Goal: Task Accomplishment & Management: Manage account settings

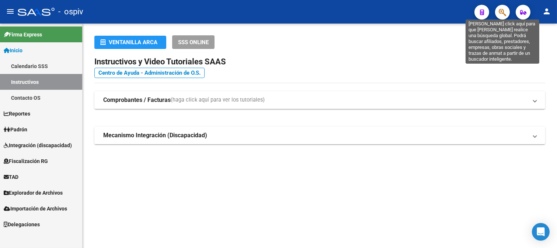
click at [499, 7] on span "button" at bounding box center [502, 12] width 7 height 15
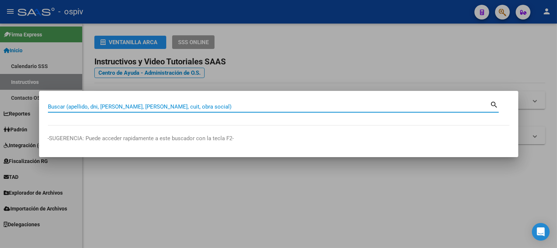
paste input "32384559"
type input "32384559"
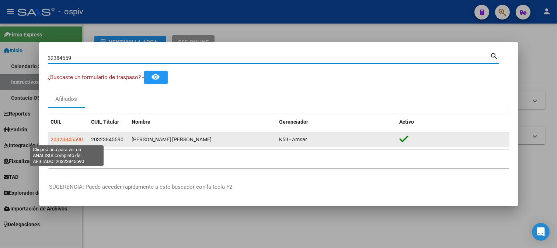
click at [67, 140] on span "20323845590" at bounding box center [67, 140] width 32 height 6
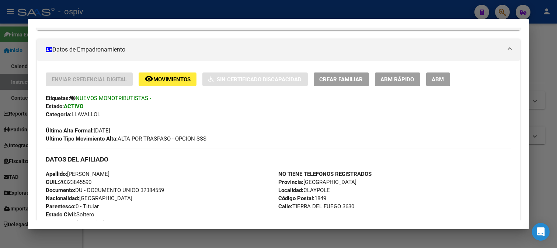
scroll to position [132, 0]
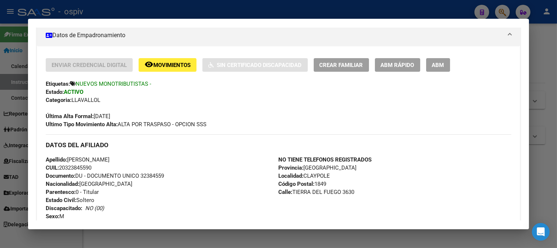
click at [505, 12] on div at bounding box center [278, 124] width 557 height 248
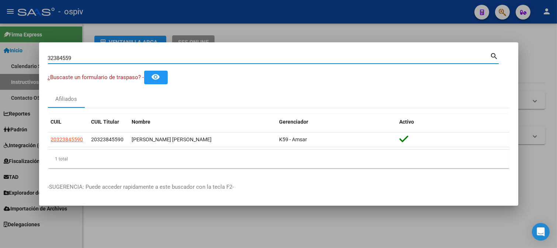
drag, startPoint x: 79, startPoint y: 56, endPoint x: 3, endPoint y: 39, distance: 77.4
click at [20, 47] on div "32384559 Buscar (apellido, dni, cuil, nro traspaso, cuit, obra social) search ¿…" at bounding box center [278, 124] width 557 height 248
type input "43457024"
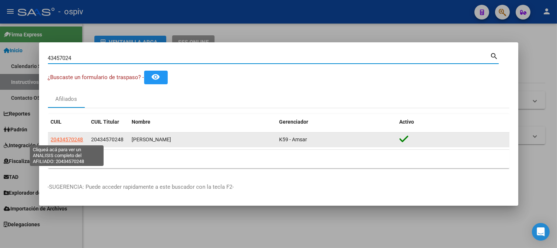
click at [65, 137] on span "20434570248" at bounding box center [67, 140] width 32 height 6
type textarea "20434570248"
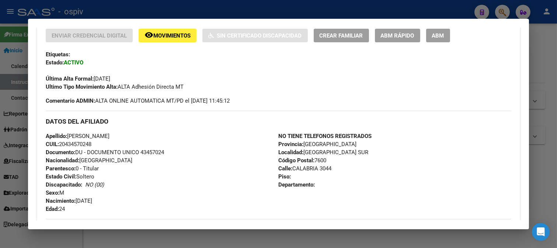
scroll to position [164, 0]
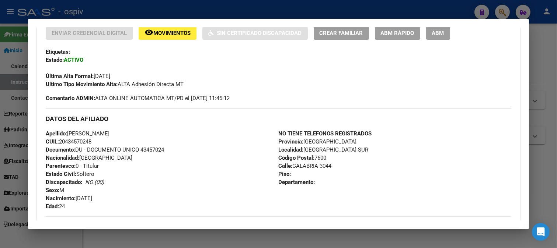
click at [499, 10] on div at bounding box center [278, 124] width 557 height 248
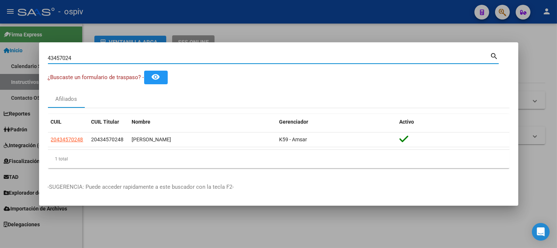
drag, startPoint x: 94, startPoint y: 60, endPoint x: 0, endPoint y: 53, distance: 94.6
click at [0, 53] on div "43457024 Buscar (apellido, dni, cuil, nro traspaso, cuit, obra social) search ¿…" at bounding box center [278, 124] width 557 height 248
paste input "27658326"
type input "27658326"
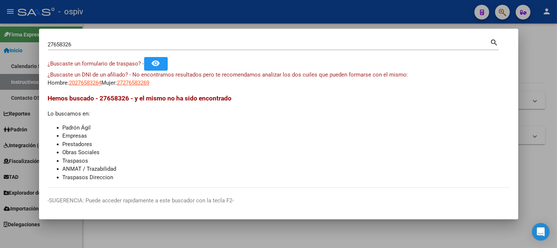
click at [527, 67] on div at bounding box center [278, 124] width 557 height 248
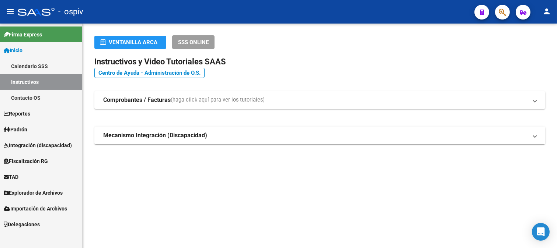
click at [26, 129] on span "Padrón" at bounding box center [16, 130] width 24 height 8
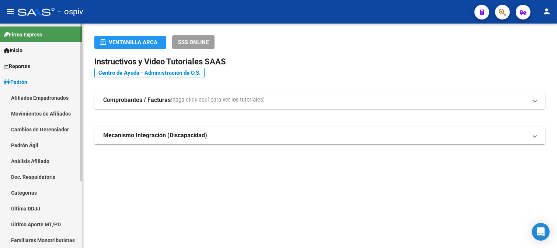
click at [54, 94] on link "Afiliados Empadronados" at bounding box center [41, 98] width 82 height 16
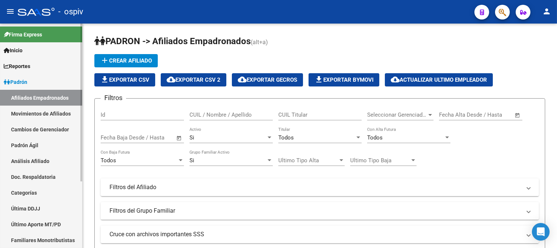
scroll to position [95, 0]
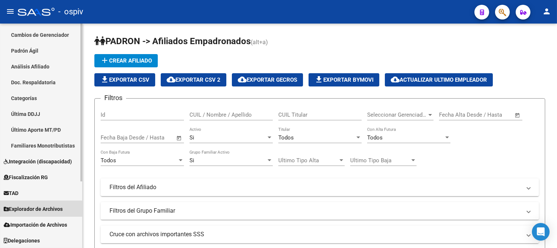
click at [37, 209] on span "Explorador de Archivos" at bounding box center [33, 209] width 59 height 8
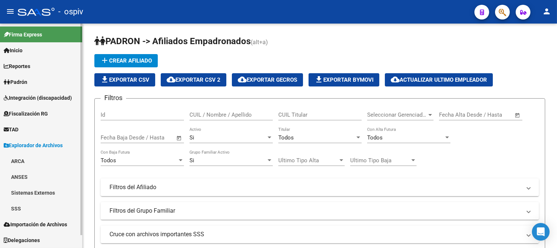
scroll to position [0, 0]
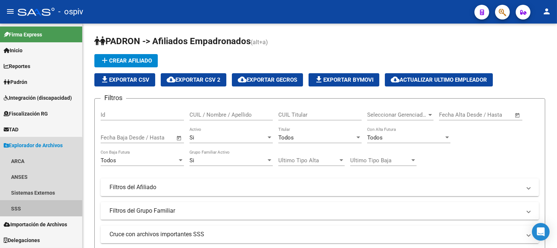
click at [21, 208] on link "SSS" at bounding box center [41, 209] width 82 height 16
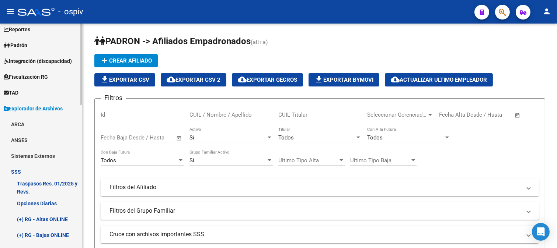
scroll to position [82, 0]
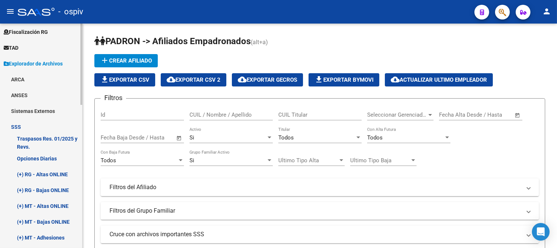
click at [46, 189] on link "(+) RG - Bajas ONLINE" at bounding box center [41, 190] width 82 height 16
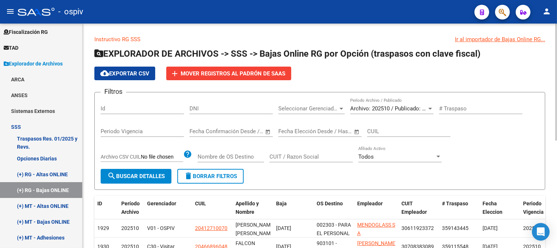
click at [419, 108] on span "Archivo: 202510 / Publicado: 202509" at bounding box center [395, 108] width 90 height 7
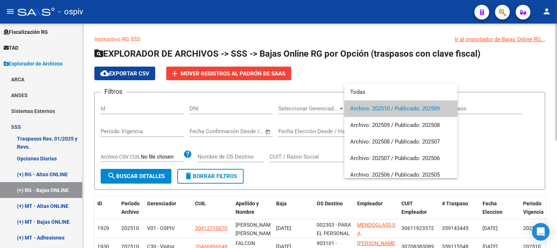
click at [419, 108] on span "Archivo: 202510 / Publicado: 202509" at bounding box center [400, 109] width 101 height 17
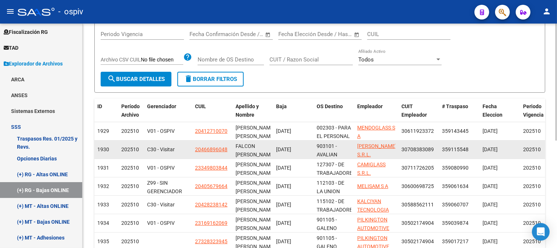
scroll to position [123, 0]
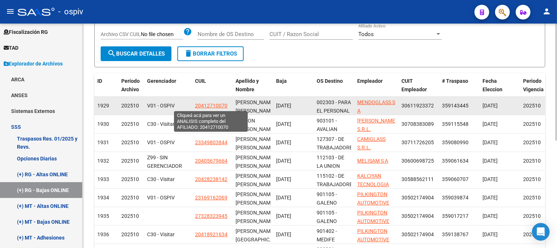
click at [217, 105] on span "20412710070" at bounding box center [211, 106] width 32 height 6
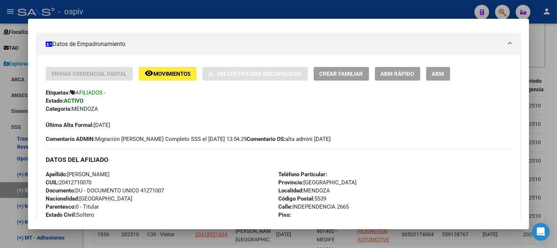
click at [10, 133] on div at bounding box center [278, 124] width 557 height 248
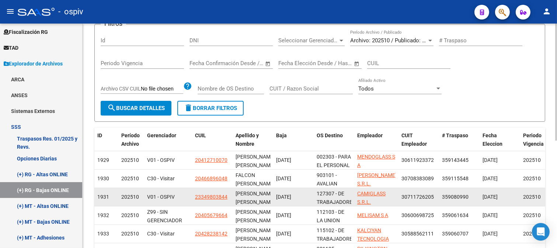
scroll to position [42, 0]
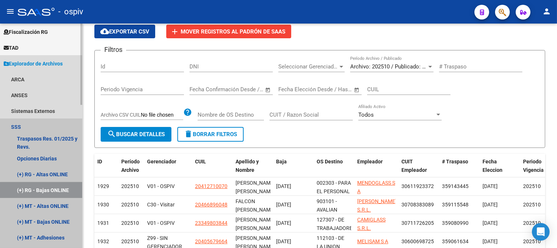
click at [44, 190] on link "(+) RG - Bajas ONLINE" at bounding box center [41, 190] width 82 height 16
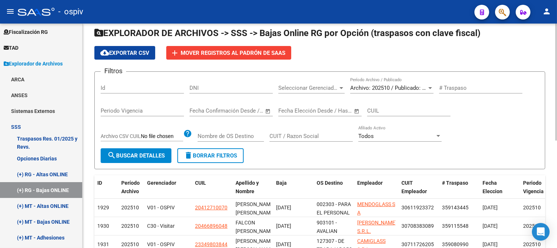
scroll to position [0, 0]
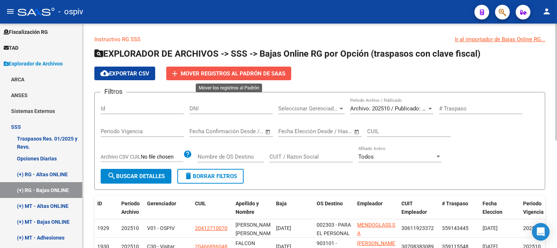
click at [251, 73] on span "Mover registros al PADRÓN de SAAS" at bounding box center [233, 73] width 105 height 7
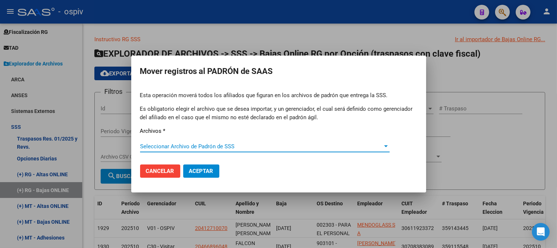
click at [170, 144] on span "Seleccionar Archivo de Padrón de SSS" at bounding box center [261, 146] width 243 height 7
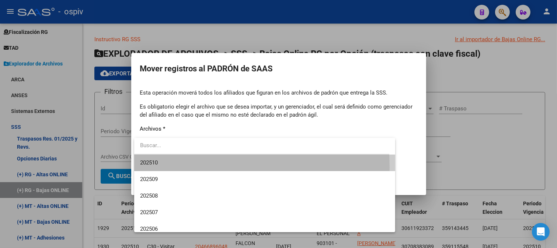
click at [150, 168] on span "202510" at bounding box center [265, 163] width 250 height 17
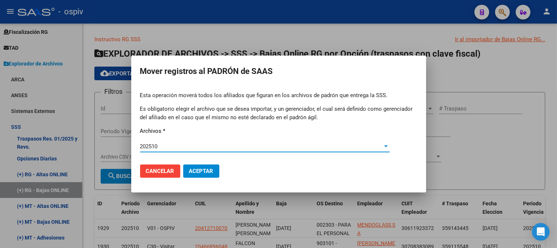
click at [202, 174] on span "Aceptar" at bounding box center [201, 171] width 24 height 7
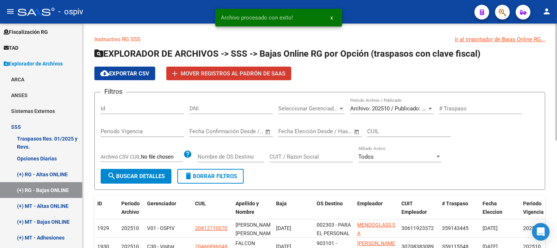
click at [127, 175] on span "search Buscar Detalles" at bounding box center [136, 176] width 58 height 7
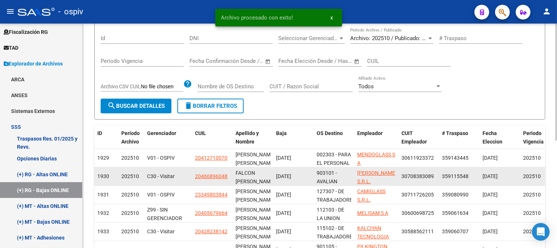
scroll to position [82, 0]
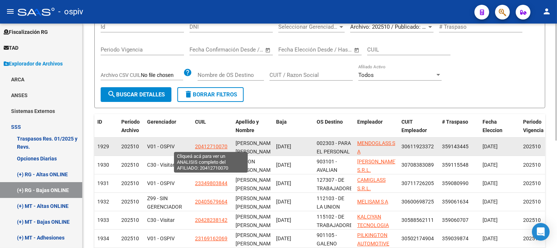
click at [210, 148] on span "20412710070" at bounding box center [211, 147] width 32 height 6
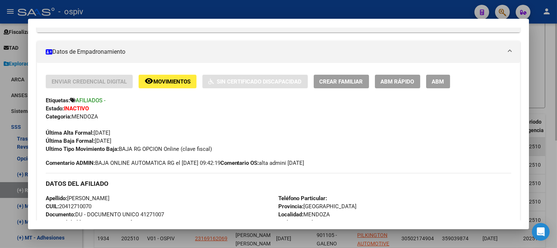
scroll to position [123, 0]
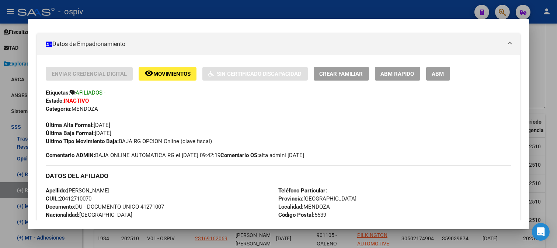
click at [0, 135] on div at bounding box center [278, 124] width 557 height 248
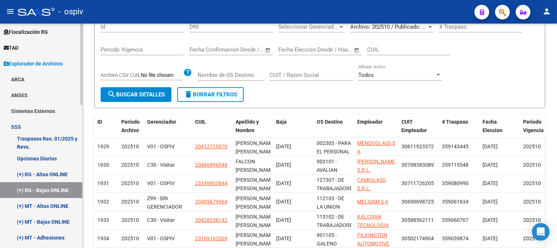
click at [49, 173] on link "(+) RG - Altas ONLINE" at bounding box center [41, 175] width 82 height 16
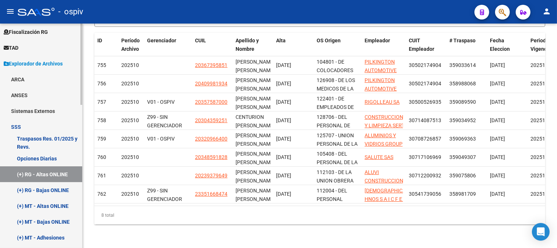
scroll to position [123, 0]
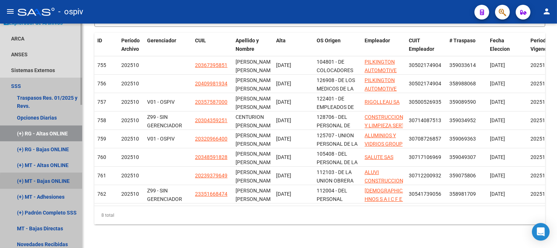
click at [58, 183] on link "(+) MT - Bajas ONLINE" at bounding box center [41, 181] width 82 height 16
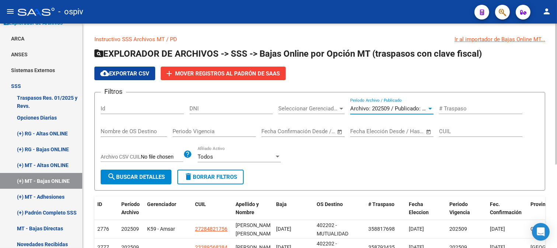
click at [382, 108] on span "Archivo: 202509 / Publicado: 202508" at bounding box center [395, 108] width 90 height 7
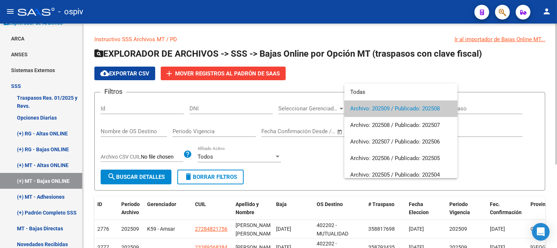
click at [382, 108] on span "Archivo: 202509 / Publicado: 202508" at bounding box center [400, 109] width 101 height 17
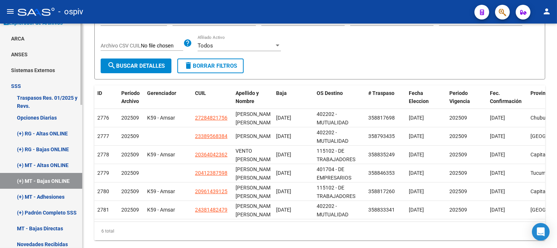
scroll to position [92, 0]
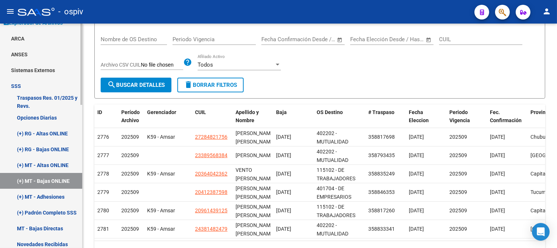
click at [47, 149] on link "(+) RG - Bajas ONLINE" at bounding box center [41, 150] width 82 height 16
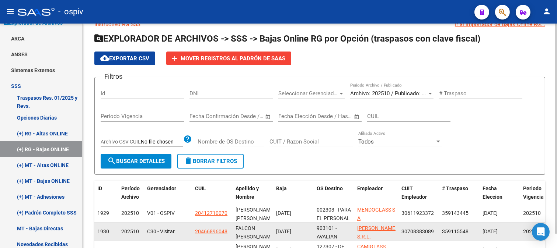
scroll to position [92, 0]
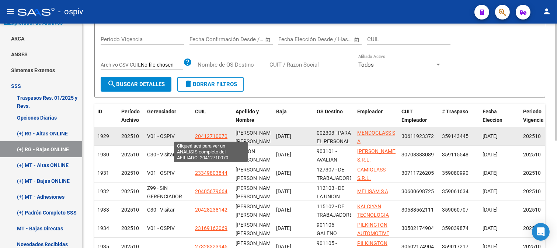
click at [210, 139] on span "20412710070" at bounding box center [211, 136] width 32 height 6
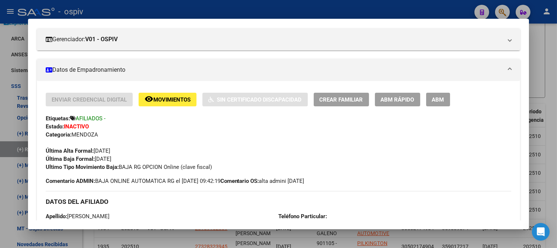
scroll to position [123, 0]
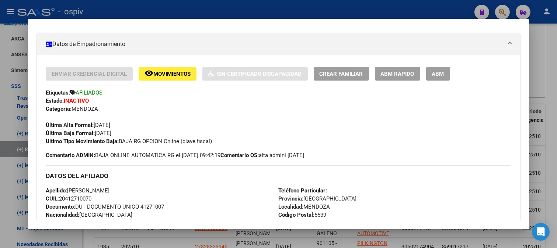
click at [168, 75] on span "Movimientos" at bounding box center [171, 74] width 37 height 7
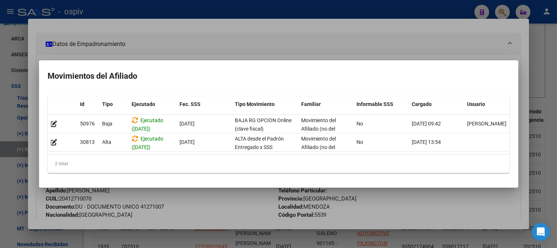
click at [184, 49] on div at bounding box center [278, 124] width 557 height 248
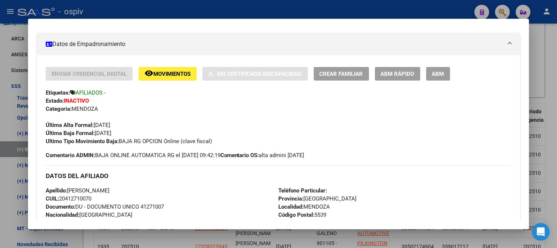
click at [0, 127] on div at bounding box center [278, 124] width 557 height 248
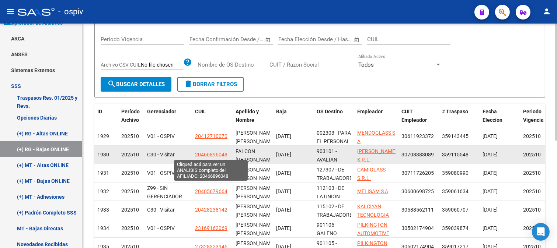
click at [207, 156] on span "20466896048" at bounding box center [211, 155] width 32 height 6
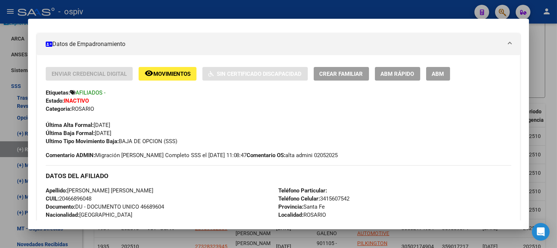
click at [0, 101] on div at bounding box center [278, 124] width 557 height 248
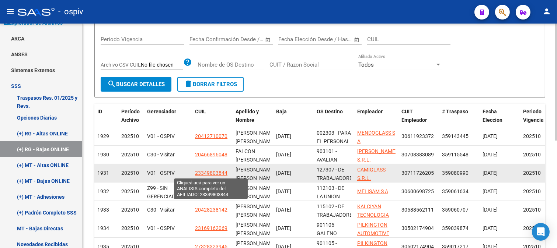
click at [205, 174] on span "23349803844" at bounding box center [211, 173] width 32 height 6
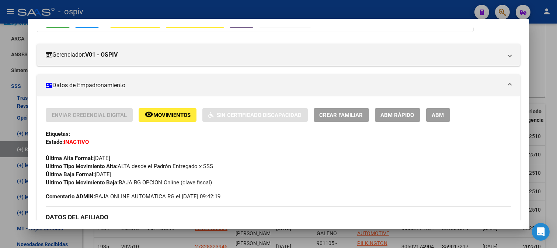
scroll to position [82, 0]
click at [4, 138] on div at bounding box center [278, 124] width 557 height 248
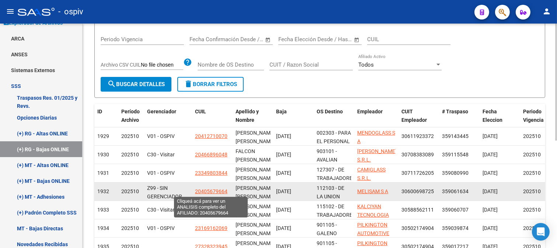
click at [223, 192] on span "20405679664" at bounding box center [211, 192] width 32 height 6
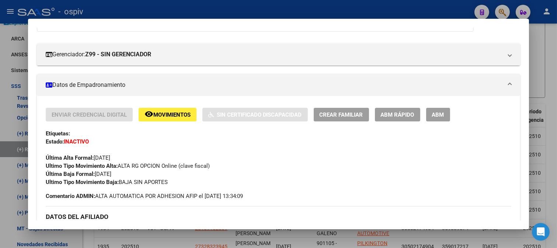
click at [5, 120] on div at bounding box center [278, 124] width 557 height 248
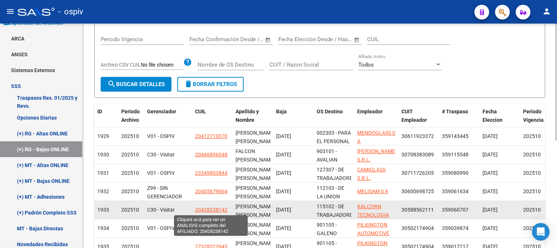
click at [214, 209] on span "20428238142" at bounding box center [211, 210] width 32 height 6
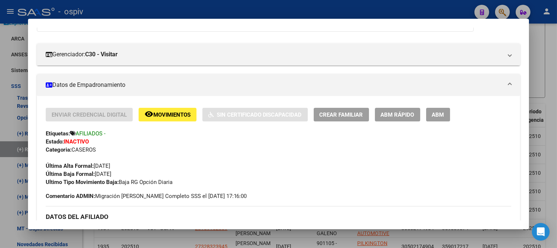
drag, startPoint x: 0, startPoint y: 185, endPoint x: 73, endPoint y: 152, distance: 80.1
click at [1, 183] on div at bounding box center [278, 124] width 557 height 248
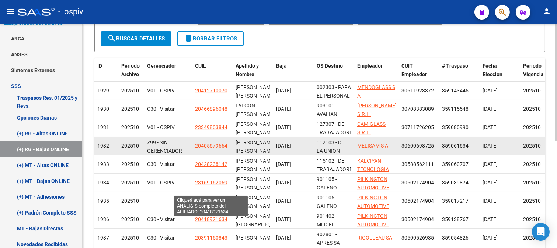
scroll to position [174, 0]
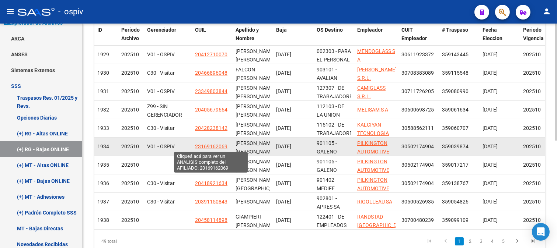
click at [216, 149] on span "23169162069" at bounding box center [211, 147] width 32 height 6
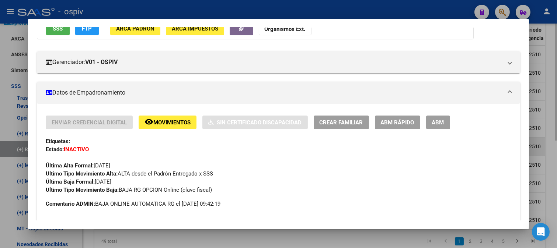
scroll to position [82, 0]
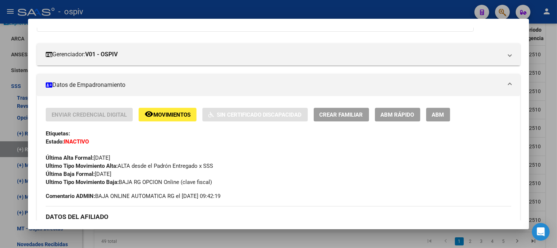
click at [0, 126] on div at bounding box center [278, 124] width 557 height 248
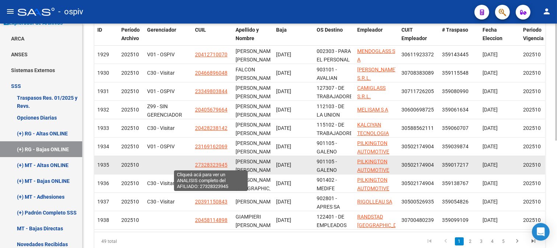
click at [214, 166] on span "27328323945" at bounding box center [211, 165] width 32 height 6
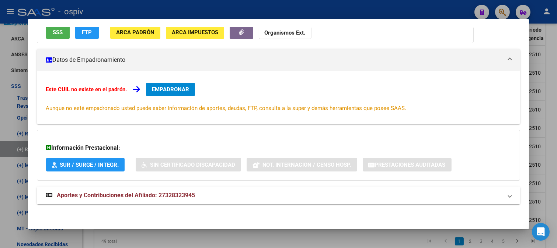
scroll to position [0, 0]
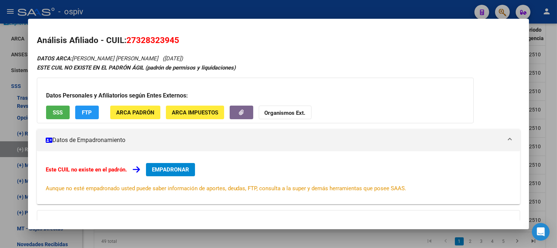
click at [0, 133] on div at bounding box center [278, 124] width 557 height 248
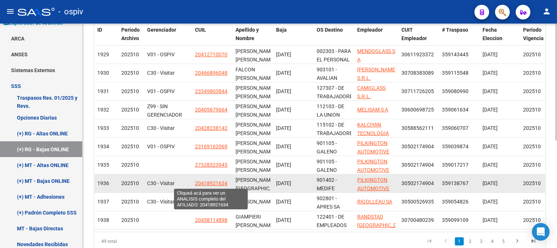
click at [212, 182] on span "20418921634" at bounding box center [211, 184] width 32 height 6
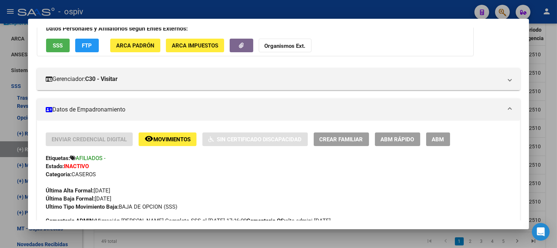
scroll to position [82, 0]
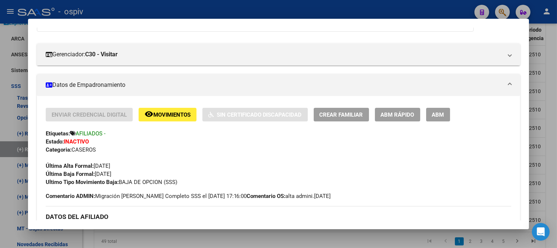
click at [0, 122] on div at bounding box center [278, 124] width 557 height 248
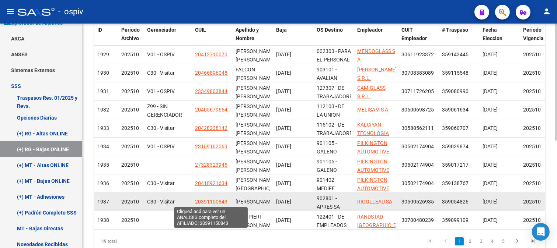
click at [215, 201] on span "20391150843" at bounding box center [211, 202] width 32 height 6
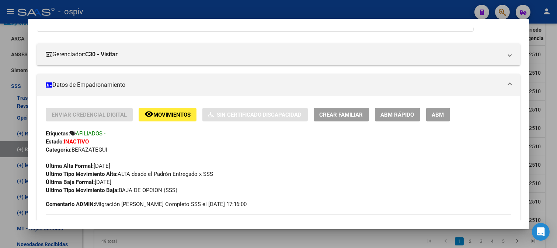
click at [168, 116] on span "Movimientos" at bounding box center [171, 115] width 37 height 7
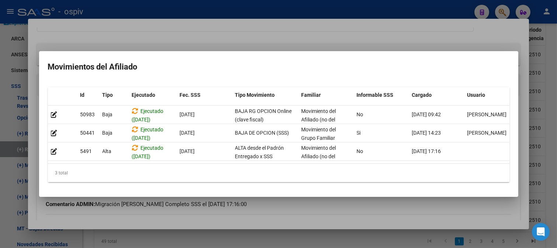
click at [183, 42] on div at bounding box center [278, 124] width 557 height 248
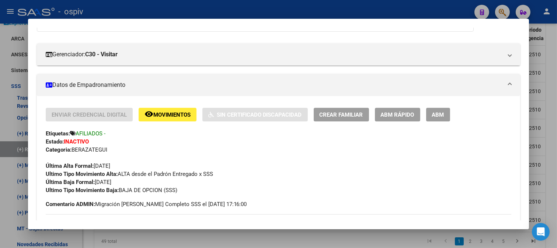
click at [5, 123] on div at bounding box center [278, 124] width 557 height 248
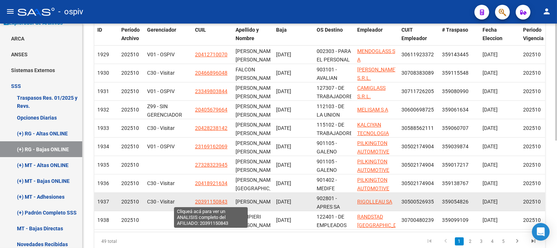
click at [211, 203] on span "20391150843" at bounding box center [211, 202] width 32 height 6
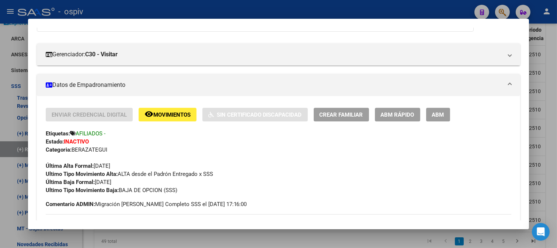
click at [6, 65] on div at bounding box center [278, 124] width 557 height 248
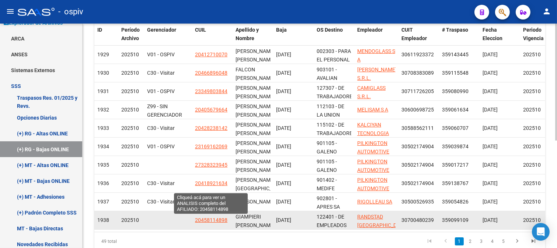
click at [206, 219] on span "20458114898" at bounding box center [211, 220] width 32 height 6
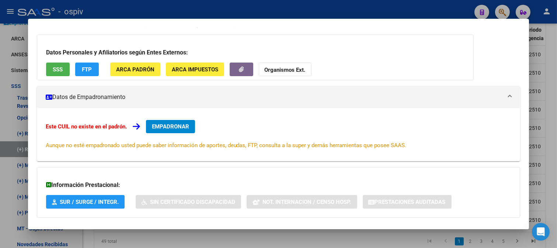
scroll to position [80, 0]
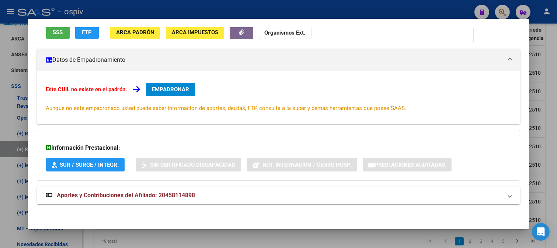
click at [0, 126] on div at bounding box center [278, 124] width 557 height 248
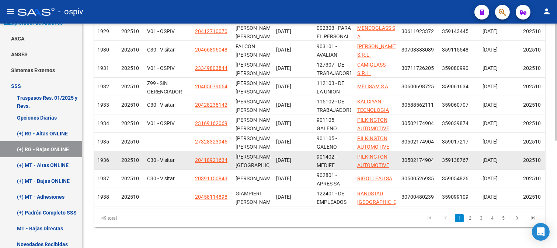
scroll to position [206, 0]
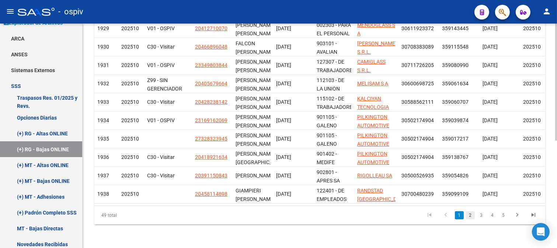
click at [471, 216] on link "2" at bounding box center [470, 216] width 9 height 8
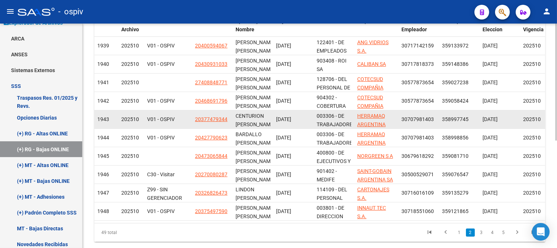
scroll to position [124, 0]
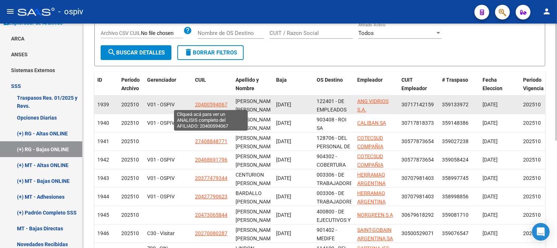
click at [216, 105] on span "20400594067" at bounding box center [211, 105] width 32 height 6
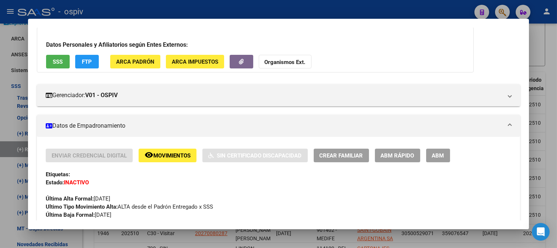
scroll to position [123, 0]
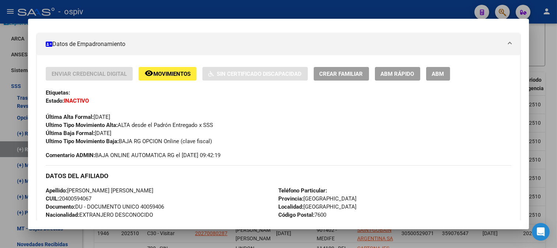
click at [0, 130] on div at bounding box center [278, 124] width 557 height 248
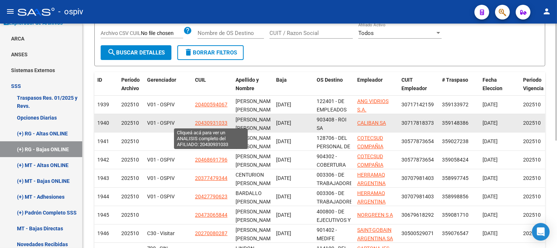
click at [210, 123] on span "20430931033" at bounding box center [211, 123] width 32 height 6
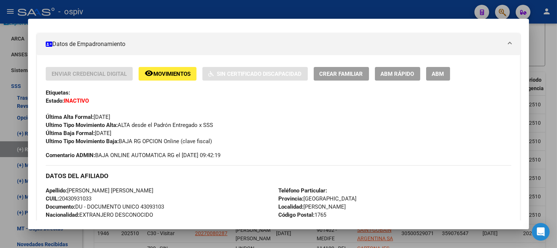
click at [4, 120] on div at bounding box center [278, 124] width 557 height 248
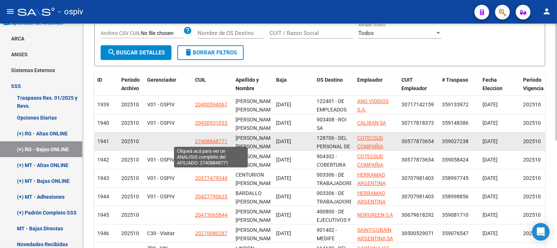
click at [208, 140] on span "27408848771" at bounding box center [211, 142] width 32 height 6
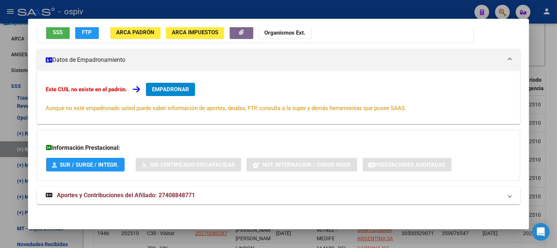
scroll to position [0, 0]
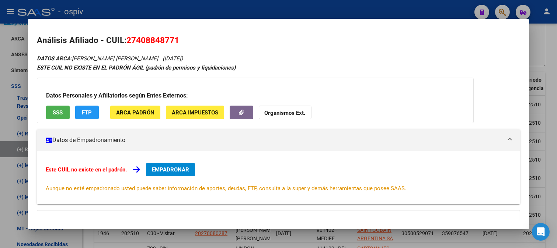
click at [0, 91] on div at bounding box center [278, 124] width 557 height 248
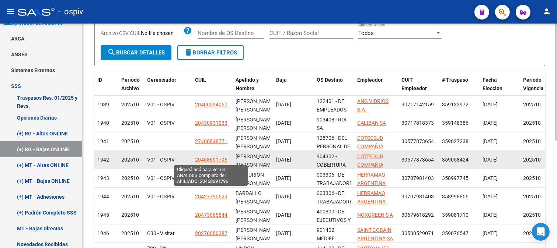
click at [215, 159] on span "20468691796" at bounding box center [211, 160] width 32 height 6
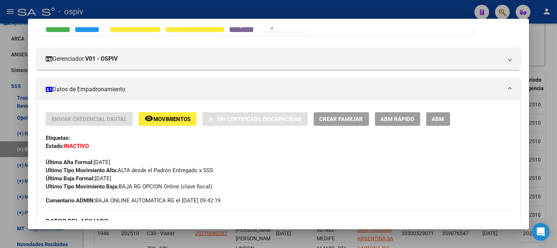
scroll to position [82, 0]
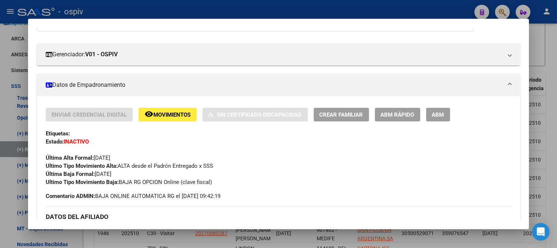
click at [0, 98] on div at bounding box center [278, 124] width 557 height 248
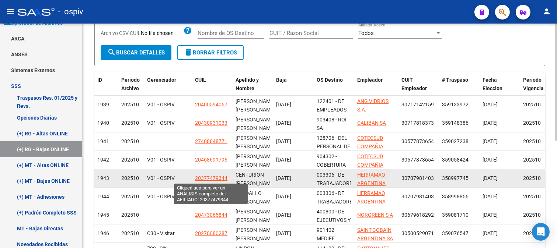
click at [211, 177] on span "20377479344" at bounding box center [211, 178] width 32 height 6
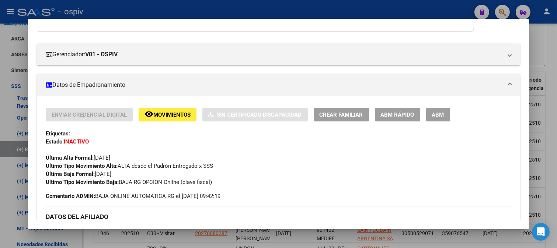
click at [0, 104] on div at bounding box center [278, 124] width 557 height 248
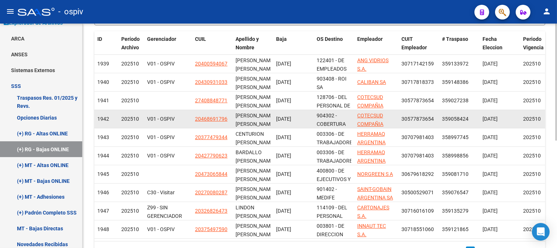
scroll to position [9, 0]
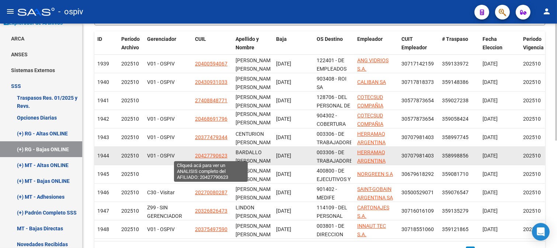
click at [210, 157] on span "20427790623" at bounding box center [211, 156] width 32 height 6
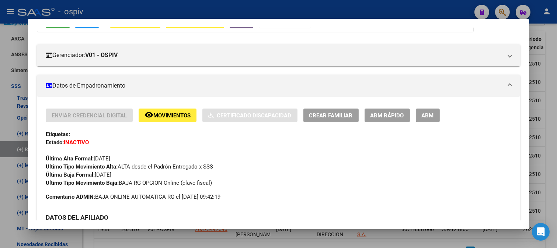
scroll to position [82, 0]
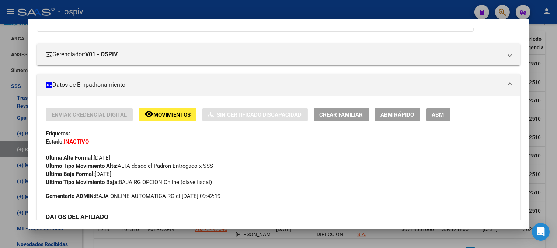
click at [6, 122] on div at bounding box center [278, 124] width 557 height 248
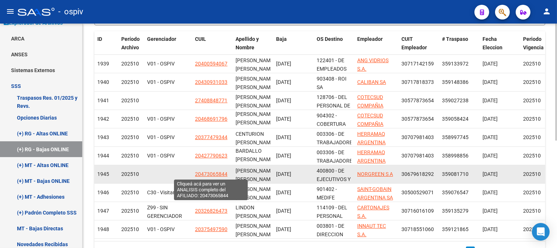
scroll to position [206, 0]
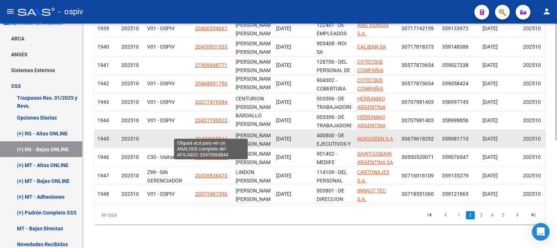
click at [222, 136] on span "20473065844" at bounding box center [211, 139] width 32 height 6
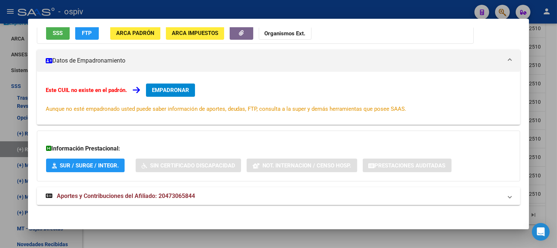
scroll to position [80, 0]
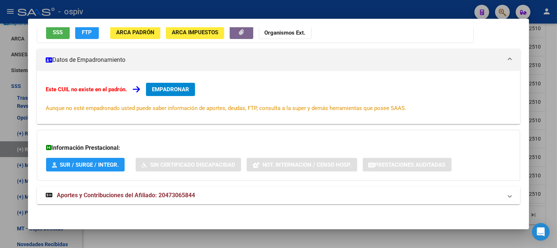
click at [1, 126] on div at bounding box center [278, 124] width 557 height 248
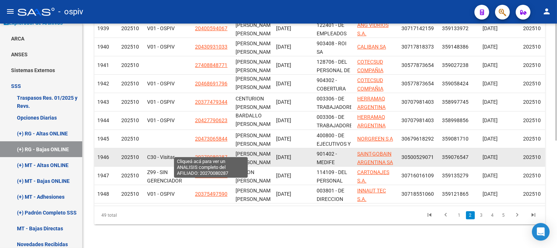
click at [213, 154] on span "20270080287" at bounding box center [211, 157] width 32 height 6
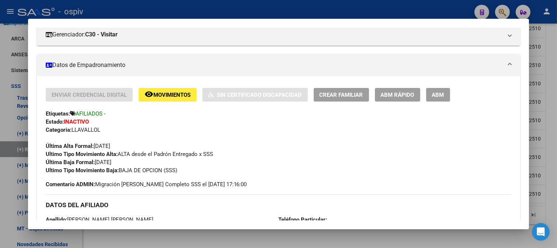
scroll to position [123, 0]
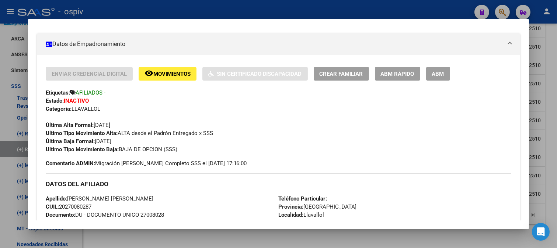
click at [165, 76] on span "Movimientos" at bounding box center [171, 74] width 37 height 7
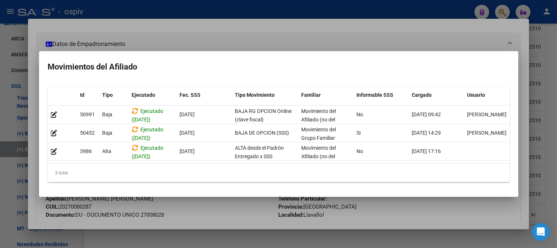
click at [10, 101] on div at bounding box center [278, 124] width 557 height 248
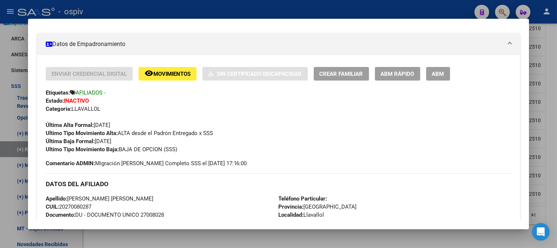
click at [0, 120] on div at bounding box center [278, 124] width 557 height 248
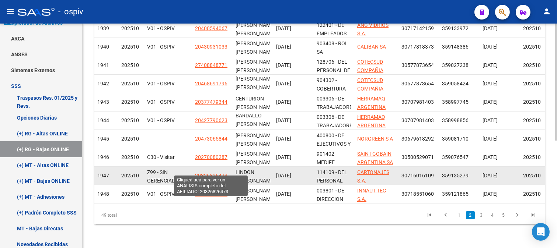
click at [205, 173] on span "20326826473" at bounding box center [211, 176] width 32 height 6
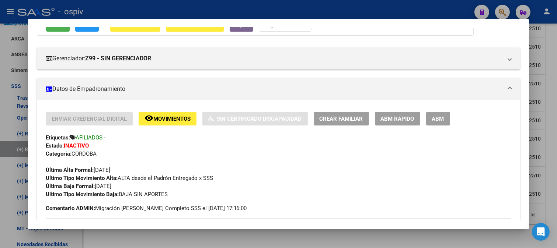
scroll to position [164, 0]
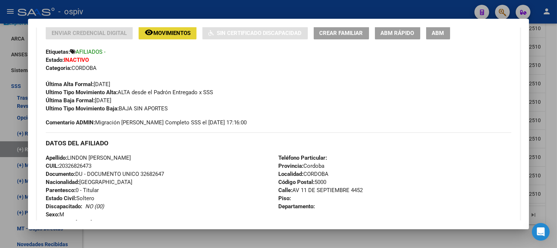
click at [178, 35] on span "Movimientos" at bounding box center [171, 33] width 37 height 7
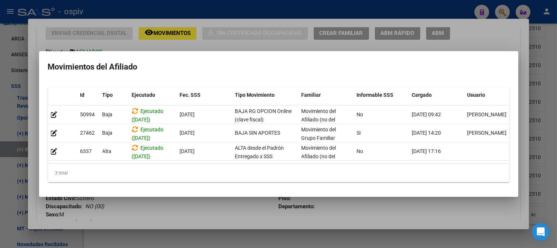
click at [0, 84] on div at bounding box center [278, 124] width 557 height 248
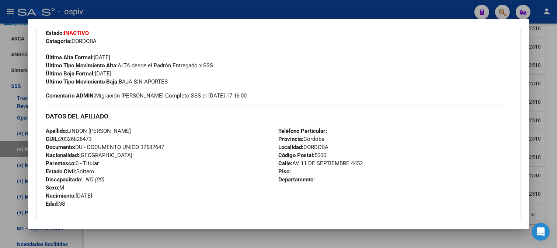
scroll to position [203, 0]
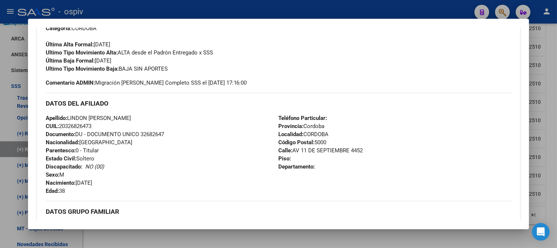
click at [4, 119] on div at bounding box center [278, 124] width 557 height 248
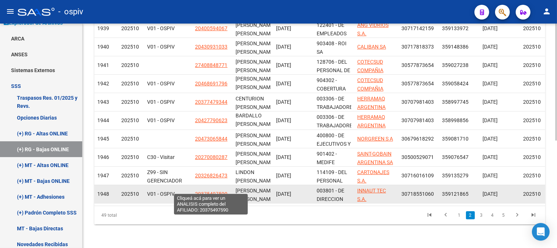
click at [218, 191] on span "20375497590" at bounding box center [211, 194] width 32 height 6
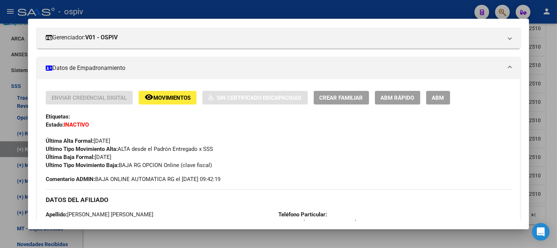
scroll to position [123, 0]
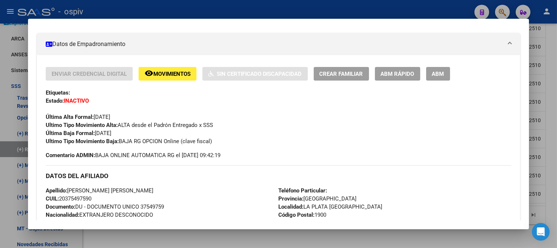
click at [6, 165] on div at bounding box center [278, 124] width 557 height 248
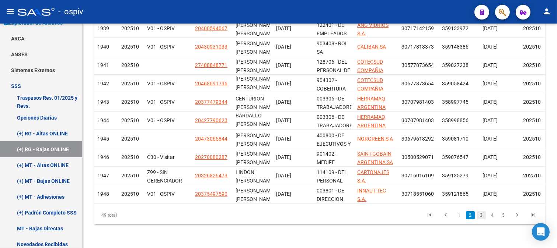
click at [481, 214] on link "3" at bounding box center [481, 216] width 9 height 8
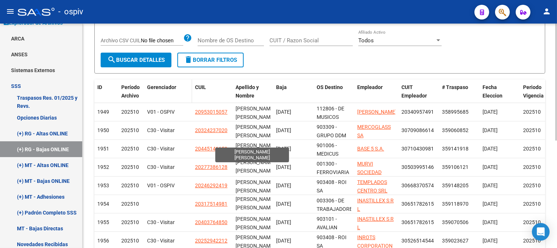
scroll to position [124, 0]
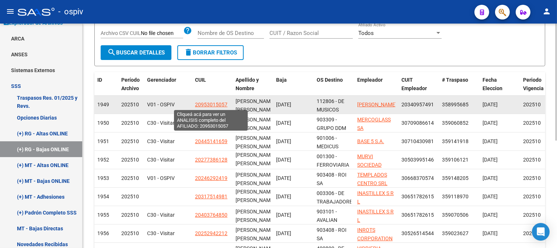
click at [213, 104] on span "20953015057" at bounding box center [211, 105] width 32 height 6
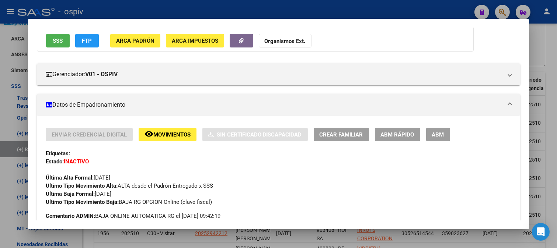
scroll to position [82, 0]
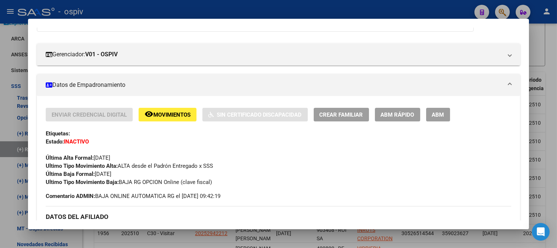
click at [0, 113] on div at bounding box center [278, 124] width 557 height 248
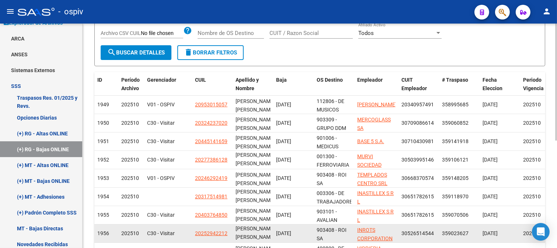
scroll to position [9, 0]
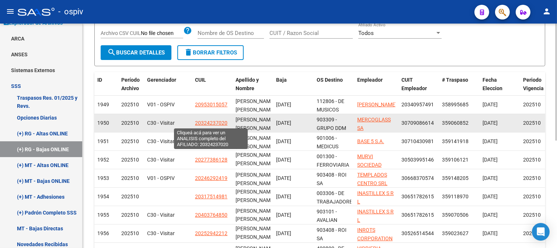
click at [214, 122] on span "20324237020" at bounding box center [211, 123] width 32 height 6
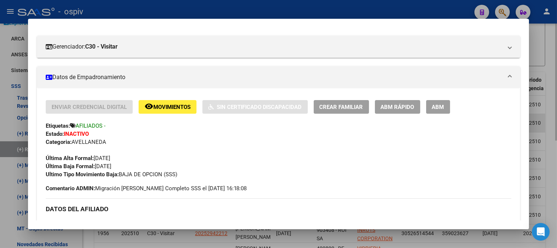
scroll to position [123, 0]
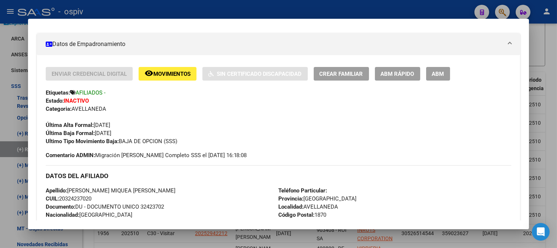
click at [0, 128] on div at bounding box center [278, 124] width 557 height 248
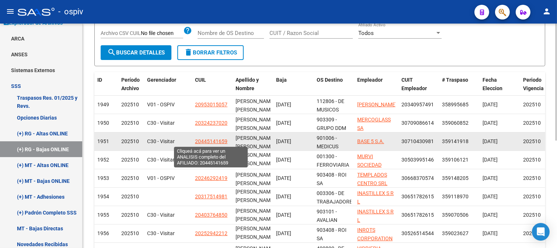
click at [219, 139] on span "20445141659" at bounding box center [211, 142] width 32 height 6
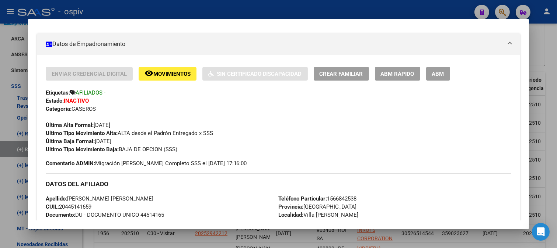
click at [0, 138] on div at bounding box center [278, 124] width 557 height 248
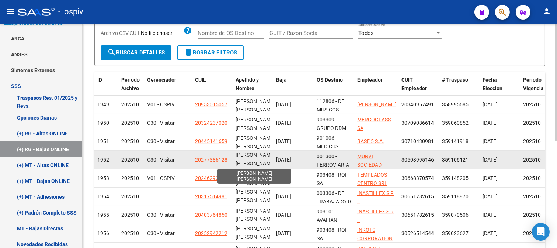
scroll to position [0, 0]
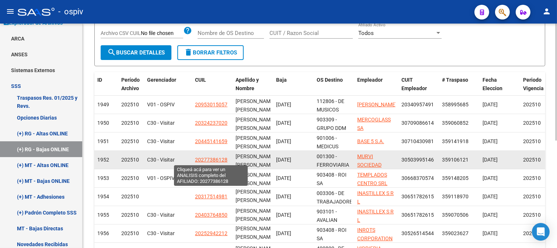
click at [219, 161] on span "20277386128" at bounding box center [211, 160] width 32 height 6
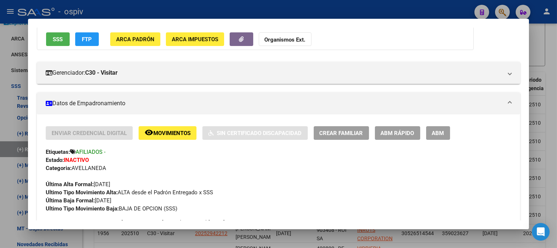
scroll to position [82, 0]
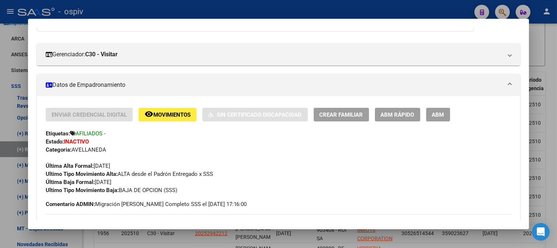
click at [4, 123] on div at bounding box center [278, 124] width 557 height 248
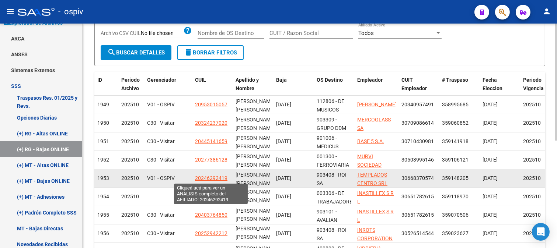
click at [215, 178] on span "20246292419" at bounding box center [211, 178] width 32 height 6
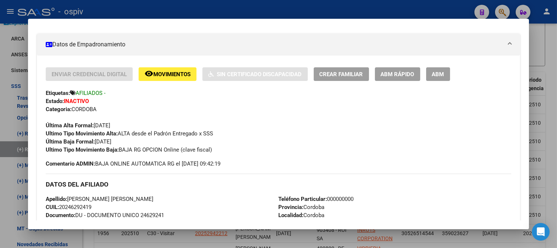
scroll to position [123, 0]
click at [11, 91] on div at bounding box center [278, 124] width 557 height 248
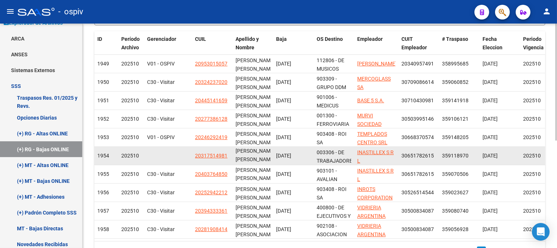
scroll to position [0, 0]
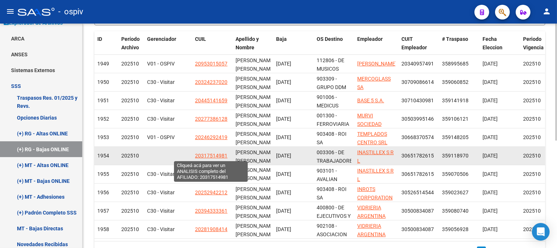
click at [216, 156] on span "20317514981" at bounding box center [211, 156] width 32 height 6
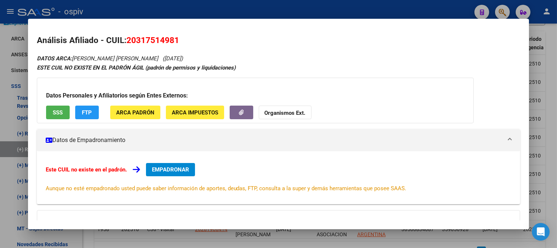
click at [0, 122] on div at bounding box center [278, 124] width 557 height 248
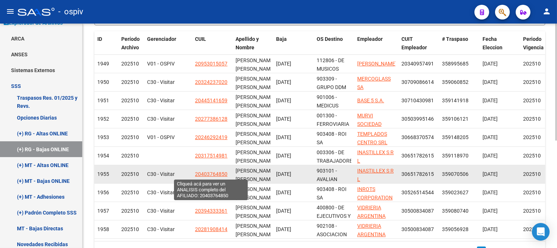
click at [217, 175] on span "20403764850" at bounding box center [211, 174] width 32 height 6
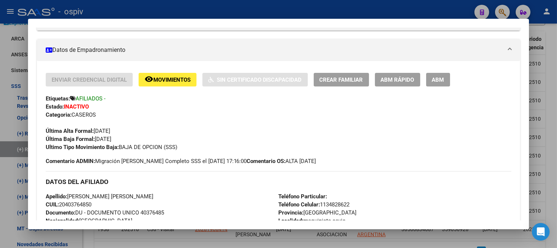
scroll to position [123, 0]
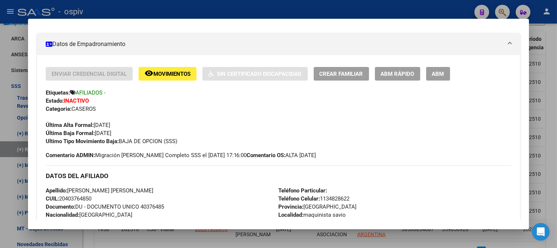
click at [11, 126] on div at bounding box center [278, 124] width 557 height 248
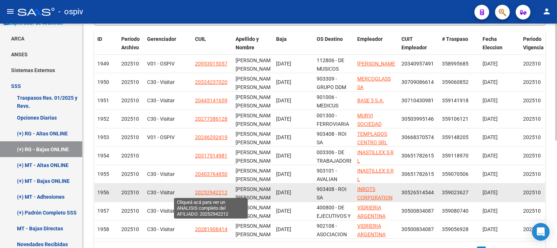
click at [222, 193] on span "20252942212" at bounding box center [211, 193] width 32 height 6
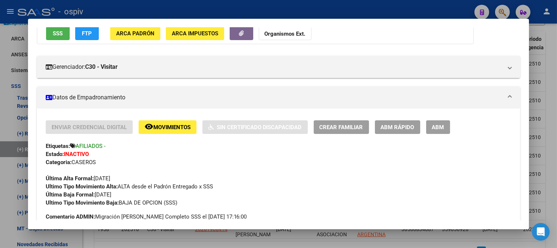
scroll to position [0, 0]
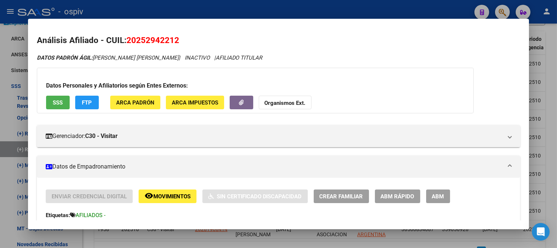
click at [4, 110] on div at bounding box center [278, 124] width 557 height 248
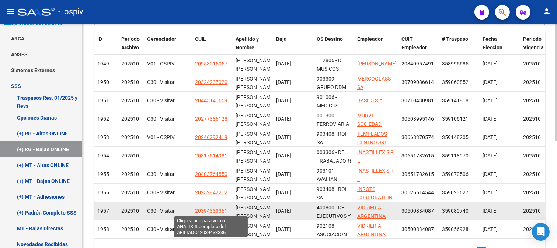
click at [205, 212] on span "20394333361" at bounding box center [211, 211] width 32 height 6
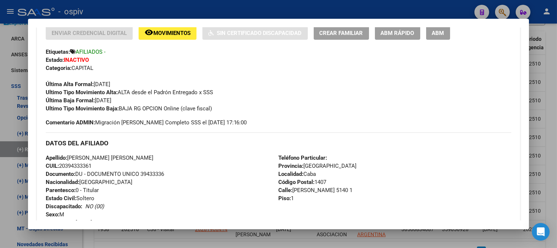
scroll to position [82, 0]
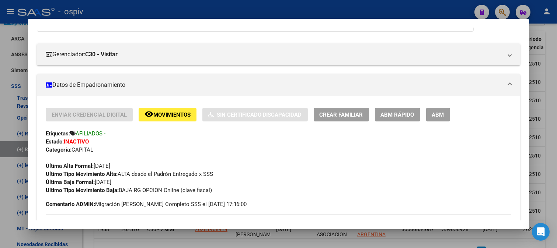
click at [11, 119] on div at bounding box center [278, 124] width 557 height 248
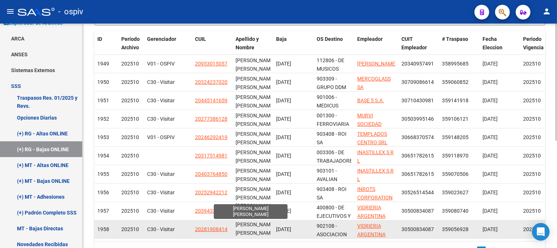
scroll to position [9, 0]
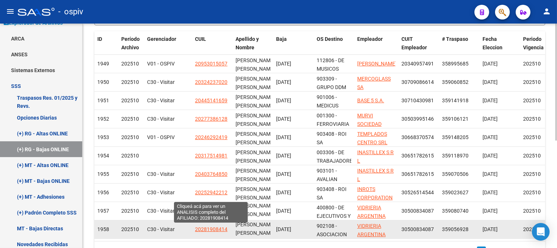
click at [213, 231] on span "20281908414" at bounding box center [211, 230] width 32 height 6
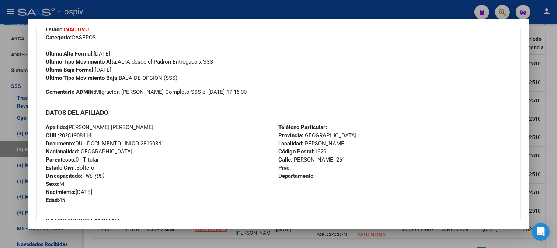
scroll to position [205, 0]
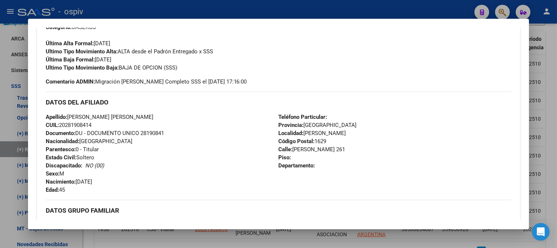
click at [1, 129] on div at bounding box center [278, 124] width 557 height 248
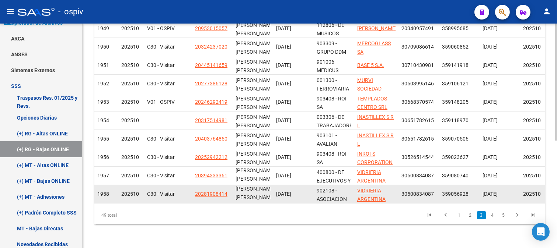
scroll to position [0, 0]
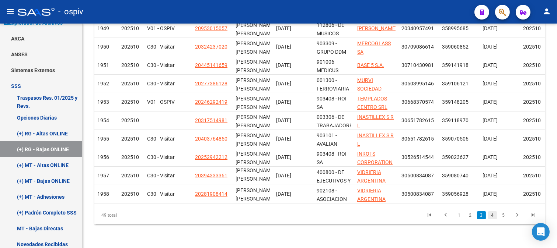
click at [495, 219] on link "4" at bounding box center [492, 216] width 9 height 8
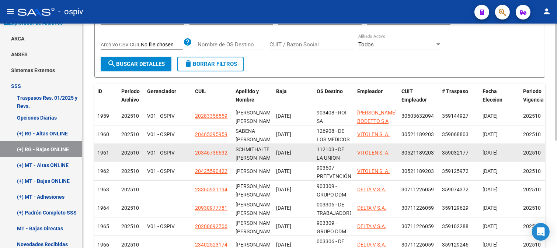
scroll to position [124, 0]
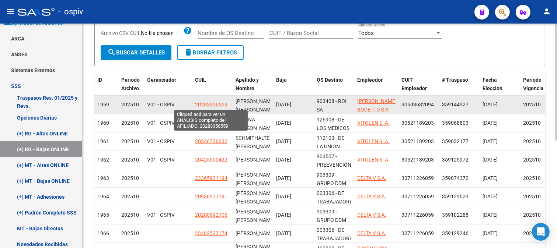
click at [217, 105] on span "20283356559" at bounding box center [211, 105] width 32 height 6
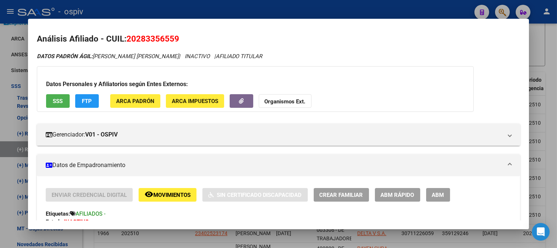
scroll to position [0, 0]
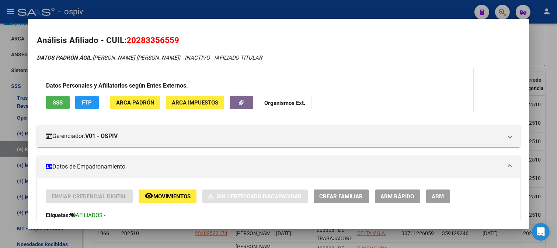
click at [0, 131] on div at bounding box center [278, 124] width 557 height 248
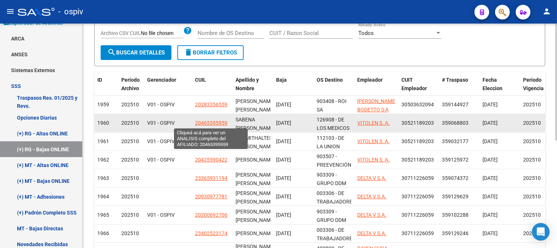
click at [219, 121] on span "20465395959" at bounding box center [211, 123] width 32 height 6
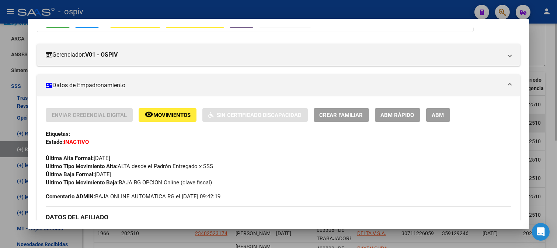
scroll to position [82, 0]
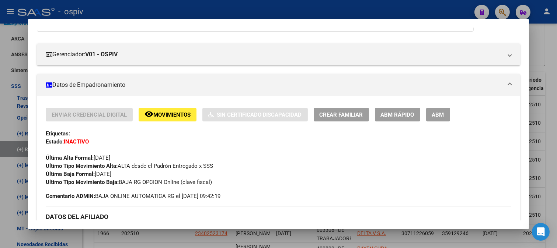
click at [0, 122] on div at bounding box center [278, 124] width 557 height 248
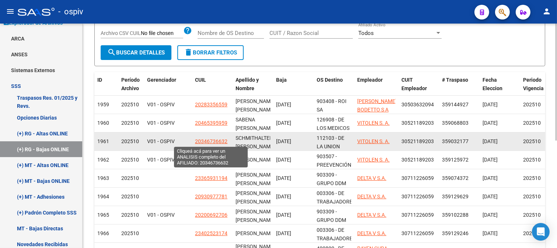
click at [210, 143] on span "20346736632" at bounding box center [211, 142] width 32 height 6
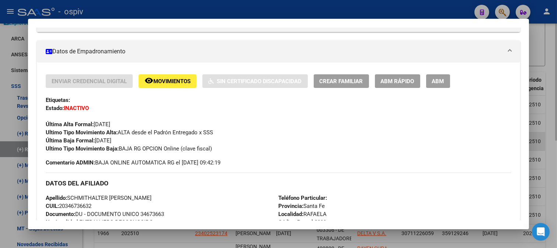
scroll to position [123, 0]
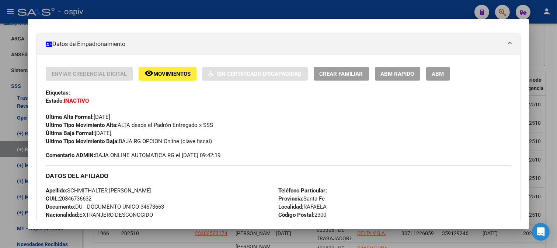
click at [6, 122] on div at bounding box center [278, 124] width 557 height 248
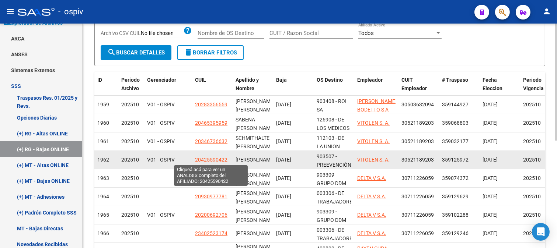
click at [211, 160] on span "20425590422" at bounding box center [211, 160] width 32 height 6
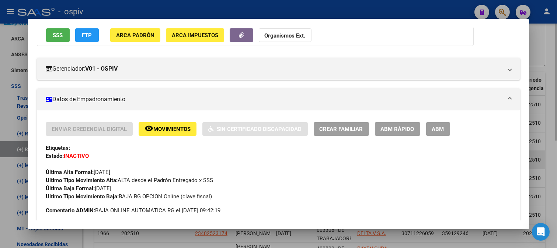
scroll to position [82, 0]
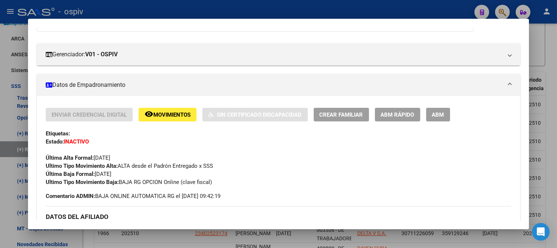
click at [6, 122] on div at bounding box center [278, 124] width 557 height 248
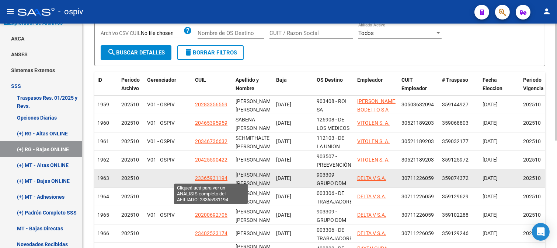
click at [215, 180] on span "23365931194" at bounding box center [211, 178] width 32 height 6
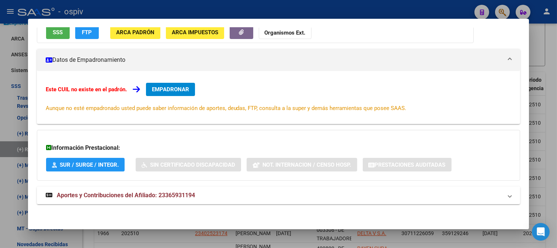
scroll to position [0, 0]
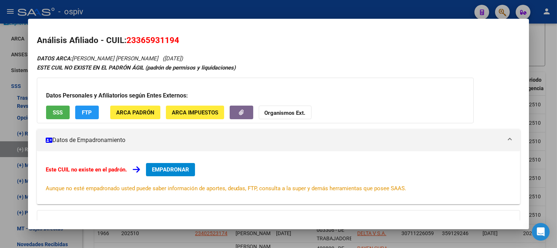
click at [2, 111] on div at bounding box center [278, 124] width 557 height 248
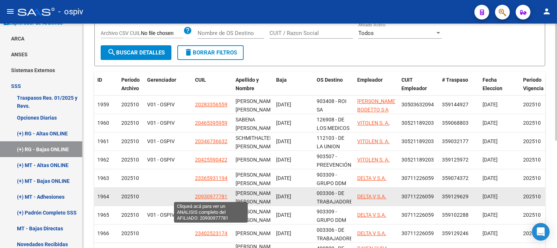
click at [203, 198] on span "20930977781" at bounding box center [211, 197] width 32 height 6
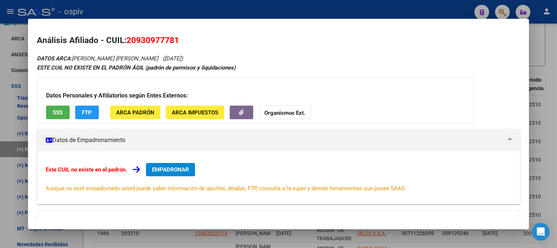
scroll to position [80, 0]
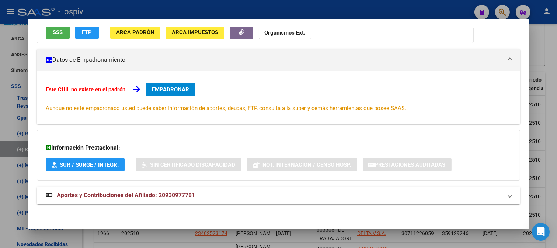
click at [5, 141] on div at bounding box center [278, 124] width 557 height 248
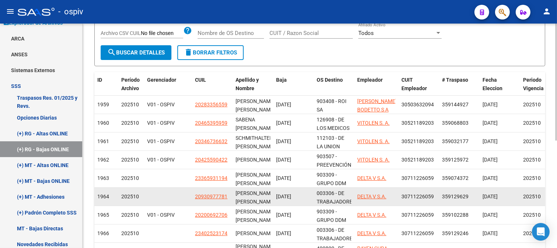
scroll to position [206, 0]
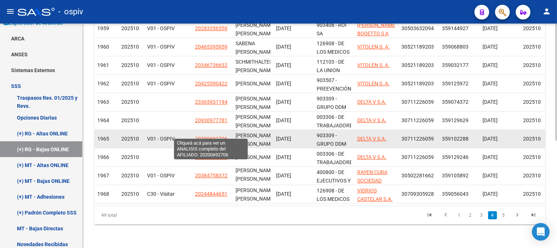
click at [214, 136] on span "20200692706" at bounding box center [211, 139] width 32 height 6
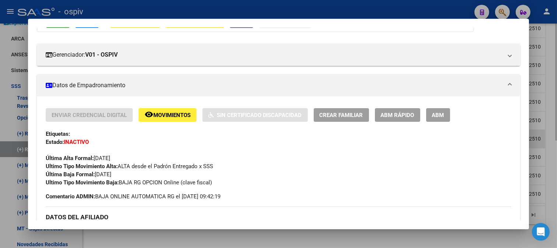
scroll to position [82, 0]
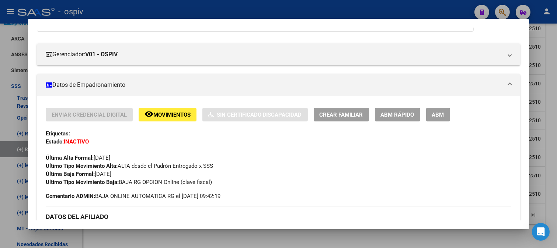
click at [5, 150] on div at bounding box center [278, 124] width 557 height 248
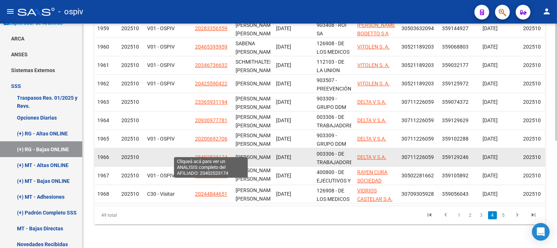
click at [221, 154] on span "23402523174" at bounding box center [211, 157] width 32 height 6
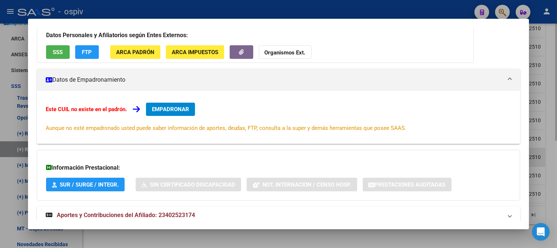
scroll to position [80, 0]
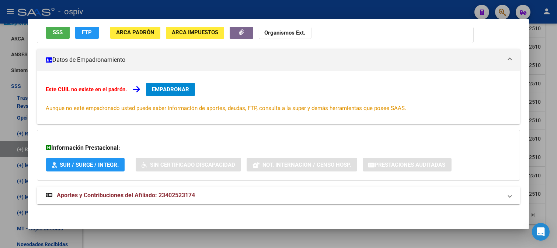
click at [0, 183] on div at bounding box center [278, 124] width 557 height 248
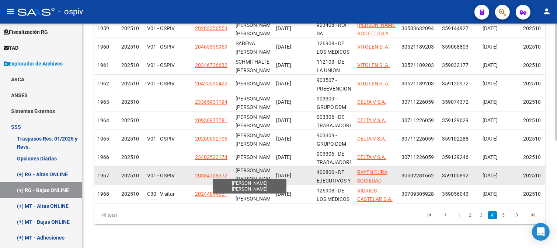
scroll to position [0, 0]
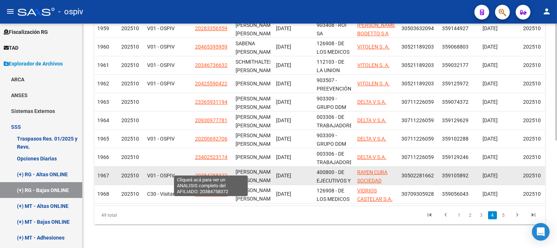
click at [208, 173] on span "20384758372" at bounding box center [211, 176] width 32 height 6
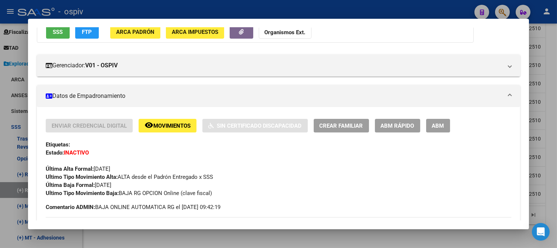
scroll to position [82, 0]
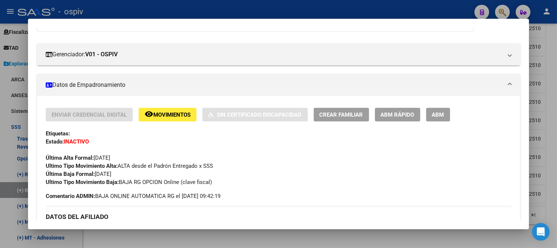
click at [13, 170] on div at bounding box center [278, 124] width 557 height 248
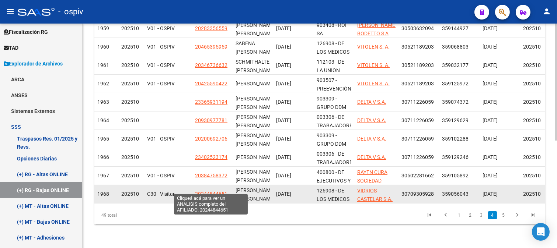
click at [219, 191] on span "20244844651" at bounding box center [211, 194] width 32 height 6
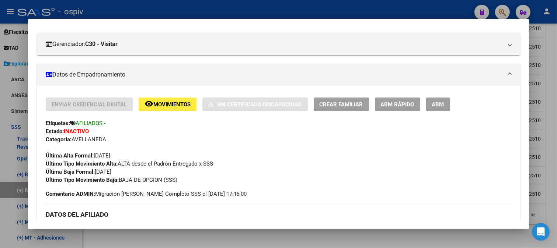
scroll to position [123, 0]
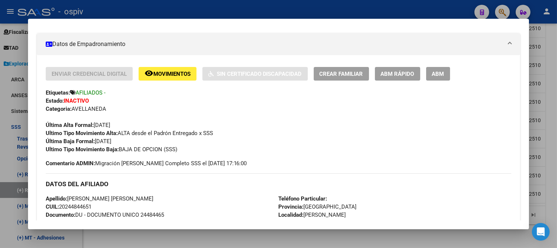
click at [0, 105] on div at bounding box center [278, 124] width 557 height 248
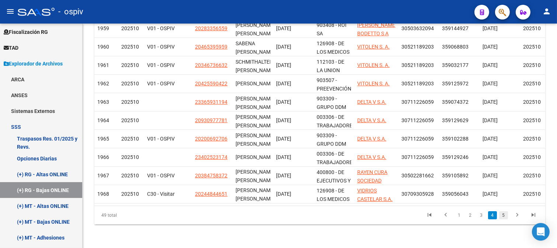
click at [505, 218] on link "5" at bounding box center [503, 216] width 9 height 8
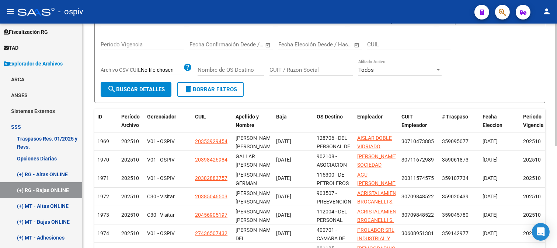
scroll to position [65, 0]
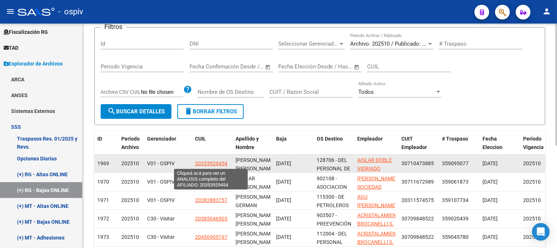
click at [220, 166] on span "20353929454" at bounding box center [211, 164] width 32 height 6
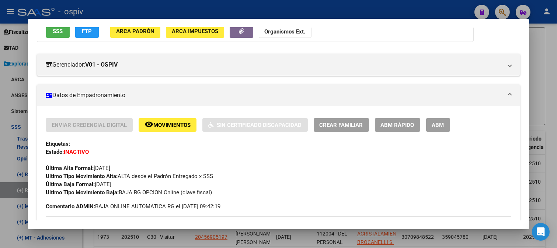
scroll to position [82, 0]
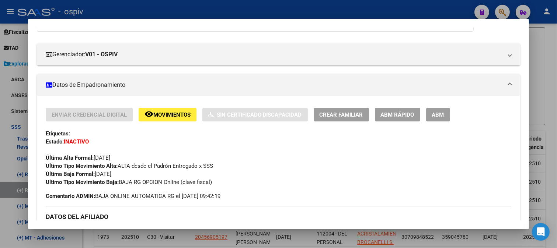
click at [0, 133] on div at bounding box center [278, 124] width 557 height 248
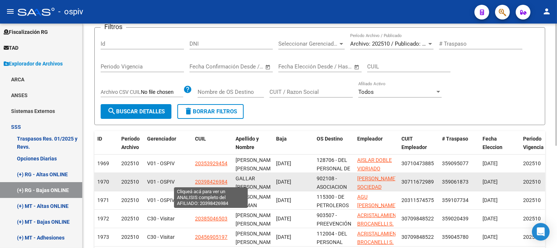
click at [211, 182] on span "20398426984" at bounding box center [211, 182] width 32 height 6
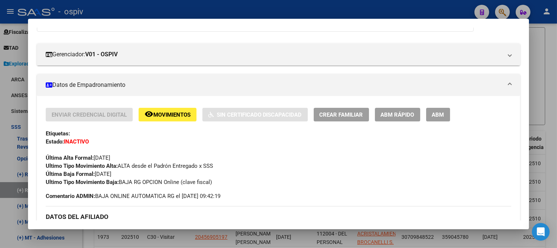
click at [0, 158] on div at bounding box center [278, 124] width 557 height 248
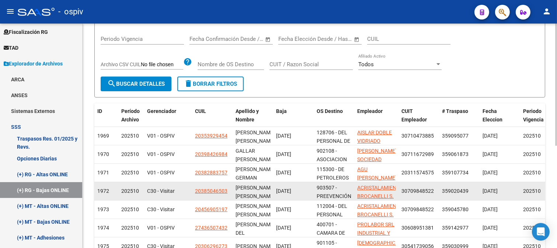
scroll to position [106, 0]
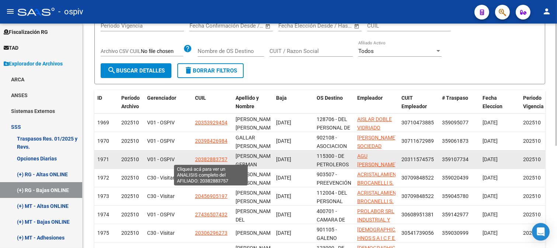
click at [220, 159] on span "20382883757" at bounding box center [211, 160] width 32 height 6
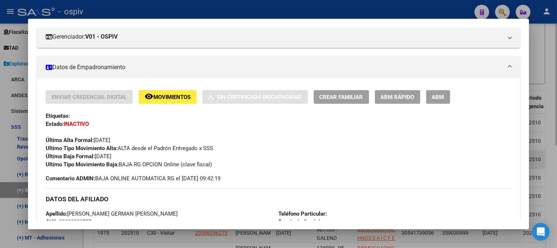
scroll to position [123, 0]
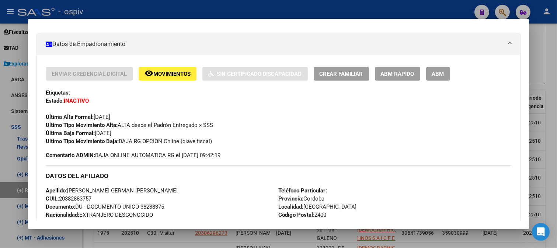
click at [0, 159] on div at bounding box center [278, 124] width 557 height 248
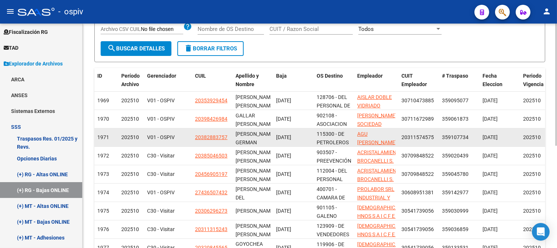
scroll to position [147, 0]
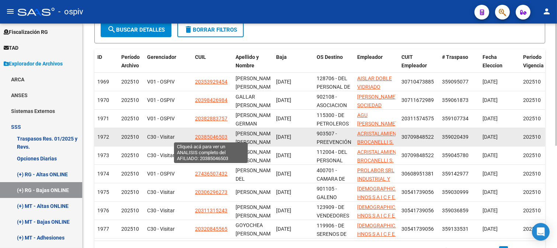
click at [211, 139] on span "20385046503" at bounding box center [211, 137] width 32 height 6
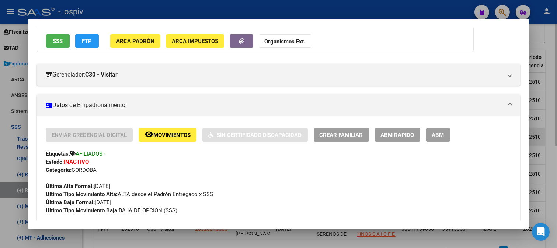
scroll to position [82, 0]
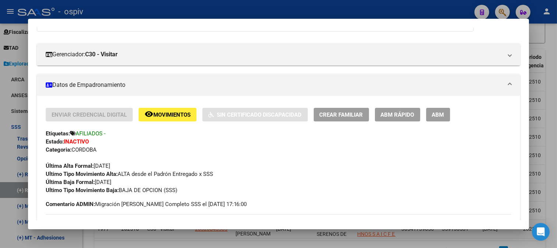
click at [0, 171] on div at bounding box center [278, 124] width 557 height 248
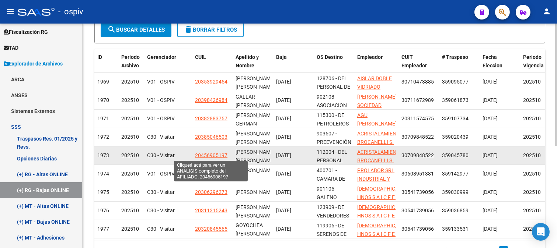
click at [215, 155] on span "20456905197" at bounding box center [211, 156] width 32 height 6
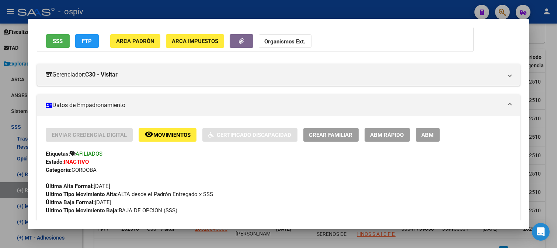
scroll to position [91, 0]
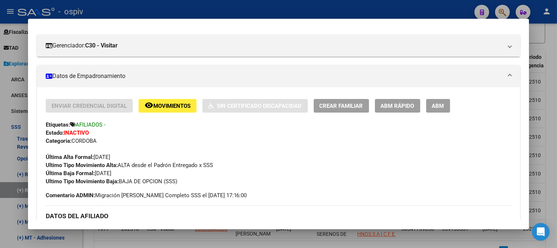
click at [2, 154] on div at bounding box center [278, 124] width 557 height 248
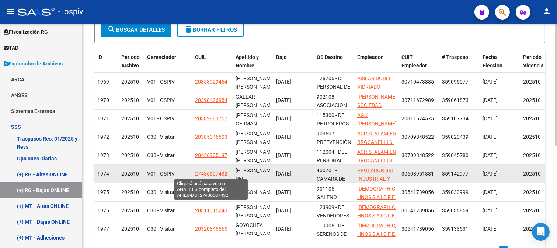
click at [218, 175] on span "27436507432" at bounding box center [211, 174] width 32 height 6
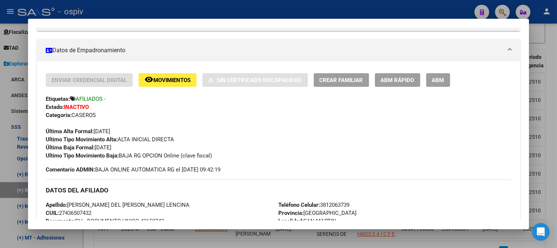
scroll to position [123, 0]
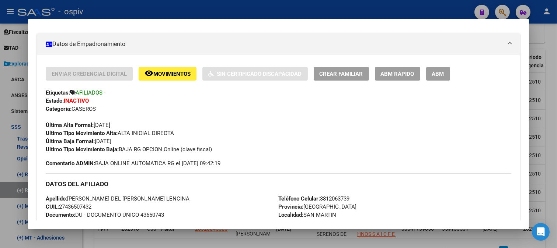
click at [8, 157] on div at bounding box center [278, 124] width 557 height 248
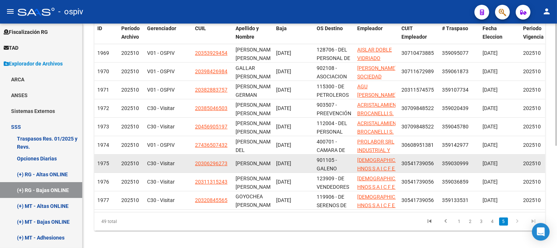
scroll to position [187, 0]
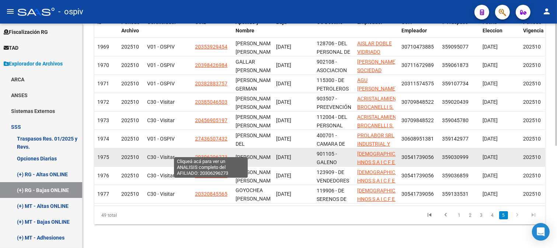
click at [210, 154] on span "20306296273" at bounding box center [211, 157] width 32 height 6
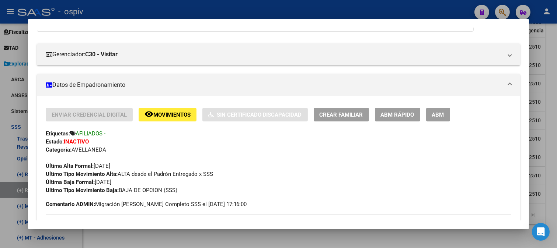
scroll to position [123, 0]
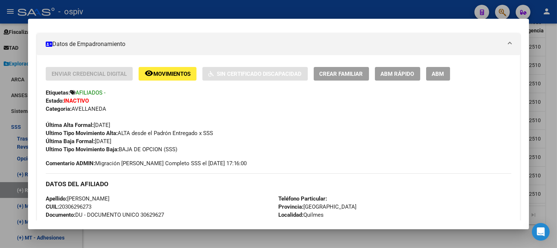
click at [0, 144] on div at bounding box center [278, 124] width 557 height 248
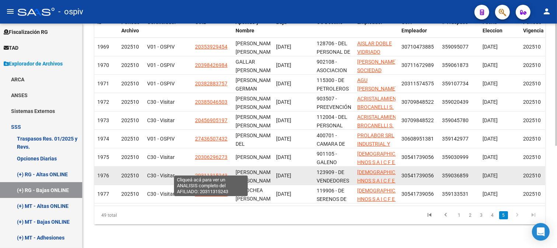
click at [206, 173] on span "20311315243" at bounding box center [211, 176] width 32 height 6
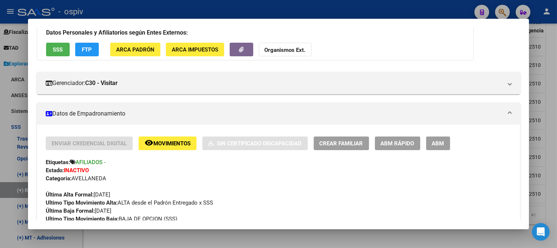
scroll to position [0, 0]
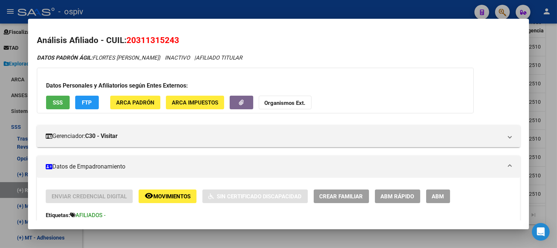
click at [0, 100] on div at bounding box center [278, 124] width 557 height 248
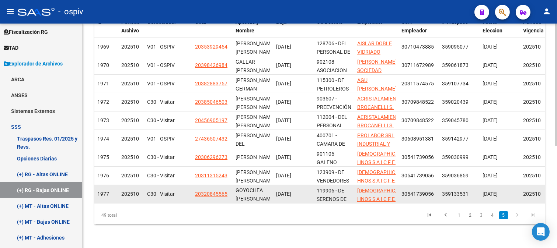
click at [209, 185] on datatable-body-cell "20320845565" at bounding box center [212, 194] width 41 height 18
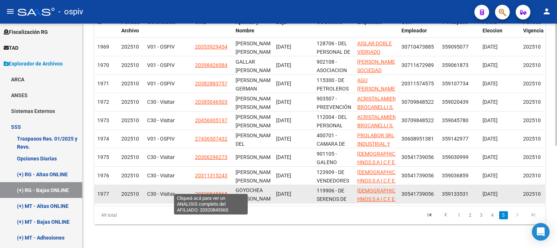
click at [209, 191] on span "20320845565" at bounding box center [211, 194] width 32 height 6
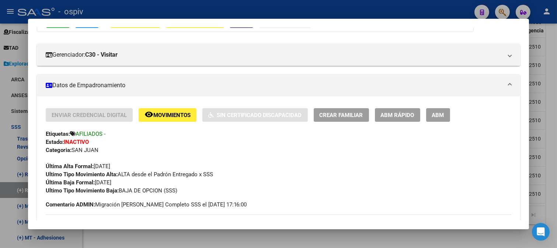
scroll to position [82, 0]
click at [506, 11] on div at bounding box center [278, 124] width 557 height 248
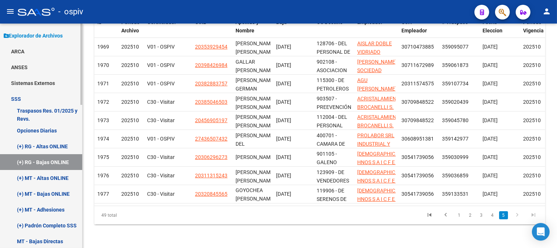
scroll to position [123, 0]
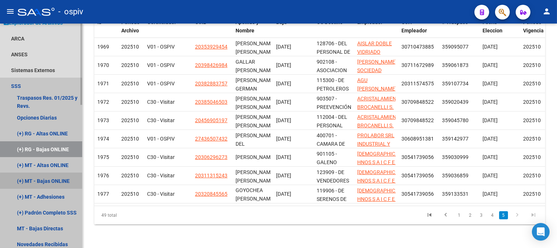
click at [55, 181] on link "(+) MT - Bajas ONLINE" at bounding box center [41, 181] width 82 height 16
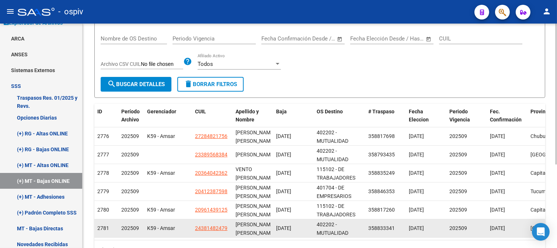
scroll to position [133, 0]
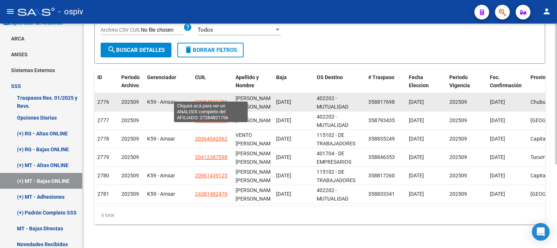
click at [209, 99] on span "27284821756" at bounding box center [211, 102] width 32 height 6
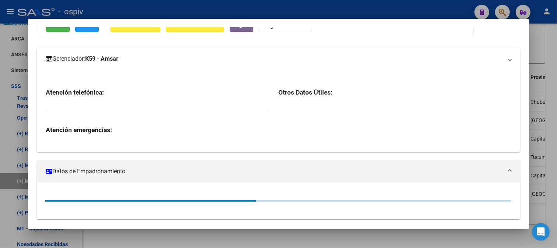
scroll to position [91, 0]
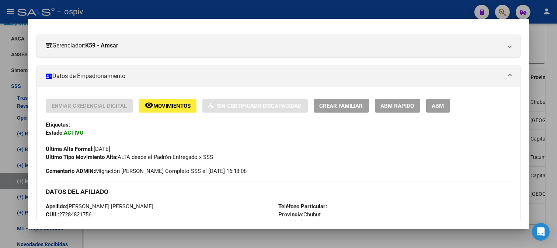
click at [1, 133] on div at bounding box center [278, 124] width 557 height 248
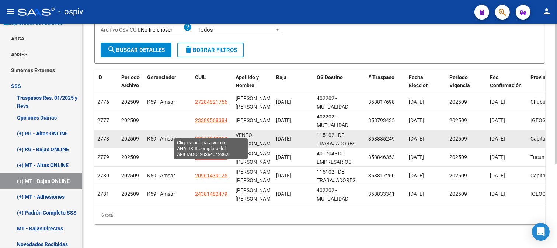
click at [216, 136] on span "20364042362" at bounding box center [211, 139] width 32 height 6
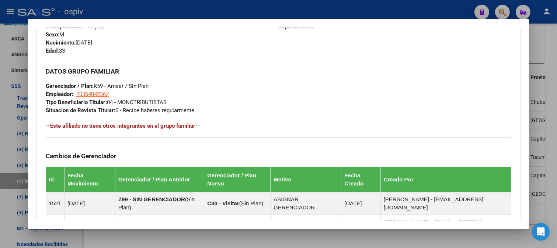
scroll to position [337, 0]
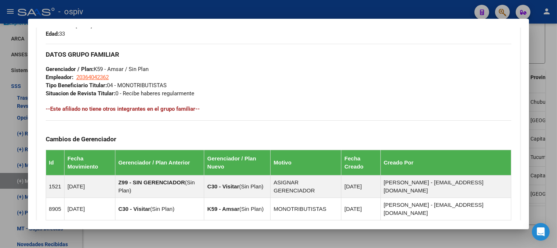
click at [0, 39] on div at bounding box center [278, 124] width 557 height 248
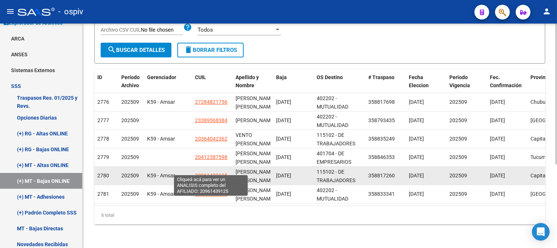
click at [202, 173] on span "20961439125" at bounding box center [211, 176] width 32 height 6
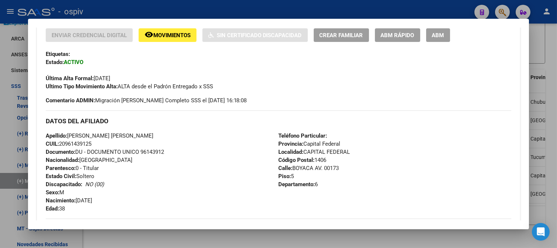
scroll to position [123, 0]
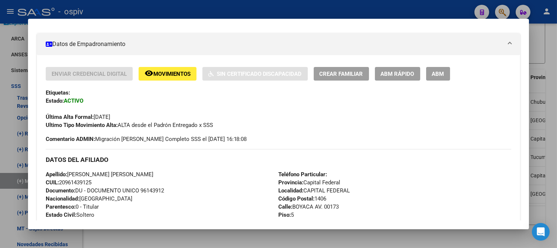
click at [0, 60] on div at bounding box center [278, 124] width 557 height 248
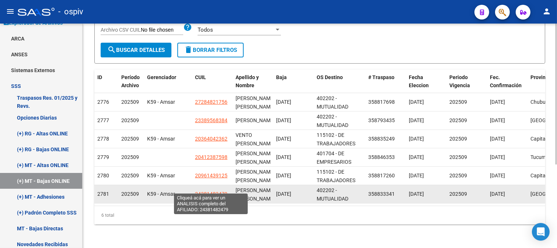
click at [210, 191] on span "24381482479" at bounding box center [211, 194] width 32 height 6
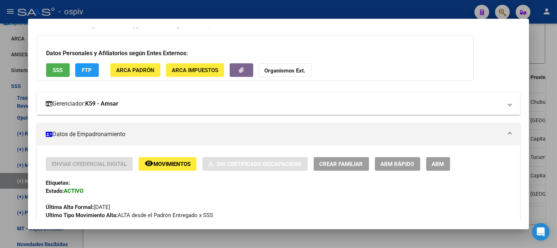
scroll to position [164, 0]
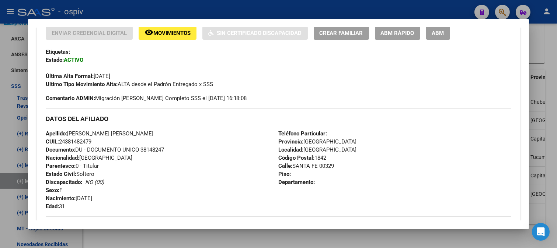
click at [0, 89] on div at bounding box center [278, 124] width 557 height 248
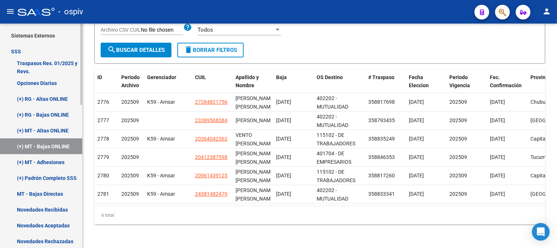
scroll to position [205, 0]
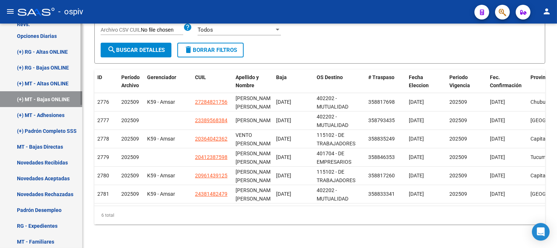
click at [57, 112] on link "(+) MT - Adhesiones" at bounding box center [41, 115] width 82 height 16
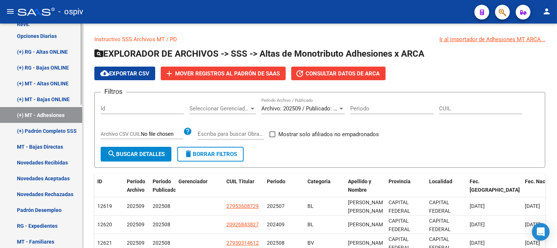
click at [56, 144] on link "MT - Bajas Directas" at bounding box center [41, 147] width 82 height 16
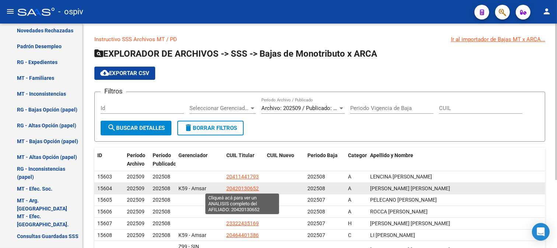
click at [240, 188] on span "20420130652" at bounding box center [242, 189] width 32 height 6
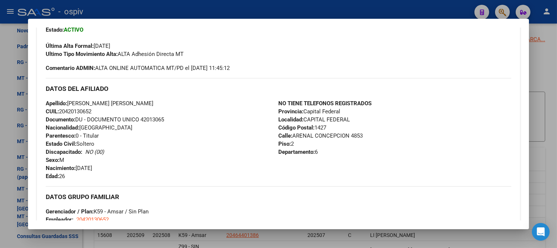
scroll to position [327, 0]
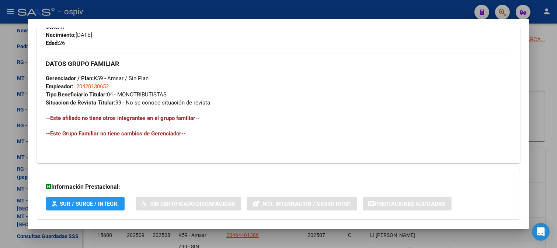
click at [0, 130] on div at bounding box center [278, 124] width 557 height 248
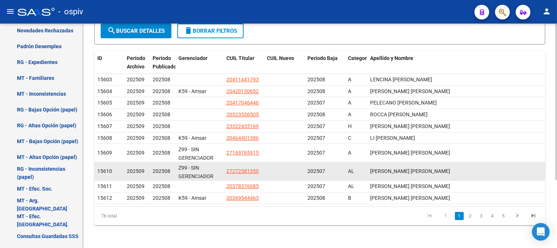
scroll to position [98, 0]
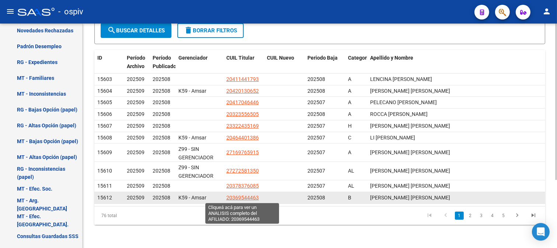
click at [241, 198] on span "20369544463" at bounding box center [242, 198] width 32 height 6
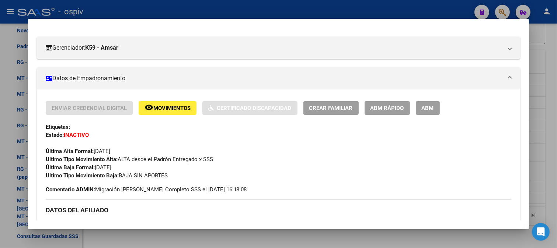
scroll to position [91, 0]
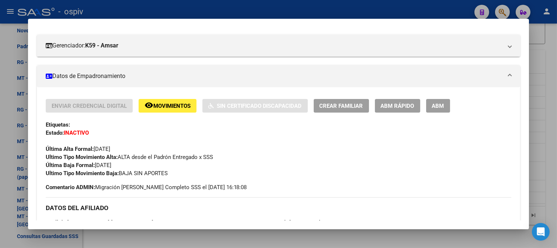
click at [0, 121] on div at bounding box center [278, 124] width 557 height 248
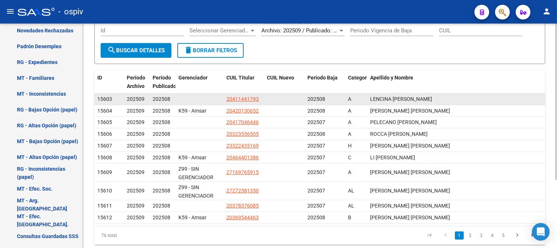
scroll to position [98, 0]
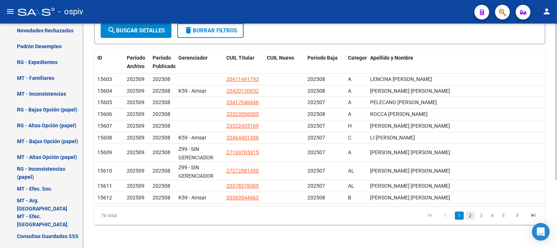
click at [473, 217] on link "2" at bounding box center [470, 216] width 9 height 8
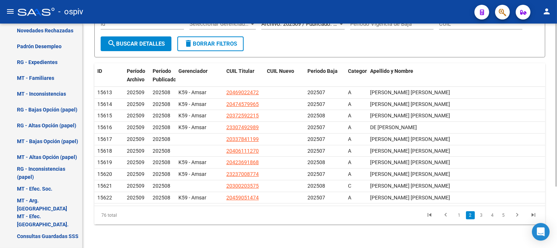
scroll to position [85, 0]
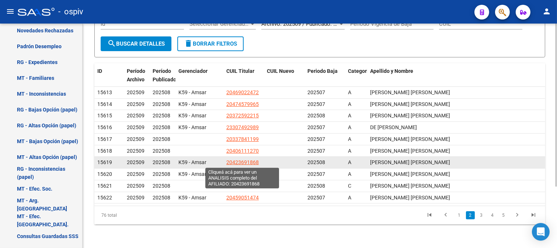
click at [245, 163] on span "20423691868" at bounding box center [242, 163] width 32 height 6
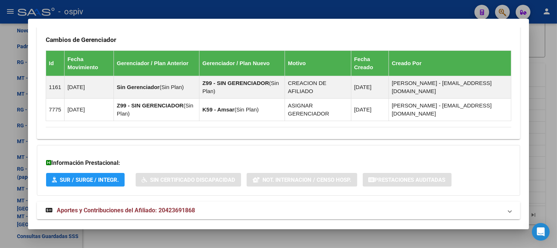
scroll to position [446, 0]
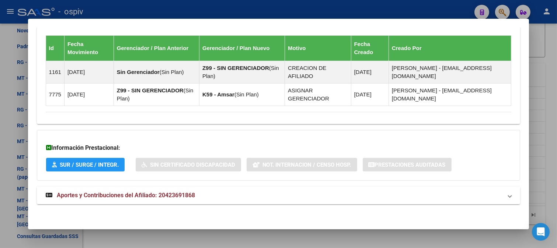
click at [135, 193] on span "Aportes y Contribuciones del Afiliado: 20423691868" at bounding box center [126, 195] width 138 height 7
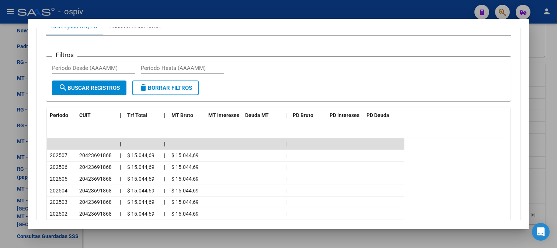
scroll to position [694, 0]
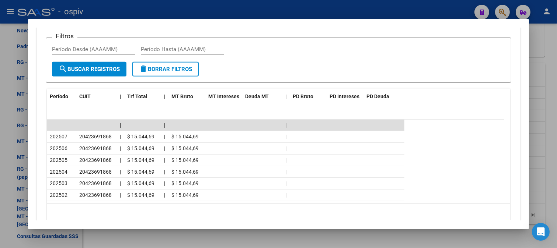
click at [1, 104] on div at bounding box center [278, 124] width 557 height 248
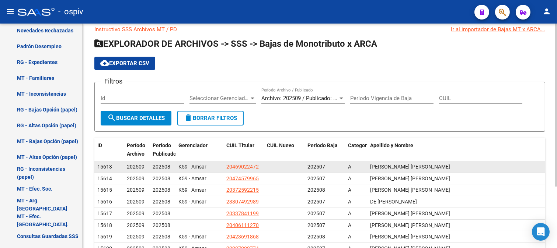
scroll to position [3, 0]
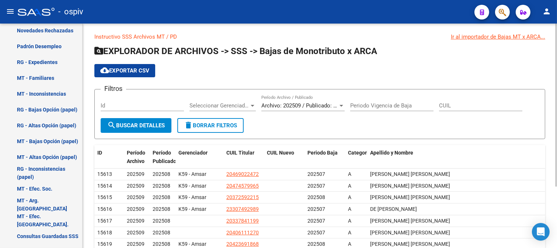
click at [295, 106] on span "Archivo: 202509 / Publicado: 202508" at bounding box center [306, 105] width 90 height 7
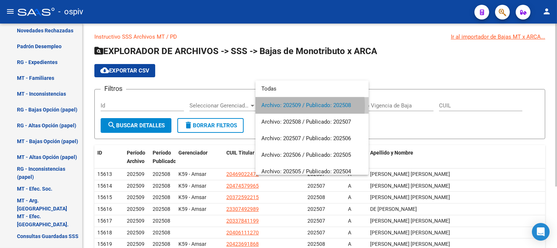
click at [295, 106] on span "Archivo: 202509 / Publicado: 202508" at bounding box center [311, 105] width 101 height 17
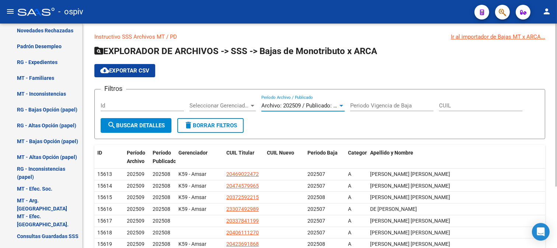
click at [133, 71] on span "cloud_download Exportar CSV" at bounding box center [124, 70] width 49 height 7
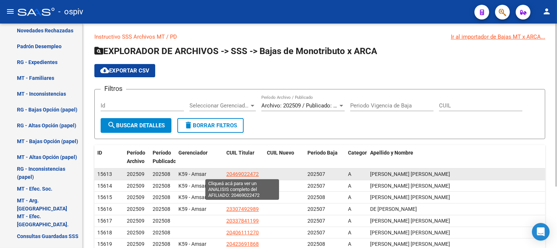
click at [248, 176] on span "20469022472" at bounding box center [242, 174] width 32 height 6
type textarea "20469022472"
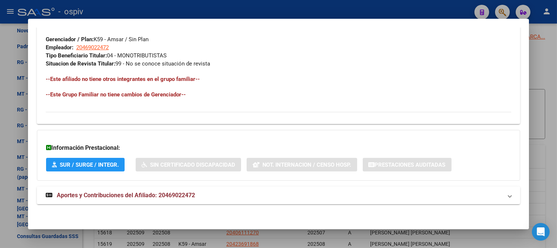
click at [171, 197] on span "Aportes y Contribuciones del Afiliado: 20469022472" at bounding box center [126, 195] width 138 height 7
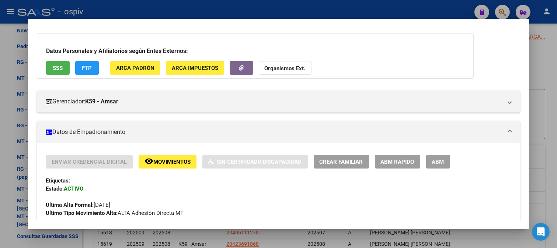
scroll to position [0, 0]
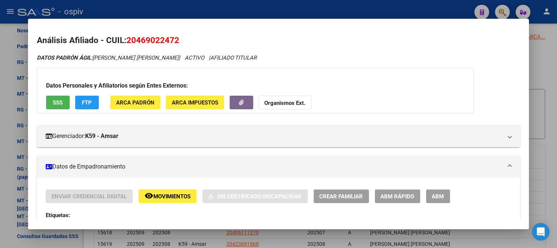
click at [0, 135] on div at bounding box center [278, 124] width 557 height 248
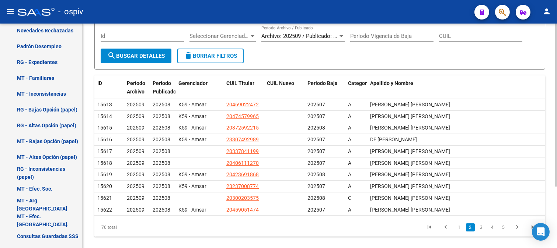
scroll to position [84, 0]
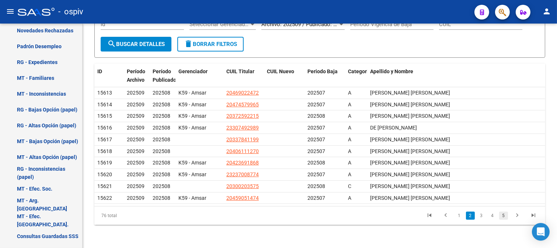
click at [506, 214] on link "5" at bounding box center [503, 216] width 9 height 8
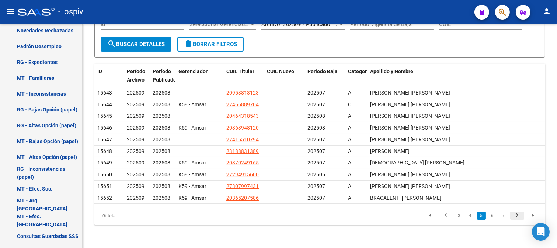
click at [519, 216] on icon "go to next page" at bounding box center [517, 216] width 10 height 9
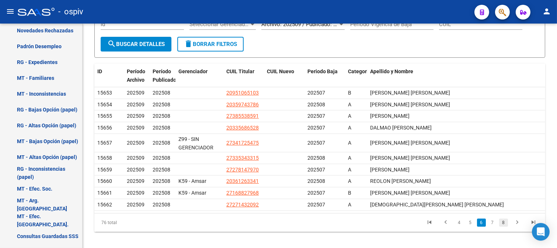
click at [504, 223] on link "8" at bounding box center [503, 223] width 9 height 8
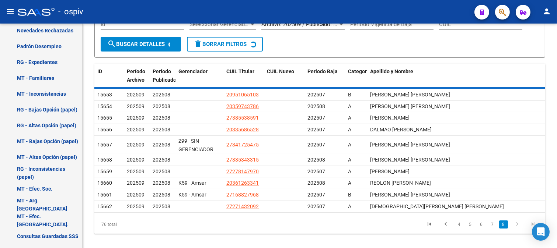
scroll to position [38, 0]
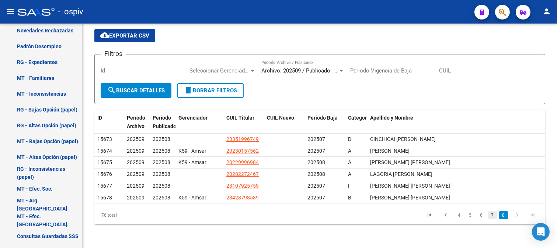
click at [494, 217] on link "7" at bounding box center [492, 216] width 9 height 8
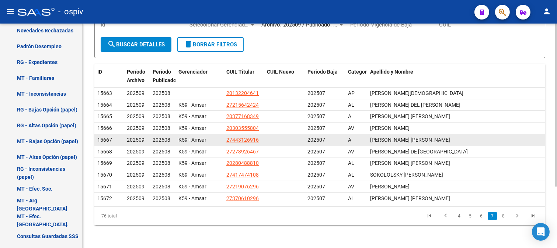
scroll to position [84, 0]
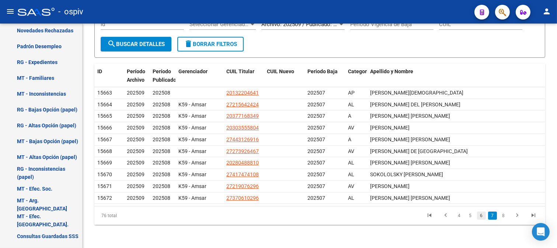
click at [481, 215] on link "6" at bounding box center [481, 216] width 9 height 8
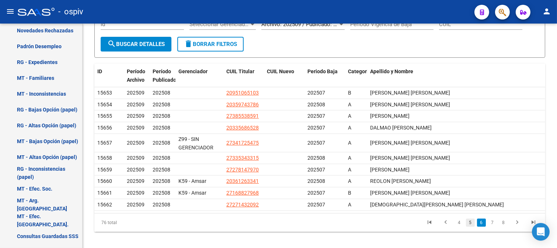
click at [473, 226] on link "5" at bounding box center [470, 223] width 9 height 8
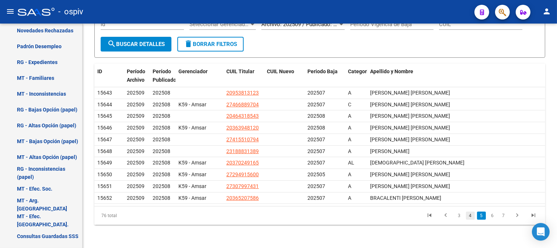
click at [471, 216] on link "4" at bounding box center [470, 216] width 9 height 8
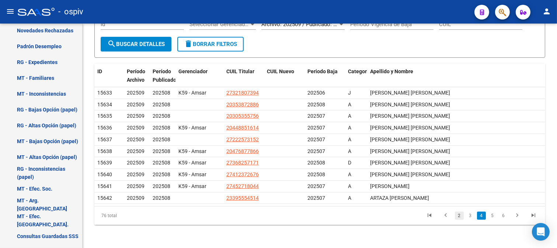
click at [458, 216] on link "2" at bounding box center [459, 216] width 9 height 8
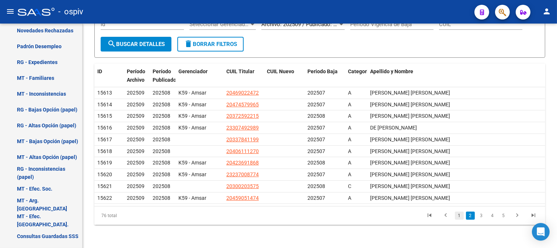
click at [458, 217] on link "1" at bounding box center [459, 216] width 9 height 8
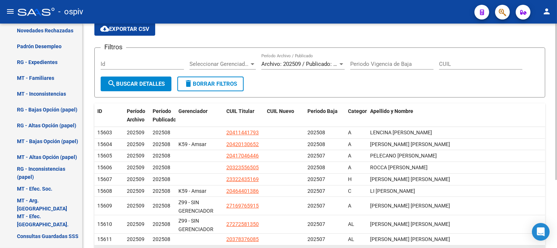
scroll to position [98, 0]
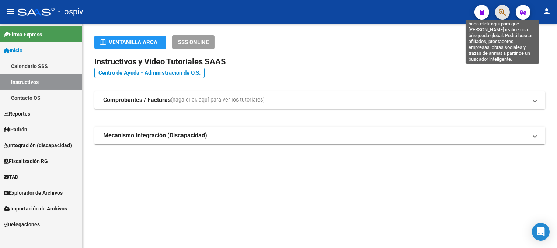
click at [504, 10] on icon "button" at bounding box center [502, 12] width 7 height 8
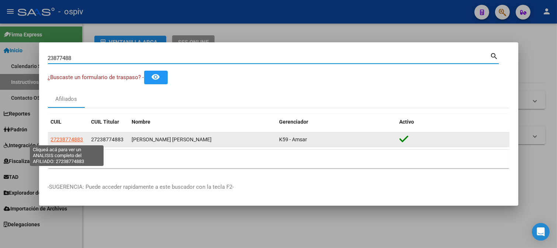
click at [69, 139] on span "27238774883" at bounding box center [67, 140] width 32 height 6
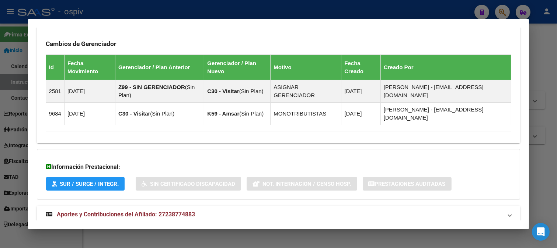
scroll to position [452, 0]
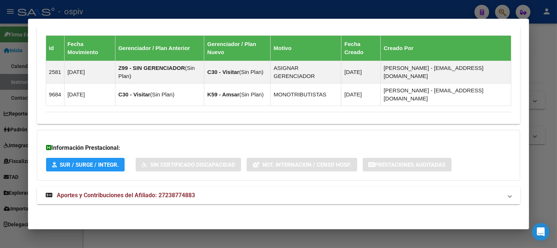
click at [136, 199] on strong "Aportes y Contribuciones del Afiliado: 27238774883" at bounding box center [120, 195] width 149 height 9
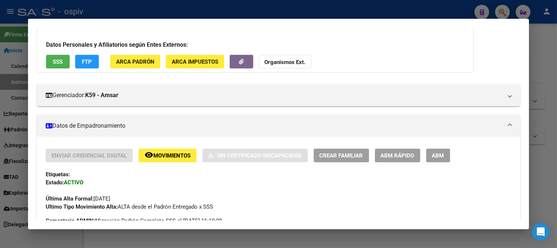
scroll to position [0, 0]
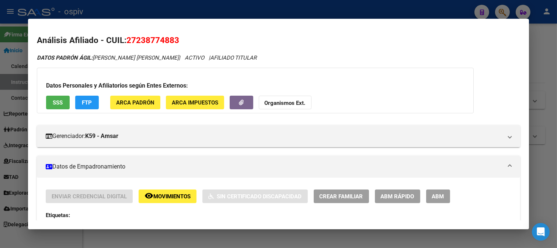
drag, startPoint x: 503, startPoint y: 11, endPoint x: 128, endPoint y: 89, distance: 382.8
click at [503, 11] on div at bounding box center [278, 124] width 557 height 248
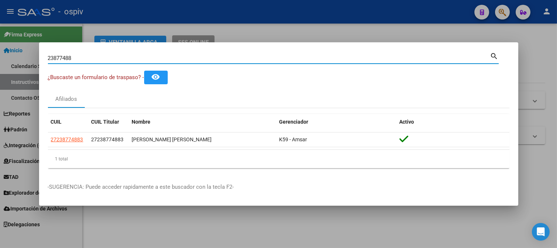
drag, startPoint x: 83, startPoint y: 59, endPoint x: 0, endPoint y: 59, distance: 83.3
click at [0, 59] on div "23877488 Buscar (apellido, dni, cuil, nro traspaso, cuit, obra social) search ¿…" at bounding box center [278, 124] width 557 height 248
paste input "0411441793"
type input "20411441793"
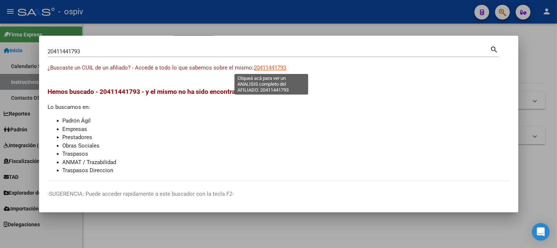
click at [274, 70] on span "20411441793" at bounding box center [270, 68] width 32 height 7
type textarea "20411441793"
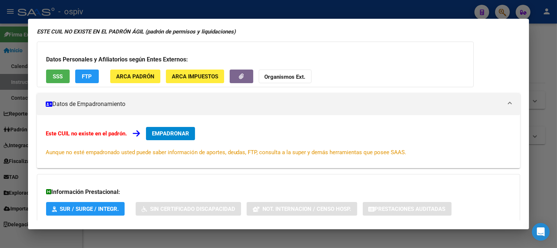
scroll to position [80, 0]
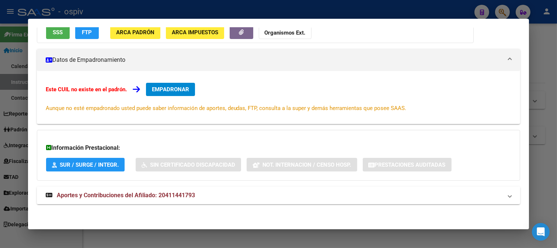
click at [170, 194] on span "Aportes y Contribuciones del Afiliado: 20411441793" at bounding box center [126, 195] width 138 height 7
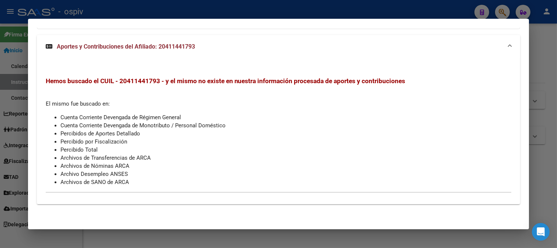
scroll to position [0, 0]
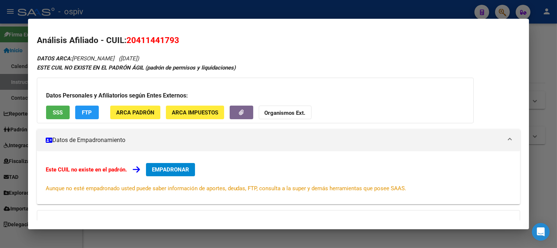
click at [0, 90] on div at bounding box center [278, 124] width 557 height 248
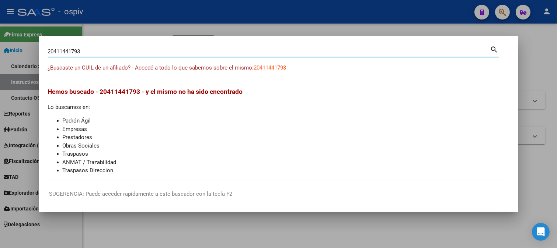
drag, startPoint x: 45, startPoint y: 52, endPoint x: 28, endPoint y: 51, distance: 17.4
click at [28, 51] on div "20411441793 Buscar (apellido, dni, cuil, nro traspaso, cuit, obra social) searc…" at bounding box center [278, 124] width 557 height 248
paste input "20130652"
type input "20420130652"
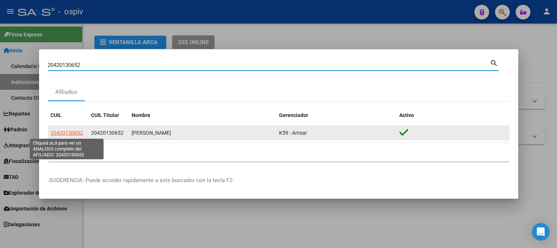
click at [55, 135] on span "20420130652" at bounding box center [67, 133] width 32 height 6
type textarea "20420130652"
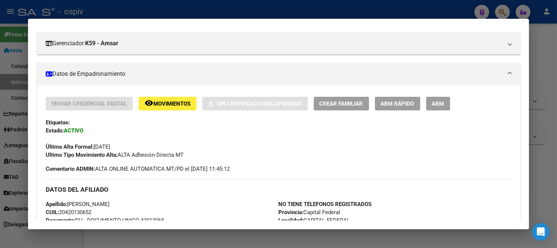
scroll to position [82, 0]
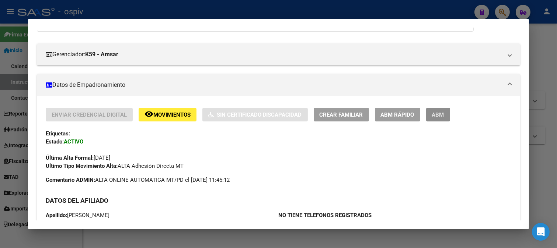
click at [441, 116] on span "ABM" at bounding box center [438, 115] width 12 height 7
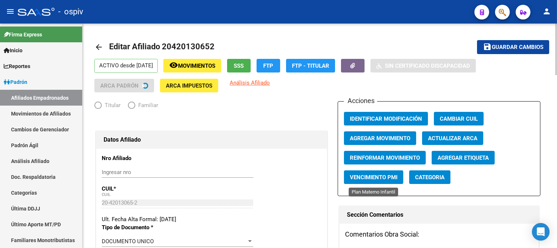
radio input "true"
type input "20-42013065-2"
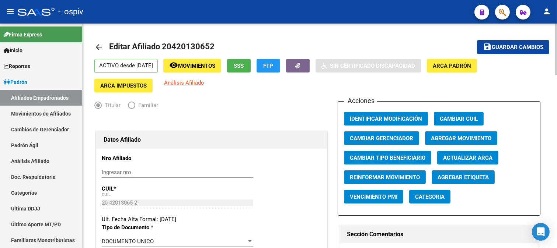
click at [462, 143] on button "Agregar Movimiento" at bounding box center [461, 139] width 72 height 14
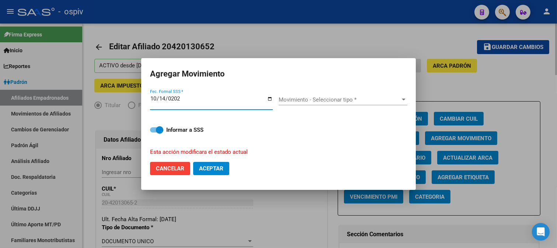
type input "2025-10-14"
click at [316, 97] on span "Movimiento - Seleccionar tipo *" at bounding box center [340, 100] width 122 height 7
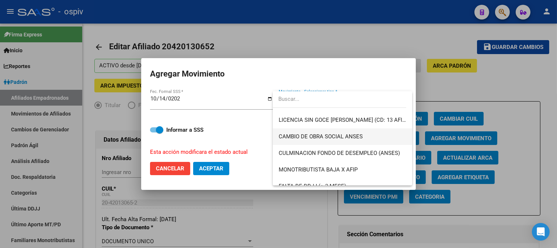
scroll to position [164, 0]
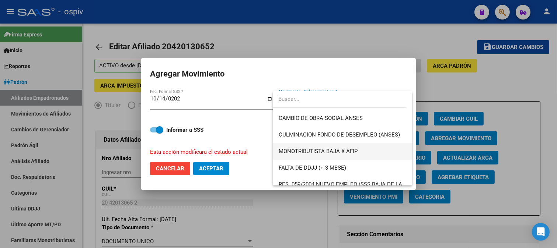
click at [314, 153] on span "MONOTRIBUTISTA BAJA X AFIP" at bounding box center [318, 151] width 79 height 7
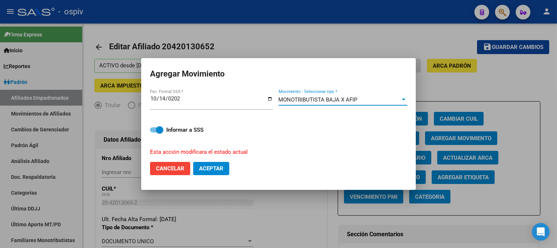
click at [215, 160] on mat-dialog-actions "Cancelar Aceptar" at bounding box center [278, 168] width 257 height 25
click at [214, 164] on button "Aceptar" at bounding box center [211, 168] width 36 height 13
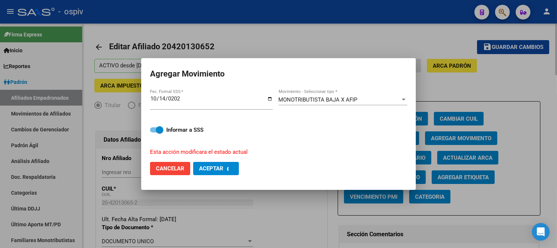
checkbox input "false"
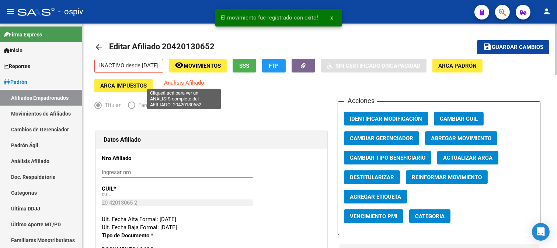
click at [188, 83] on span "Análisis Afiliado" at bounding box center [184, 83] width 40 height 7
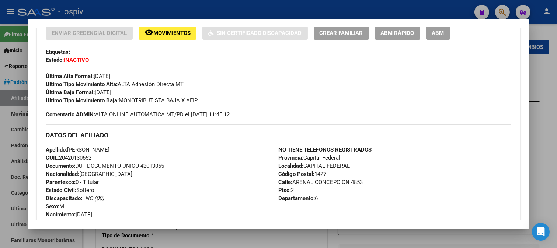
click at [510, 10] on div at bounding box center [278, 124] width 557 height 248
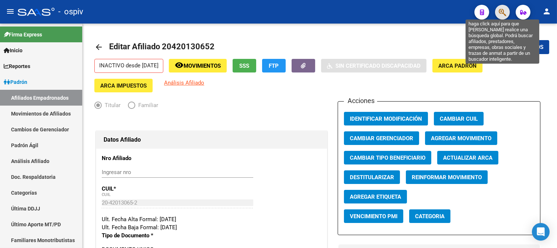
click at [504, 9] on icon "button" at bounding box center [502, 12] width 7 height 8
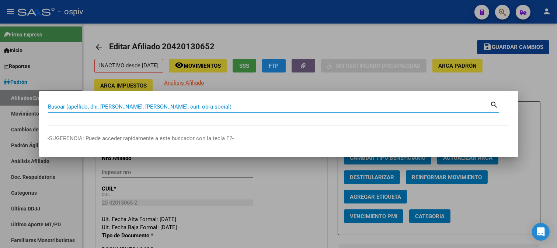
paste input "20417046446"
type input "20417046446"
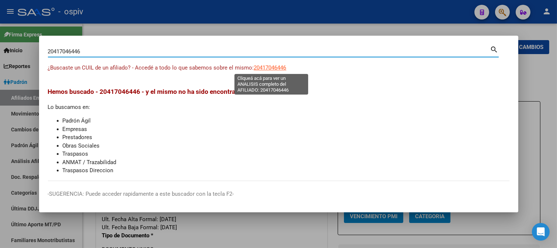
click at [272, 66] on span "20417046446" at bounding box center [270, 68] width 32 height 7
type textarea "20417046446"
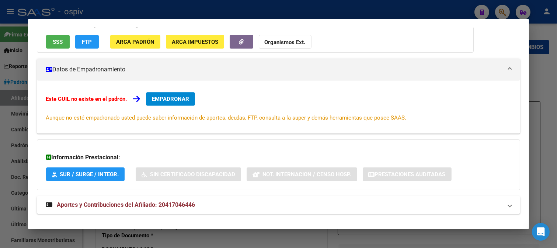
scroll to position [80, 0]
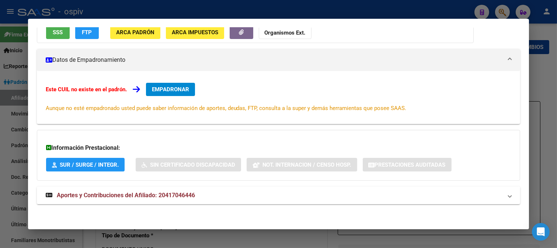
click at [506, 11] on div at bounding box center [278, 124] width 557 height 248
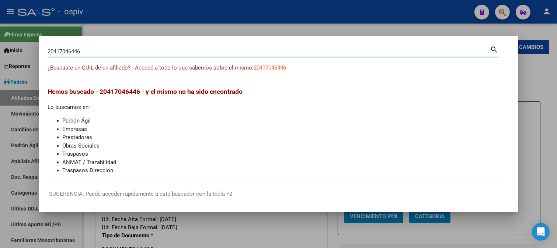
drag, startPoint x: 86, startPoint y: 51, endPoint x: 0, endPoint y: 34, distance: 87.1
click at [0, 34] on div "20417046446 Buscar (apellido, dni, cuil, nro traspaso, cuit, obra social) searc…" at bounding box center [278, 124] width 557 height 248
paste input "323556505"
type input "20323556505"
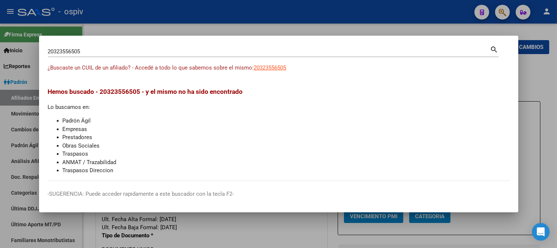
drag, startPoint x: 100, startPoint y: 50, endPoint x: 13, endPoint y: 39, distance: 87.6
click at [13, 39] on div "20323556505 Buscar (apellido, dni, cuil, nro traspaso, cuit, obra social) searc…" at bounding box center [278, 124] width 557 height 248
click at [123, 51] on input "20323556505" at bounding box center [269, 51] width 442 height 7
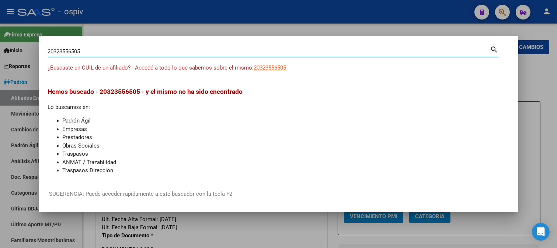
drag, startPoint x: 60, startPoint y: 43, endPoint x: 0, endPoint y: 31, distance: 60.9
click at [0, 31] on div "20323556505 Buscar (apellido, dni, cuil, nro traspaso, cuit, obra social) searc…" at bounding box center [278, 124] width 557 height 248
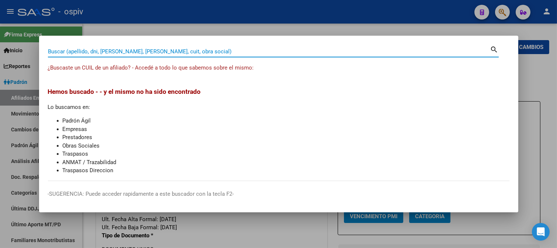
paste input "23322435169"
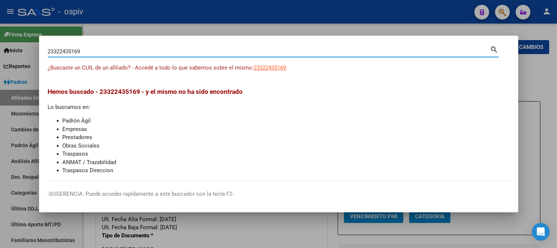
type input "23322435169"
drag, startPoint x: 86, startPoint y: 52, endPoint x: 0, endPoint y: 32, distance: 87.7
click at [0, 32] on div "23322435169 Buscar (apellido, dni, cuil, nro traspaso, cuit, obra social) searc…" at bounding box center [278, 124] width 557 height 248
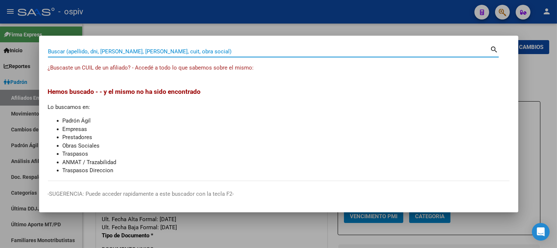
paste input "20464401386"
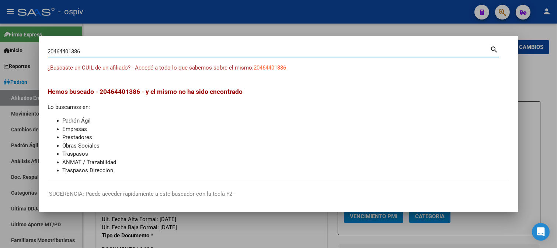
type input "20464401386"
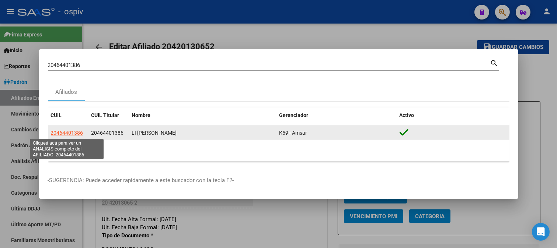
click at [66, 133] on span "20464401386" at bounding box center [67, 133] width 32 height 6
type textarea "20464401386"
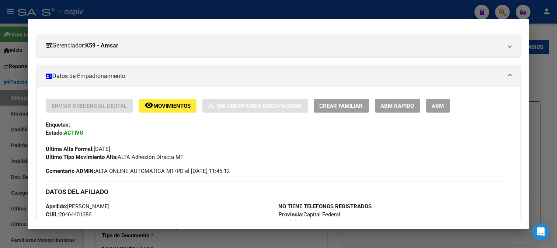
scroll to position [132, 0]
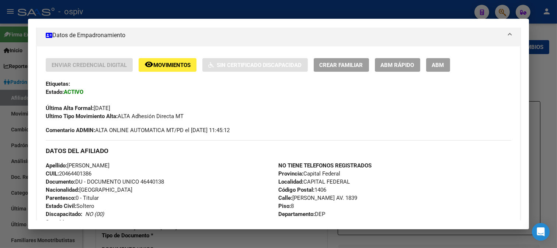
click at [436, 68] on span "ABM" at bounding box center [438, 65] width 12 height 7
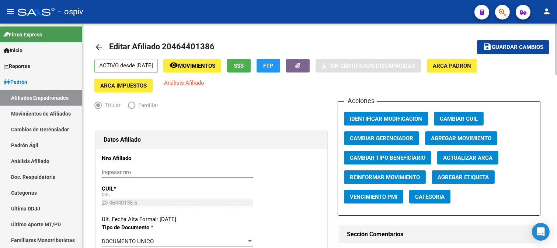
click at [457, 142] on span "Agregar Movimiento" at bounding box center [461, 138] width 60 height 7
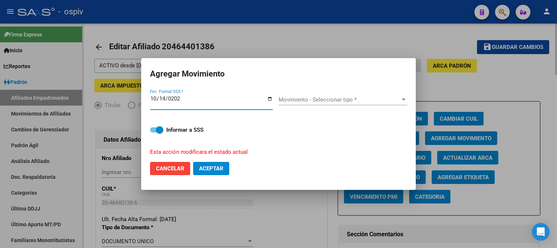
type input "2025-10-14"
click at [304, 94] on div "Movimiento - Seleccionar tipo * Movimiento - Seleccionar tipo *" at bounding box center [343, 99] width 129 height 11
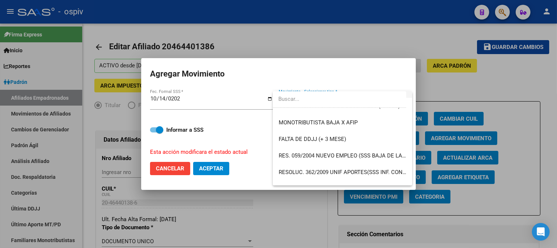
scroll to position [205, 0]
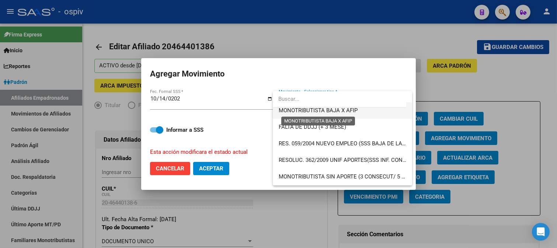
click at [333, 112] on span "MONOTRIBUTISTA BAJA X AFIP" at bounding box center [318, 110] width 79 height 7
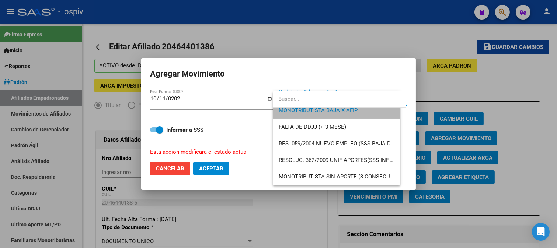
scroll to position [199, 0]
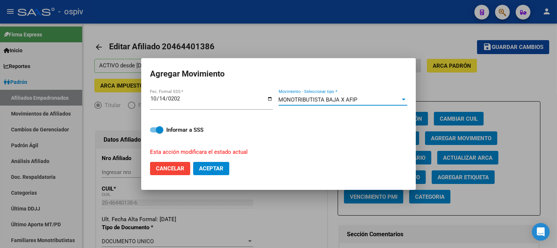
click at [203, 170] on span "Aceptar" at bounding box center [211, 169] width 24 height 7
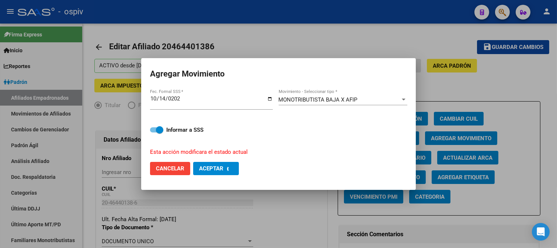
checkbox input "false"
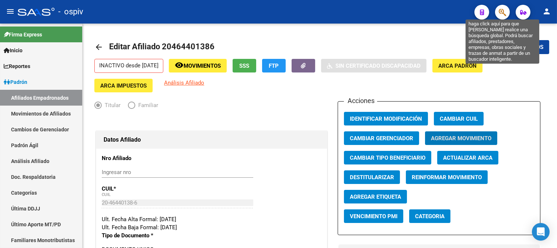
click at [506, 8] on icon "button" at bounding box center [502, 12] width 7 height 8
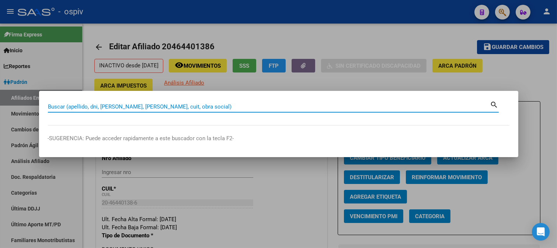
paste input "27169765915"
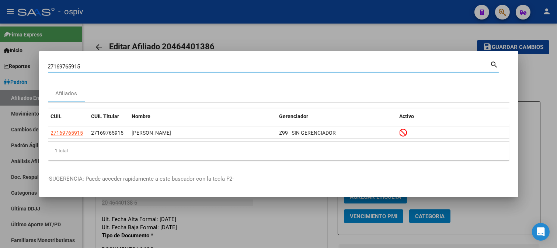
drag, startPoint x: 85, startPoint y: 69, endPoint x: 14, endPoint y: 61, distance: 71.6
click at [14, 61] on div "27169765915 Buscar (apellido, dni, cuil, nro traspaso, cuit, obra social) searc…" at bounding box center [278, 124] width 557 height 248
paste input "272581350"
type input "27272581350"
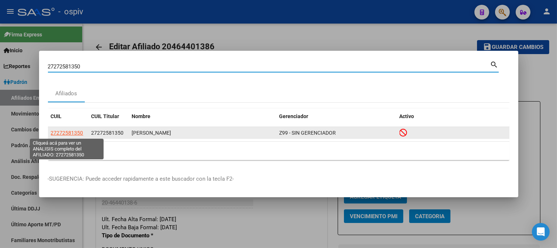
click at [58, 131] on span "27272581350" at bounding box center [67, 133] width 32 height 6
type textarea "27272581350"
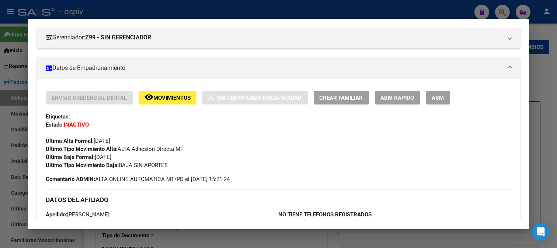
scroll to position [123, 0]
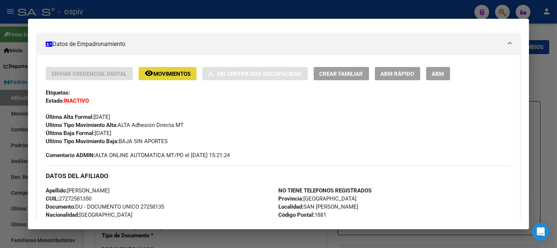
click at [172, 74] on span "Movimientos" at bounding box center [171, 74] width 37 height 7
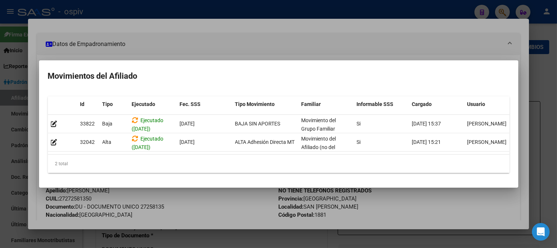
click at [0, 91] on div at bounding box center [278, 124] width 557 height 248
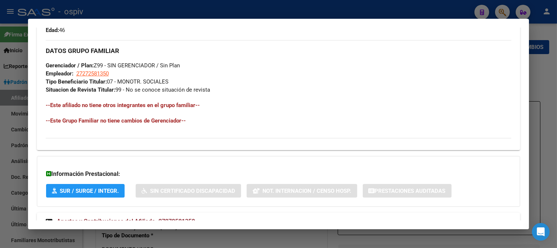
scroll to position [383, 0]
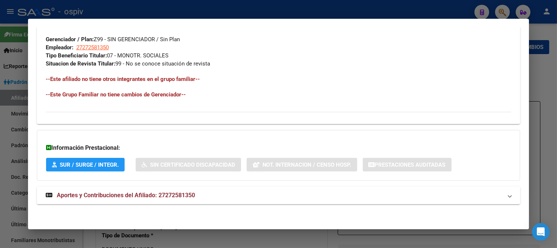
click at [135, 203] on mat-expansion-panel-header "Aportes y Contribuciones del Afiliado: 27272581350" at bounding box center [279, 196] width 484 height 18
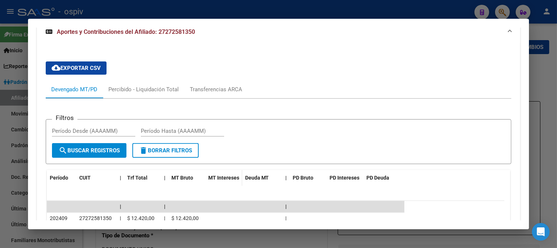
scroll to position [672, 0]
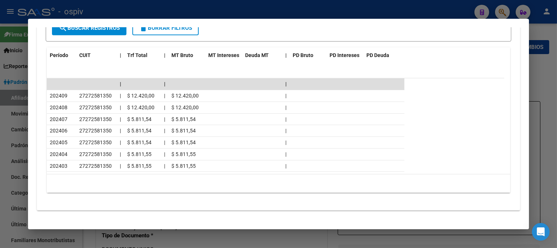
click at [0, 68] on div at bounding box center [278, 124] width 557 height 248
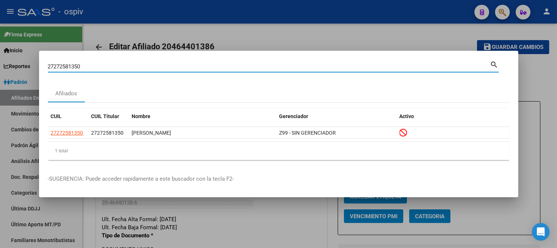
drag, startPoint x: 86, startPoint y: 65, endPoint x: 3, endPoint y: 65, distance: 82.9
click at [3, 65] on div "27272581350 Buscar (apellido, dni, cuil, nro traspaso, cuit, obra social) searc…" at bounding box center [278, 124] width 557 height 248
paste input "0378376085"
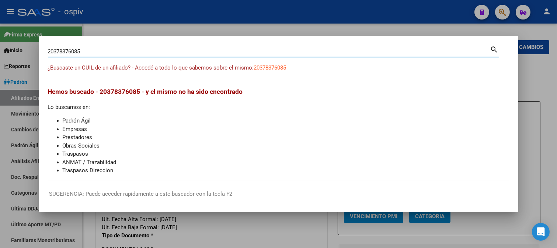
drag, startPoint x: 87, startPoint y: 52, endPoint x: 0, endPoint y: 36, distance: 88.9
click at [0, 36] on div "20378376085 Buscar (apellido, dni, cuil, nro traspaso, cuit, obra social) searc…" at bounding box center [278, 124] width 557 height 248
paste input "69544463"
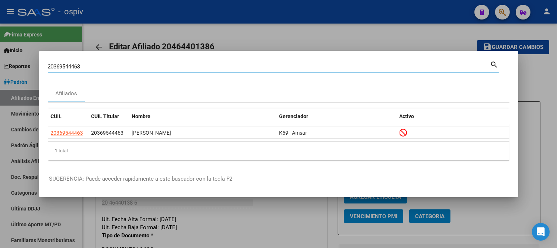
drag, startPoint x: 110, startPoint y: 69, endPoint x: 0, endPoint y: 56, distance: 110.6
click at [0, 56] on div "20369544463 Buscar (apellido, dni, cuil, nro traspaso, cuit, obra social) searc…" at bounding box center [278, 124] width 557 height 248
paste input "469022472"
type input "20469022472"
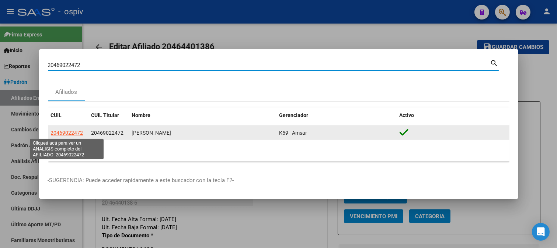
click at [62, 130] on span "20469022472" at bounding box center [67, 133] width 32 height 6
type textarea "20469022472"
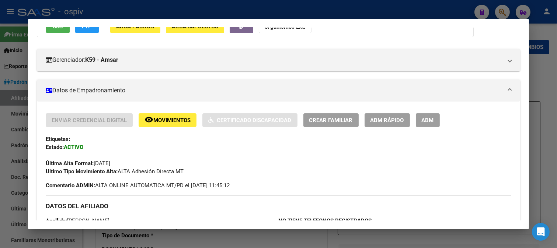
scroll to position [82, 0]
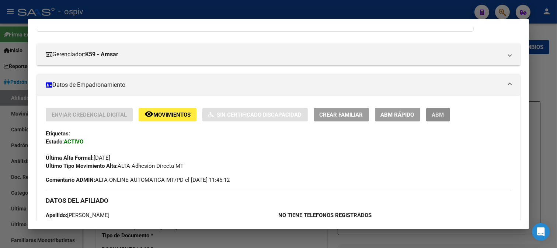
click at [442, 115] on span "ABM" at bounding box center [438, 115] width 12 height 7
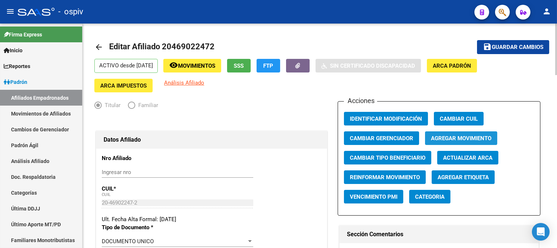
click at [459, 139] on span "Agregar Movimiento" at bounding box center [461, 138] width 60 height 7
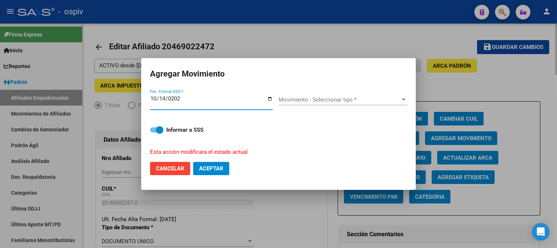
type input "2025-10-14"
click at [319, 97] on span "Movimiento - Seleccionar tipo *" at bounding box center [340, 100] width 122 height 7
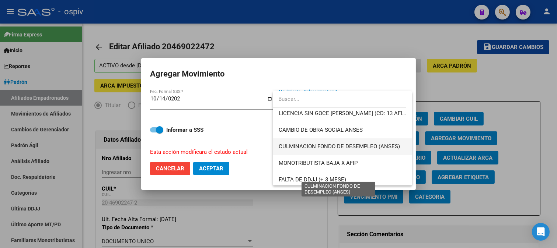
scroll to position [164, 0]
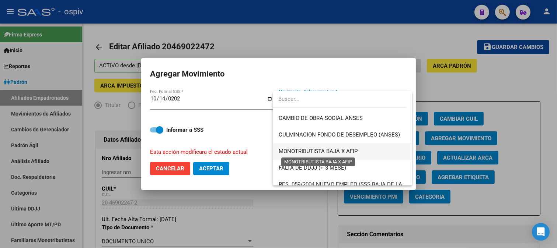
click at [325, 153] on span "MONOTRIBUTISTA BAJA X AFIP" at bounding box center [318, 151] width 79 height 7
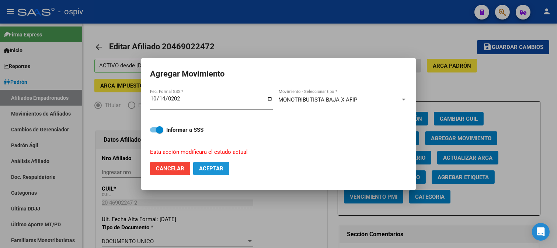
click at [209, 163] on button "Aceptar" at bounding box center [211, 168] width 36 height 13
checkbox input "false"
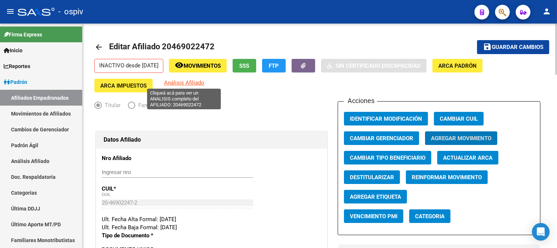
click at [181, 82] on span "Análisis Afiliado" at bounding box center [184, 83] width 40 height 7
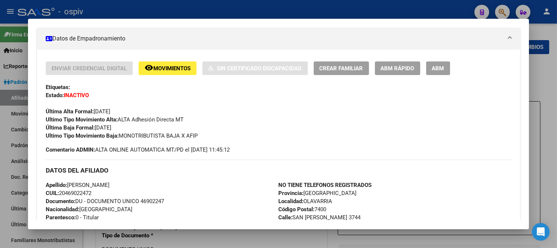
scroll to position [0, 0]
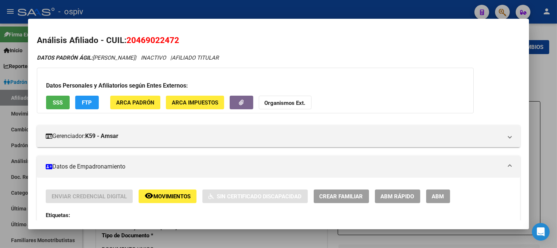
click at [507, 8] on div at bounding box center [278, 124] width 557 height 248
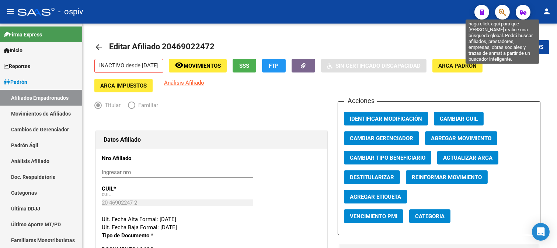
click at [499, 12] on icon "button" at bounding box center [502, 12] width 7 height 8
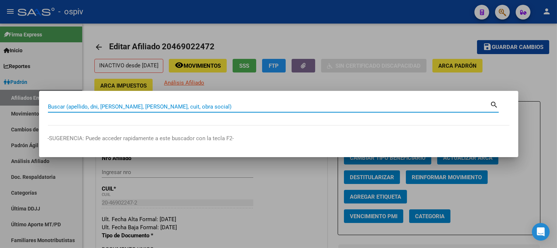
paste input "20474579965"
type input "20474579965"
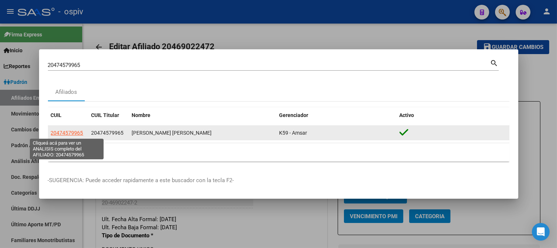
click at [66, 135] on span "20474579965" at bounding box center [67, 133] width 32 height 6
type textarea "20474579965"
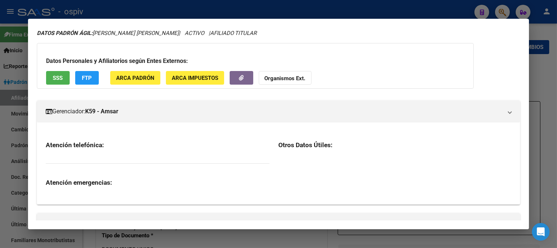
scroll to position [91, 0]
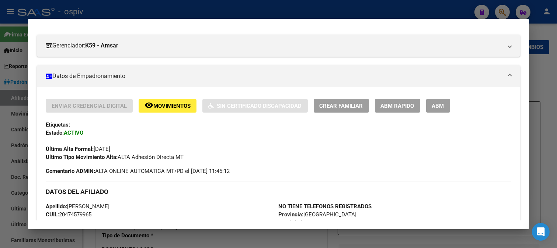
click at [439, 104] on span "ABM" at bounding box center [438, 106] width 12 height 7
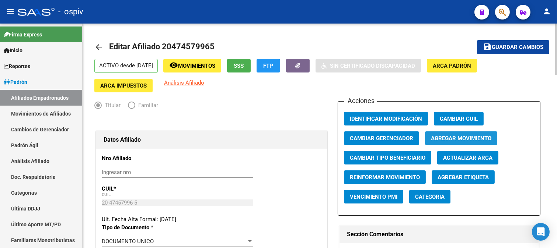
click at [466, 142] on span "Agregar Movimiento" at bounding box center [461, 138] width 60 height 7
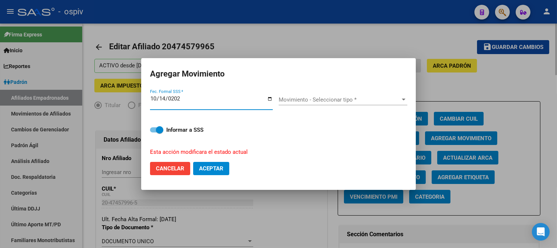
type input "2025-10-14"
click at [333, 102] on span "Movimiento - Seleccionar tipo *" at bounding box center [340, 100] width 122 height 7
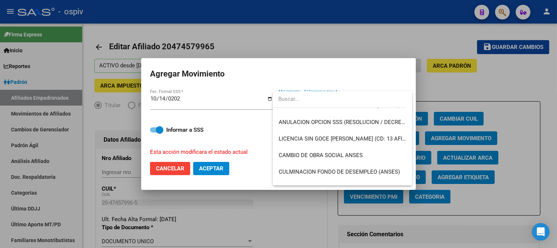
scroll to position [167, 0]
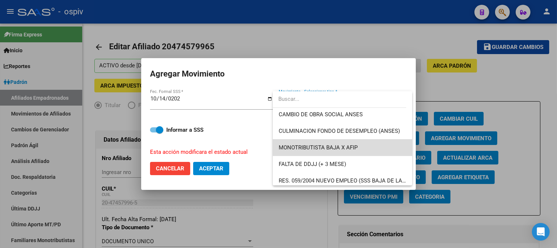
click at [345, 142] on span "MONOTRIBUTISTA BAJA X AFIP" at bounding box center [343, 148] width 128 height 17
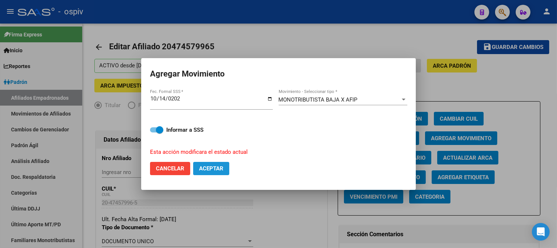
click at [213, 163] on button "Aceptar" at bounding box center [211, 168] width 36 height 13
checkbox input "false"
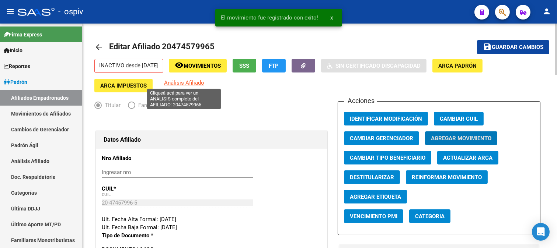
click at [198, 83] on span "Análisis Afiliado" at bounding box center [184, 83] width 40 height 7
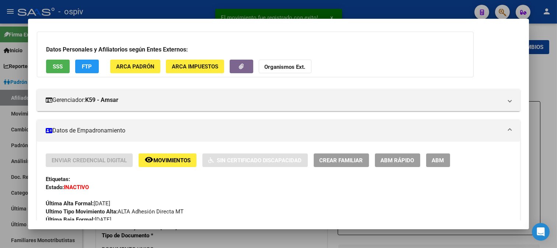
scroll to position [82, 0]
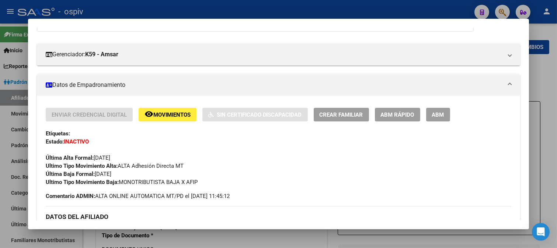
click at [500, 9] on div at bounding box center [278, 124] width 557 height 248
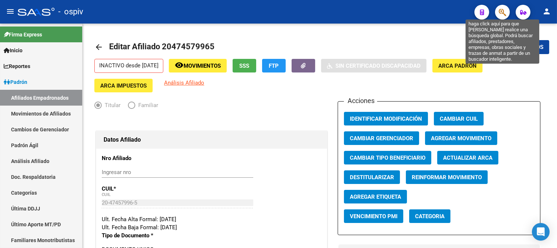
click at [500, 13] on icon "button" at bounding box center [502, 12] width 7 height 8
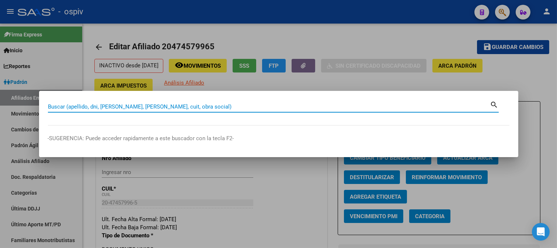
paste input "20372592215"
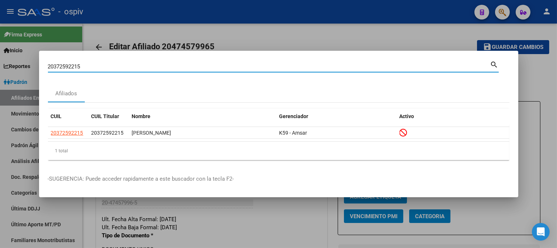
drag, startPoint x: 37, startPoint y: 65, endPoint x: 0, endPoint y: 57, distance: 38.0
click at [0, 57] on div "20372592215 Buscar (apellido, dni, cuil, nro traspaso, cuit, obra social) searc…" at bounding box center [278, 124] width 557 height 248
paste input "3307492989"
type input "23307492989"
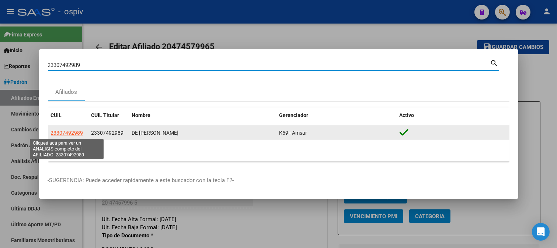
click at [63, 135] on span "23307492989" at bounding box center [67, 133] width 32 height 6
type textarea "23307492989"
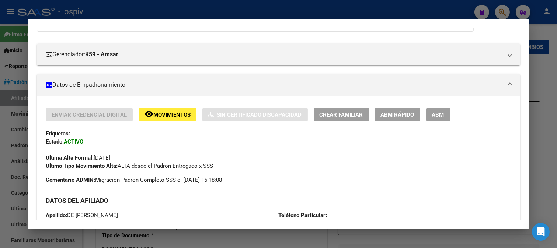
click at [443, 115] on span "ABM" at bounding box center [438, 115] width 12 height 7
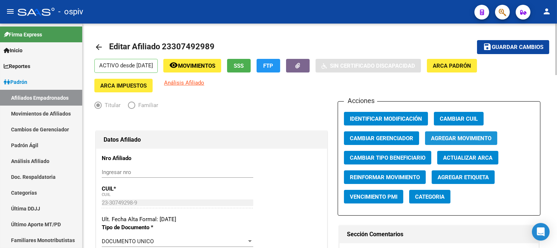
click at [463, 143] on button "Agregar Movimiento" at bounding box center [461, 139] width 72 height 14
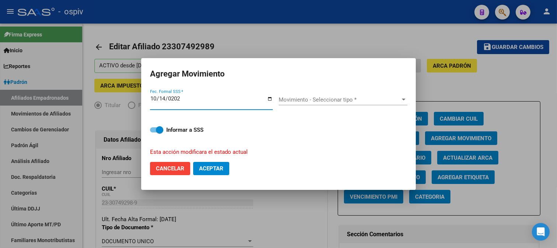
type input "2025-10-14"
click at [320, 100] on span "Movimiento - Seleccionar tipo *" at bounding box center [340, 100] width 122 height 7
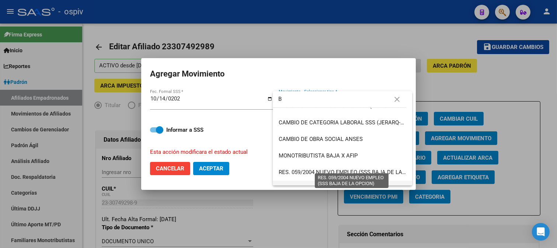
scroll to position [41, 0]
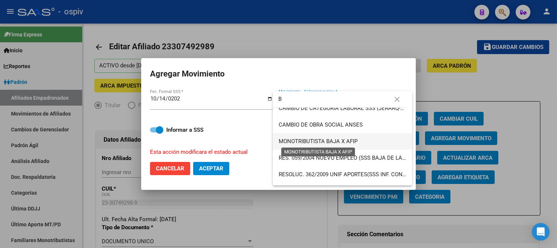
type input "B"
click at [340, 144] on span "MONOTRIBUTISTA BAJA X AFIP" at bounding box center [318, 141] width 79 height 7
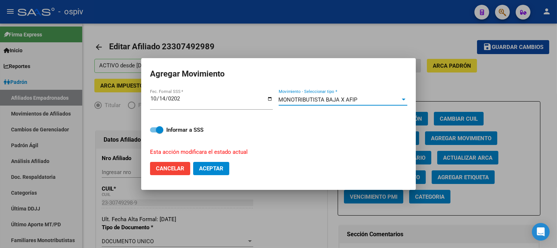
click at [212, 167] on span "Aceptar" at bounding box center [211, 169] width 24 height 7
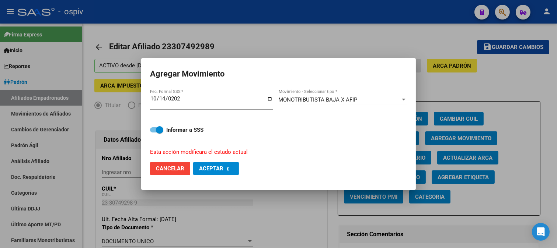
checkbox input "false"
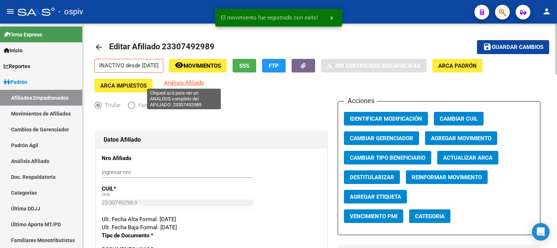
click at [181, 84] on span "Análisis Afiliado" at bounding box center [184, 83] width 40 height 7
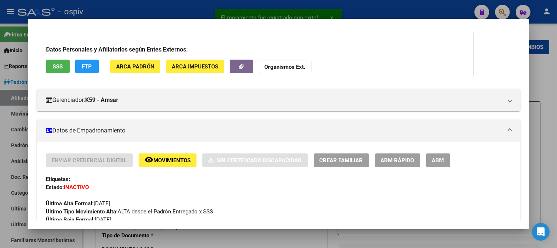
scroll to position [82, 0]
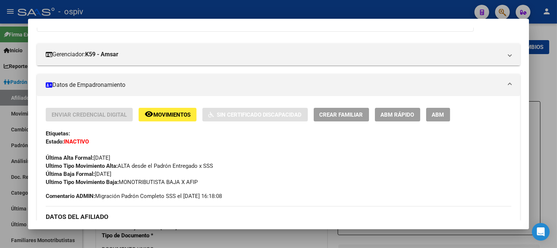
click at [503, 11] on div at bounding box center [278, 124] width 557 height 248
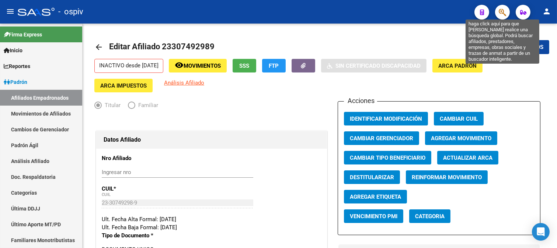
click at [501, 12] on icon "button" at bounding box center [502, 12] width 7 height 8
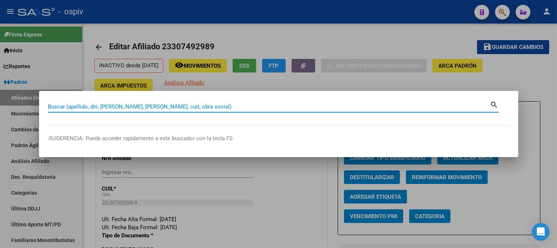
paste input "20337841199"
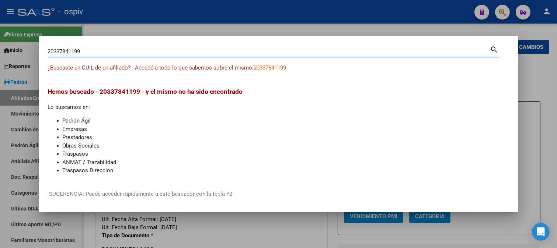
drag, startPoint x: 93, startPoint y: 53, endPoint x: 19, endPoint y: 52, distance: 74.1
click at [28, 52] on div "20337841199 Buscar (apellido, dni, cuil, nro traspaso, cuit, obra social) searc…" at bounding box center [278, 124] width 557 height 248
paste input "406111270"
drag, startPoint x: 94, startPoint y: 51, endPoint x: 32, endPoint y: 46, distance: 62.1
click at [32, 46] on div "20406111270 Buscar (apellido, dni, cuil, nro traspaso, cuit, obra social) searc…" at bounding box center [278, 124] width 557 height 248
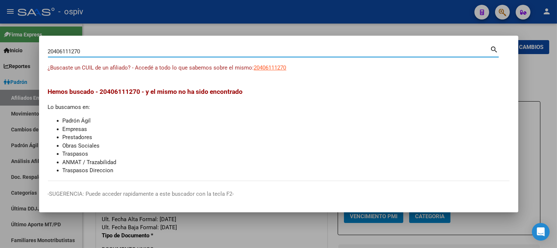
paste input "23691868"
type input "20423691868"
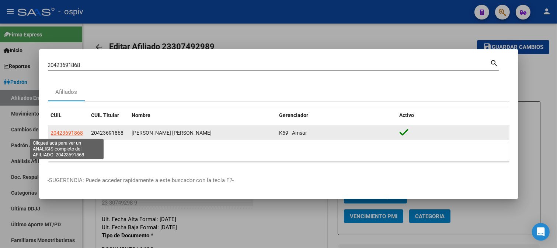
click at [70, 130] on span "20423691868" at bounding box center [67, 133] width 32 height 6
type textarea "20423691868"
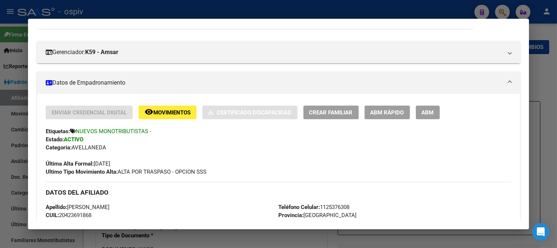
scroll to position [91, 0]
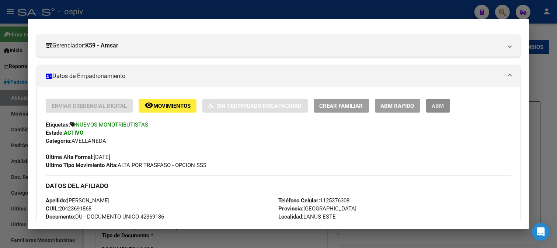
click at [439, 108] on span "ABM" at bounding box center [438, 106] width 12 height 7
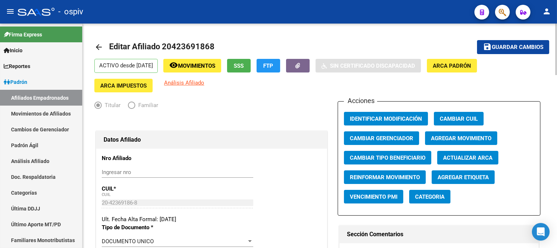
click at [467, 137] on span "Agregar Movimiento" at bounding box center [461, 138] width 60 height 7
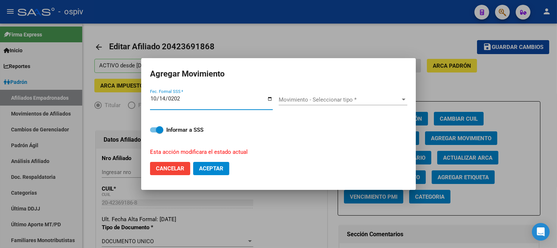
type input "2025-10-14"
click at [299, 97] on span "Movimiento - Seleccionar tipo *" at bounding box center [340, 100] width 122 height 7
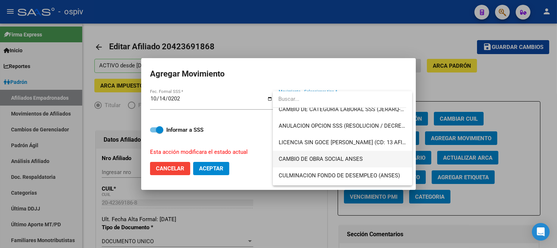
scroll to position [164, 0]
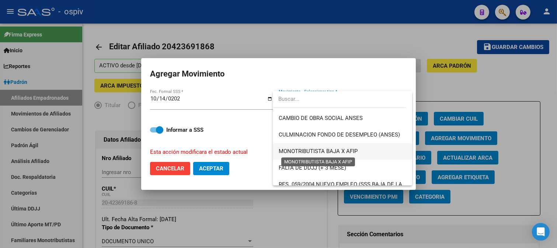
click at [335, 152] on span "MONOTRIBUTISTA BAJA X AFIP" at bounding box center [318, 151] width 79 height 7
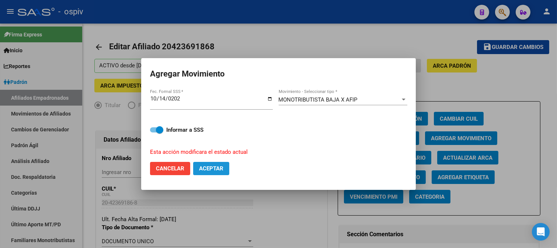
click at [214, 171] on span "Aceptar" at bounding box center [211, 169] width 24 height 7
checkbox input "false"
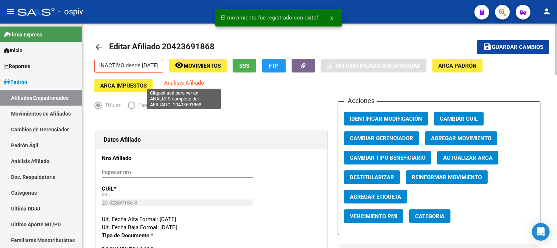
click at [189, 84] on span "Análisis Afiliado" at bounding box center [184, 83] width 40 height 7
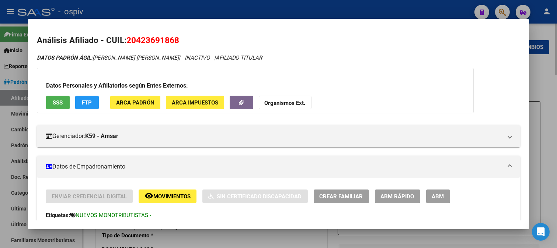
drag, startPoint x: 500, startPoint y: 7, endPoint x: 98, endPoint y: 63, distance: 406.0
click at [491, 10] on div at bounding box center [278, 124] width 557 height 248
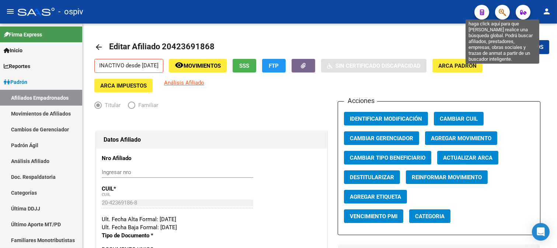
click at [504, 12] on icon "button" at bounding box center [502, 12] width 7 height 8
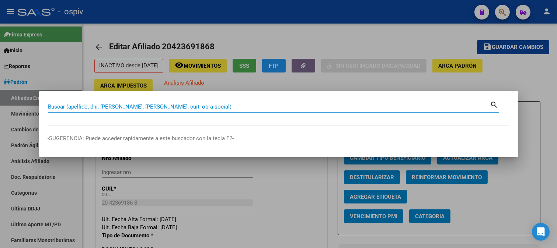
paste input "23237008774"
type input "23237008774"
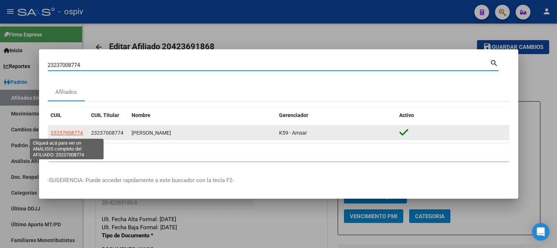
click at [71, 136] on span "23237008774" at bounding box center [67, 133] width 32 height 6
type textarea "23237008774"
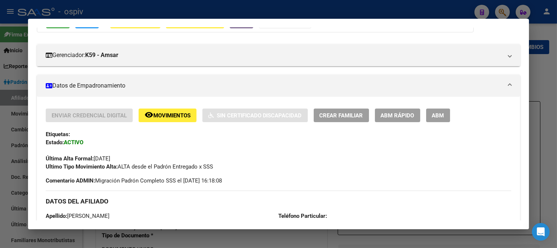
scroll to position [82, 0]
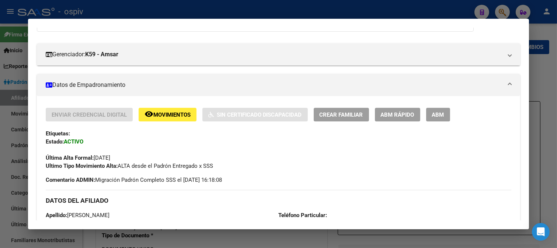
click at [436, 117] on span "ABM" at bounding box center [438, 115] width 12 height 7
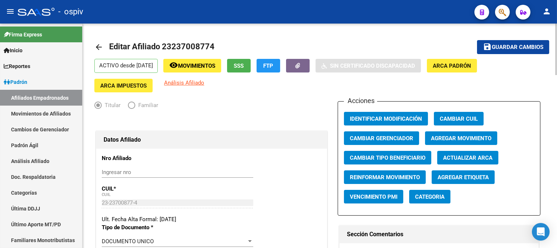
click at [470, 139] on span "Agregar Movimiento" at bounding box center [461, 138] width 60 height 7
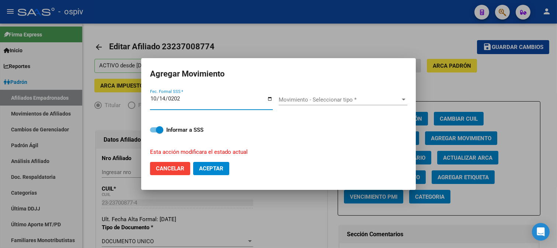
type input "2025-10-14"
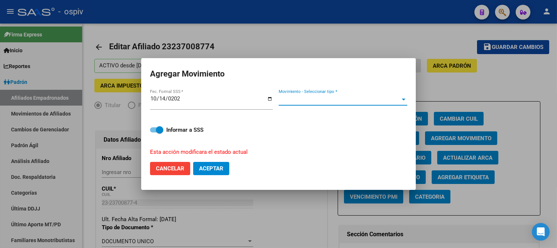
click at [288, 101] on span "Movimiento - Seleccionar tipo *" at bounding box center [340, 100] width 122 height 7
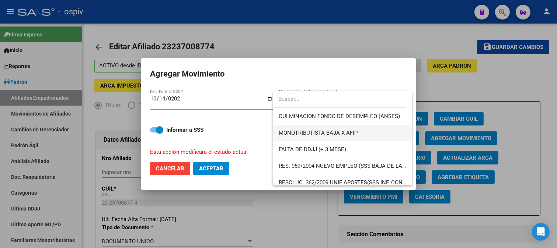
scroll to position [164, 0]
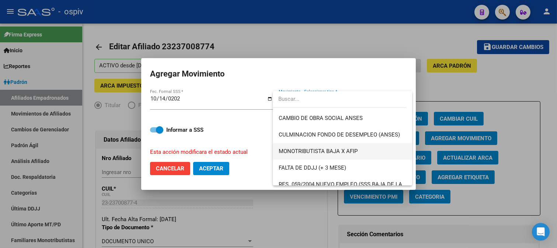
click at [320, 147] on span "MONOTRIBUTISTA BAJA X AFIP" at bounding box center [343, 151] width 128 height 17
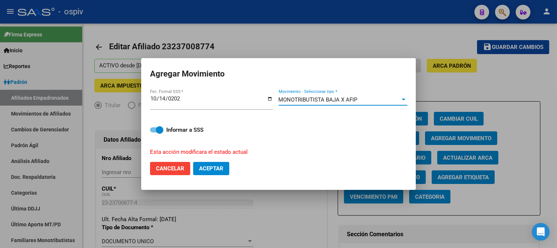
click at [213, 168] on span "Aceptar" at bounding box center [211, 169] width 24 height 7
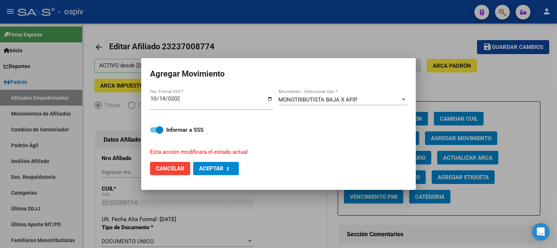
checkbox input "false"
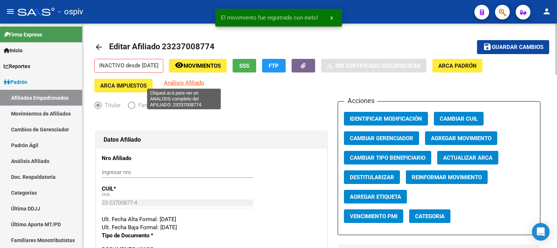
click at [196, 83] on span "Análisis Afiliado" at bounding box center [184, 83] width 40 height 7
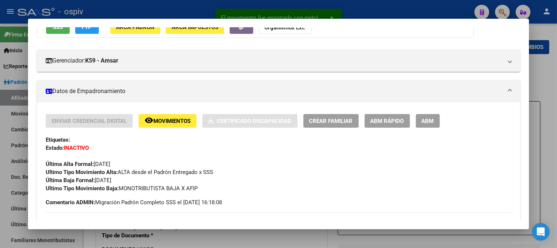
scroll to position [82, 0]
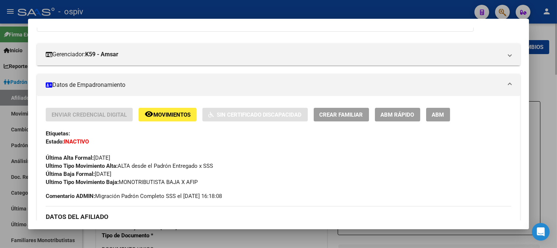
drag, startPoint x: 499, startPoint y: 10, endPoint x: 150, endPoint y: 39, distance: 350.2
click at [496, 10] on div at bounding box center [278, 124] width 557 height 248
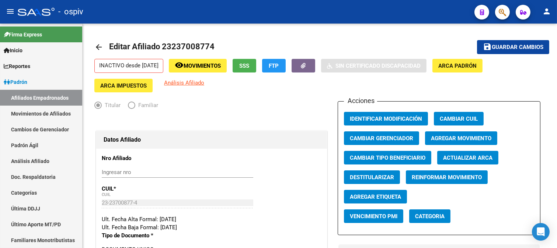
click at [506, 9] on button "button" at bounding box center [502, 12] width 15 height 15
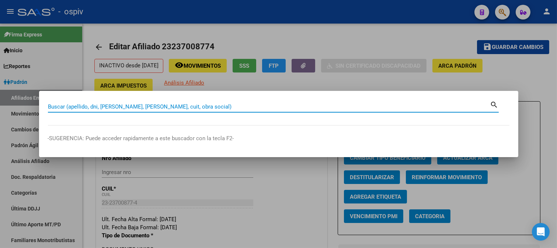
paste input "20300203575"
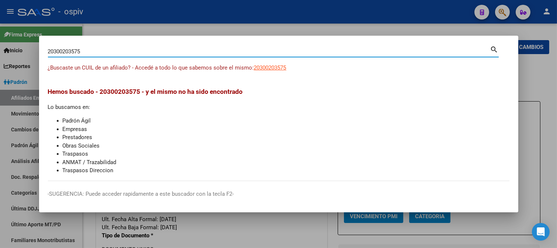
drag, startPoint x: 74, startPoint y: 48, endPoint x: 0, endPoint y: 33, distance: 76.0
click at [0, 33] on div "20300203575 Buscar (apellido, dni, cuil, nro traspaso, cuit, obra social) searc…" at bounding box center [278, 124] width 557 height 248
paste input "459051474"
type input "20459051474"
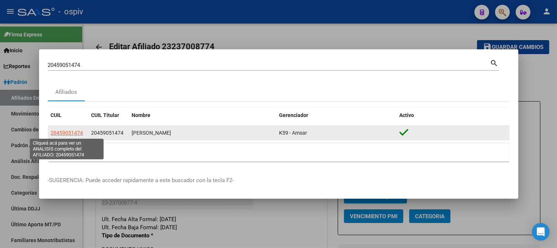
click at [70, 134] on span "20459051474" at bounding box center [67, 133] width 32 height 6
type textarea "20459051474"
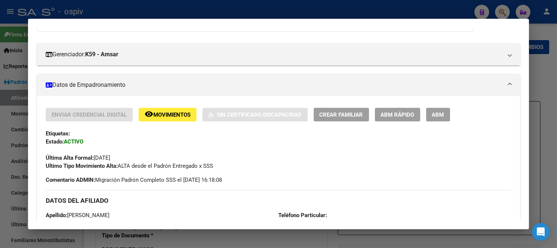
click at [445, 113] on button "ABM" at bounding box center [438, 115] width 24 height 14
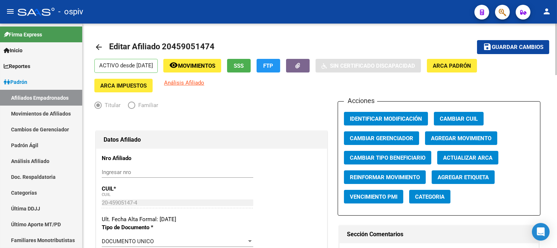
click at [455, 139] on span "Agregar Movimiento" at bounding box center [461, 138] width 60 height 7
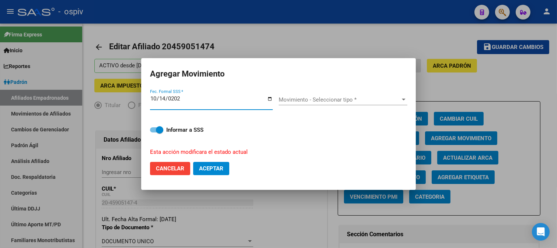
type input "2025-10-14"
click at [298, 104] on div "Movimiento - Seleccionar tipo * Movimiento - Seleccionar tipo *" at bounding box center [343, 99] width 129 height 11
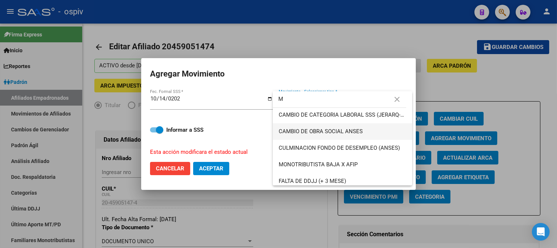
scroll to position [82, 0]
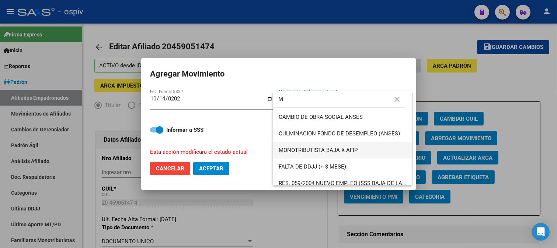
type input "M"
click at [335, 153] on span "MONOTRIBUTISTA BAJA X AFIP" at bounding box center [318, 150] width 79 height 7
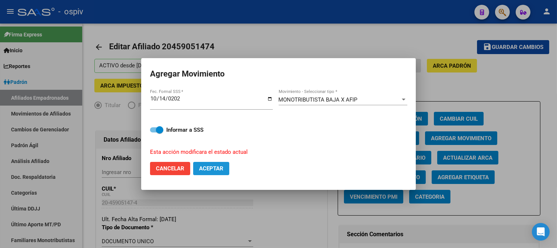
click at [211, 168] on span "Aceptar" at bounding box center [211, 169] width 24 height 7
checkbox input "false"
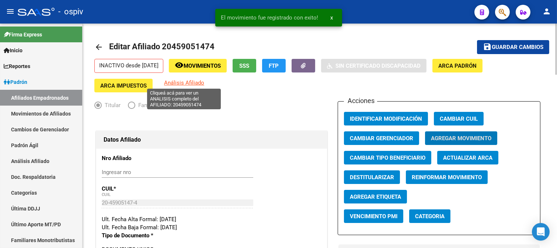
click at [196, 80] on span "Análisis Afiliado" at bounding box center [184, 83] width 40 height 7
copy span "a"
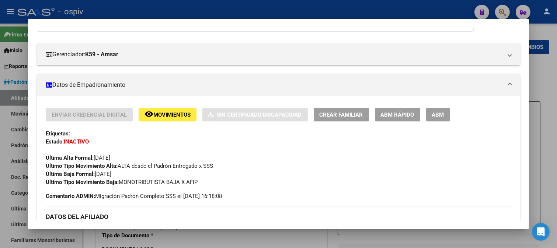
click at [506, 9] on div at bounding box center [278, 124] width 557 height 248
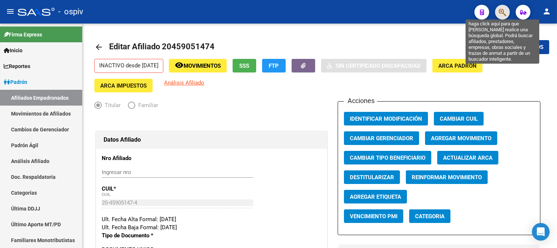
click at [500, 10] on icon "button" at bounding box center [502, 12] width 7 height 8
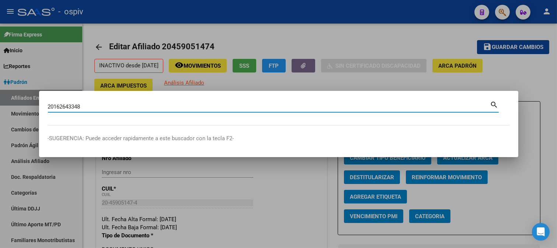
type input "20162643348"
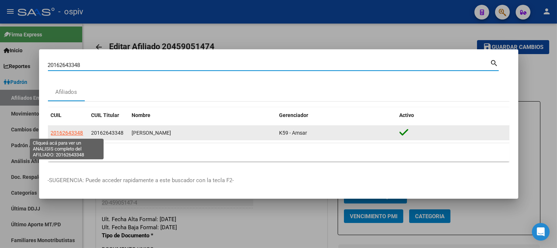
click at [71, 135] on span "20162643348" at bounding box center [67, 133] width 32 height 6
type textarea "20162643348"
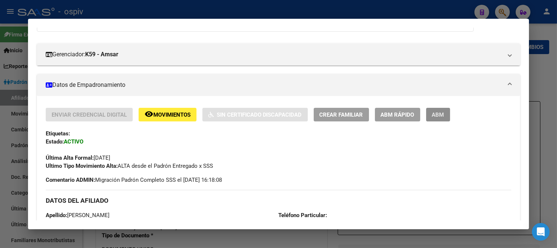
click at [438, 112] on span "ABM" at bounding box center [438, 115] width 12 height 7
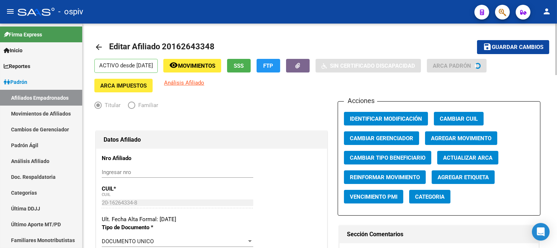
click at [474, 142] on span "Agregar Movimiento" at bounding box center [461, 138] width 60 height 7
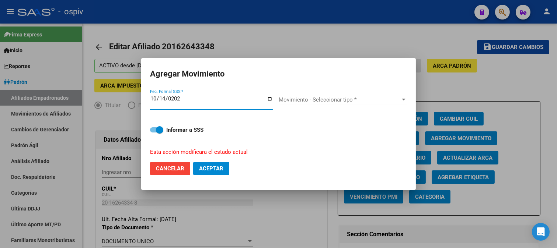
type input "2025-10-14"
click at [324, 102] on span "Movimiento - Seleccionar tipo *" at bounding box center [340, 100] width 122 height 7
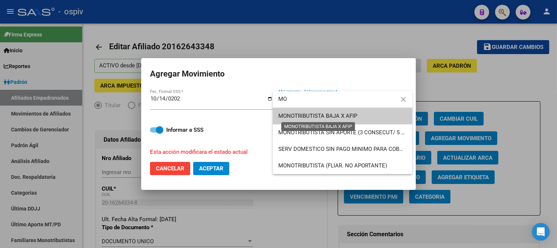
type input "MO"
click at [327, 118] on span "MONOTRIBUTISTA BAJA X AFIP" at bounding box center [318, 116] width 79 height 7
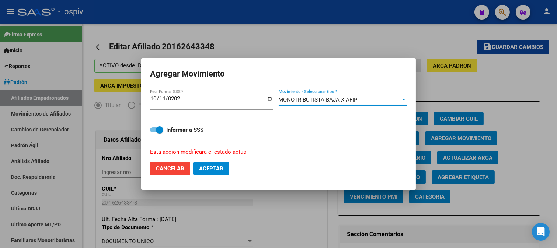
click at [212, 172] on span "Aceptar" at bounding box center [211, 169] width 24 height 7
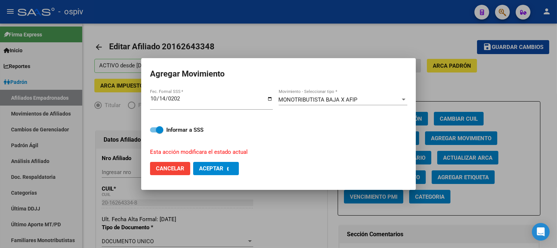
checkbox input "false"
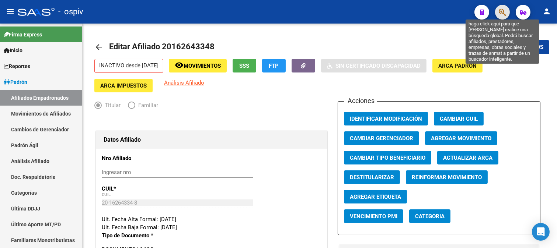
drag, startPoint x: 502, startPoint y: 14, endPoint x: 495, endPoint y: 15, distance: 7.2
click at [495, 15] on button "button" at bounding box center [502, 12] width 15 height 15
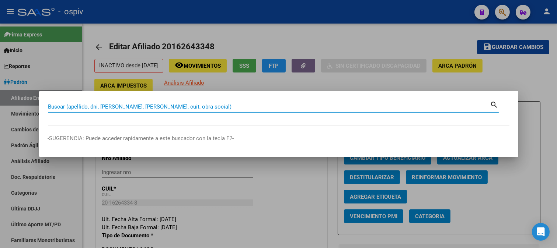
paste input "20411040225"
type input "20411040225"
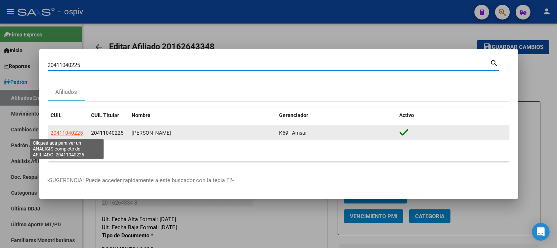
click at [53, 135] on span "20411040225" at bounding box center [67, 133] width 32 height 6
type textarea "20411040225"
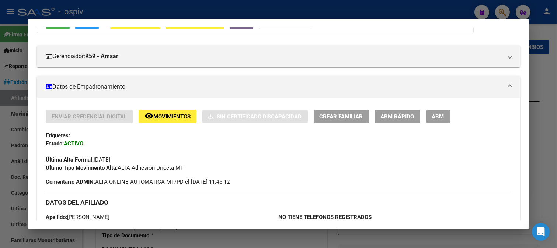
scroll to position [82, 0]
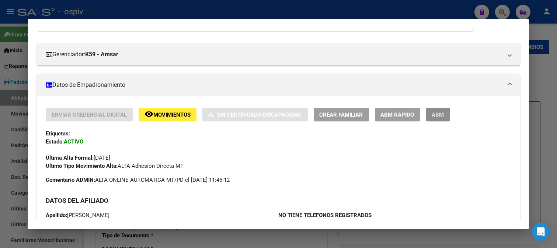
click at [435, 111] on span "ABM" at bounding box center [438, 114] width 12 height 7
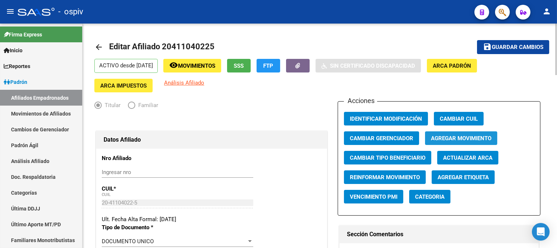
click at [459, 141] on span "Agregar Movimiento" at bounding box center [461, 138] width 60 height 7
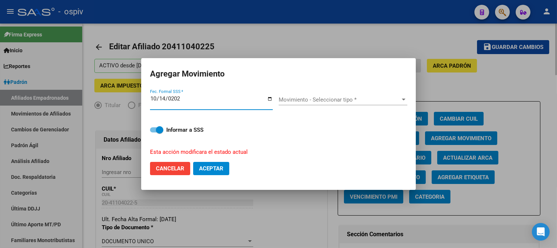
type input "2025-10-14"
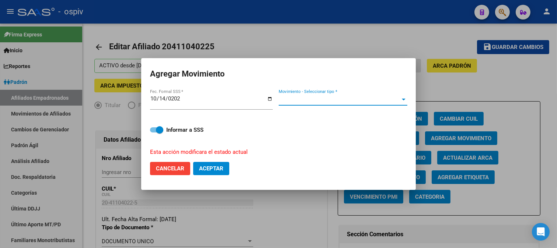
click at [301, 102] on span "Movimiento - Seleccionar tipo *" at bounding box center [340, 100] width 122 height 7
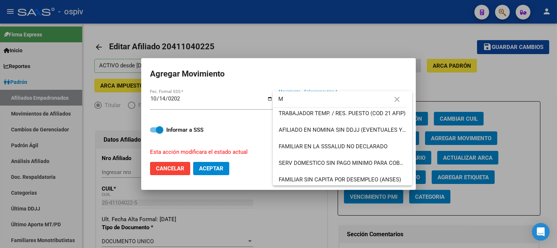
scroll to position [246, 0]
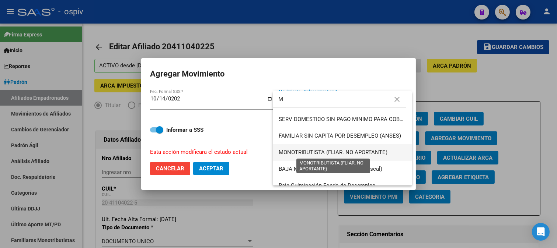
type input "M"
click at [310, 155] on span "MONOTRIBUTISTA (FLIAR. NO APORTANTE)" at bounding box center [333, 152] width 109 height 7
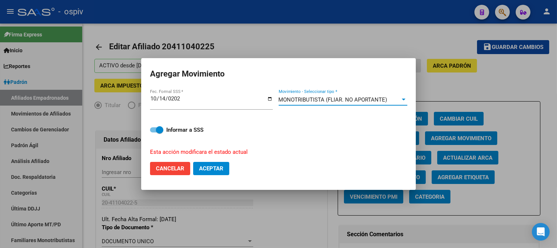
click at [318, 101] on span "MONOTRIBUTISTA (FLIAR. NO APORTANTE)" at bounding box center [333, 100] width 109 height 7
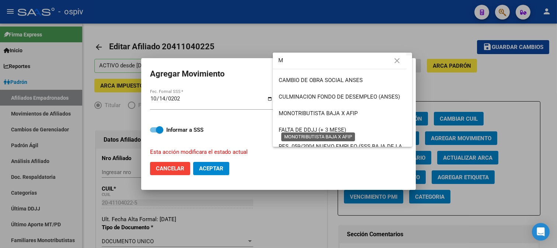
scroll to position [82, 0]
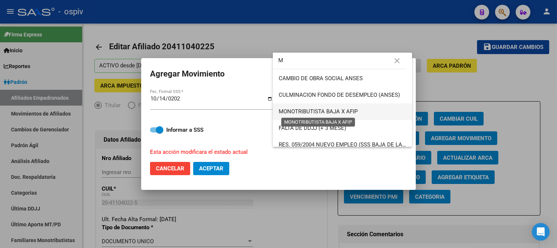
type input "M"
click at [334, 111] on span "MONOTRIBUTISTA BAJA X AFIP" at bounding box center [318, 111] width 79 height 7
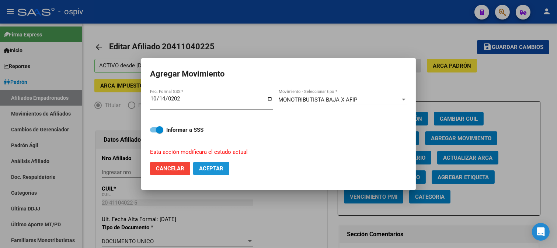
click at [210, 174] on button "Aceptar" at bounding box center [211, 168] width 36 height 13
checkbox input "false"
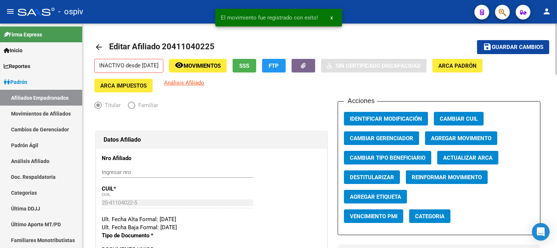
click at [193, 77] on div "INACTIVO desde 14/10/2025 remove_red_eye Movimientos SSS FTP Sin Certificado Di…" at bounding box center [319, 76] width 451 height 34
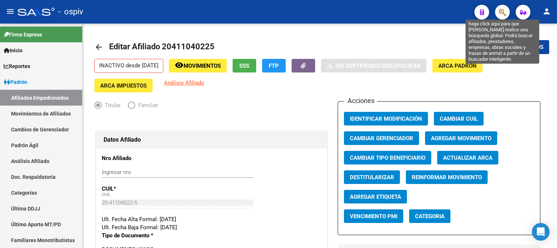
click at [506, 9] on icon "button" at bounding box center [502, 12] width 7 height 8
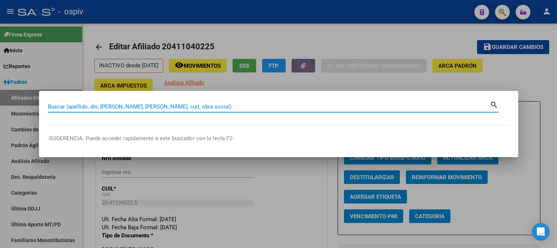
paste input "20140908771"
type input "20140908771"
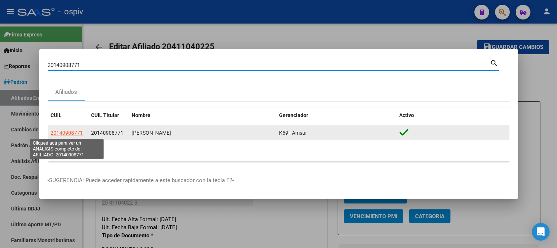
click at [70, 133] on span "20140908771" at bounding box center [67, 133] width 32 height 6
type textarea "20140908771"
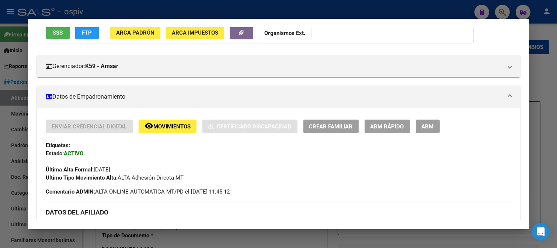
scroll to position [91, 0]
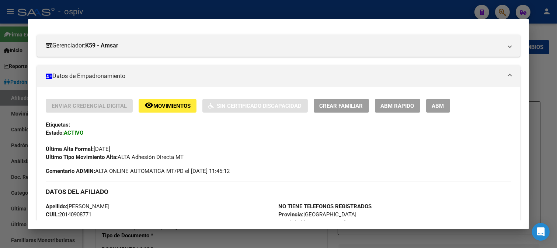
click at [442, 105] on span "ABM" at bounding box center [438, 106] width 12 height 7
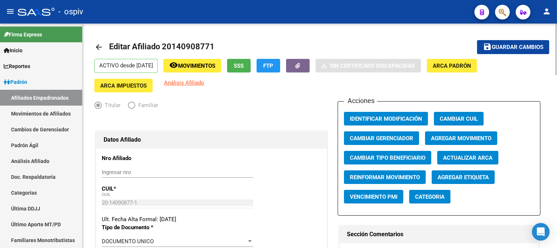
click at [467, 141] on span "Agregar Movimiento" at bounding box center [461, 138] width 60 height 7
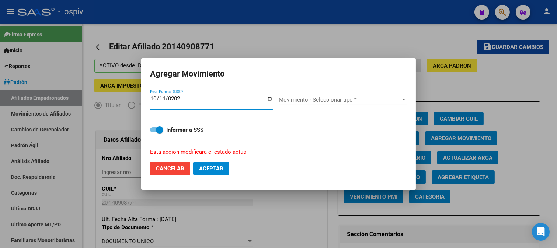
type input "2025-10-14"
click at [291, 103] on span "Movimiento - Seleccionar tipo *" at bounding box center [340, 100] width 122 height 7
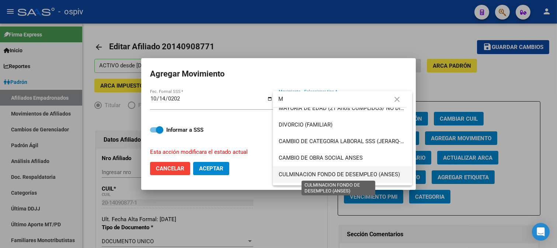
scroll to position [82, 0]
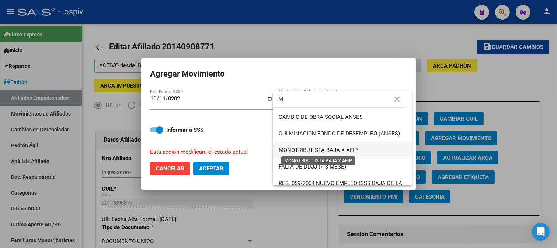
type input "M"
click at [345, 148] on span "MONOTRIBUTISTA BAJA X AFIP" at bounding box center [318, 150] width 79 height 7
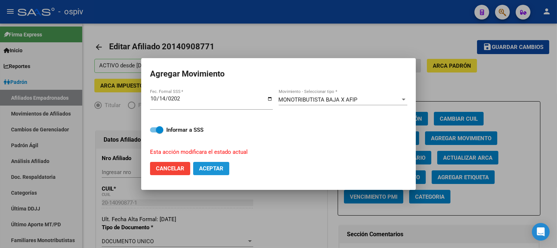
click at [217, 167] on span "Aceptar" at bounding box center [211, 169] width 24 height 7
checkbox input "false"
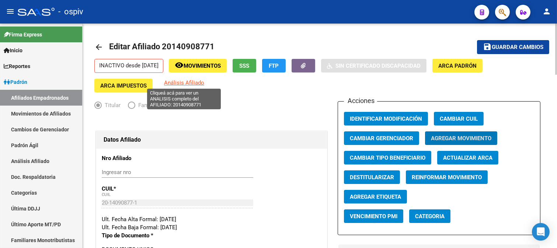
click at [192, 85] on span "Análisis Afiliado" at bounding box center [184, 83] width 40 height 7
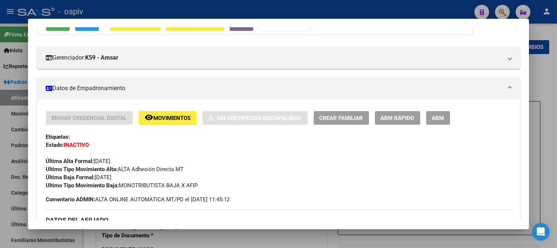
scroll to position [123, 0]
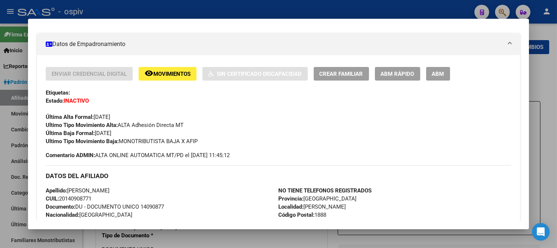
click at [507, 11] on div at bounding box center [278, 124] width 557 height 248
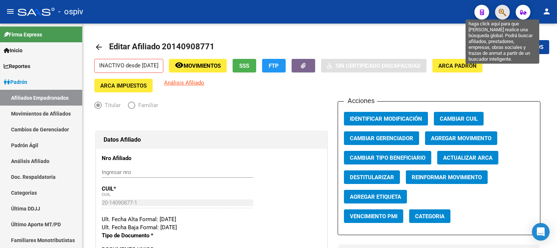
click at [502, 12] on icon "button" at bounding box center [502, 12] width 7 height 8
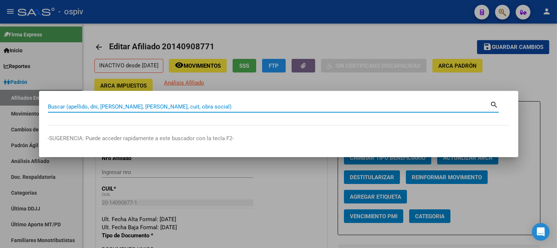
paste input "23332269534"
type input "23332269534"
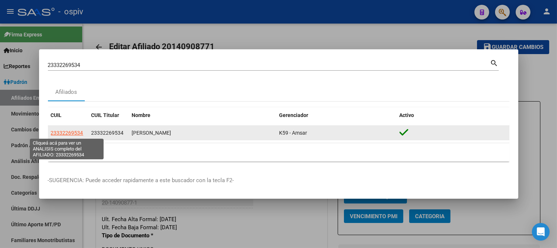
click at [63, 134] on span "23332269534" at bounding box center [67, 133] width 32 height 6
type textarea "23332269534"
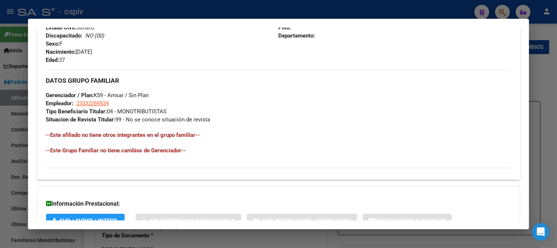
scroll to position [162, 0]
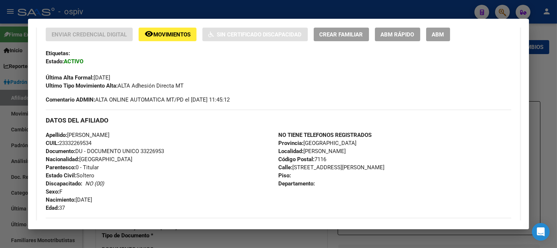
click at [436, 35] on span "ABM" at bounding box center [438, 34] width 12 height 7
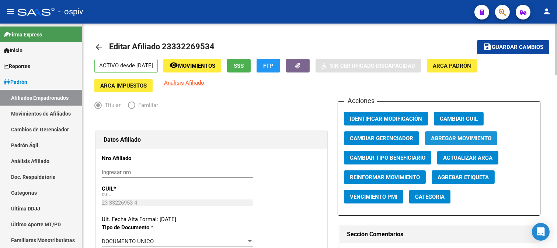
click at [458, 144] on button "Agregar Movimiento" at bounding box center [461, 139] width 72 height 14
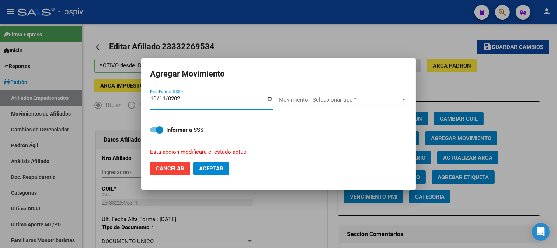
type input "2025-10-14"
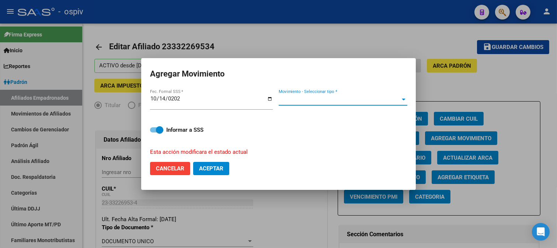
click at [286, 100] on span "Movimiento - Seleccionar tipo *" at bounding box center [340, 100] width 122 height 7
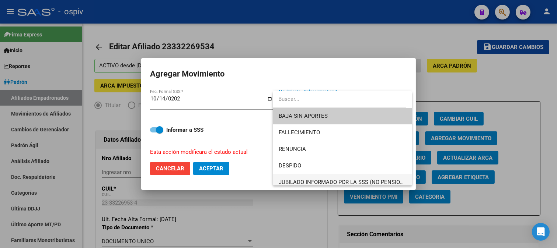
type input "B"
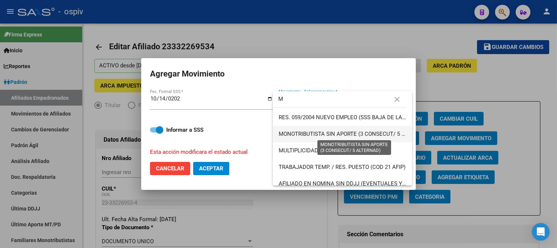
scroll to position [107, 0]
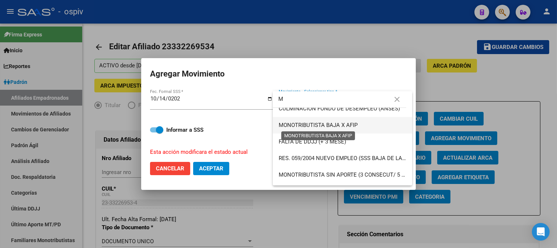
type input "M"
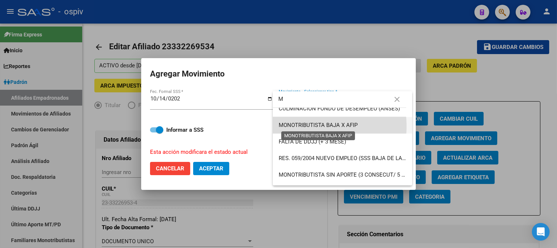
click at [310, 126] on span "MONOTRIBUTISTA BAJA X AFIP" at bounding box center [318, 125] width 79 height 7
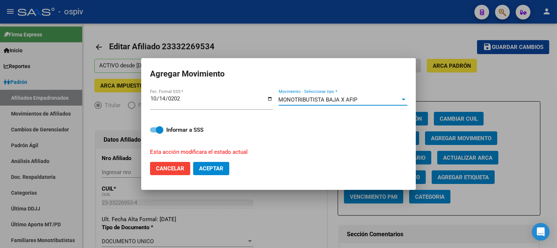
click at [219, 171] on span "Aceptar" at bounding box center [211, 169] width 24 height 7
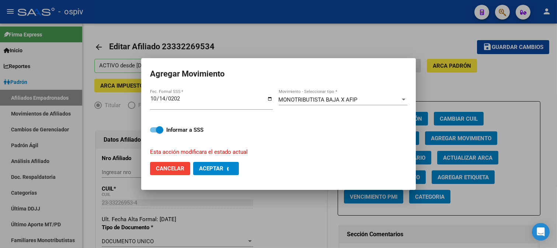
checkbox input "false"
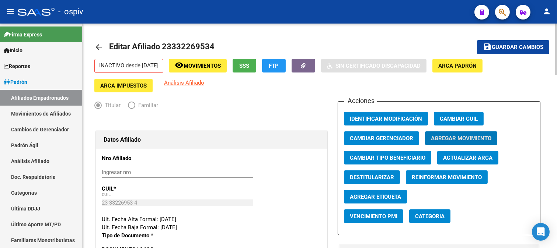
click at [193, 79] on div "INACTIVO desde 14/10/2025 remove_red_eye Movimientos SSS FTP Sin Certificado Di…" at bounding box center [319, 76] width 451 height 34
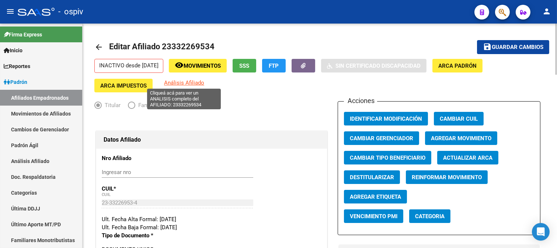
click at [189, 81] on span "Análisis Afiliado" at bounding box center [184, 83] width 40 height 7
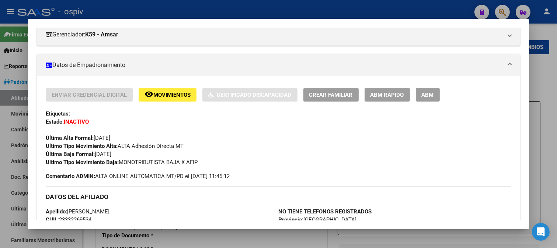
scroll to position [123, 0]
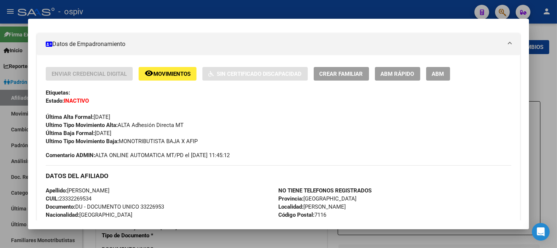
click at [506, 8] on div at bounding box center [278, 124] width 557 height 248
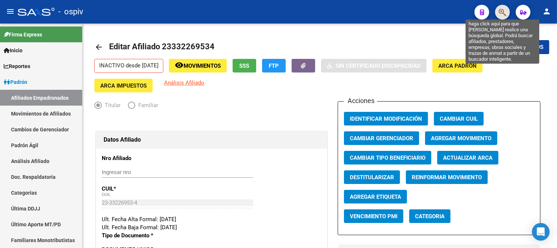
click at [500, 12] on icon "button" at bounding box center [502, 12] width 7 height 8
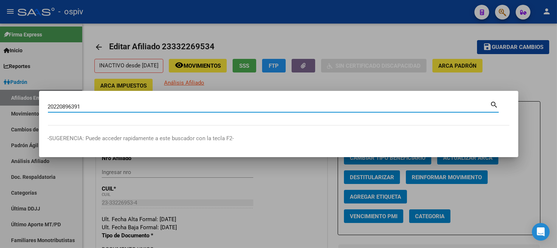
type input "20220896391"
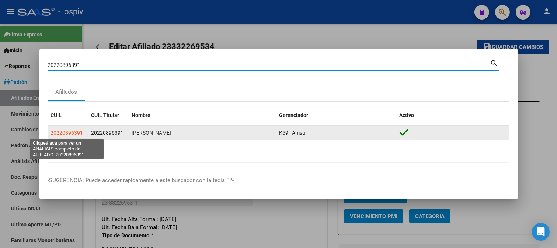
click at [64, 134] on span "20220896391" at bounding box center [67, 133] width 32 height 6
type textarea "20220896391"
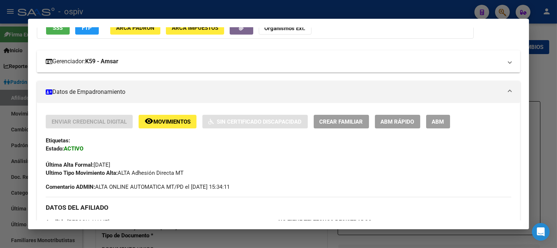
scroll to position [82, 0]
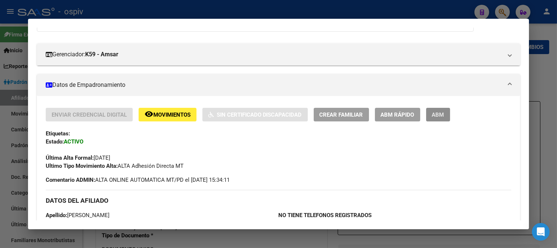
click at [434, 112] on span "ABM" at bounding box center [438, 115] width 12 height 7
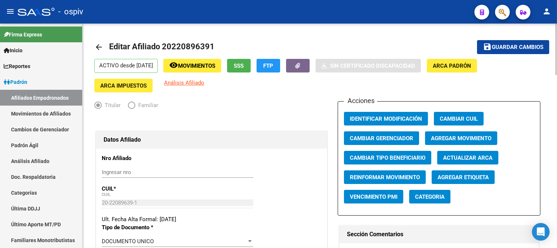
click at [469, 138] on span "Agregar Movimiento" at bounding box center [461, 138] width 60 height 7
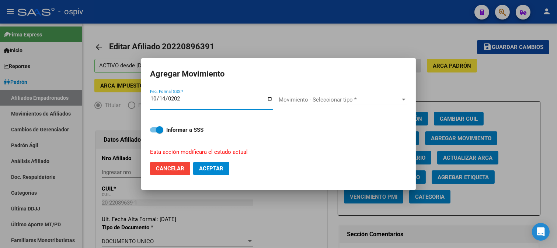
type input "2025-10-14"
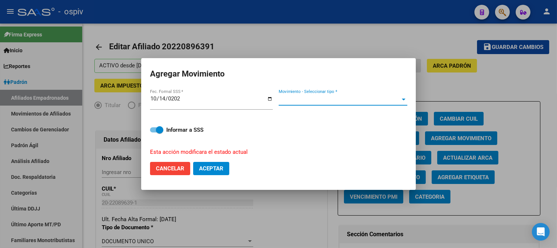
click at [319, 102] on span "Movimiento - Seleccionar tipo *" at bounding box center [340, 100] width 122 height 7
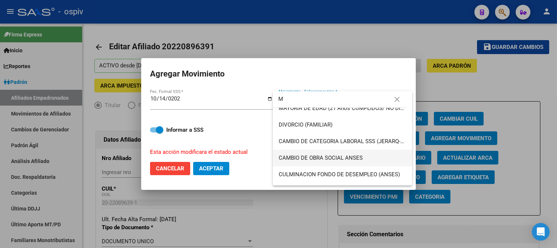
scroll to position [82, 0]
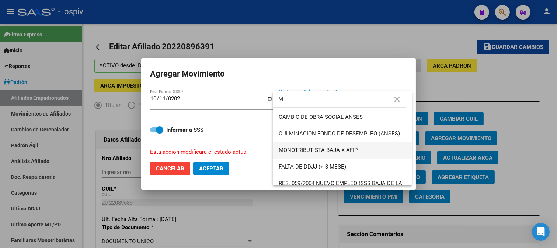
type input "M"
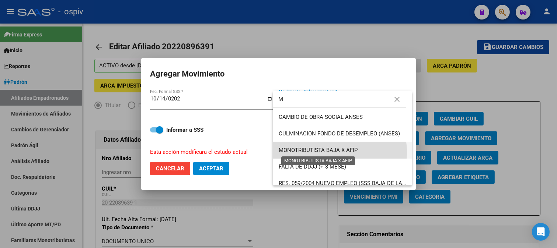
drag, startPoint x: 335, startPoint y: 152, endPoint x: 240, endPoint y: 169, distance: 96.9
click at [336, 152] on span "MONOTRIBUTISTA BAJA X AFIP" at bounding box center [318, 150] width 79 height 7
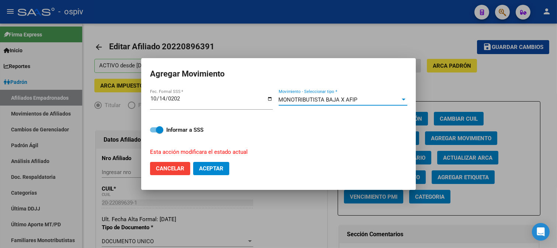
click at [209, 168] on span "Aceptar" at bounding box center [211, 169] width 24 height 7
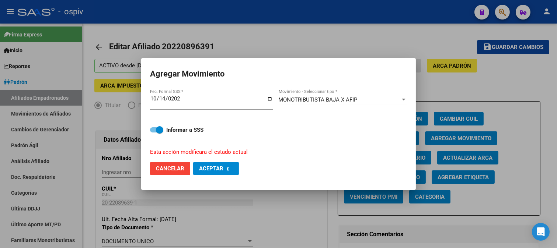
checkbox input "false"
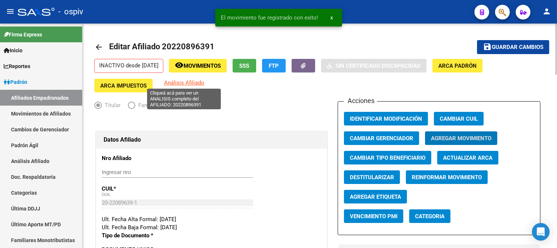
click at [186, 83] on span "Análisis Afiliado" at bounding box center [184, 83] width 40 height 7
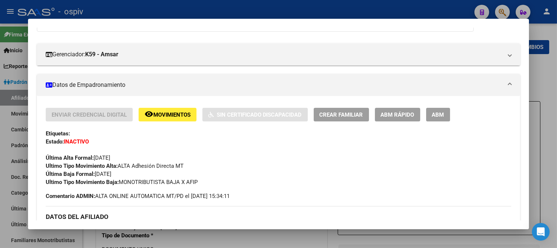
drag, startPoint x: 501, startPoint y: 7, endPoint x: 77, endPoint y: 42, distance: 426.1
click at [497, 8] on div at bounding box center [278, 124] width 557 height 248
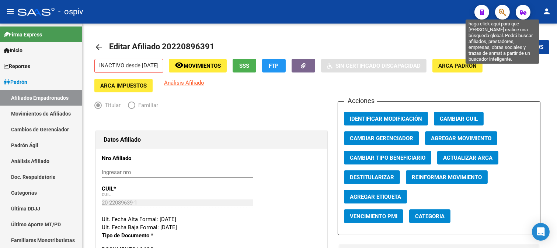
click at [499, 10] on icon "button" at bounding box center [502, 12] width 7 height 8
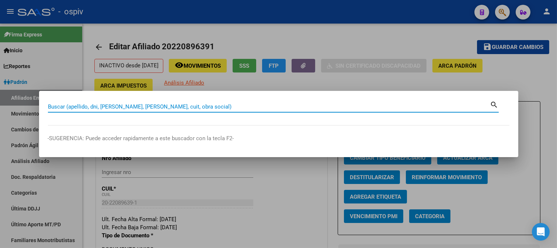
paste input "20322522399"
type input "20322522399"
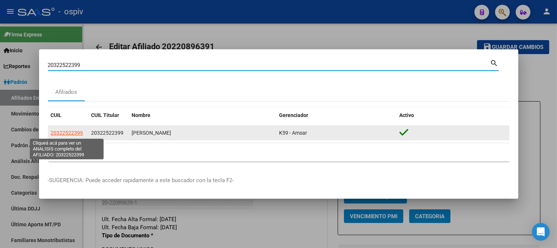
click at [63, 135] on span "20322522399" at bounding box center [67, 133] width 32 height 6
type textarea "20322522399"
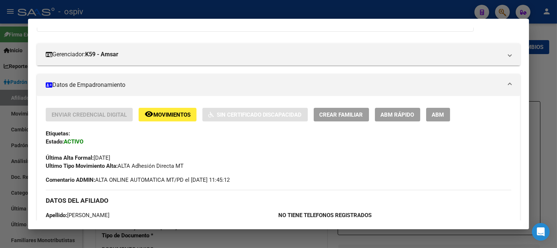
scroll to position [123, 0]
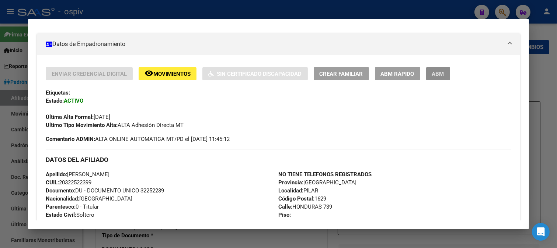
click at [435, 72] on span "ABM" at bounding box center [438, 74] width 12 height 7
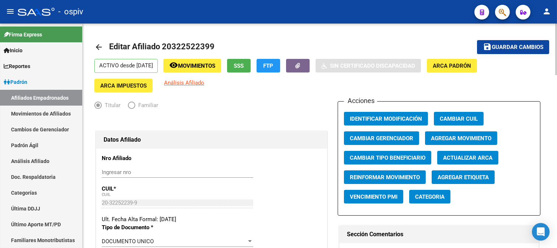
click at [471, 139] on span "Agregar Movimiento" at bounding box center [461, 138] width 60 height 7
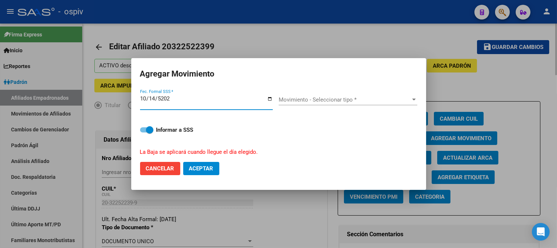
type input "2025-10-14"
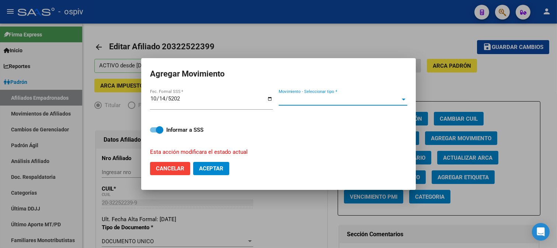
click at [293, 99] on span "Movimiento - Seleccionar tipo *" at bounding box center [340, 100] width 122 height 7
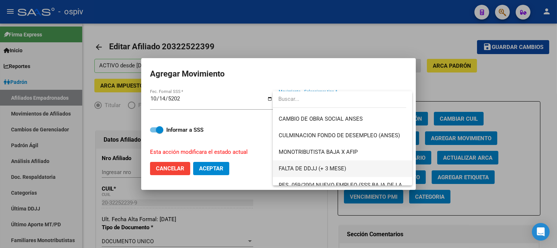
scroll to position [164, 0]
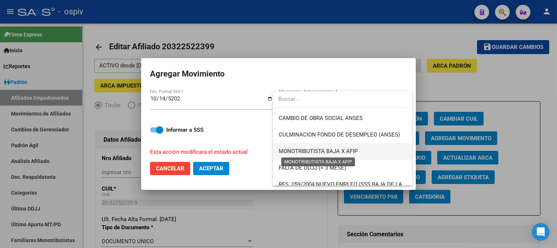
click at [334, 149] on span "MONOTRIBUTISTA BAJA X AFIP" at bounding box center [318, 151] width 79 height 7
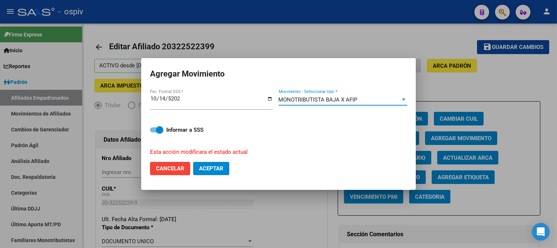
click at [212, 166] on span "Aceptar" at bounding box center [211, 169] width 24 height 7
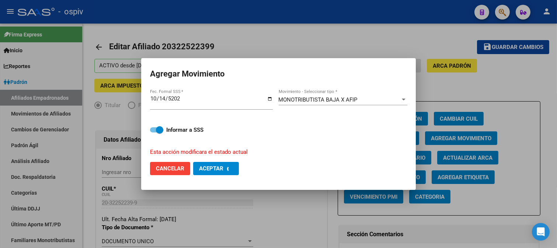
checkbox input "false"
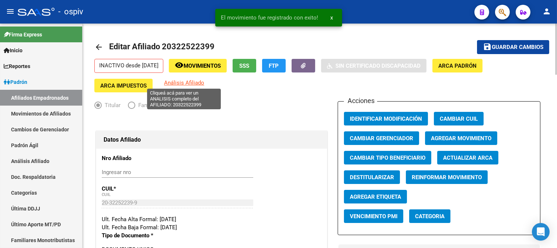
click at [193, 81] on span "Análisis Afiliado" at bounding box center [184, 83] width 40 height 7
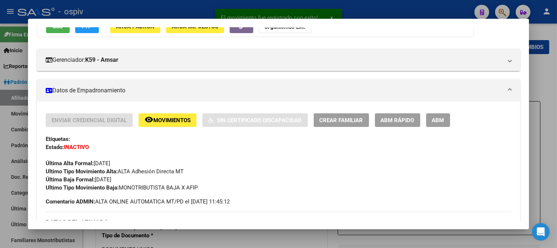
scroll to position [82, 0]
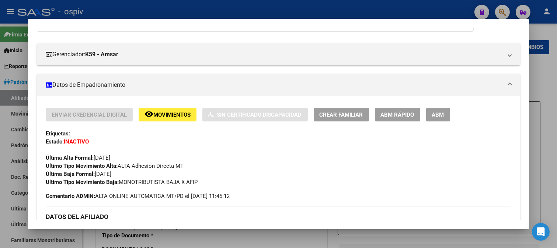
click at [506, 7] on div at bounding box center [278, 124] width 557 height 248
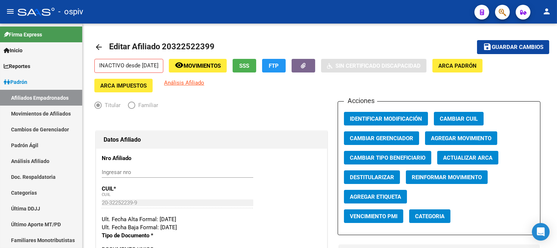
click at [507, 15] on button "button" at bounding box center [502, 12] width 15 height 15
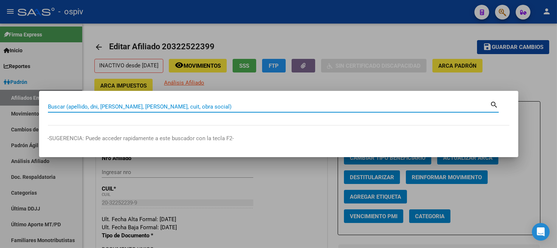
paste input "20396731224"
type input "20396731224"
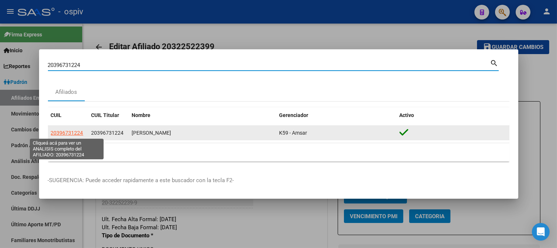
click at [68, 133] on span "20396731224" at bounding box center [67, 133] width 32 height 6
type textarea "20396731224"
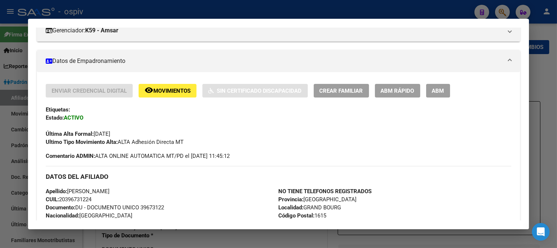
scroll to position [123, 0]
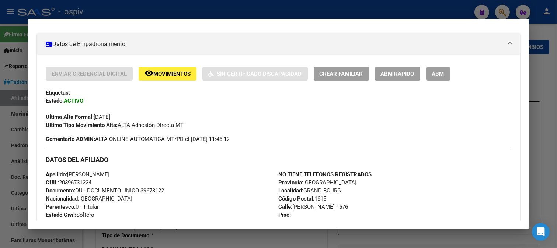
click at [435, 74] on span "ABM" at bounding box center [438, 74] width 12 height 7
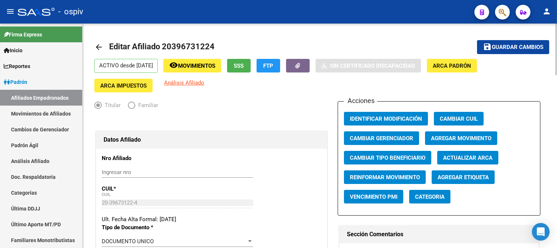
click at [459, 143] on button "Agregar Movimiento" at bounding box center [461, 139] width 72 height 14
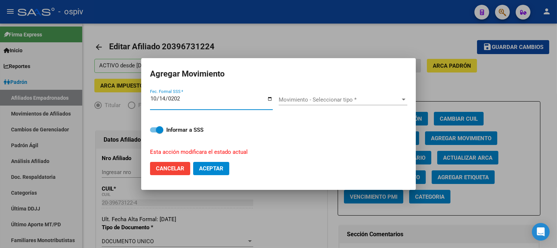
type input "2025-10-14"
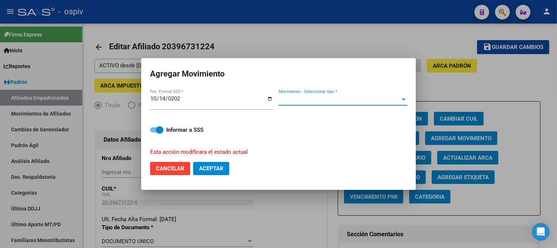
click at [337, 98] on span "Movimiento - Seleccionar tipo *" at bounding box center [340, 100] width 122 height 7
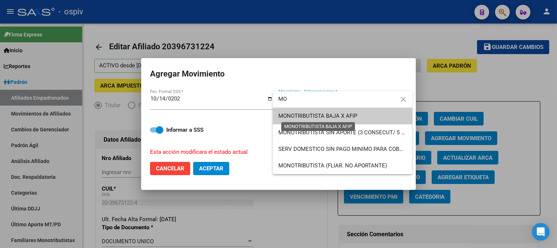
type input "MO"
click at [333, 115] on span "MONOTRIBUTISTA BAJA X AFIP" at bounding box center [318, 116] width 79 height 7
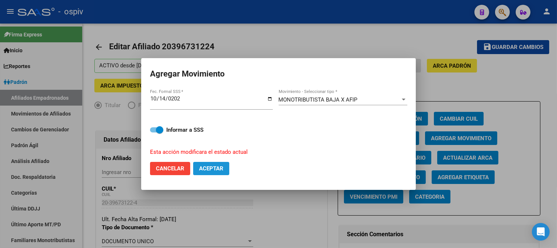
click at [212, 167] on span "Aceptar" at bounding box center [211, 169] width 24 height 7
checkbox input "false"
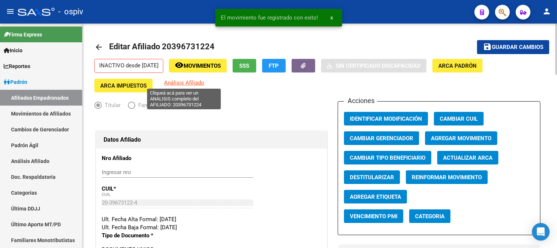
click at [187, 83] on span "Análisis Afiliado" at bounding box center [184, 83] width 40 height 7
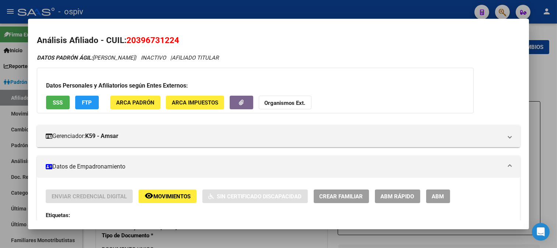
click at [507, 8] on div at bounding box center [278, 124] width 557 height 248
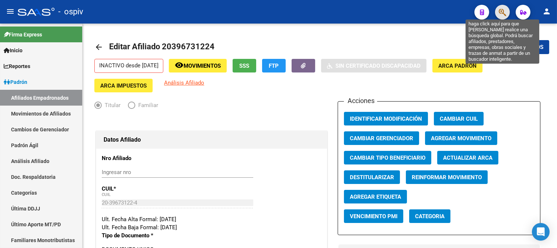
click at [505, 8] on icon "button" at bounding box center [502, 12] width 7 height 8
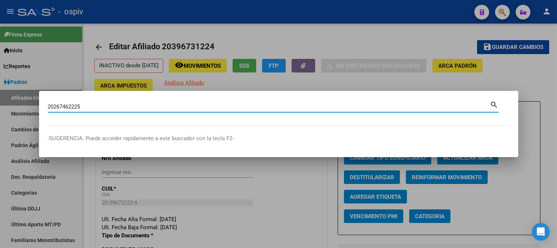
type input "20267462225"
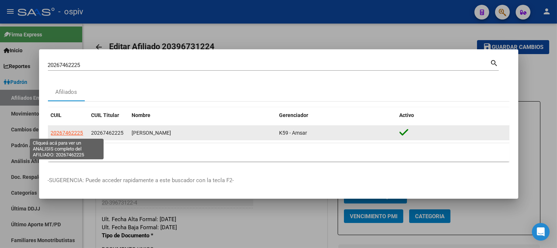
click at [64, 133] on span "20267462225" at bounding box center [67, 133] width 32 height 6
type textarea "20267462225"
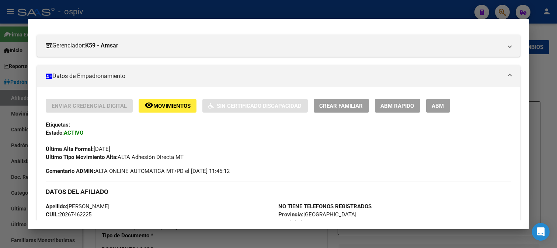
scroll to position [132, 0]
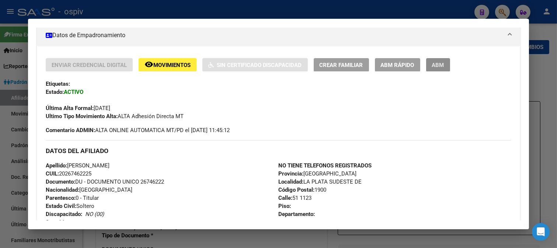
click at [436, 66] on span "ABM" at bounding box center [438, 65] width 12 height 7
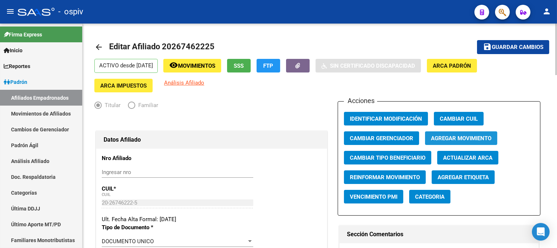
click at [467, 139] on span "Agregar Movimiento" at bounding box center [461, 138] width 60 height 7
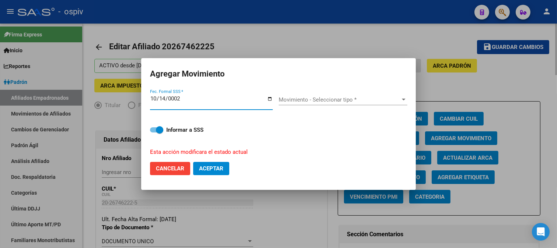
type input "0025-10-14"
type input "2025-10-14"
click at [326, 95] on div "Movimiento - Seleccionar tipo * Movimiento - Seleccionar tipo *" at bounding box center [343, 99] width 129 height 11
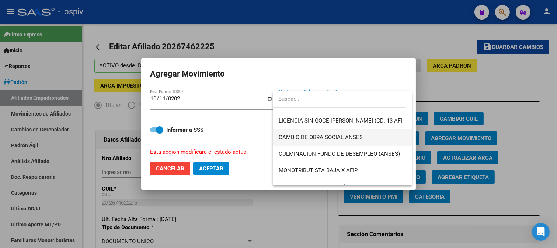
scroll to position [164, 0]
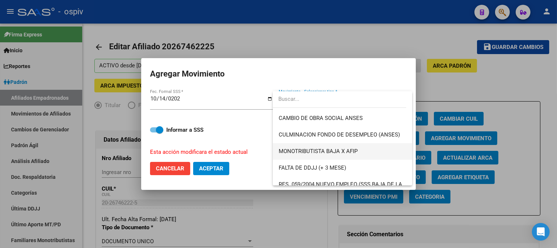
click at [323, 149] on span "MONOTRIBUTISTA BAJA X AFIP" at bounding box center [318, 151] width 79 height 7
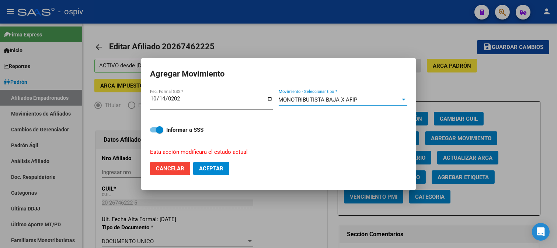
click at [224, 168] on button "Aceptar" at bounding box center [211, 168] width 36 height 13
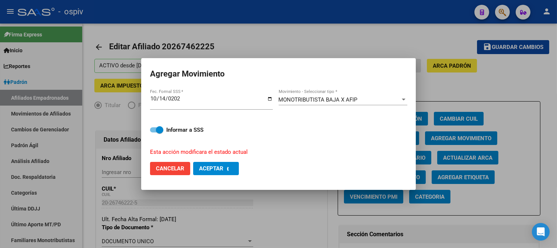
checkbox input "false"
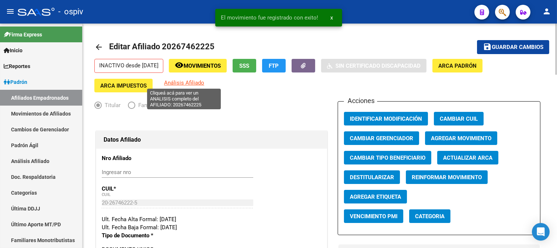
click at [191, 82] on span "Análisis Afiliado" at bounding box center [184, 83] width 40 height 7
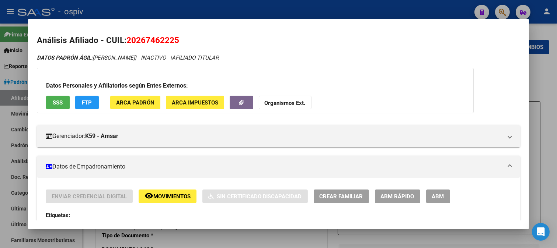
click at [505, 12] on div at bounding box center [278, 124] width 557 height 248
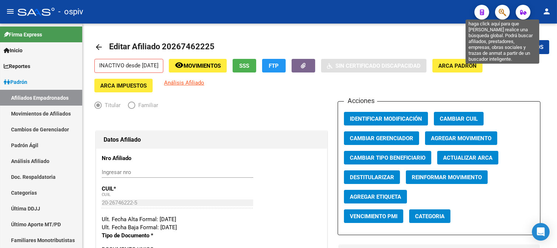
click at [502, 10] on icon "button" at bounding box center [502, 12] width 7 height 8
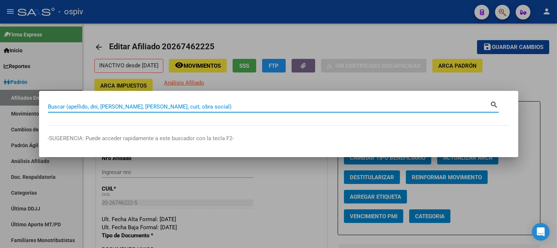
paste input "20416741051"
type input "20416741051"
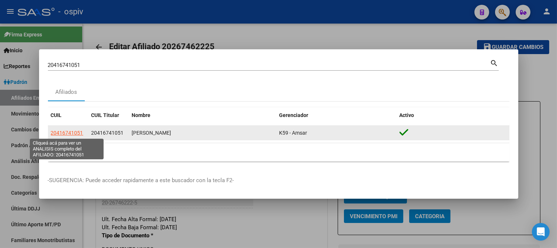
click at [67, 133] on span "20416741051" at bounding box center [67, 133] width 32 height 6
type textarea "20416741051"
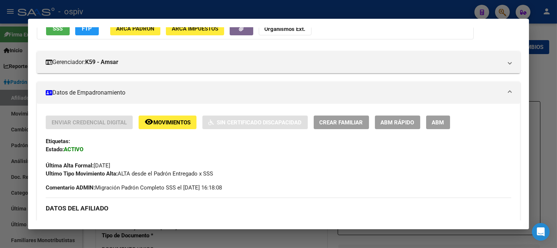
scroll to position [82, 0]
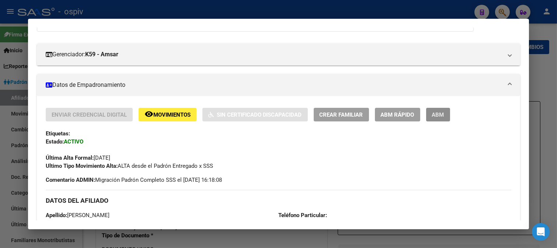
click at [438, 119] on button "ABM" at bounding box center [438, 115] width 24 height 14
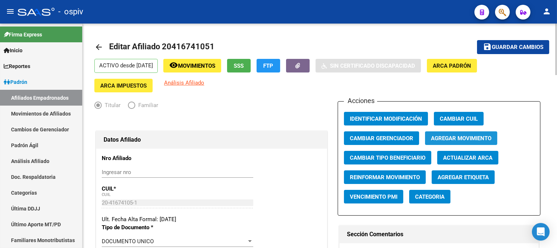
click at [470, 140] on span "Agregar Movimiento" at bounding box center [461, 138] width 60 height 7
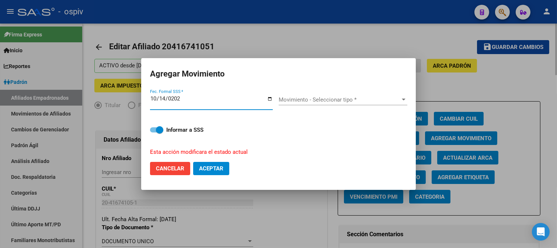
type input "2025-10-14"
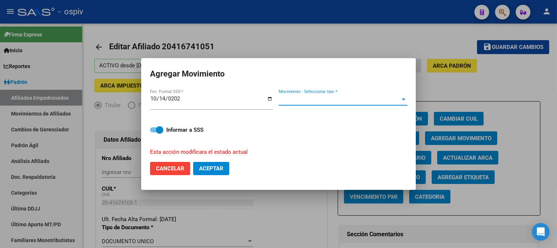
click at [282, 102] on span "Movimiento - Seleccionar tipo *" at bounding box center [340, 100] width 122 height 7
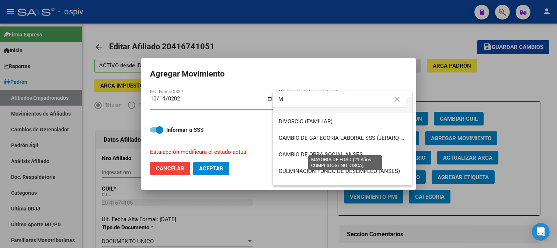
scroll to position [82, 0]
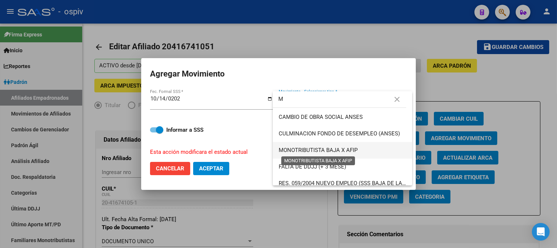
type input "M"
click at [344, 152] on span "MONOTRIBUTISTA BAJA X AFIP" at bounding box center [318, 150] width 79 height 7
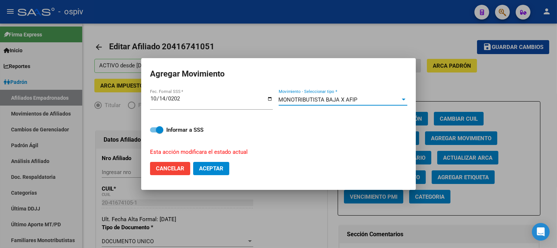
click at [215, 167] on span "Aceptar" at bounding box center [211, 169] width 24 height 7
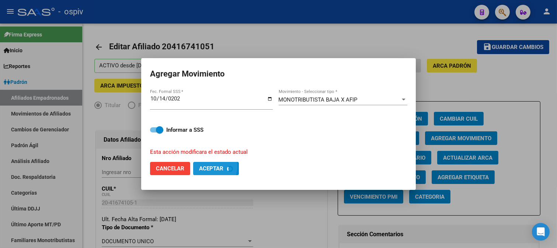
checkbox input "false"
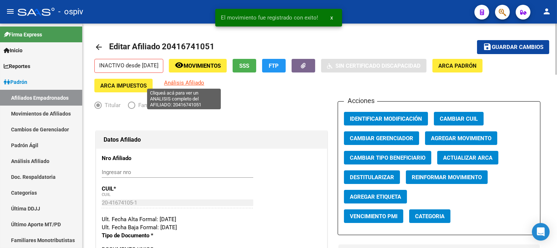
click at [196, 82] on span "Análisis Afiliado" at bounding box center [184, 83] width 40 height 7
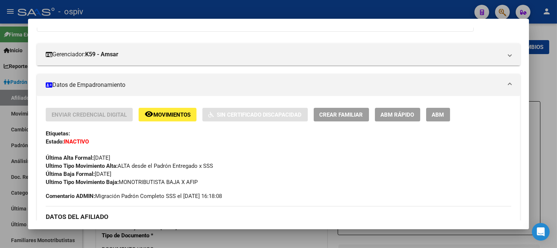
click at [506, 9] on div at bounding box center [278, 124] width 557 height 248
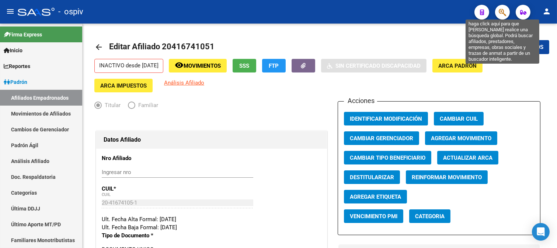
click at [502, 7] on span "button" at bounding box center [502, 12] width 7 height 15
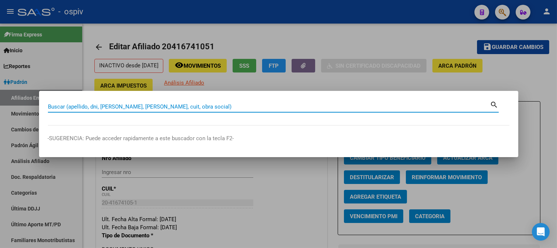
paste input "20388431777"
type input "20388431777"
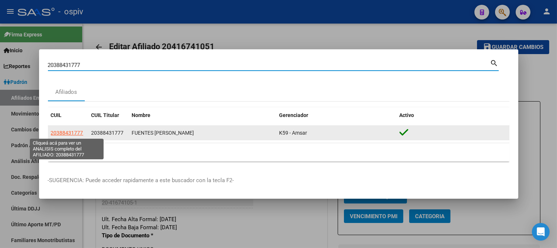
click at [72, 135] on span "20388431777" at bounding box center [67, 133] width 32 height 6
type textarea "20388431777"
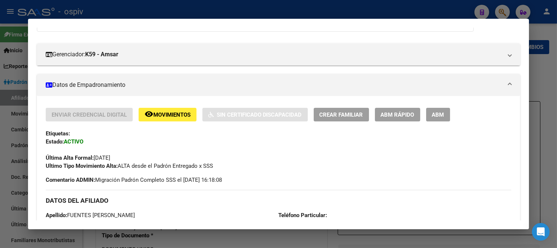
click at [437, 118] on button "ABM" at bounding box center [438, 115] width 24 height 14
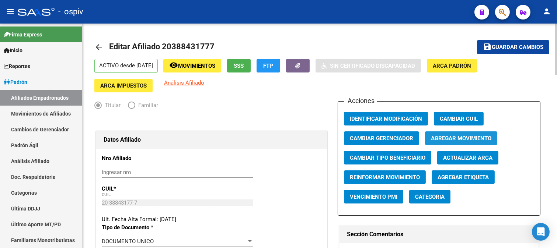
click at [470, 137] on span "Agregar Movimiento" at bounding box center [461, 138] width 60 height 7
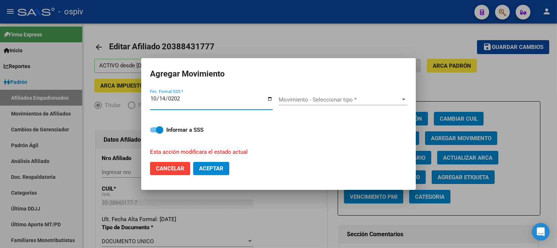
type input "2025-10-14"
click at [328, 97] on span "Movimiento - Seleccionar tipo *" at bounding box center [340, 100] width 122 height 7
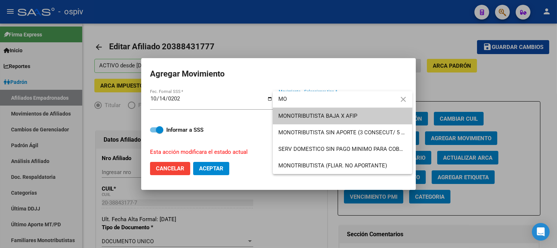
type input "MO"
click at [330, 123] on span "MONOTRIBUTISTA BAJA X AFIP" at bounding box center [343, 116] width 128 height 17
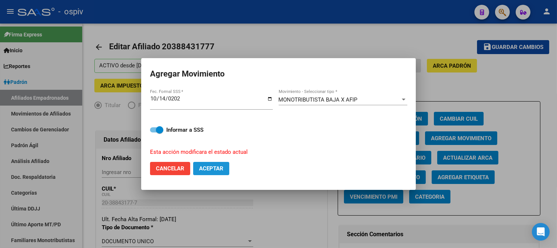
drag, startPoint x: 212, startPoint y: 164, endPoint x: 230, endPoint y: 152, distance: 22.0
click at [213, 164] on button "Aceptar" at bounding box center [211, 168] width 36 height 13
checkbox input "false"
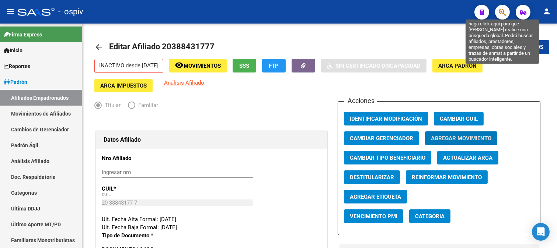
click at [504, 11] on icon "button" at bounding box center [502, 12] width 7 height 8
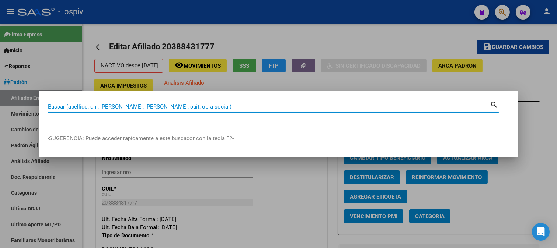
paste input "27321807394"
type input "27321807394"
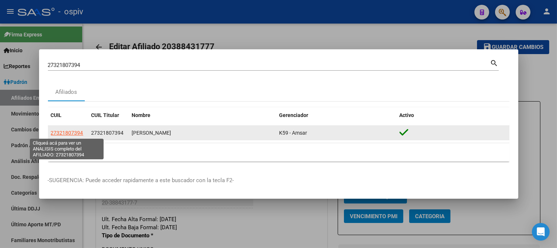
click at [59, 134] on span "27321807394" at bounding box center [67, 133] width 32 height 6
type textarea "27321807394"
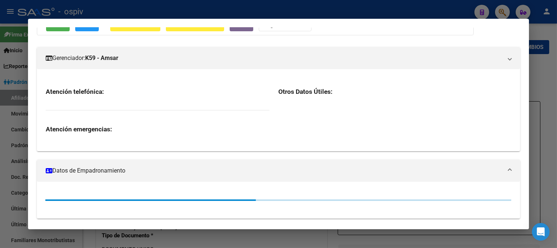
scroll to position [91, 0]
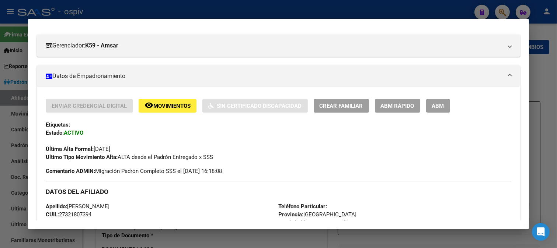
click at [441, 107] on span "ABM" at bounding box center [438, 106] width 12 height 7
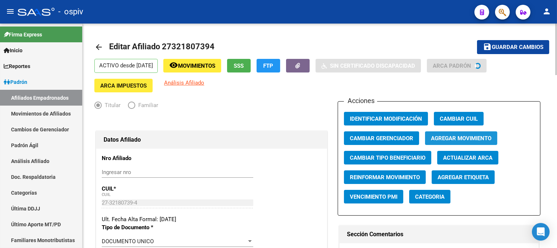
click at [452, 138] on span "Agregar Movimiento" at bounding box center [461, 138] width 60 height 7
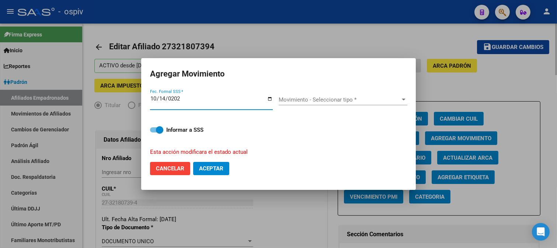
type input "2025-10-14"
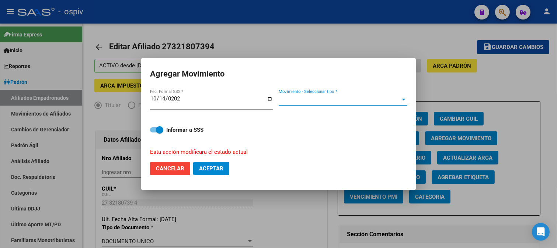
click at [296, 97] on span "Movimiento - Seleccionar tipo *" at bounding box center [340, 100] width 122 height 7
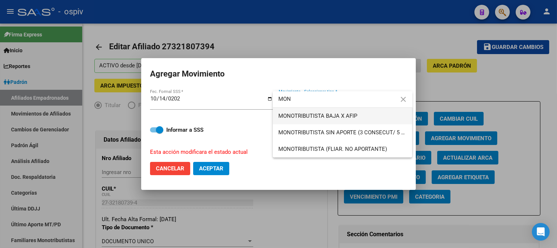
type input "MON"
click at [302, 120] on span "MONOTRIBUTISTA BAJA X AFIP" at bounding box center [343, 116] width 128 height 17
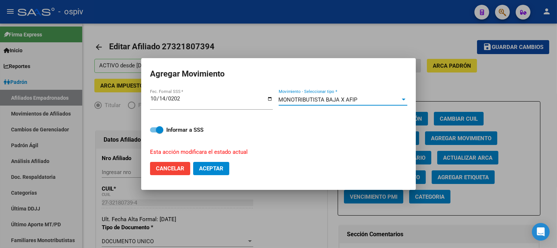
click at [217, 166] on span "Aceptar" at bounding box center [211, 169] width 24 height 7
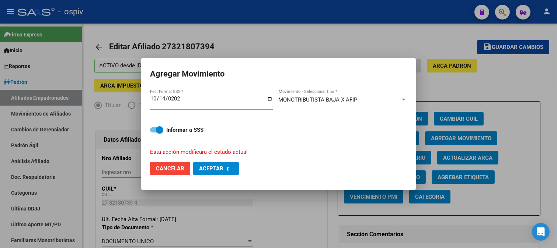
checkbox input "false"
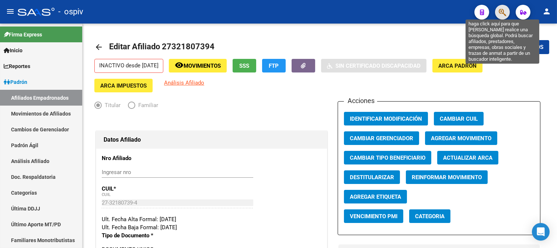
click at [505, 10] on icon "button" at bounding box center [502, 12] width 7 height 8
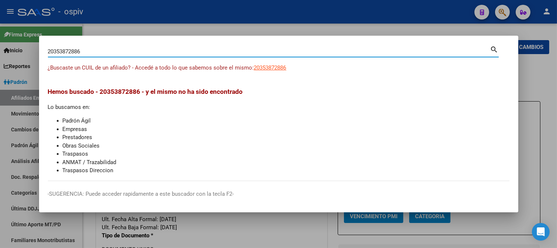
drag, startPoint x: 93, startPoint y: 52, endPoint x: 0, endPoint y: 32, distance: 95.2
click at [0, 32] on div "20353872886 Buscar (apellido, dni, cuil, nro traspaso, cuit, obra social) searc…" at bounding box center [278, 124] width 557 height 248
paste input "0535575"
drag, startPoint x: 91, startPoint y: 54, endPoint x: 0, endPoint y: 31, distance: 94.1
click at [0, 31] on div "20305355756 Buscar (apellido, dni, cuil, nro traspaso, cuit, obra social) searc…" at bounding box center [278, 124] width 557 height 248
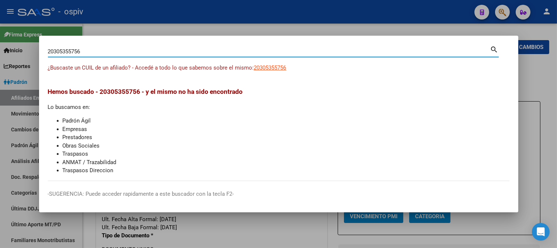
paste input "448851614"
type input "20448851614"
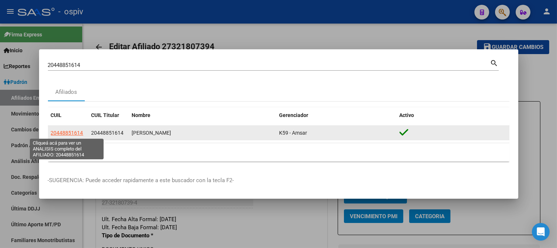
click at [56, 136] on span "20448851614" at bounding box center [67, 133] width 32 height 6
type textarea "20448851614"
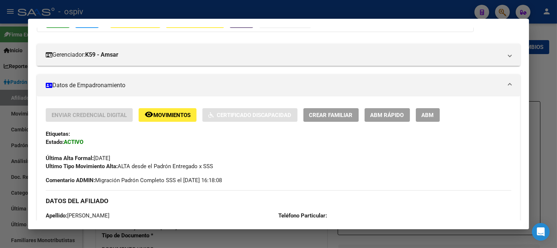
scroll to position [82, 0]
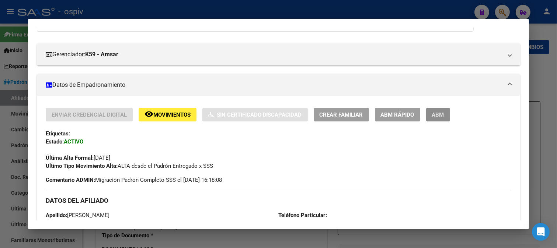
click at [432, 118] on span "ABM" at bounding box center [438, 115] width 12 height 7
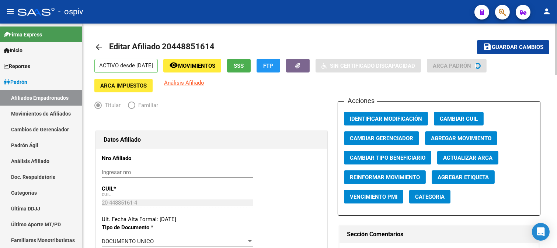
click at [463, 137] on span "Agregar Movimiento" at bounding box center [461, 138] width 60 height 7
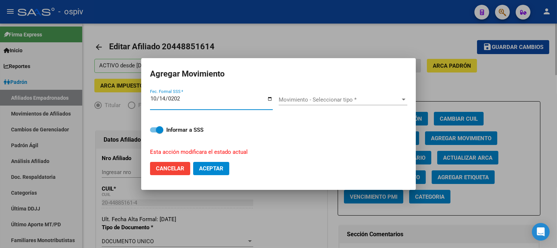
type input "2025-10-14"
click at [282, 98] on span "Movimiento - Seleccionar tipo *" at bounding box center [340, 100] width 122 height 7
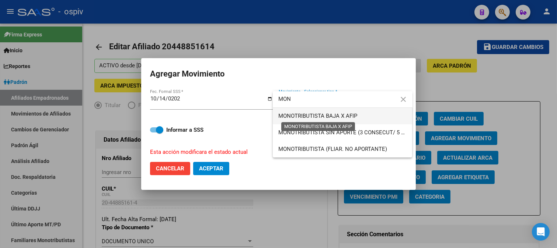
type input "MON"
drag, startPoint x: 351, startPoint y: 119, endPoint x: 238, endPoint y: 158, distance: 118.7
click at [351, 118] on span "MONOTRIBUTISTA BAJA X AFIP" at bounding box center [318, 116] width 79 height 7
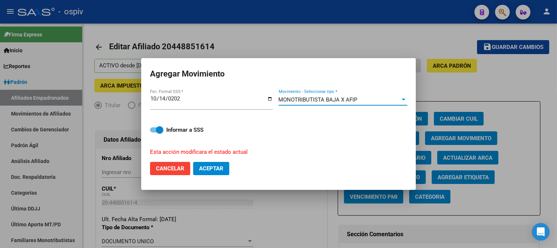
click at [213, 166] on span "Aceptar" at bounding box center [211, 169] width 24 height 7
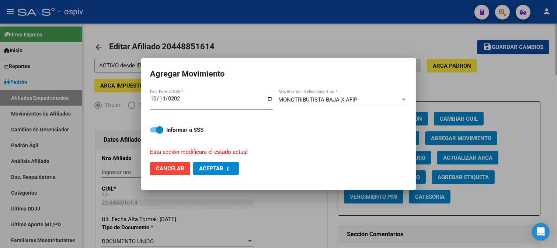
checkbox input "false"
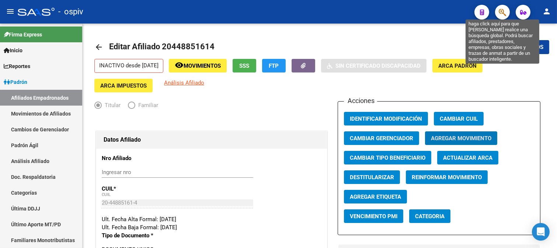
click at [500, 6] on span "button" at bounding box center [502, 12] width 7 height 15
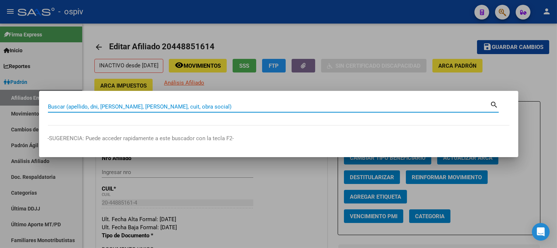
paste input "27222573152"
type input "27222573152"
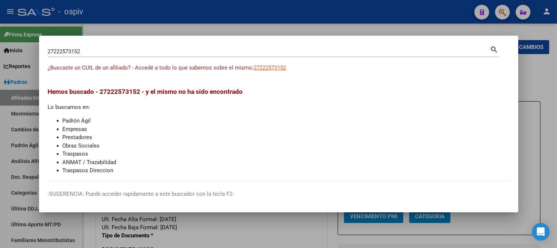
drag, startPoint x: 73, startPoint y: 56, endPoint x: 0, endPoint y: 40, distance: 74.8
click at [0, 40] on div "27222573152 Buscar (apellido, dni, cuil, nro traspaso, cuit, obra social) searc…" at bounding box center [278, 124] width 557 height 248
click at [83, 53] on input "27222573152" at bounding box center [269, 51] width 442 height 7
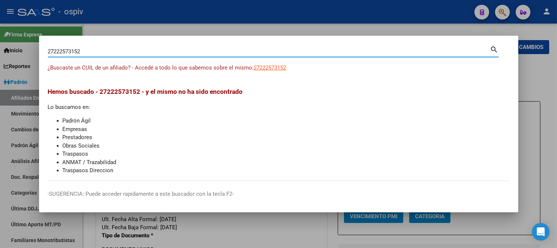
drag, startPoint x: 83, startPoint y: 53, endPoint x: 13, endPoint y: 47, distance: 71.0
click at [13, 47] on div "27222573152 Buscar (apellido, dni, cuil, nro traspaso, cuit, obra social) searc…" at bounding box center [278, 124] width 557 height 248
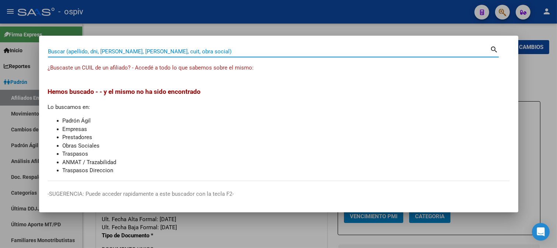
paste input "20476877866"
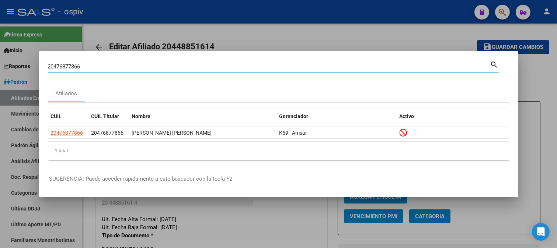
drag, startPoint x: 96, startPoint y: 66, endPoint x: 8, endPoint y: 56, distance: 87.8
click at [8, 56] on div "20476877866 Buscar (apellido, dni, cuil, nro traspaso, cuit, obra social) searc…" at bounding box center [278, 124] width 557 height 248
paste input "7368257171"
type input "27368257171"
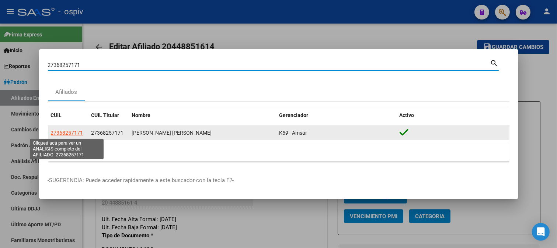
click at [68, 133] on span "27368257171" at bounding box center [67, 133] width 32 height 6
type textarea "27368257171"
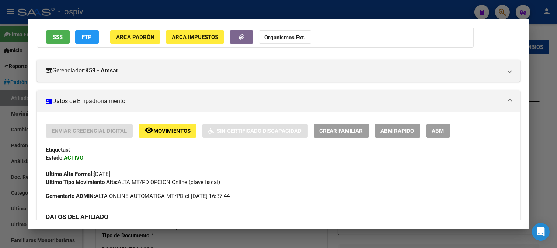
scroll to position [82, 0]
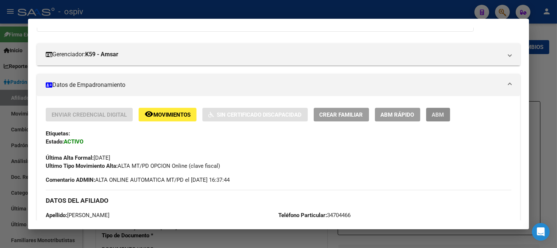
click at [438, 113] on span "ABM" at bounding box center [438, 115] width 12 height 7
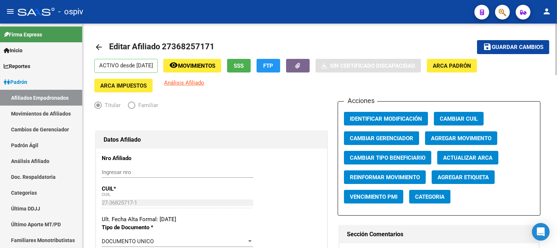
click at [474, 140] on span "Agregar Movimiento" at bounding box center [461, 138] width 60 height 7
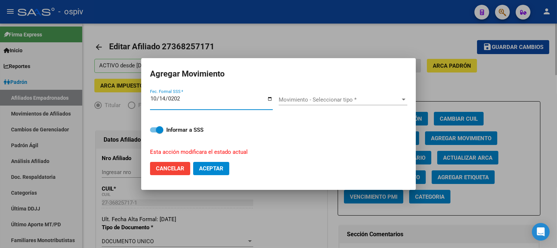
type input "2025-10-14"
click at [286, 102] on span "Movimiento - Seleccionar tipo *" at bounding box center [340, 100] width 122 height 7
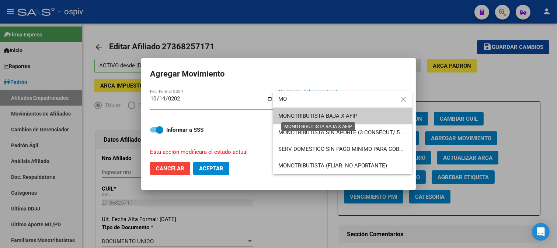
type input "MO"
click at [355, 116] on span "MONOTRIBUTISTA BAJA X AFIP" at bounding box center [318, 116] width 79 height 7
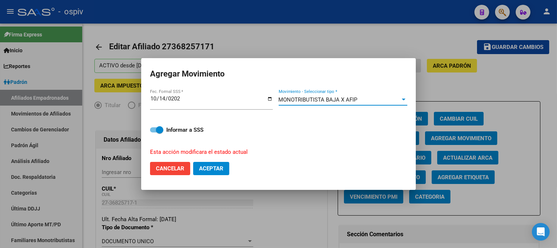
click at [207, 166] on span "Aceptar" at bounding box center [211, 169] width 24 height 7
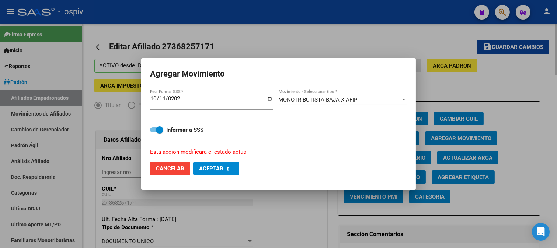
checkbox input "false"
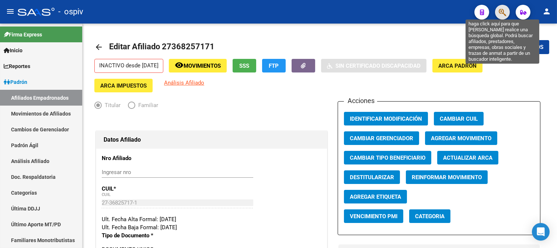
click at [504, 9] on icon "button" at bounding box center [502, 12] width 7 height 8
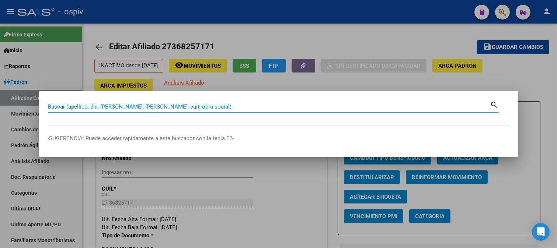
click at [550, 63] on div at bounding box center [278, 124] width 557 height 248
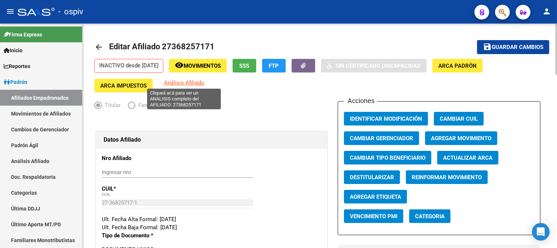
click at [198, 83] on span "Análisis Afiliado" at bounding box center [184, 83] width 40 height 7
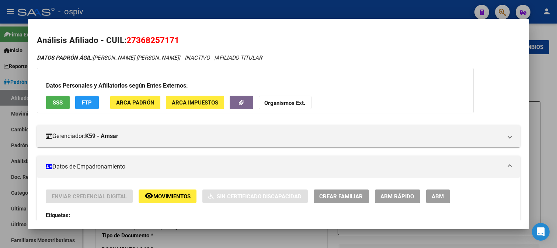
click at [505, 10] on div at bounding box center [278, 124] width 557 height 248
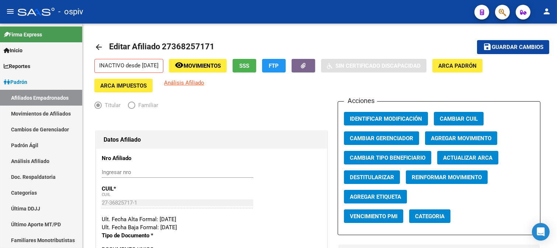
click at [498, 12] on button "button" at bounding box center [502, 12] width 15 height 15
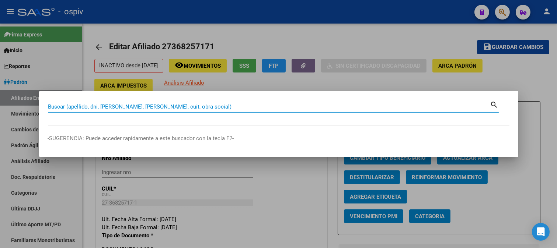
paste input "27368257171"
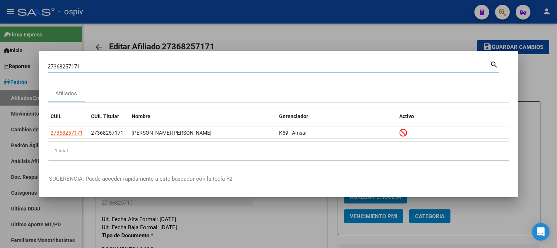
drag, startPoint x: 87, startPoint y: 63, endPoint x: 15, endPoint y: 56, distance: 73.0
click at [15, 57] on div "27368257171 Buscar (apellido, dni, cuil, nro traspaso, cuit, obra social) searc…" at bounding box center [278, 124] width 557 height 248
paste input "452718044"
type input "27452718044"
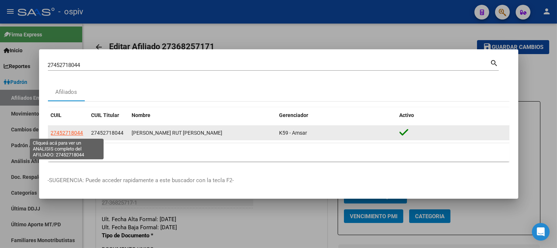
click at [67, 133] on span "27452718044" at bounding box center [67, 133] width 32 height 6
type textarea "27452718044"
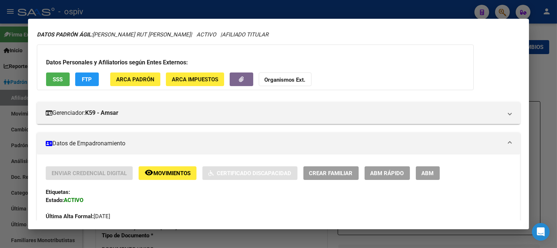
scroll to position [41, 0]
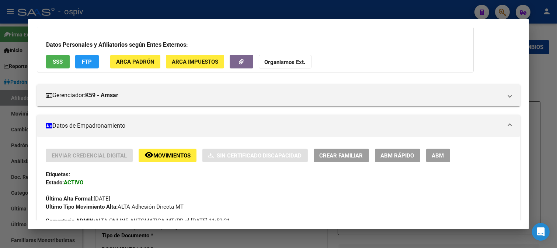
click at [436, 153] on span "ABM" at bounding box center [438, 156] width 12 height 7
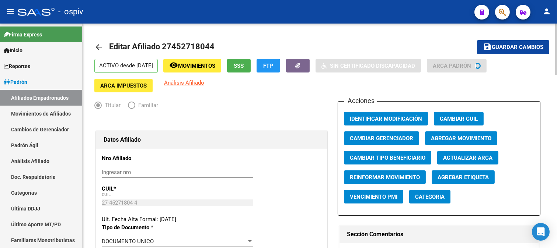
click at [467, 141] on span "Agregar Movimiento" at bounding box center [461, 138] width 60 height 7
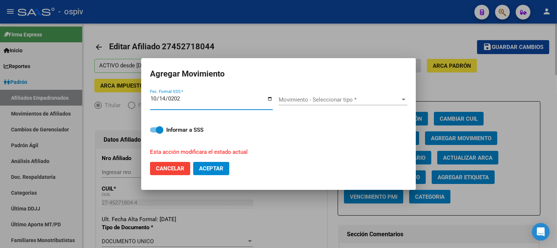
type input "2025-10-14"
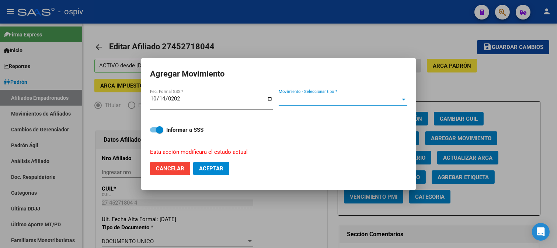
click at [312, 98] on span "Movimiento - Seleccionar tipo *" at bounding box center [340, 100] width 122 height 7
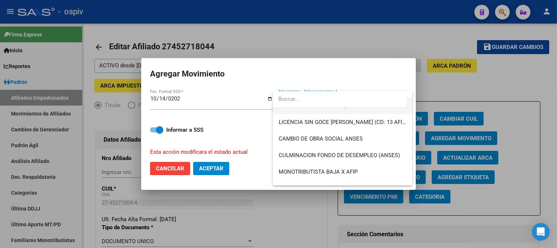
scroll to position [164, 0]
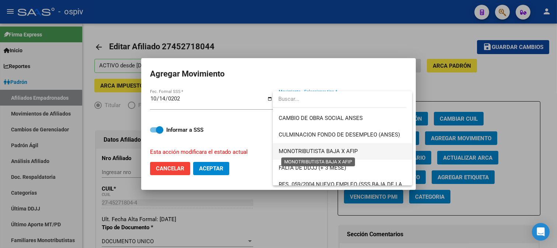
click at [323, 152] on span "MONOTRIBUTISTA BAJA X AFIP" at bounding box center [318, 151] width 79 height 7
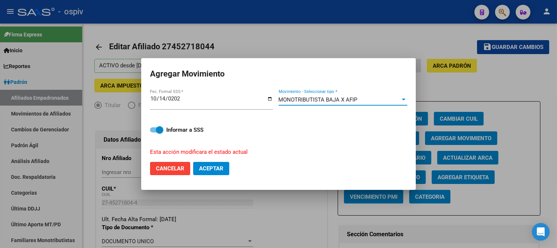
click at [214, 168] on span "Aceptar" at bounding box center [211, 169] width 24 height 7
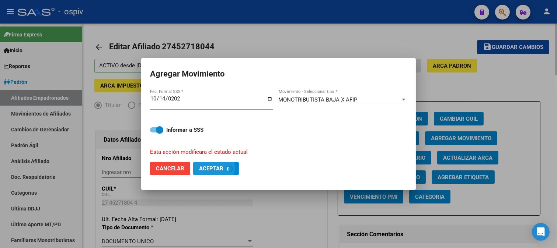
checkbox input "false"
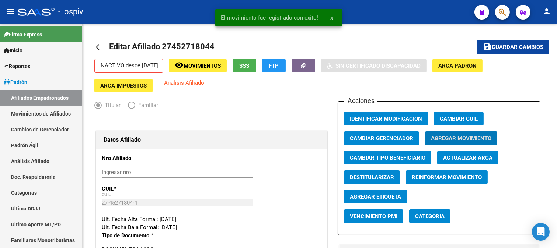
click at [508, 13] on button "button" at bounding box center [502, 12] width 15 height 15
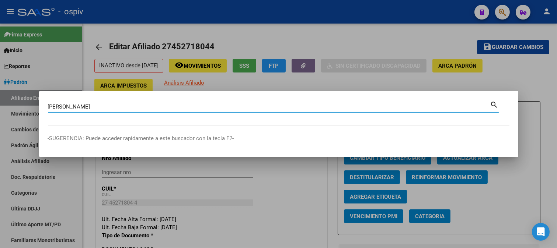
type input "FERNANDEZ MICAELA"
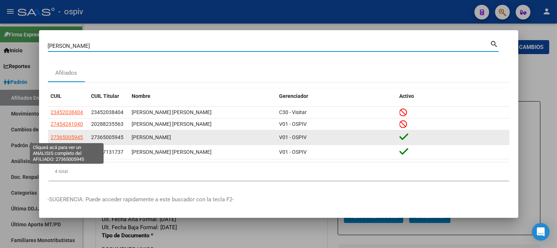
click at [77, 139] on span "27365005945" at bounding box center [67, 138] width 32 height 6
type textarea "27365005945"
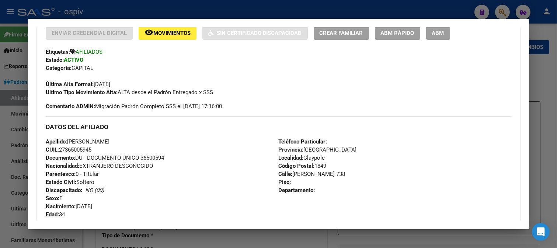
click at [501, 8] on div at bounding box center [278, 124] width 557 height 248
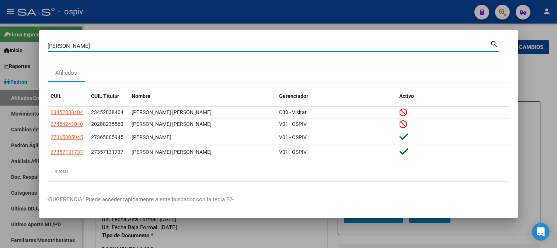
drag, startPoint x: 112, startPoint y: 45, endPoint x: 0, endPoint y: 15, distance: 116.0
click at [0, 15] on div "FERNANDEZ MICAELA Buscar (apellido, dni, cuil, nro traspaso, cuit, obra social)…" at bounding box center [278, 124] width 557 height 248
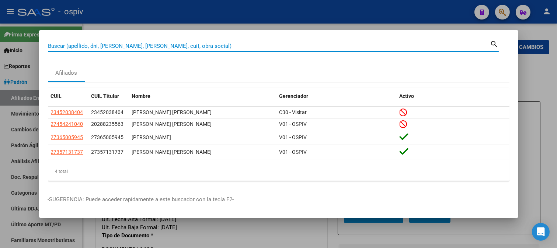
paste input "27452718044"
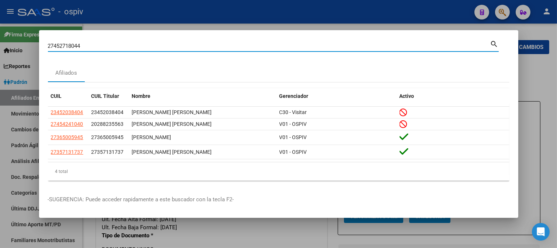
type input "27452718044"
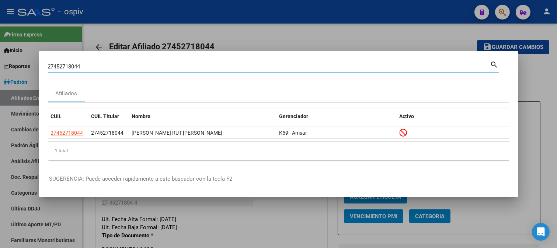
drag, startPoint x: 108, startPoint y: 65, endPoint x: 0, endPoint y: 49, distance: 109.1
click at [0, 49] on div "27452718044 Buscar (apellido, dni, cuil, nro traspaso, cuit, obra social) searc…" at bounding box center [278, 124] width 557 height 248
paste input "23395554514"
type input "23395554514"
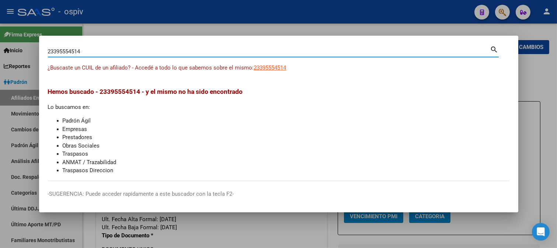
drag, startPoint x: 97, startPoint y: 48, endPoint x: 7, endPoint y: 42, distance: 90.5
click at [7, 42] on div "23395554514 Buscar (apellido, dni, cuil, nro traspaso, cuit, obra social) searc…" at bounding box center [278, 124] width 557 height 248
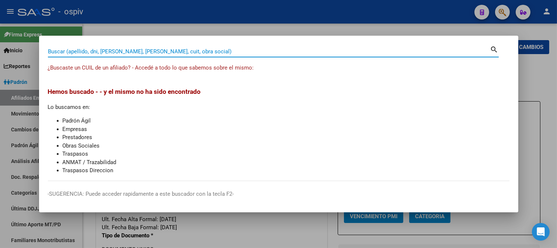
paste input "20953813123"
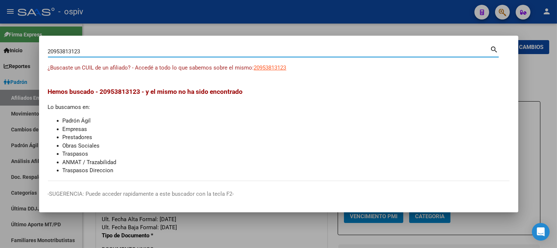
type input "20953813123"
drag, startPoint x: 107, startPoint y: 52, endPoint x: 0, endPoint y: 46, distance: 107.0
click at [0, 46] on div "20953813123 Buscar (apellido, dni, cuil, nro traspaso, cuit, obra social) searc…" at bounding box center [278, 124] width 557 height 248
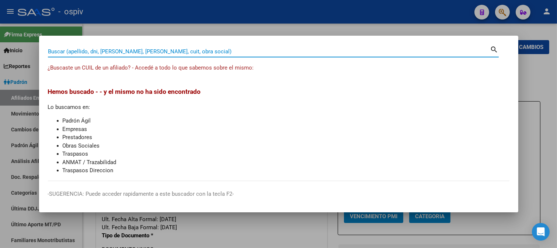
paste input "27466889704"
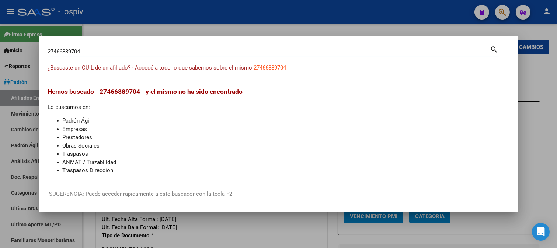
type input "27466889704"
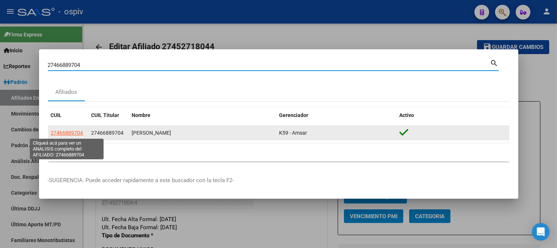
click at [72, 134] on span "27466889704" at bounding box center [67, 133] width 32 height 6
type textarea "27466889704"
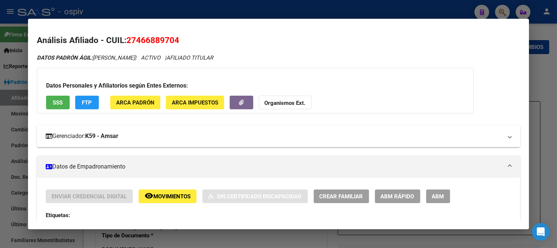
scroll to position [123, 0]
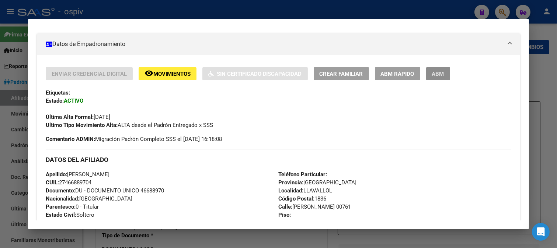
click at [436, 74] on span "ABM" at bounding box center [438, 74] width 12 height 7
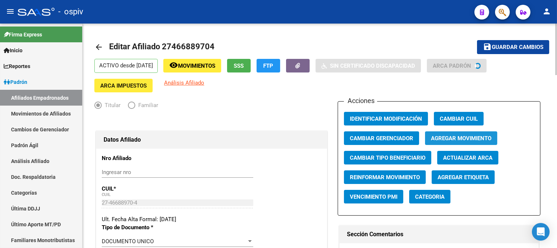
click at [451, 141] on span "Agregar Movimiento" at bounding box center [461, 138] width 60 height 7
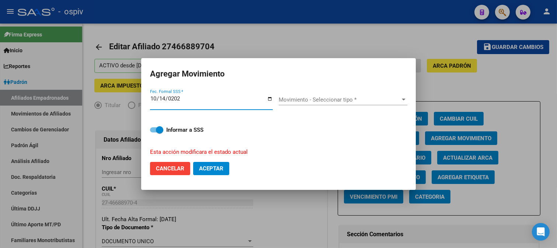
type input "2025-10-14"
click at [311, 104] on div "Movimiento - Seleccionar tipo * Movimiento - Seleccionar tipo *" at bounding box center [343, 99] width 129 height 11
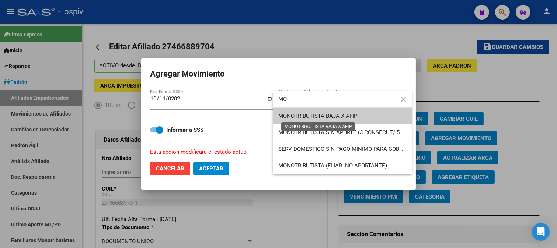
type input "MO"
click at [328, 119] on span "MONOTRIBUTISTA BAJA X AFIP" at bounding box center [318, 116] width 79 height 7
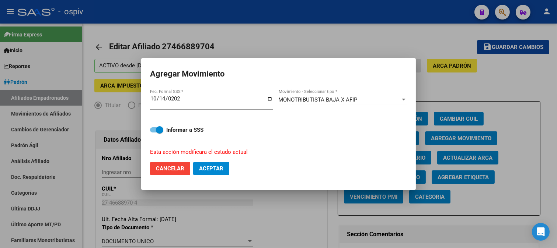
drag, startPoint x: 220, startPoint y: 161, endPoint x: 227, endPoint y: 167, distance: 9.2
click at [220, 161] on mat-dialog-actions "Cancelar Aceptar" at bounding box center [278, 168] width 257 height 25
click at [221, 168] on span "Aceptar" at bounding box center [211, 169] width 24 height 7
checkbox input "false"
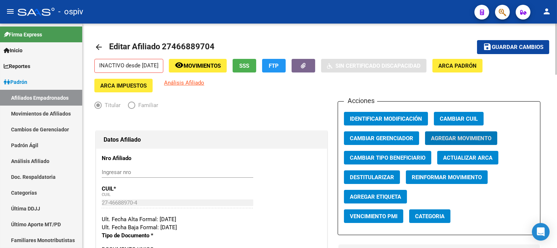
click at [188, 81] on span "Análisis Afiliado" at bounding box center [184, 83] width 40 height 7
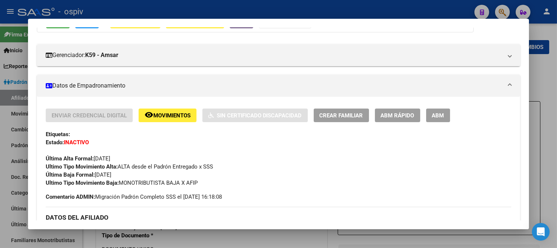
scroll to position [82, 0]
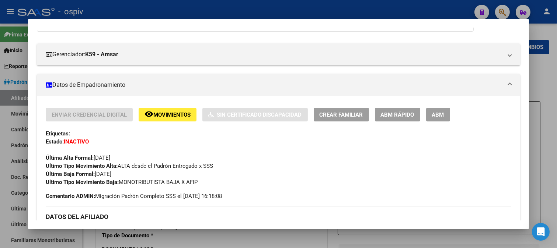
click at [500, 11] on div at bounding box center [278, 124] width 557 height 248
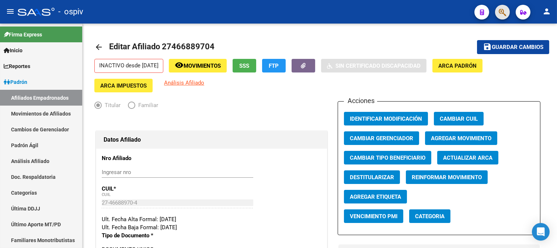
click at [498, 11] on button "button" at bounding box center [502, 12] width 15 height 15
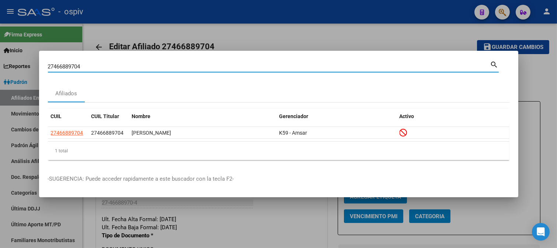
drag, startPoint x: 90, startPoint y: 63, endPoint x: 0, endPoint y: 60, distance: 90.0
click at [0, 60] on div "27466889704 Buscar (apellido, dni, cuil, nro traspaso, cuit, obra social) searc…" at bounding box center [278, 124] width 557 height 248
paste input "0363948120"
type input "20363948120"
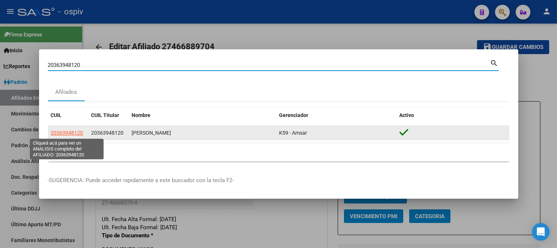
click at [60, 134] on span "20363948120" at bounding box center [67, 133] width 32 height 6
type textarea "20363948120"
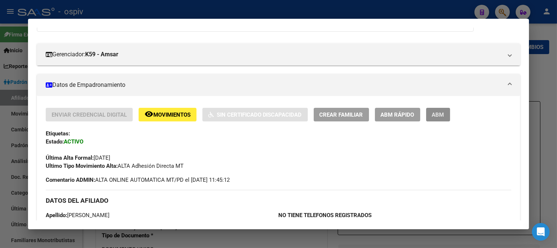
click at [443, 115] on span "ABM" at bounding box center [438, 115] width 12 height 7
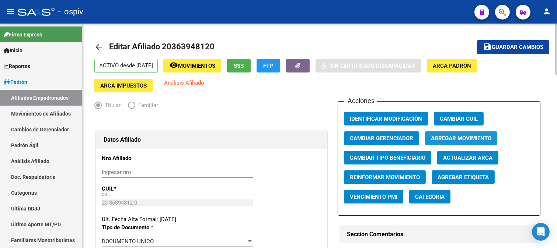
click at [454, 137] on span "Agregar Movimiento" at bounding box center [461, 138] width 60 height 7
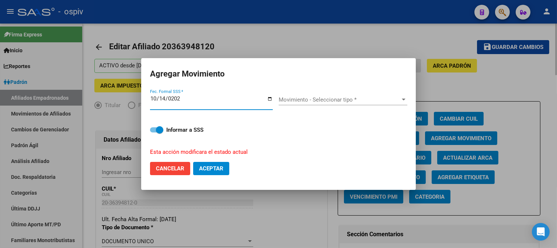
type input "2025-10-14"
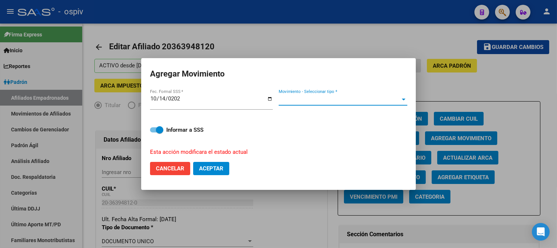
click at [296, 97] on span "Movimiento - Seleccionar tipo *" at bounding box center [340, 100] width 122 height 7
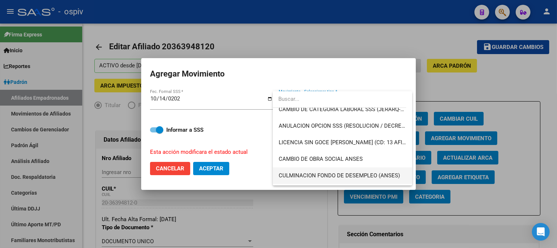
scroll to position [164, 0]
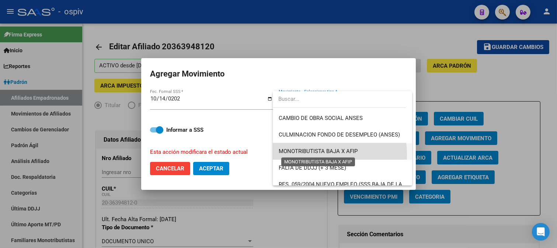
click at [323, 154] on span "MONOTRIBUTISTA BAJA X AFIP" at bounding box center [318, 151] width 79 height 7
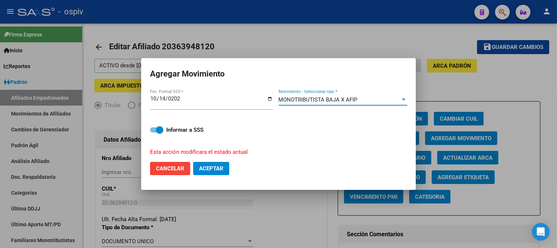
click at [212, 171] on span "Aceptar" at bounding box center [211, 169] width 24 height 7
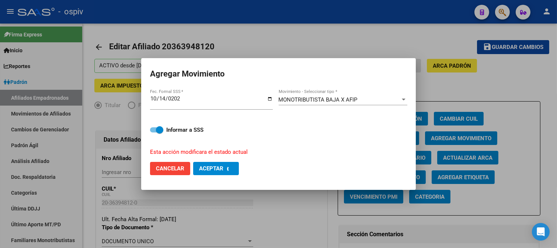
checkbox input "false"
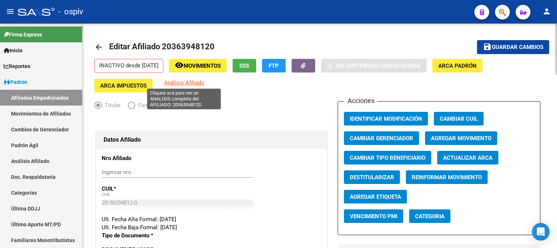
click at [181, 81] on span "Análisis Afiliado" at bounding box center [184, 83] width 40 height 7
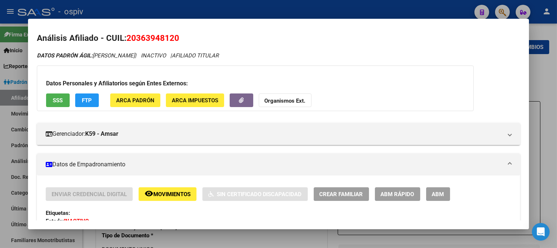
scroll to position [0, 0]
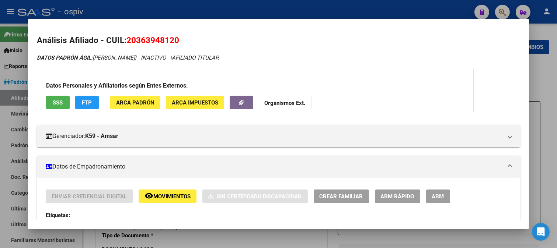
click at [502, 8] on div at bounding box center [278, 124] width 557 height 248
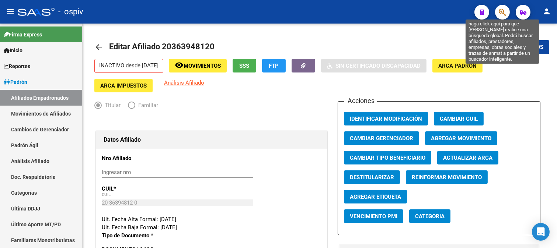
click at [502, 15] on icon "button" at bounding box center [502, 12] width 7 height 8
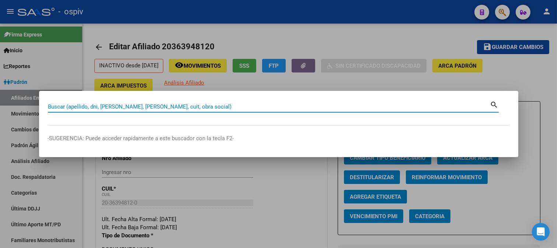
paste input "20363948120"
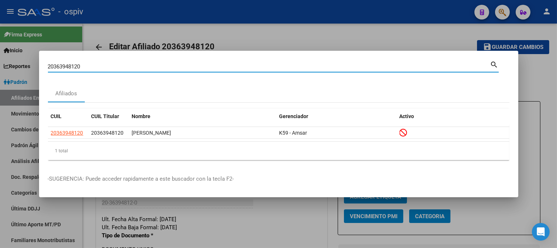
drag, startPoint x: 100, startPoint y: 69, endPoint x: 0, endPoint y: 49, distance: 101.7
click at [0, 49] on div "20363948120 Buscar (apellido, dni, cuil, nro traspaso, cuit, obra social) searc…" at bounding box center [278, 124] width 557 height 248
paste input "3188831389"
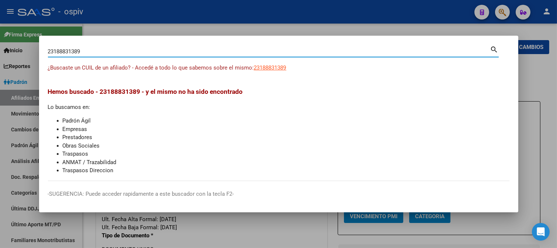
drag, startPoint x: 84, startPoint y: 52, endPoint x: 0, endPoint y: 42, distance: 84.7
click at [0, 42] on div "23188831389 Buscar (apellido, dni, cuil, nro traspaso, cuit, obra social) searc…" at bounding box center [278, 124] width 557 height 248
paste input "0370249165"
type input "20370249165"
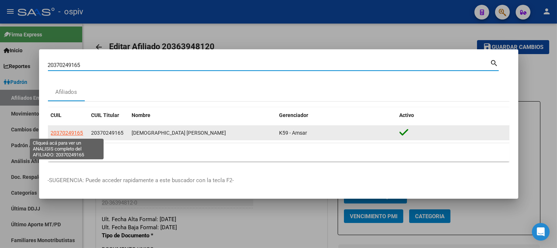
click at [74, 133] on span "20370249165" at bounding box center [67, 133] width 32 height 6
type textarea "20370249165"
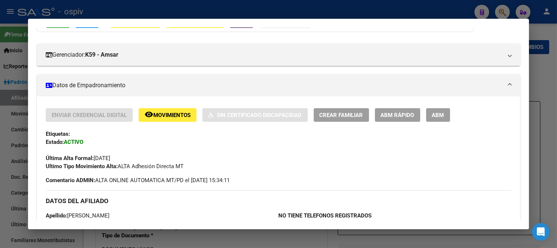
scroll to position [82, 0]
click at [440, 115] on span "ABM" at bounding box center [438, 115] width 12 height 7
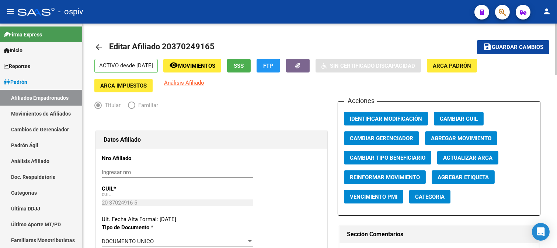
click at [441, 139] on span "Agregar Movimiento" at bounding box center [461, 138] width 60 height 7
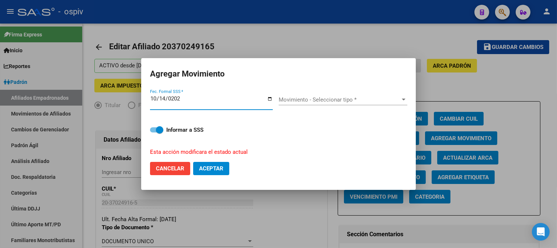
type input "2025-10-14"
click at [303, 101] on span "Movimiento - Seleccionar tipo *" at bounding box center [340, 100] width 122 height 7
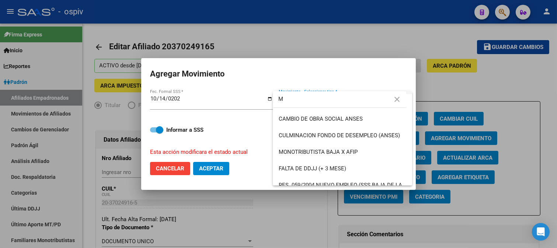
scroll to position [82, 0]
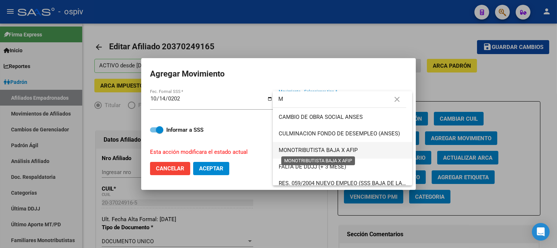
type input "M"
click at [333, 151] on span "MONOTRIBUTISTA BAJA X AFIP" at bounding box center [318, 150] width 79 height 7
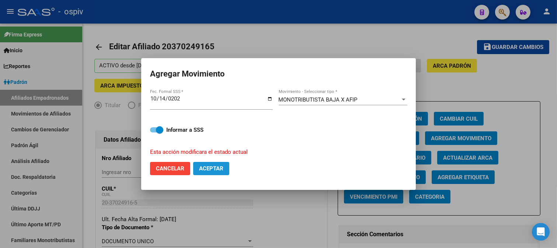
click at [204, 166] on span "Aceptar" at bounding box center [211, 169] width 24 height 7
checkbox input "false"
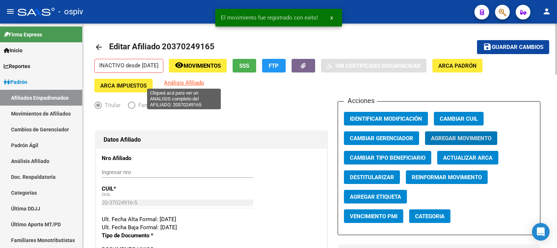
click at [185, 83] on span "Análisis Afiliado" at bounding box center [184, 83] width 40 height 7
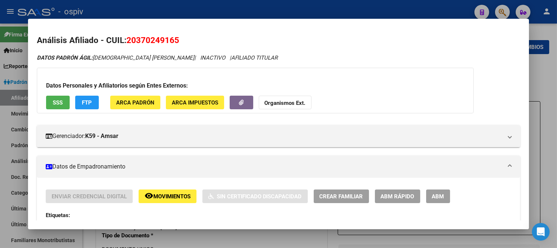
drag, startPoint x: 499, startPoint y: 8, endPoint x: 0, endPoint y: 62, distance: 502.0
click at [498, 8] on div at bounding box center [278, 124] width 557 height 248
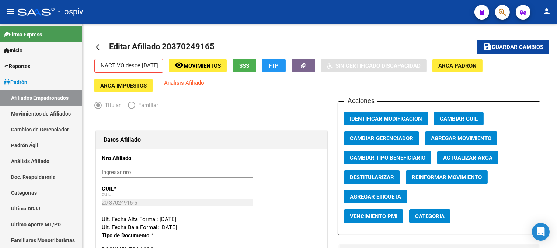
click at [507, 13] on button "button" at bounding box center [502, 12] width 15 height 15
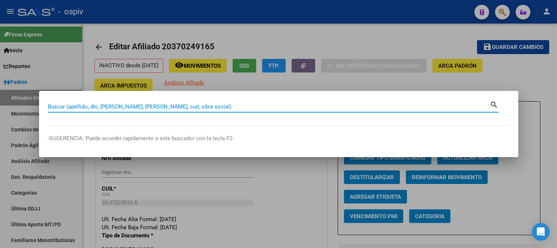
click at [58, 106] on input "Buscar (apellido, dni, cuil, nro traspaso, cuit, obra social)" at bounding box center [269, 107] width 442 height 7
paste input "27294915600"
type input "27294915600"
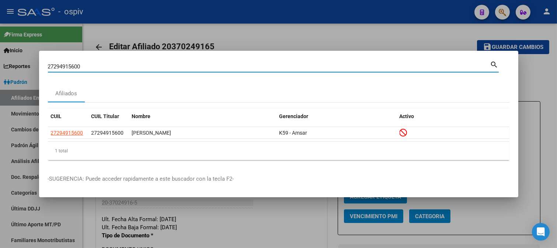
drag, startPoint x: 83, startPoint y: 69, endPoint x: 0, endPoint y: 58, distance: 83.4
click at [0, 58] on div "27294915600 Buscar (apellido, dni, cuil, nro traspaso, cuit, obra social) searc…" at bounding box center [278, 124] width 557 height 248
paste input "27307997431"
type input "27307997431"
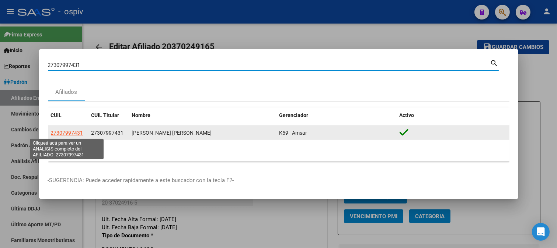
click at [58, 133] on span "27307997431" at bounding box center [67, 133] width 32 height 6
type textarea "27307997431"
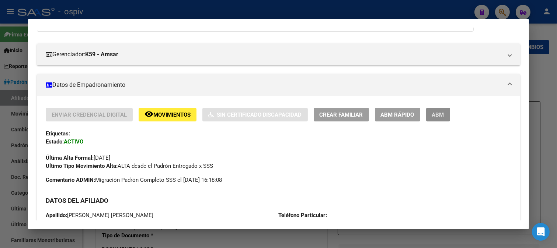
click at [438, 112] on span "ABM" at bounding box center [438, 115] width 12 height 7
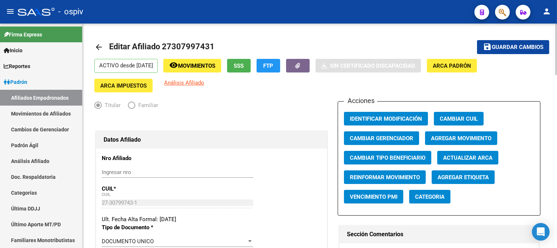
click at [470, 138] on span "Agregar Movimiento" at bounding box center [461, 138] width 60 height 7
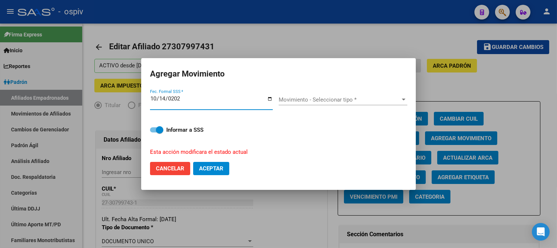
type input "2025-10-14"
click at [324, 100] on span "Movimiento - Seleccionar tipo *" at bounding box center [340, 100] width 122 height 7
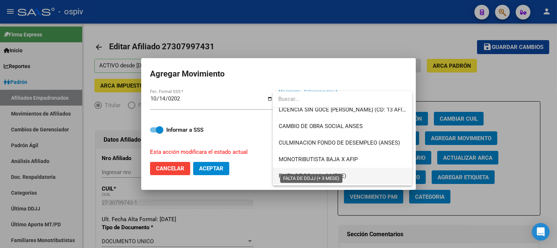
scroll to position [164, 0]
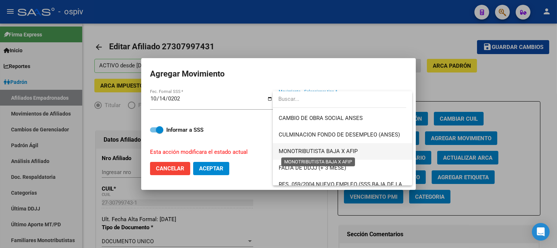
click at [330, 153] on span "MONOTRIBUTISTA BAJA X AFIP" at bounding box center [318, 151] width 79 height 7
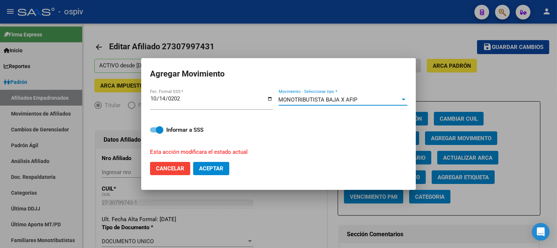
click at [210, 167] on span "Aceptar" at bounding box center [211, 169] width 24 height 7
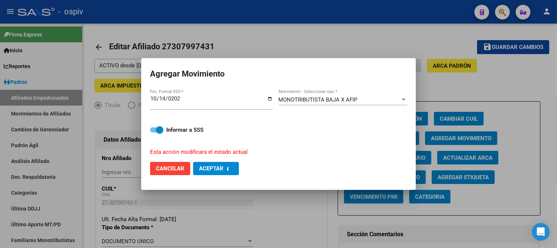
checkbox input "false"
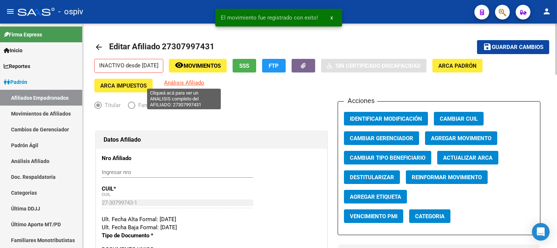
click at [181, 82] on span "Análisis Afiliado" at bounding box center [184, 83] width 40 height 7
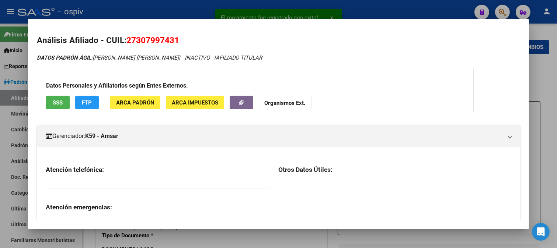
scroll to position [41, 0]
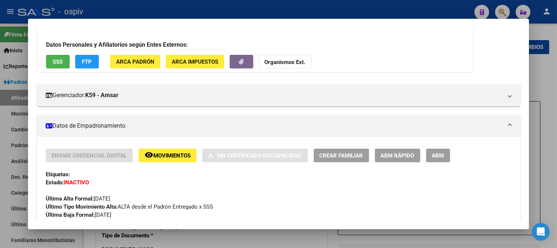
click at [501, 13] on div at bounding box center [278, 124] width 557 height 248
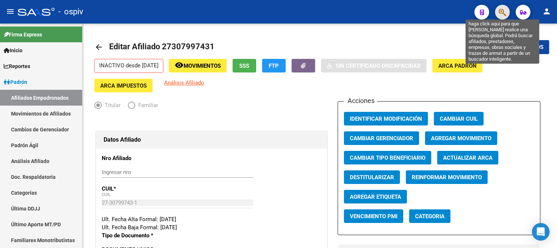
click at [504, 15] on icon "button" at bounding box center [502, 12] width 7 height 8
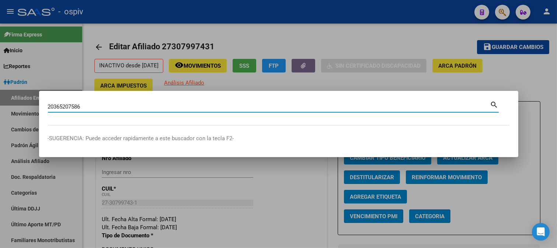
type input "20365207586"
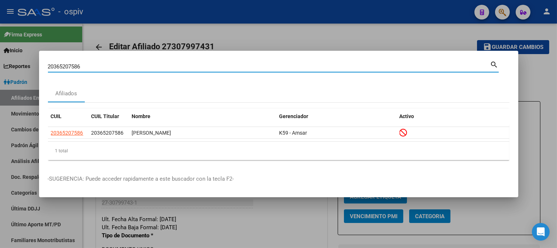
drag, startPoint x: 100, startPoint y: 67, endPoint x: 0, endPoint y: 53, distance: 100.9
click at [0, 53] on div "20365207586 Buscar (apellido, dni, cuil, nro traspaso, cuit, obra social) searc…" at bounding box center [278, 124] width 557 height 248
paste input "20951065103"
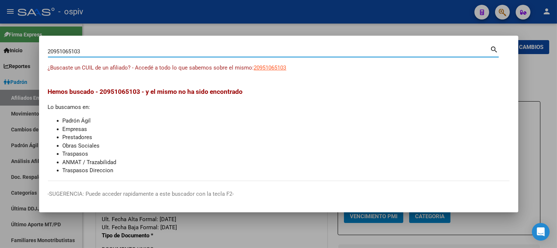
drag, startPoint x: 50, startPoint y: 42, endPoint x: 0, endPoint y: 38, distance: 49.9
click at [0, 38] on div "20951065103 Buscar (apellido, dni, cuil, nro traspaso, cuit, obra social) searc…" at bounding box center [278, 124] width 557 height 248
paste input "359743786"
type input "20359743786"
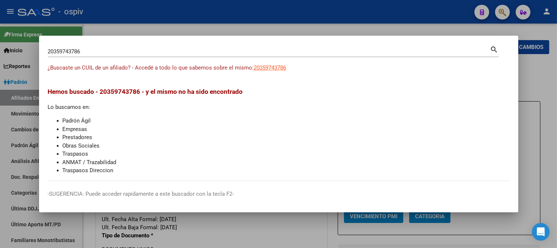
drag, startPoint x: 95, startPoint y: 50, endPoint x: 1, endPoint y: 41, distance: 94.1
click at [1, 41] on div "20359743786 Buscar (apellido, dni, cuil, nro traspaso, cuit, obra social) searc…" at bounding box center [278, 124] width 557 height 248
click at [93, 60] on div "20359743786 Buscar (apellido, dni, cuil, nro traspaso, cuit, obra social) search" at bounding box center [273, 55] width 451 height 20
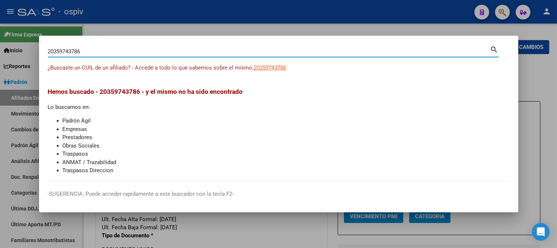
drag, startPoint x: 80, startPoint y: 52, endPoint x: 0, endPoint y: 37, distance: 81.8
click at [0, 37] on div "20359743786 Buscar (apellido, dni, cuil, nro traspaso, cuit, obra social) searc…" at bounding box center [278, 124] width 557 height 248
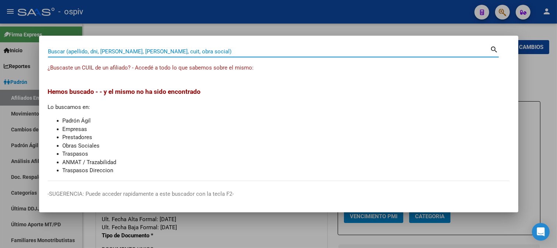
paste input "27385538591"
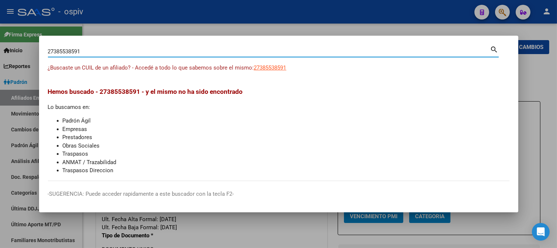
type input "27385538591"
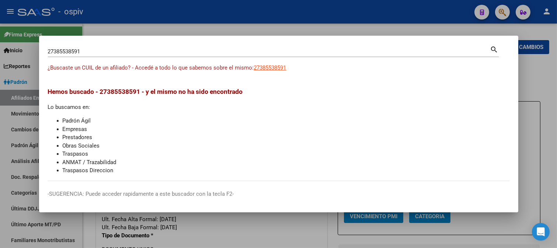
drag, startPoint x: 55, startPoint y: 43, endPoint x: 0, endPoint y: 33, distance: 56.2
click at [0, 33] on div "27385538591 Buscar (apellido, dni, cuil, nro traspaso, cuit, obra social) searc…" at bounding box center [278, 124] width 557 height 248
click at [93, 55] on div "27385538591 Buscar (apellido, dni, cuil, nro traspaso, cuit, obra social)" at bounding box center [269, 51] width 442 height 11
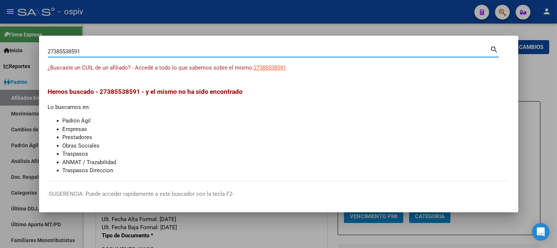
drag, startPoint x: 94, startPoint y: 53, endPoint x: 0, endPoint y: 41, distance: 94.4
click at [0, 41] on div "27385538591 Buscar (apellido, dni, cuil, nro traspaso, cuit, obra social) searc…" at bounding box center [278, 124] width 557 height 248
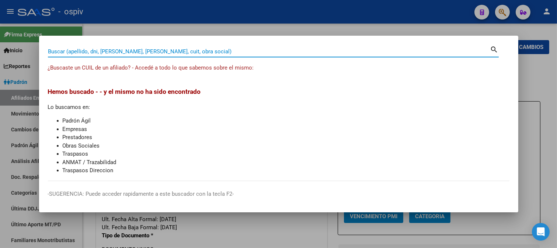
paste input "20335686528"
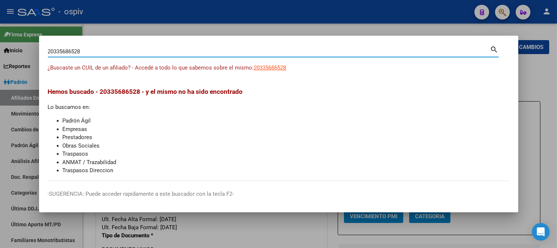
type input "20335686528"
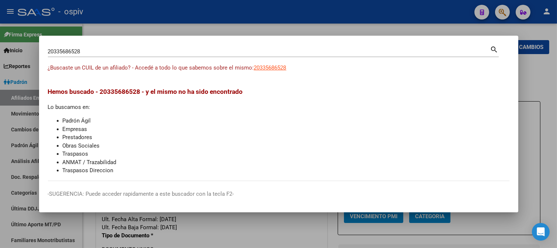
drag, startPoint x: 31, startPoint y: 45, endPoint x: 0, endPoint y: 39, distance: 31.2
click at [0, 39] on div "20335686528 Buscar (apellido, dni, cuil, nro traspaso, cuit, obra social) searc…" at bounding box center [278, 124] width 557 height 248
click at [111, 49] on input "20335686528" at bounding box center [269, 51] width 442 height 7
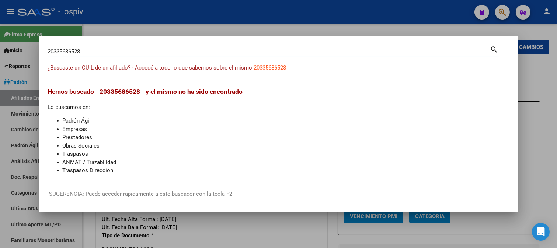
drag, startPoint x: 109, startPoint y: 51, endPoint x: 0, endPoint y: 39, distance: 110.2
click at [0, 39] on div "20335686528 Buscar (apellido, dni, cuil, nro traspaso, cuit, obra social) searc…" at bounding box center [278, 124] width 557 height 248
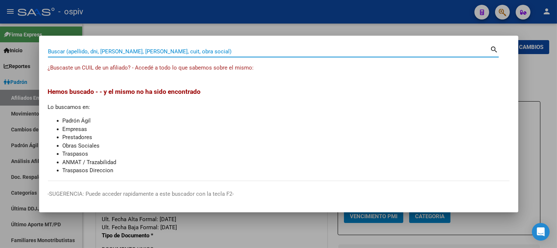
paste input "27341725475"
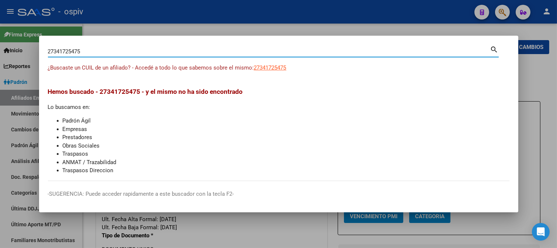
type input "27341725475"
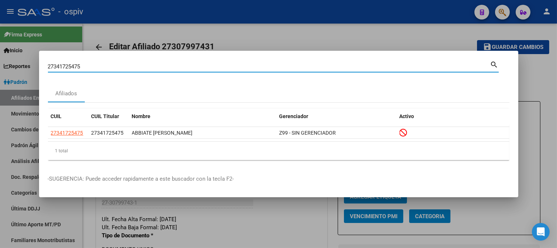
drag, startPoint x: 95, startPoint y: 64, endPoint x: 0, endPoint y: 56, distance: 95.0
click at [0, 56] on div "27341725475 Buscar (apellido, dni, cuil, nro traspaso, cuit, obra social) searc…" at bounding box center [278, 124] width 557 height 248
paste input "27335343315"
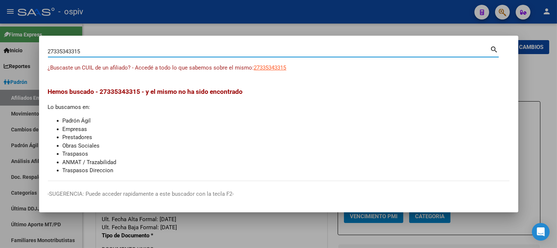
drag, startPoint x: 90, startPoint y: 51, endPoint x: 0, endPoint y: 36, distance: 91.1
click at [0, 36] on div "27335343315 Buscar (apellido, dni, cuil, nro traspaso, cuit, obra social) searc…" at bounding box center [278, 124] width 557 height 248
paste input "278147970"
drag, startPoint x: 85, startPoint y: 52, endPoint x: 11, endPoint y: 36, distance: 75.3
click at [11, 36] on div "27278147970 Buscar (apellido, dni, cuil, nro traspaso, cuit, obra social) searc…" at bounding box center [278, 124] width 557 height 248
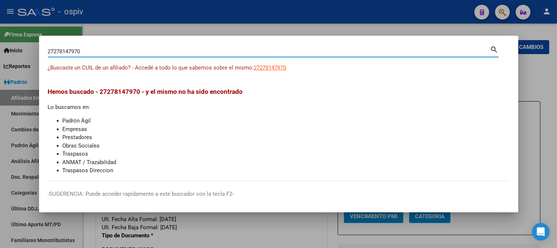
paste input "0361263341"
type input "20361263341"
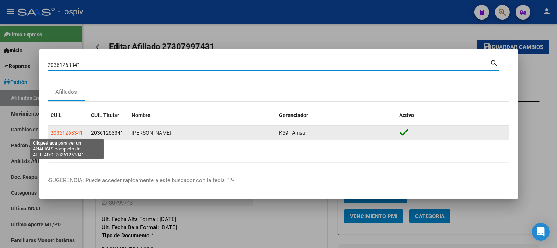
click at [71, 133] on span "20361263341" at bounding box center [67, 133] width 32 height 6
type textarea "20361263341"
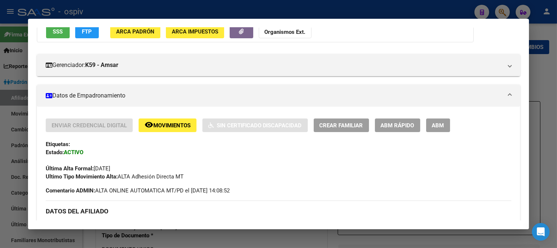
scroll to position [82, 0]
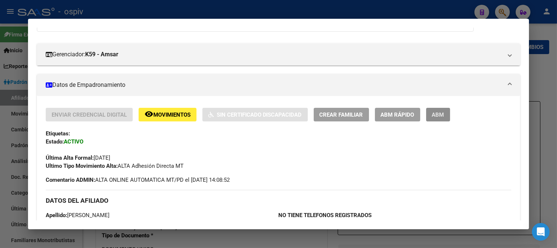
click at [443, 115] on span "ABM" at bounding box center [438, 115] width 12 height 7
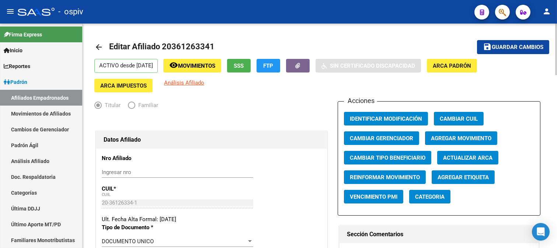
click at [205, 82] on div "ACTIVO desde 01/03/2023 remove_red_eye Movimientos SSS FTP Sin Certificado Disc…" at bounding box center [319, 76] width 451 height 34
click at [182, 78] on div "ACTIVO desde 01/03/2023 remove_red_eye Movimientos SSS FTP Sin Certificado Disc…" at bounding box center [319, 76] width 451 height 34
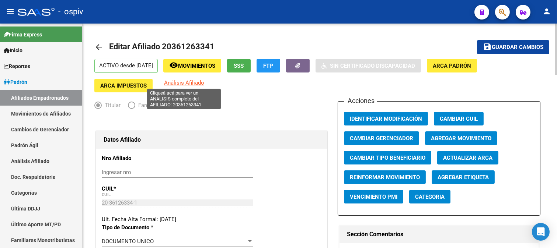
click at [175, 85] on span "Análisis Afiliado" at bounding box center [184, 83] width 40 height 7
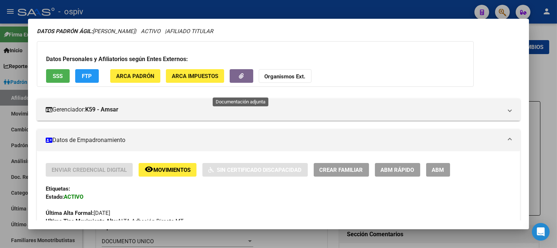
scroll to position [41, 0]
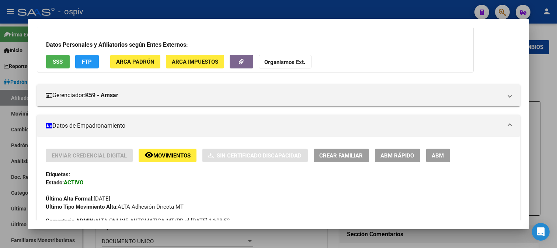
click at [446, 154] on button "ABM" at bounding box center [438, 156] width 24 height 14
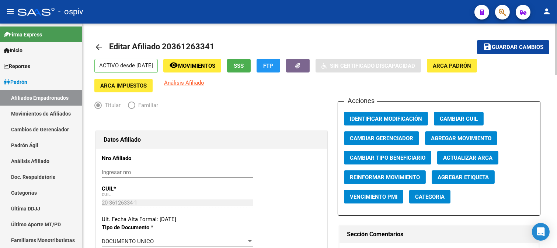
click at [481, 142] on span "Agregar Movimiento" at bounding box center [461, 138] width 60 height 7
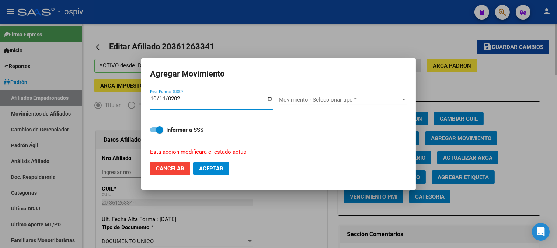
type input "2025-10-14"
click at [305, 104] on div "Movimiento - Seleccionar tipo * Movimiento - Seleccionar tipo *" at bounding box center [343, 99] width 129 height 11
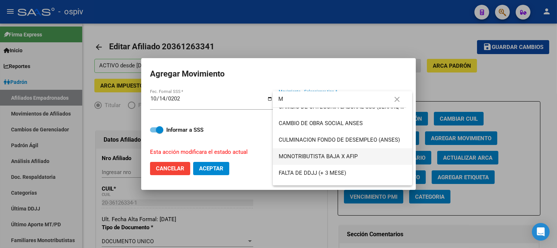
scroll to position [82, 0]
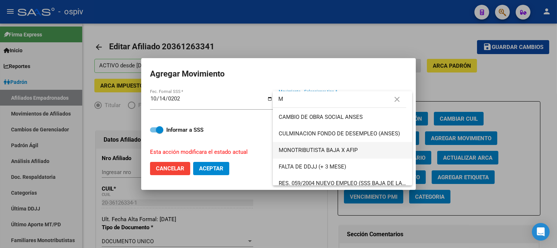
type input "M"
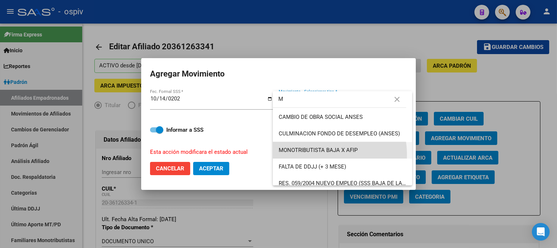
click at [307, 156] on span "MONOTRIBUTISTA BAJA X AFIP" at bounding box center [343, 150] width 128 height 17
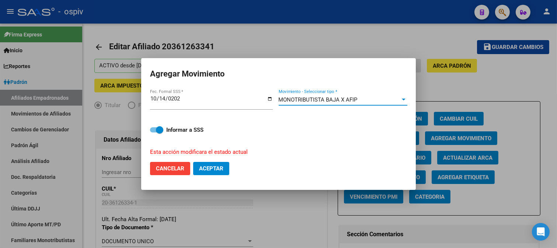
click at [206, 167] on span "Aceptar" at bounding box center [211, 169] width 24 height 7
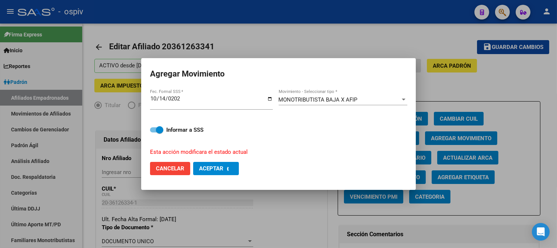
checkbox input "false"
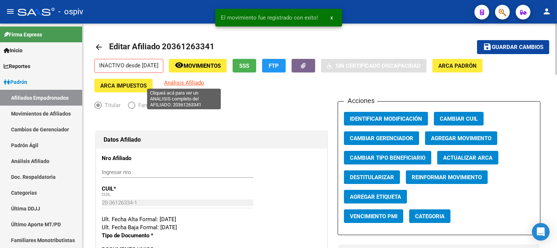
click at [179, 83] on span "Análisis Afiliado" at bounding box center [184, 83] width 40 height 7
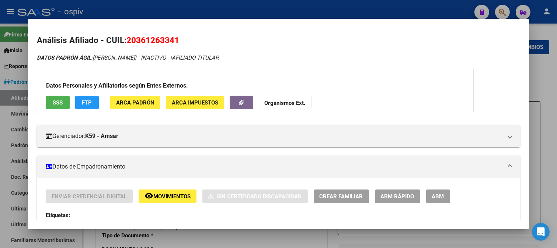
drag, startPoint x: 504, startPoint y: 10, endPoint x: 290, endPoint y: 22, distance: 213.4
click at [502, 10] on div at bounding box center [278, 124] width 557 height 248
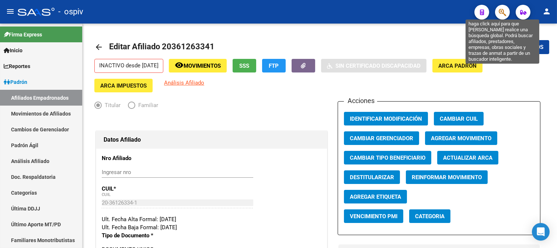
click at [499, 8] on icon "button" at bounding box center [502, 12] width 7 height 8
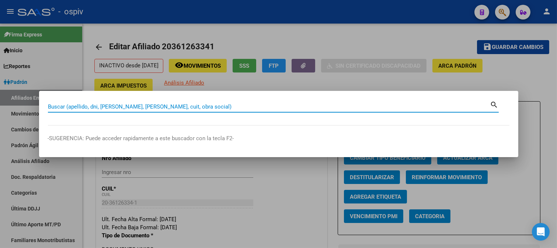
paste input "27168827968"
type input "27168827968"
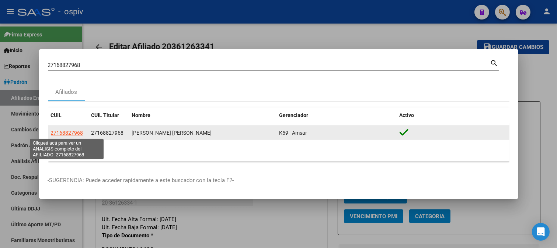
click at [70, 130] on span "27168827968" at bounding box center [67, 133] width 32 height 6
type textarea "27168827968"
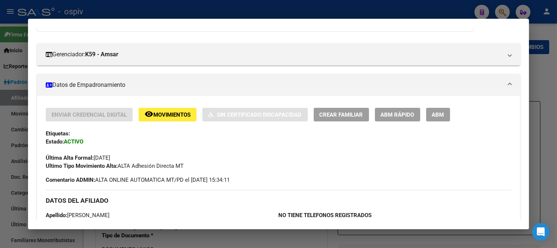
click at [439, 113] on span "ABM" at bounding box center [438, 115] width 12 height 7
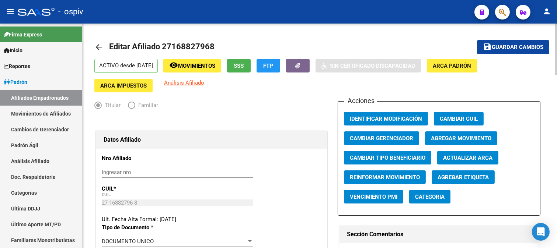
click at [467, 138] on span "Agregar Movimiento" at bounding box center [461, 138] width 60 height 7
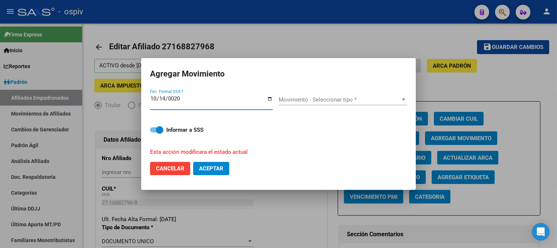
type input "0202-10-14"
type input "[DATE]"
click at [314, 102] on span "Movimiento - Seleccionar tipo *" at bounding box center [340, 100] width 122 height 7
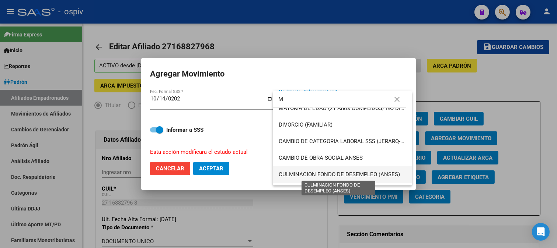
scroll to position [82, 0]
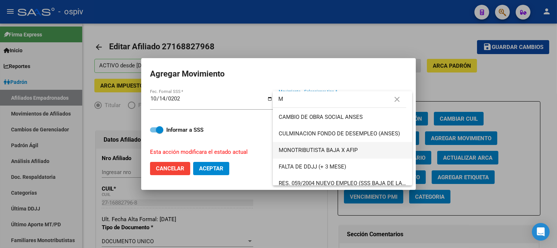
type input "M"
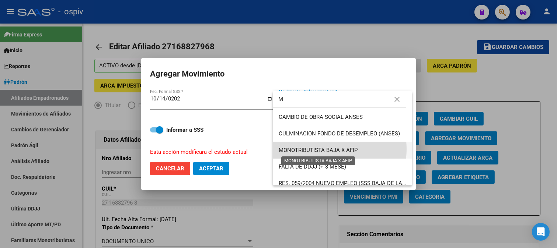
click at [325, 149] on span "MONOTRIBUTISTA BAJA X AFIP" at bounding box center [318, 150] width 79 height 7
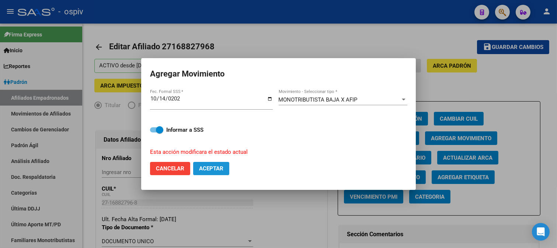
click at [205, 166] on span "Aceptar" at bounding box center [211, 169] width 24 height 7
checkbox input "false"
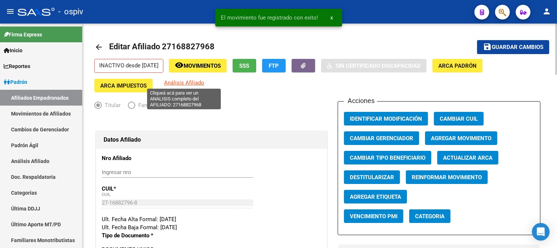
click at [194, 81] on span "Análisis Afiliado" at bounding box center [184, 83] width 40 height 7
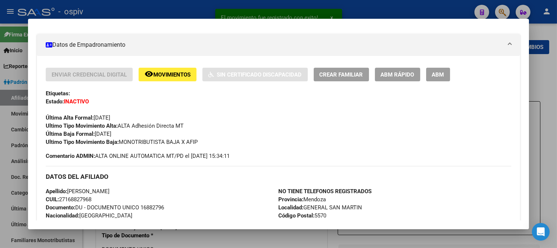
scroll to position [123, 0]
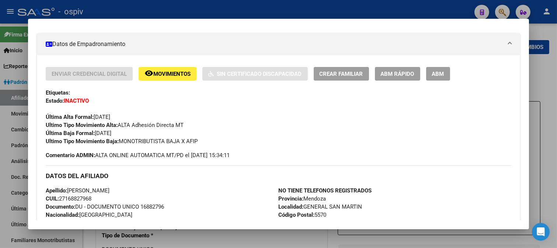
drag, startPoint x: 502, startPoint y: 15, endPoint x: 408, endPoint y: 15, distance: 93.3
click at [500, 15] on div at bounding box center [278, 124] width 557 height 248
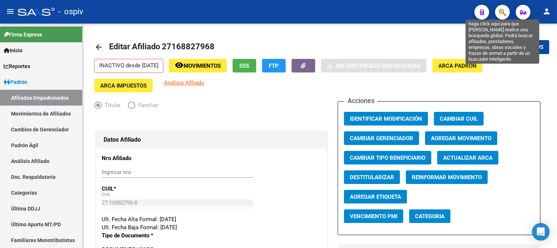
click at [502, 11] on icon "button" at bounding box center [502, 12] width 7 height 8
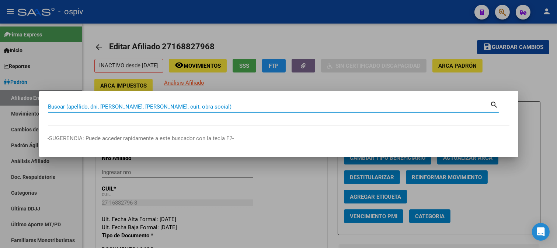
paste input "27271432092"
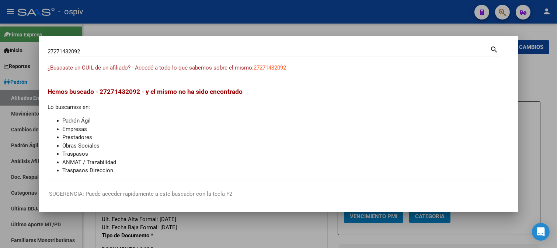
drag, startPoint x: 87, startPoint y: 55, endPoint x: 0, endPoint y: 35, distance: 89.6
click at [0, 35] on div "27271432092 Buscar (apellido, dni, cuil, nro traspaso, cuit, obra social) searc…" at bounding box center [278, 124] width 557 height 248
click at [76, 54] on input "27271432092" at bounding box center [269, 51] width 442 height 7
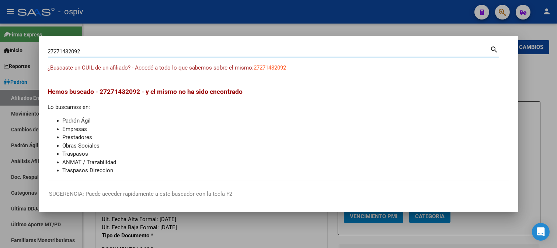
drag, startPoint x: 69, startPoint y: 46, endPoint x: 17, endPoint y: 42, distance: 52.1
click at [17, 42] on div "27271432092 Buscar (apellido, dni, cuil, nro traspaso, cuit, obra social) searc…" at bounding box center [278, 124] width 557 height 248
paste input "0132204641"
drag, startPoint x: 86, startPoint y: 52, endPoint x: 0, endPoint y: 36, distance: 87.3
click at [0, 36] on div "20132204641 Buscar (apellido, dni, cuil, nro traspaso, cuit, obra social) searc…" at bounding box center [278, 124] width 557 height 248
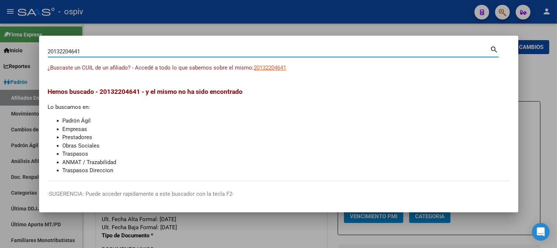
paste input "7215642424"
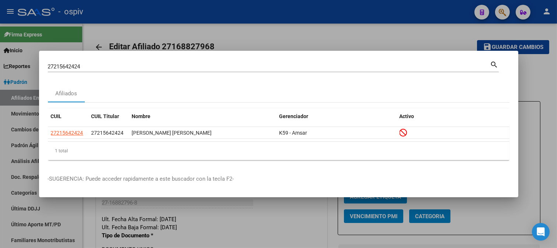
drag, startPoint x: 96, startPoint y: 60, endPoint x: 58, endPoint y: 69, distance: 39.3
click at [16, 60] on div "27215642424 Buscar (apellido, dni, cuil, nro traspaso, cuit, obra social) searc…" at bounding box center [278, 124] width 557 height 248
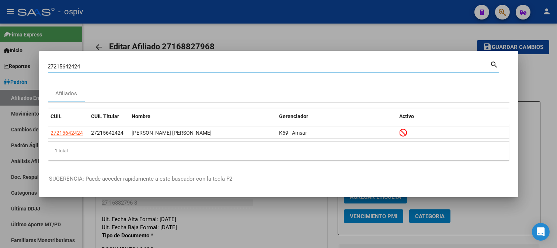
drag, startPoint x: 1, startPoint y: 56, endPoint x: 0, endPoint y: 49, distance: 7.4
click at [0, 49] on div "27215642424 Buscar (apellido, dni, cuil, nro traspaso, cuit, obra social) searc…" at bounding box center [278, 124] width 557 height 248
paste input "0377168349"
type input "20377168349"
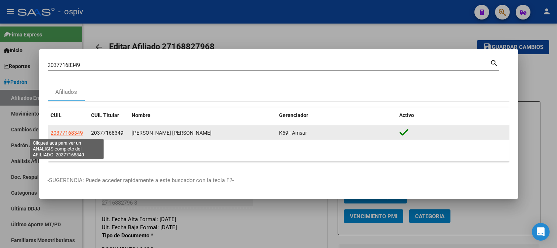
click at [58, 133] on span "20377168349" at bounding box center [67, 133] width 32 height 6
type textarea "20377168349"
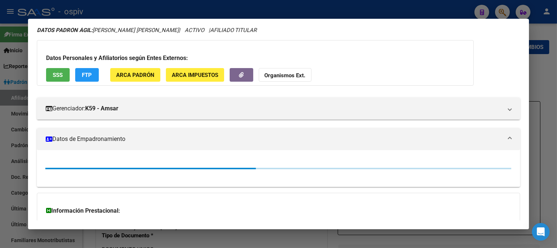
scroll to position [82, 0]
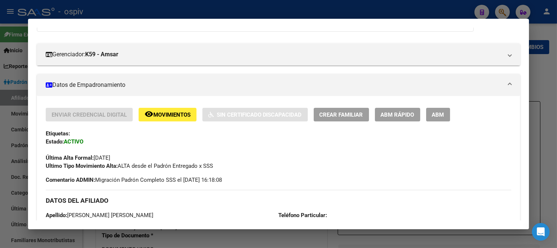
click at [437, 117] on span "ABM" at bounding box center [438, 115] width 12 height 7
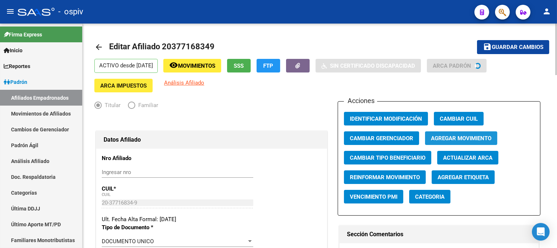
click at [473, 138] on span "Agregar Movimiento" at bounding box center [461, 138] width 60 height 7
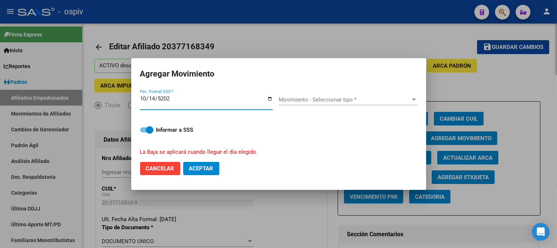
type input "2025-10-14"
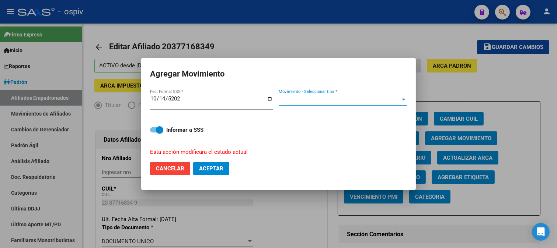
click at [328, 101] on span "Movimiento - Seleccionar tipo *" at bounding box center [340, 100] width 122 height 7
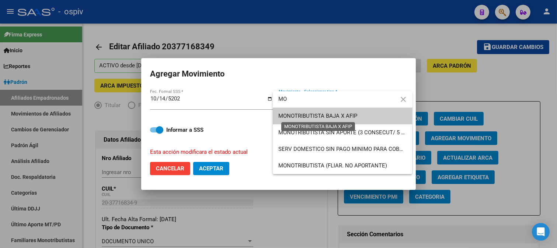
type input "MO"
click at [327, 113] on span "MONOTRIBUTISTA BAJA X AFIP" at bounding box center [318, 116] width 79 height 7
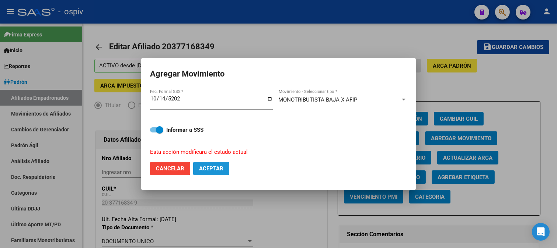
click at [220, 165] on button "Aceptar" at bounding box center [211, 168] width 36 height 13
checkbox input "false"
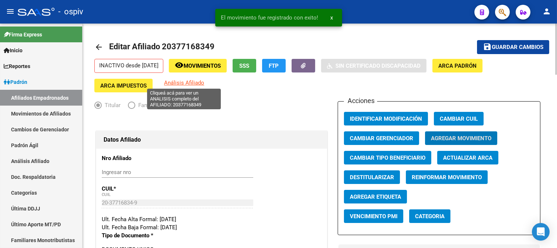
click at [188, 86] on span "Análisis Afiliado" at bounding box center [184, 83] width 40 height 7
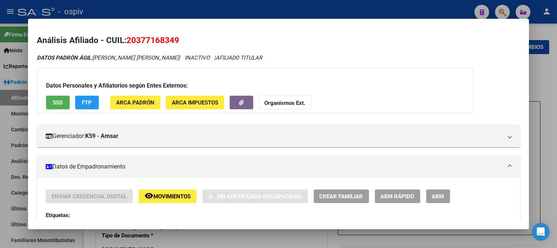
drag, startPoint x: 504, startPoint y: 11, endPoint x: 159, endPoint y: 36, distance: 346.3
click at [504, 11] on div at bounding box center [278, 124] width 557 height 248
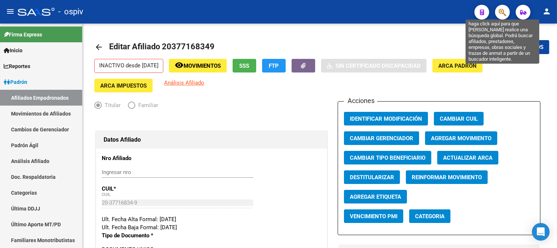
click at [504, 11] on icon "button" at bounding box center [502, 12] width 7 height 8
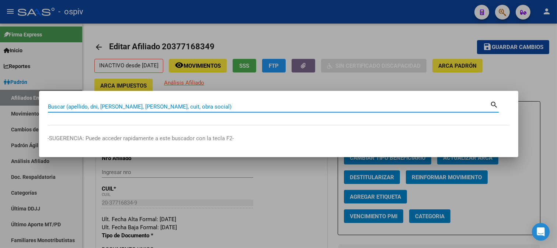
paste input "20303555804"
type input "20303555804"
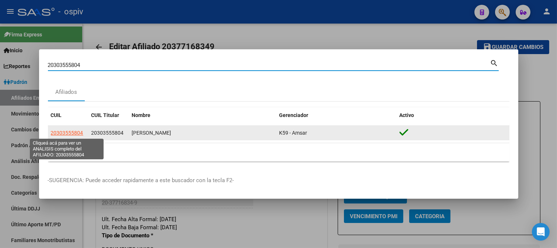
click at [61, 132] on span "20303555804" at bounding box center [67, 133] width 32 height 6
type textarea "20303555804"
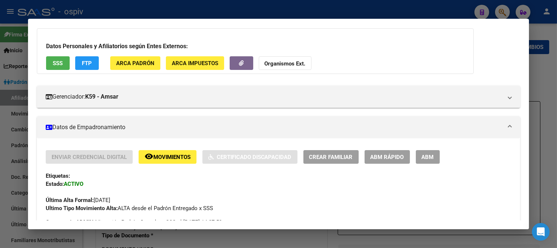
scroll to position [41, 0]
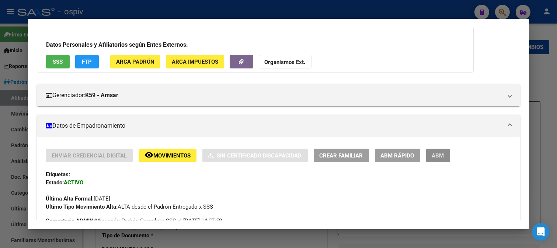
click at [432, 153] on span "ABM" at bounding box center [438, 156] width 12 height 7
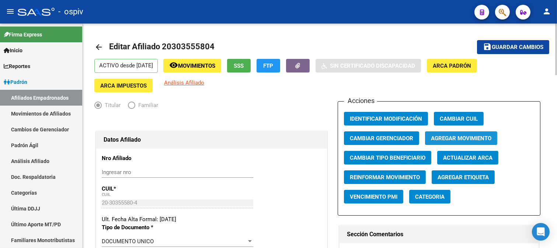
click at [467, 134] on button "Agregar Movimiento" at bounding box center [461, 139] width 72 height 14
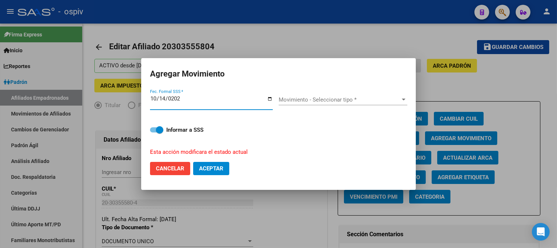
type input "2025-10-14"
click at [335, 100] on span "Movimiento - Seleccionar tipo *" at bounding box center [340, 100] width 122 height 7
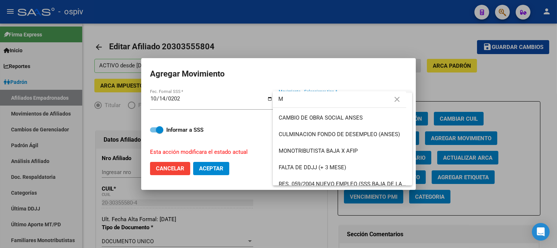
scroll to position [82, 0]
type input "M"
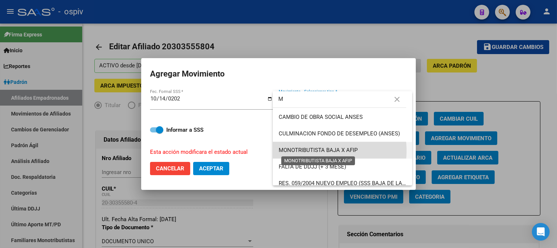
click at [321, 151] on span "MONOTRIBUTISTA BAJA X AFIP" at bounding box center [318, 150] width 79 height 7
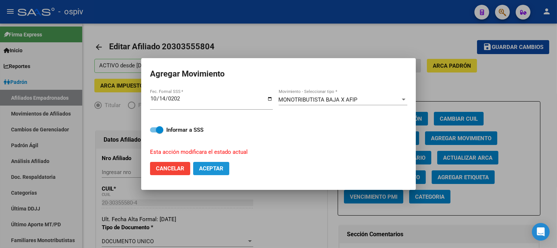
click at [220, 163] on button "Aceptar" at bounding box center [211, 168] width 36 height 13
checkbox input "false"
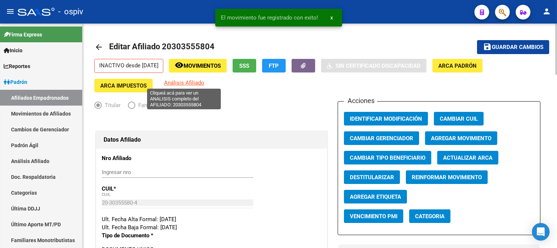
click at [189, 83] on span "Análisis Afiliado" at bounding box center [184, 83] width 40 height 7
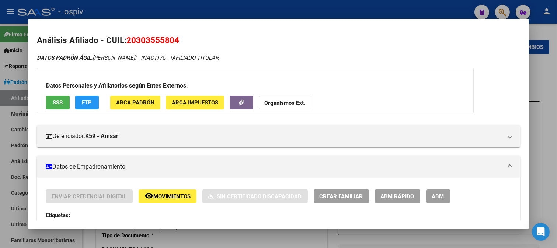
click at [117, 8] on div at bounding box center [278, 124] width 557 height 248
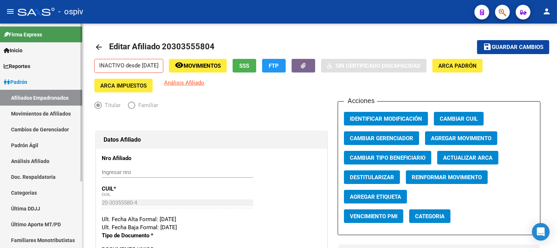
click at [25, 79] on span "Padrón" at bounding box center [16, 82] width 24 height 8
click at [31, 96] on link "Afiliados Empadronados" at bounding box center [41, 98] width 82 height 16
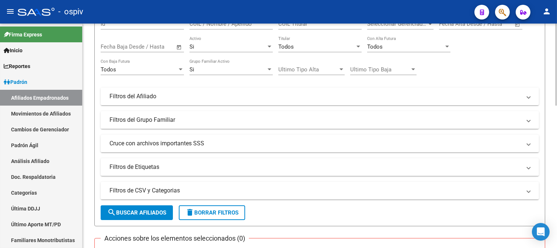
scroll to position [82, 0]
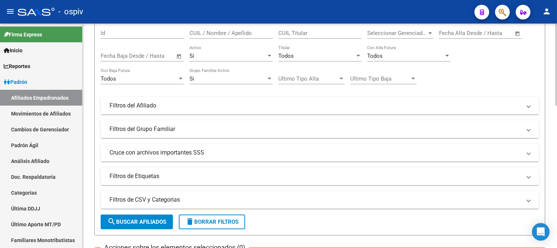
click at [144, 173] on mat-panel-title "Filtros de Etiquetas" at bounding box center [315, 177] width 412 height 8
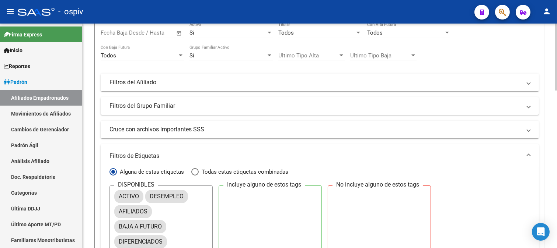
scroll to position [123, 0]
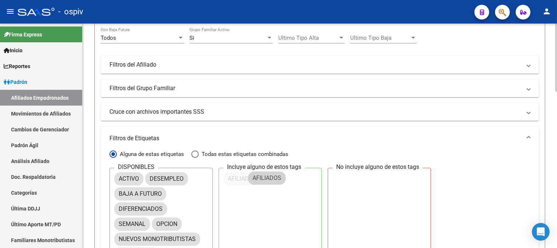
drag, startPoint x: 133, startPoint y: 194, endPoint x: 268, endPoint y: 178, distance: 135.2
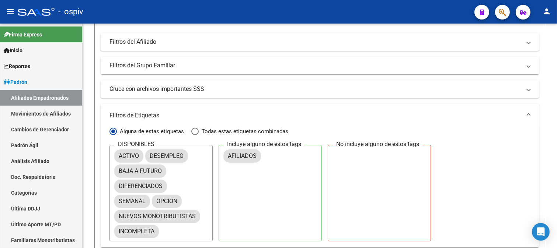
scroll to position [164, 0]
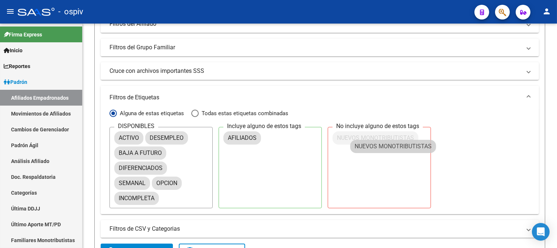
drag, startPoint x: 317, startPoint y: 199, endPoint x: 407, endPoint y: 143, distance: 106.2
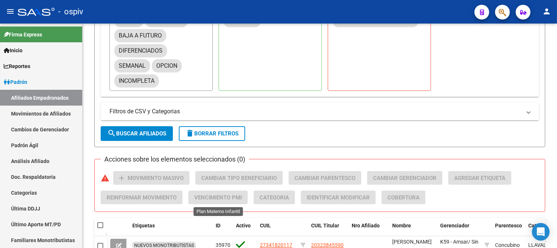
scroll to position [286, 0]
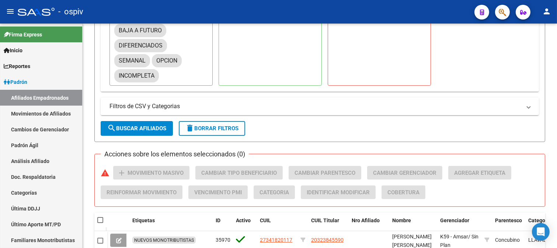
click at [157, 130] on span "search Buscar Afiliados" at bounding box center [136, 128] width 59 height 7
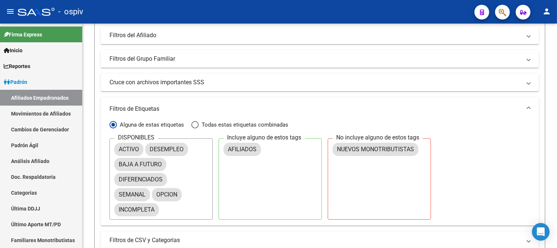
scroll to position [327, 0]
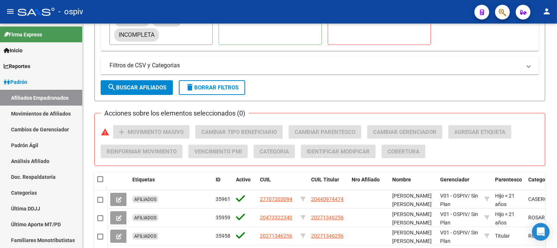
click at [104, 178] on span at bounding box center [105, 179] width 3 height 15
click at [100, 178] on span at bounding box center [100, 180] width 6 height 6
click at [100, 182] on input "checkbox" at bounding box center [100, 182] width 0 height 0
checkbox input "true"
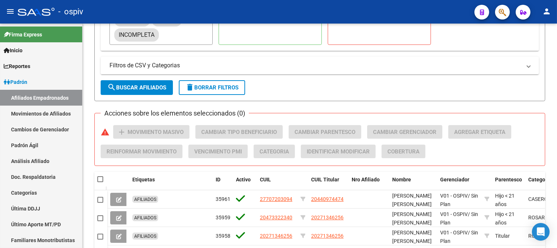
checkbox input "true"
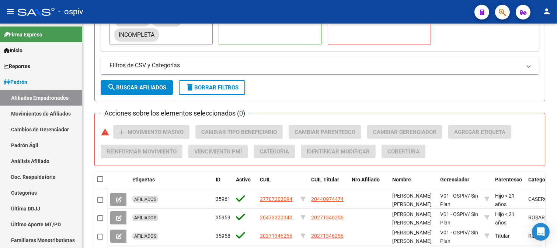
checkbox input "true"
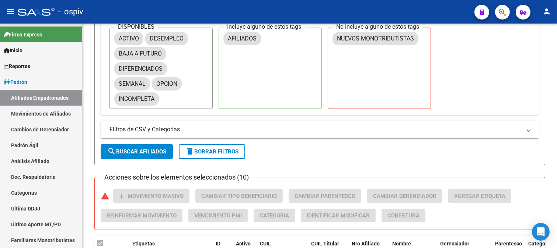
scroll to position [0, 0]
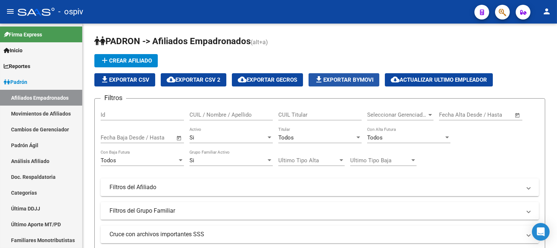
click at [342, 87] on button "file_download Exportar Bymovi" at bounding box center [344, 79] width 71 height 13
click at [502, 10] on icon "button" at bounding box center [502, 12] width 7 height 8
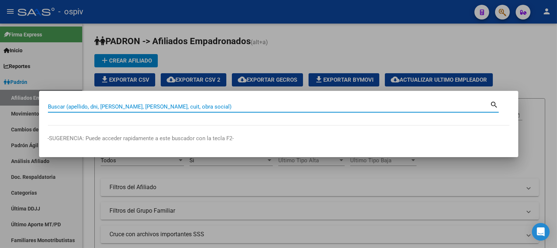
paste input "47558416"
type input "47558416"
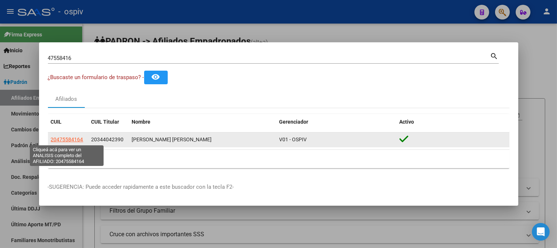
click at [74, 141] on span "20475584164" at bounding box center [67, 140] width 32 height 6
type textarea "20475584164"
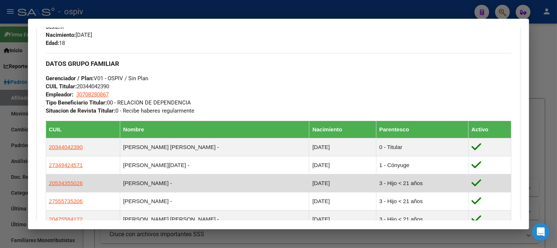
scroll to position [369, 0]
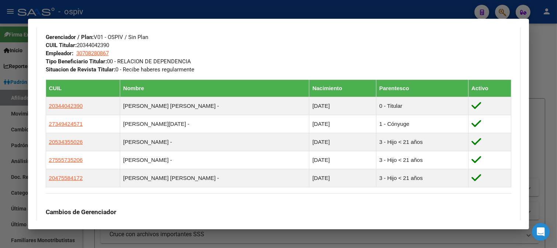
click at [506, 9] on div at bounding box center [278, 124] width 557 height 248
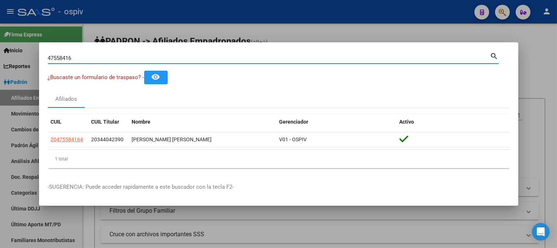
drag, startPoint x: 37, startPoint y: 50, endPoint x: 18, endPoint y: 50, distance: 19.2
click at [18, 50] on div "47558416 Buscar (apellido, dni, cuil, nro traspaso, cuit, obra social) search ¿…" at bounding box center [278, 124] width 557 height 248
paste input "28335655"
type input "28335655"
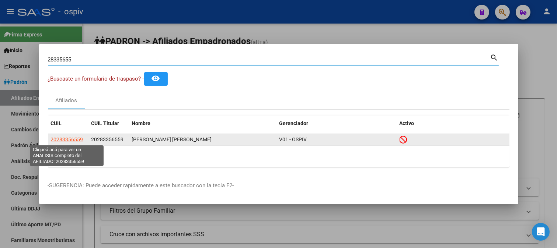
click at [66, 141] on span "20283356559" at bounding box center [67, 140] width 32 height 6
type textarea "20283356559"
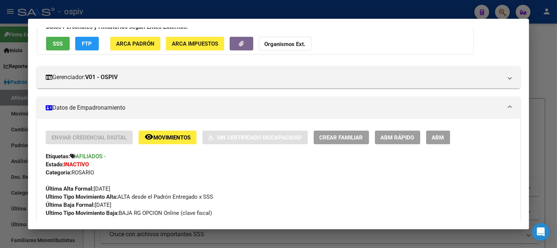
scroll to position [91, 0]
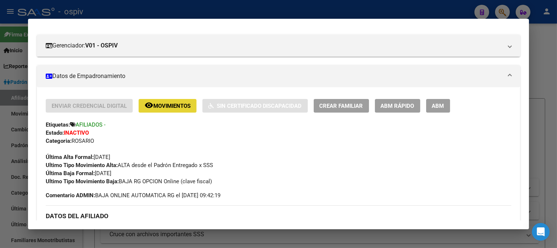
click at [192, 104] on button "remove_red_eye Movimientos" at bounding box center [168, 106] width 58 height 14
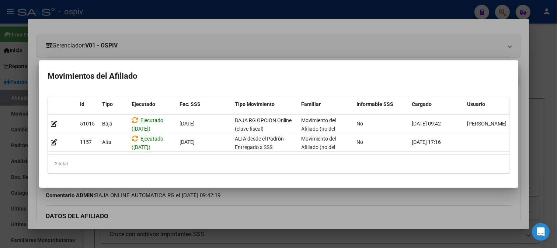
click at [504, 8] on div at bounding box center [278, 124] width 557 height 248
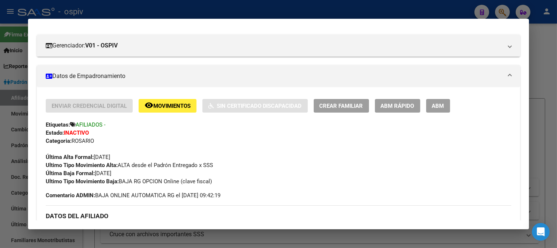
click at [503, 17] on div at bounding box center [278, 124] width 557 height 248
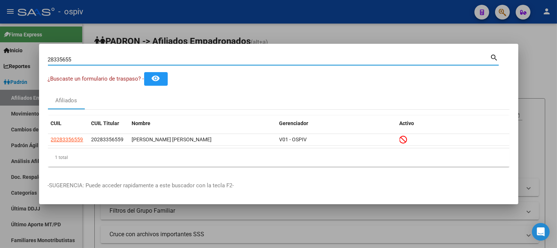
drag, startPoint x: 79, startPoint y: 59, endPoint x: 0, endPoint y: 42, distance: 80.8
click at [0, 42] on div "28335655 Buscar (apellido, dni, cuil, nro traspaso, cuit, obra social) search ¿…" at bounding box center [278, 124] width 557 height 248
paste input "4629241"
type input "24629241"
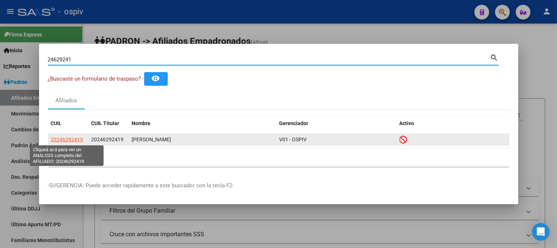
click at [74, 142] on span "20246292419" at bounding box center [67, 140] width 32 height 6
type textarea "20246292419"
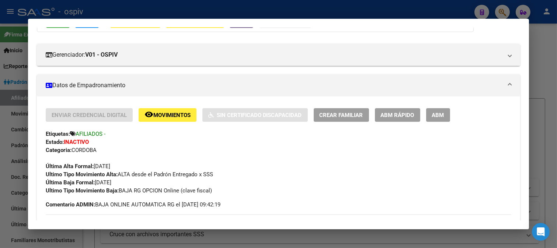
scroll to position [82, 0]
click at [165, 114] on span "Movimientos" at bounding box center [171, 115] width 37 height 7
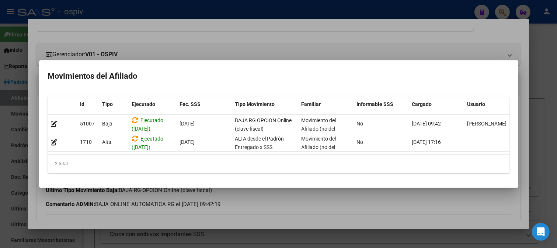
click at [0, 101] on div at bounding box center [278, 124] width 557 height 248
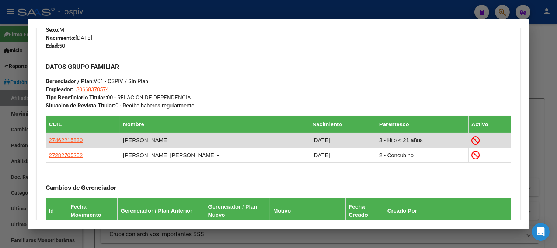
scroll to position [369, 0]
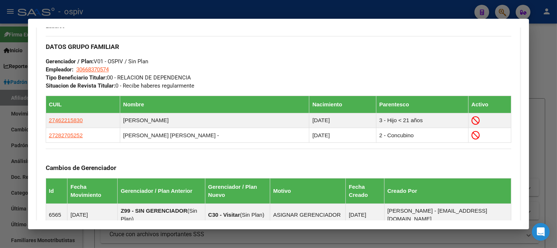
drag, startPoint x: 504, startPoint y: 10, endPoint x: 192, endPoint y: 31, distance: 312.5
click at [503, 10] on div at bounding box center [278, 124] width 557 height 248
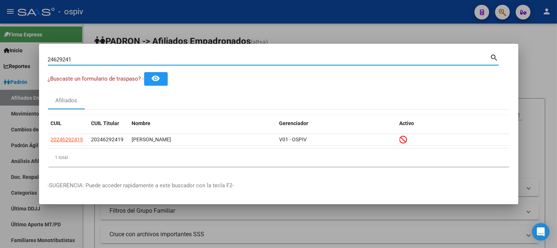
drag, startPoint x: 114, startPoint y: 58, endPoint x: 0, endPoint y: 41, distance: 114.7
click at [0, 41] on div "24629241 Buscar (apellido, dni, cuil, nro traspaso, cuit, obra social) search ¿…" at bounding box center [278, 124] width 557 height 248
paste input "31651339"
type input "31651339"
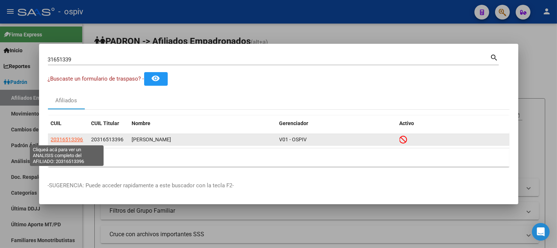
click at [73, 140] on span "20316513396" at bounding box center [67, 140] width 32 height 6
type textarea "20316513396"
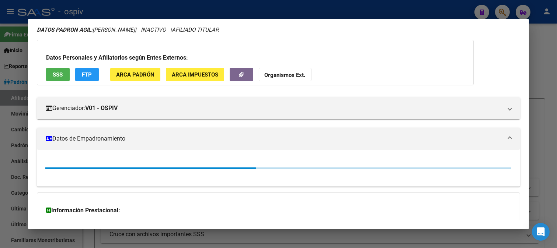
scroll to position [91, 0]
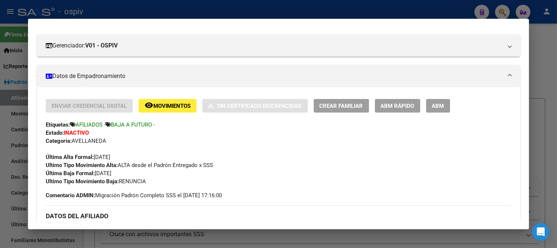
click at [174, 107] on span "Movimientos" at bounding box center [171, 106] width 37 height 7
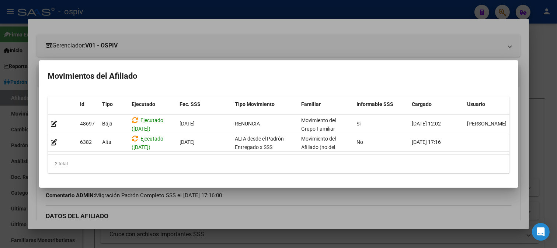
click at [1, 132] on div at bounding box center [278, 124] width 557 height 248
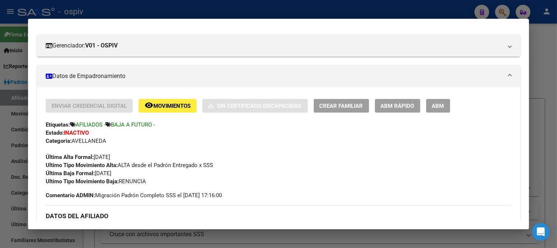
click at [505, 11] on div at bounding box center [278, 124] width 557 height 248
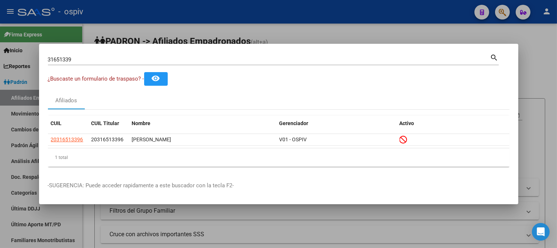
drag, startPoint x: 93, startPoint y: 65, endPoint x: 0, endPoint y: 45, distance: 94.8
click at [0, 45] on div "31651339 Buscar (apellido, dni, cuil, nro traspaso, cuit, obra social) search ¿…" at bounding box center [278, 124] width 557 height 248
click at [88, 61] on input "31651339" at bounding box center [269, 59] width 442 height 7
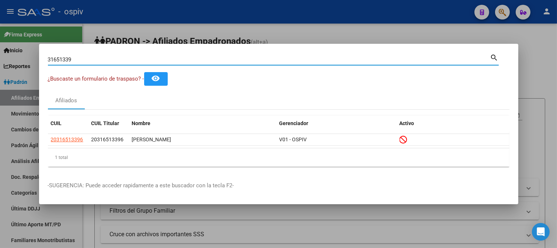
click at [0, 57] on div "31651339 Buscar (apellido, dni, cuil, nro traspaso, cuit, obra social) search ¿…" at bounding box center [278, 124] width 557 height 248
paste input "46221583"
drag, startPoint x: 94, startPoint y: 63, endPoint x: 0, endPoint y: 53, distance: 94.1
click at [0, 53] on div "46221583 Buscar (apellido, dni, cuil, nro traspaso, cuit, obra social) search ¿…" at bounding box center [278, 124] width 557 height 248
paste input "34776778"
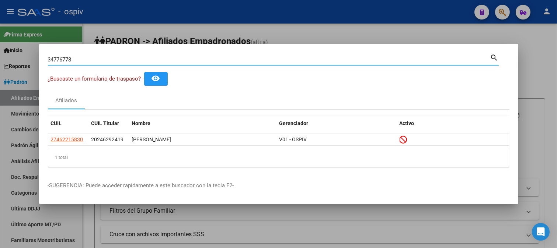
type input "34776778"
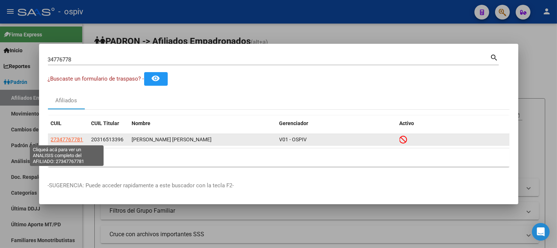
click at [65, 138] on span "27347767781" at bounding box center [67, 140] width 32 height 6
type textarea "27347767781"
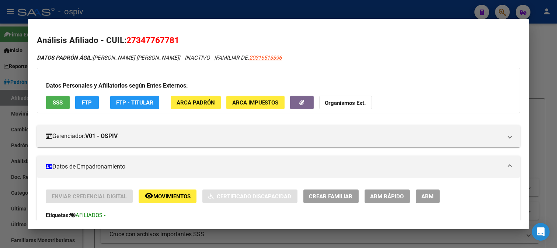
scroll to position [82, 0]
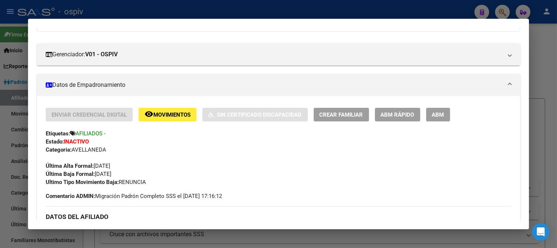
click at [160, 120] on button "remove_red_eye Movimientos" at bounding box center [168, 115] width 58 height 14
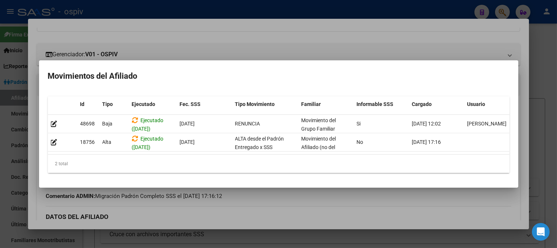
click at [0, 131] on div at bounding box center [278, 124] width 557 height 248
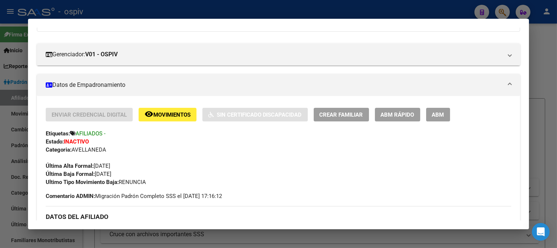
drag, startPoint x: 508, startPoint y: 15, endPoint x: 0, endPoint y: 35, distance: 508.0
click at [505, 15] on div at bounding box center [278, 124] width 557 height 248
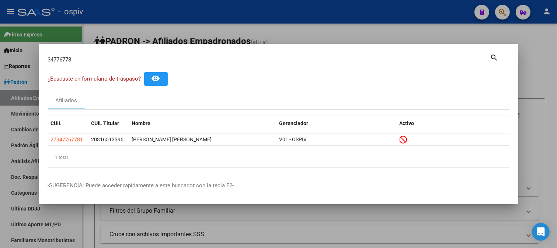
drag, startPoint x: 86, startPoint y: 65, endPoint x: 0, endPoint y: 54, distance: 86.2
click at [0, 54] on div "34776778 Buscar (apellido, dni, cuil, nro traspaso, cuit, obra social) search ¿…" at bounding box center [278, 124] width 557 height 248
click at [100, 63] on input "34776778" at bounding box center [269, 59] width 442 height 7
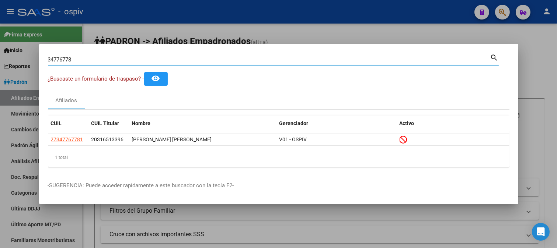
drag, startPoint x: 93, startPoint y: 60, endPoint x: 0, endPoint y: 44, distance: 93.8
click at [0, 44] on div "34776778 Buscar (apellido, dni, cuil, nro traspaso, cuit, obra social) search ¿…" at bounding box center [278, 124] width 557 height 248
paste input "28270525"
type input "28270525"
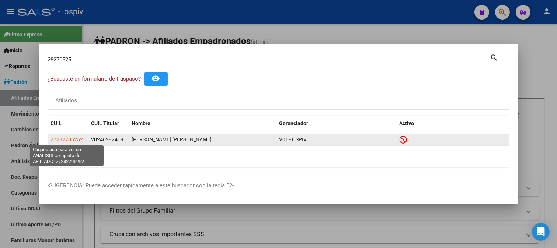
click at [72, 141] on span "27282705252" at bounding box center [67, 140] width 32 height 6
type textarea "27282705252"
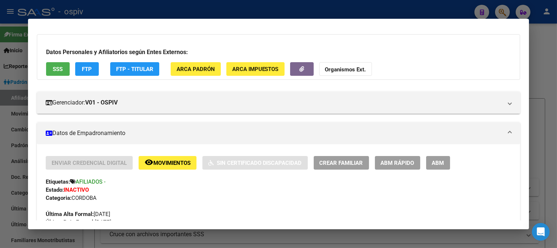
scroll to position [41, 0]
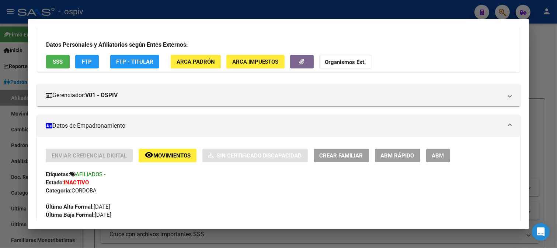
drag, startPoint x: 509, startPoint y: 12, endPoint x: 463, endPoint y: 12, distance: 46.4
click at [509, 13] on div at bounding box center [278, 124] width 557 height 248
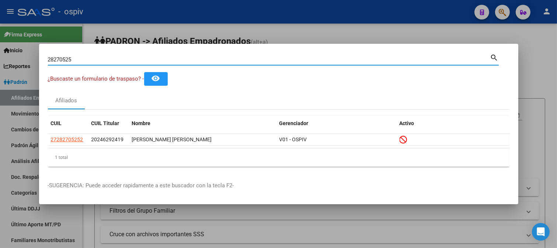
drag, startPoint x: 96, startPoint y: 61, endPoint x: 0, endPoint y: 41, distance: 98.3
click at [0, 42] on div "28270525 Buscar (apellido, dni, cuil, nro traspaso, cuit, obra social) search ¿…" at bounding box center [278, 124] width 557 height 248
paste input "58303952"
type input "58303952"
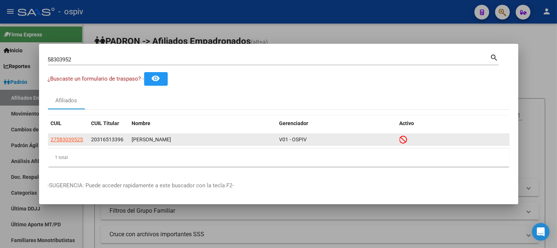
click at [83, 141] on div "27583039525" at bounding box center [68, 140] width 35 height 8
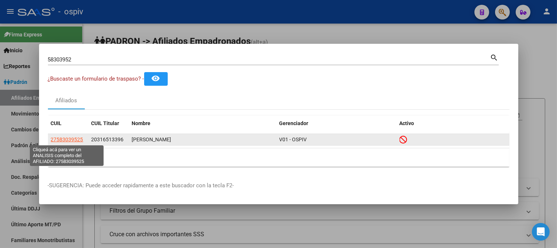
click at [72, 139] on span "27583039525" at bounding box center [67, 140] width 32 height 6
type textarea "27583039525"
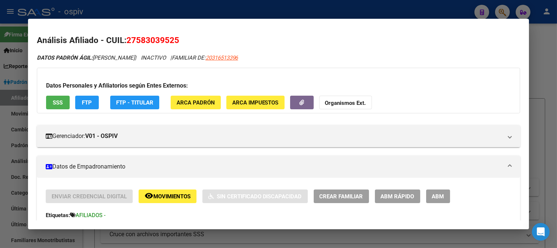
click at [181, 196] on span "Movimientos" at bounding box center [171, 197] width 37 height 7
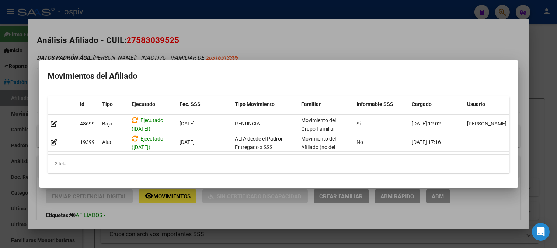
click at [0, 145] on div at bounding box center [278, 124] width 557 height 248
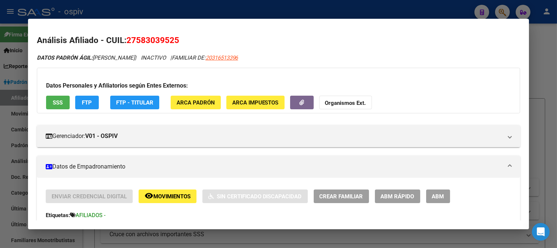
drag, startPoint x: 504, startPoint y: 12, endPoint x: 241, endPoint y: 19, distance: 262.6
click at [501, 9] on div at bounding box center [278, 124] width 557 height 248
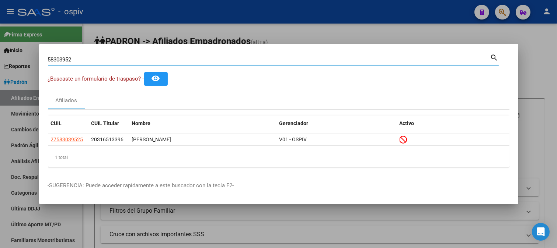
drag, startPoint x: 85, startPoint y: 59, endPoint x: 7, endPoint y: 57, distance: 77.4
click at [7, 57] on div "58303952 Buscar (apellido, dni, cuil, nro traspaso, cuit, obra social) search ¿…" at bounding box center [278, 124] width 557 height 248
paste input "47288483"
type input "47288483"
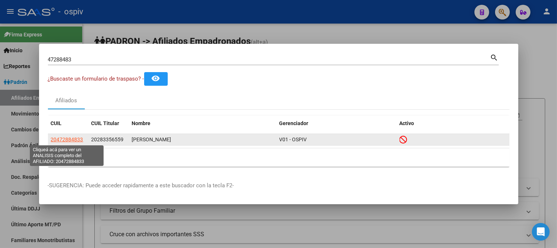
click at [69, 142] on span "20472884833" at bounding box center [67, 140] width 32 height 6
type textarea "20472884833"
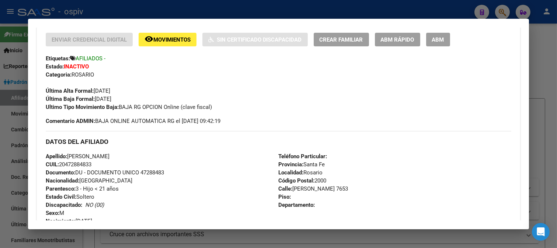
scroll to position [164, 0]
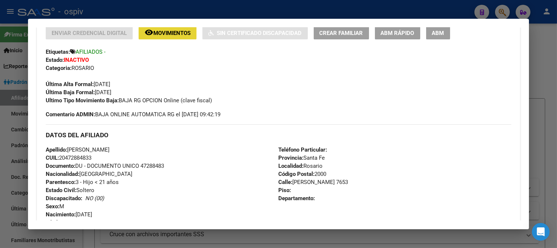
click at [170, 31] on span "Movimientos" at bounding box center [171, 33] width 37 height 7
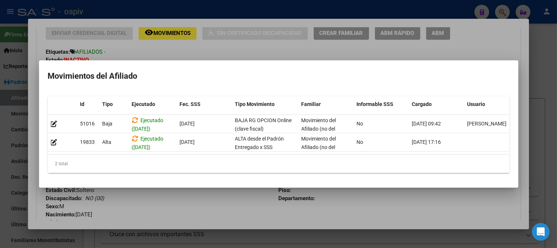
click at [0, 107] on div at bounding box center [278, 124] width 557 height 248
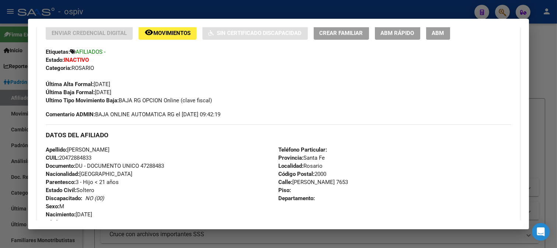
scroll to position [163, 0]
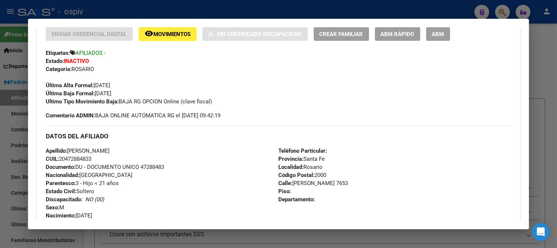
click at [496, 8] on div at bounding box center [278, 124] width 557 height 248
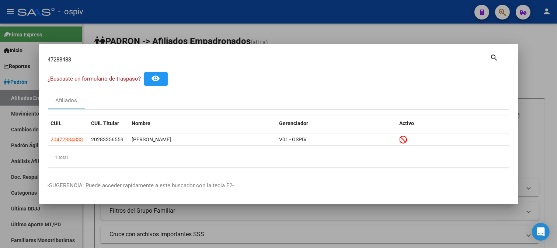
drag, startPoint x: 58, startPoint y: 61, endPoint x: 8, endPoint y: 58, distance: 50.6
click at [8, 58] on div "47288483 Buscar (apellido, dni, cuil, nro traspaso, cuit, obra social) search ¿…" at bounding box center [278, 124] width 557 height 248
click at [89, 53] on div "47288483 Buscar (apellido, dni, cuil, nro traspaso, cuit, obra social) search" at bounding box center [273, 59] width 451 height 13
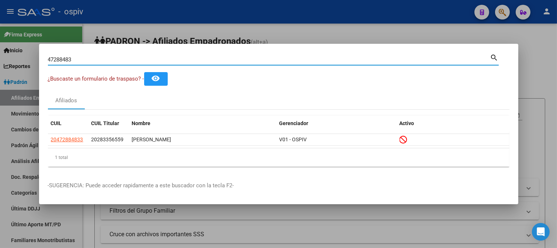
click at [89, 58] on input "47288483" at bounding box center [269, 59] width 442 height 7
drag, startPoint x: 77, startPoint y: 58, endPoint x: 41, endPoint y: 55, distance: 37.0
click at [41, 58] on mat-dialog-content "47288483 Buscar (apellido, dni, cuil, nro traspaso, cuit, obra social) search ¿…" at bounding box center [278, 113] width 479 height 120
paste input "52427430"
type input "52427430"
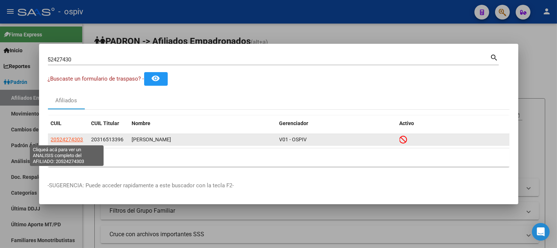
click at [70, 139] on span "20524274303" at bounding box center [67, 140] width 32 height 6
type textarea "20524274303"
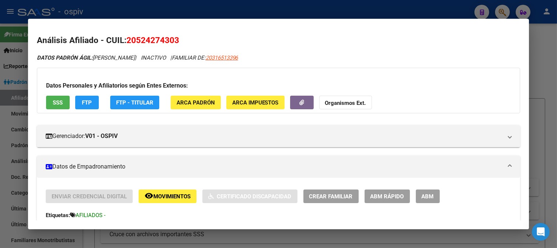
scroll to position [82, 0]
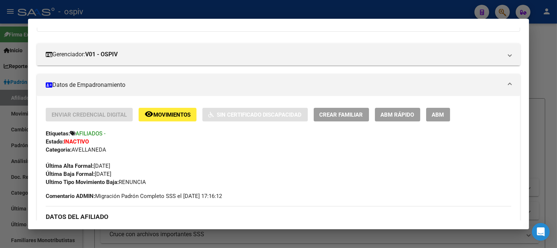
click at [504, 8] on div at bounding box center [278, 124] width 557 height 248
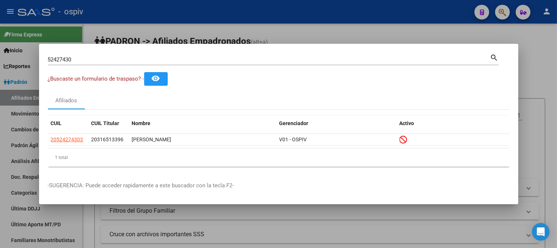
drag, startPoint x: 120, startPoint y: 64, endPoint x: 0, endPoint y: 55, distance: 120.2
click at [0, 55] on div "52427430 Buscar (apellido, dni, cuil, nro traspaso, cuit, obra social) search ¿…" at bounding box center [278, 124] width 557 height 248
click at [81, 65] on div "52427430 Buscar (apellido, dni, cuil, nro traspaso, cuit, obra social)" at bounding box center [269, 59] width 442 height 11
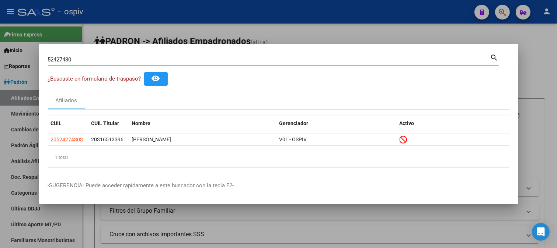
drag, startPoint x: 66, startPoint y: 60, endPoint x: 30, endPoint y: 58, distance: 36.2
click at [30, 58] on div "52427430 Buscar (apellido, dni, cuil, nro traspaso, cuit, obra social) search ¿…" at bounding box center [278, 124] width 557 height 248
paste input "49531512"
type input "49531512"
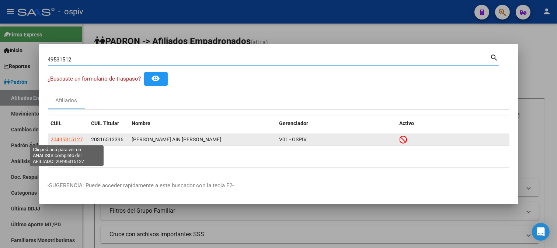
click at [65, 137] on span "20495315127" at bounding box center [67, 140] width 32 height 6
type textarea "20495315127"
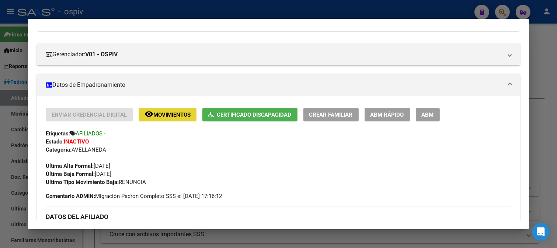
click at [166, 114] on span "Movimientos" at bounding box center [171, 115] width 37 height 7
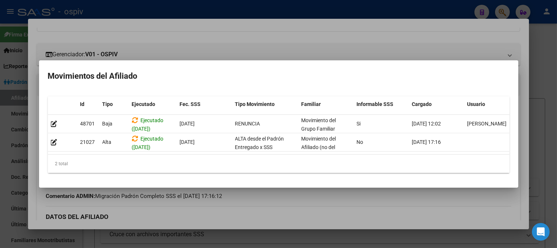
click at [0, 107] on div at bounding box center [278, 124] width 557 height 248
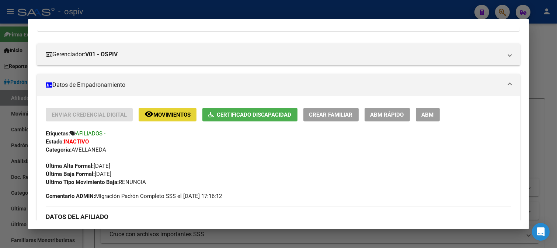
click at [175, 117] on span "Movimientos" at bounding box center [171, 115] width 37 height 7
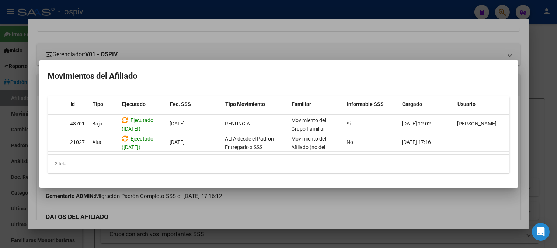
scroll to position [0, 0]
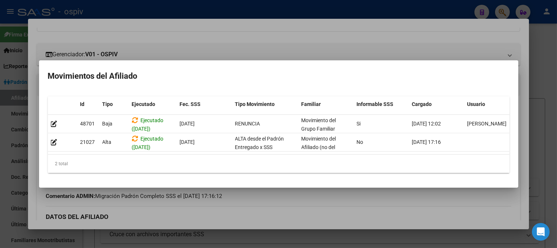
click at [3, 125] on div at bounding box center [278, 124] width 557 height 248
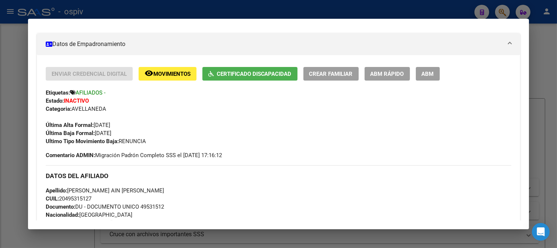
scroll to position [123, 0]
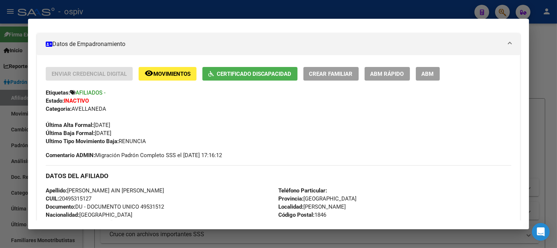
drag, startPoint x: 504, startPoint y: 11, endPoint x: 347, endPoint y: 8, distance: 157.1
click at [500, 9] on div at bounding box center [278, 124] width 557 height 248
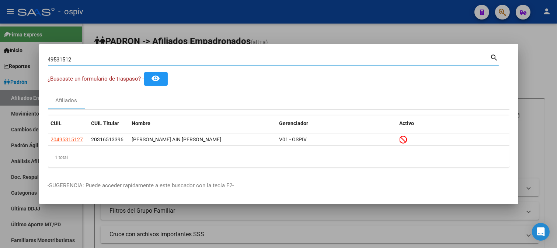
drag, startPoint x: 89, startPoint y: 59, endPoint x: 10, endPoint y: 49, distance: 80.2
click at [10, 49] on div "49531512 Buscar (apellido, dni, cuil, nro traspaso, cuit, obra social) search ¿…" at bounding box center [278, 124] width 557 height 248
paste input "59790566"
type input "59790566"
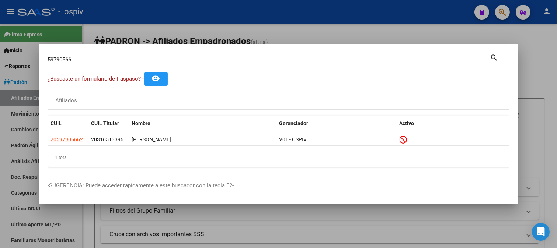
drag, startPoint x: 84, startPoint y: 65, endPoint x: 8, endPoint y: 51, distance: 76.9
click at [8, 51] on div "59790566 Buscar (apellido, dni, cuil, nro traspaso, cuit, obra social) search ¿…" at bounding box center [278, 124] width 557 height 248
click at [81, 58] on input "59790566" at bounding box center [269, 59] width 442 height 7
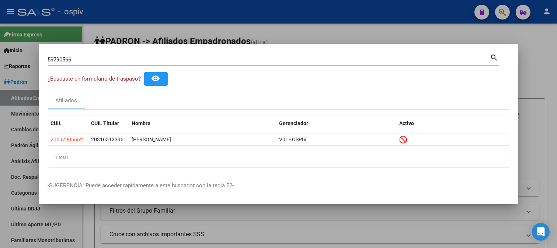
drag, startPoint x: 81, startPoint y: 58, endPoint x: 9, endPoint y: 48, distance: 72.8
click at [10, 49] on div "59790566 Buscar (apellido, dni, cuil, nro traspaso, cuit, obra social) search ¿…" at bounding box center [278, 124] width 557 height 248
paste input "31880970"
type input "31880970"
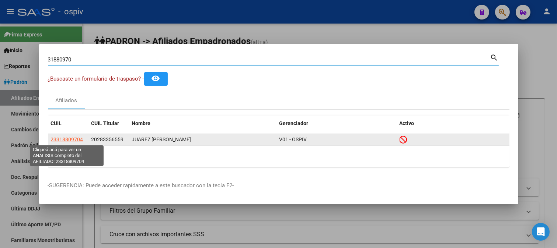
click at [62, 139] on span "23318809704" at bounding box center [67, 140] width 32 height 6
type textarea "23318809704"
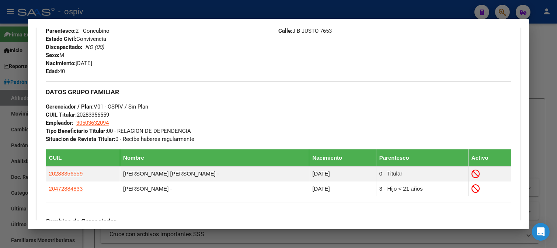
scroll to position [327, 0]
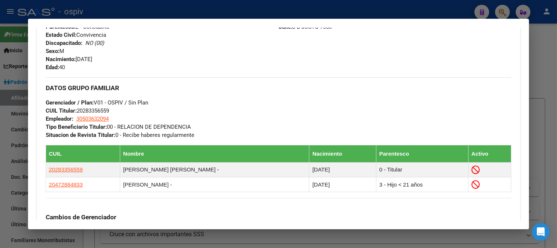
drag, startPoint x: 502, startPoint y: 13, endPoint x: 387, endPoint y: 13, distance: 115.4
click at [502, 13] on div at bounding box center [278, 124] width 557 height 248
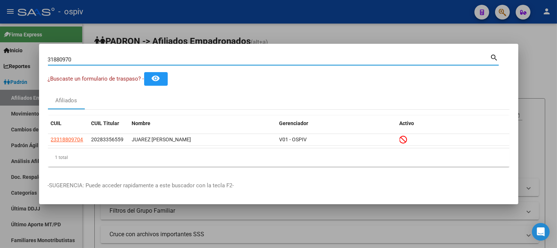
drag, startPoint x: 97, startPoint y: 60, endPoint x: 0, endPoint y: 45, distance: 98.5
click at [0, 45] on div "31880970 Buscar (apellido, dni, cuil, nro traspaso, cuit, obra social) search ¿…" at bounding box center [278, 124] width 557 height 248
paste input "41271007"
type input "41271007"
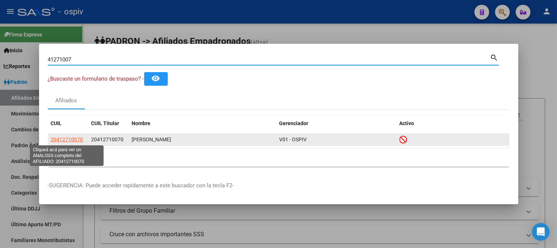
click at [68, 140] on span "20412710070" at bounding box center [67, 140] width 32 height 6
type textarea "20412710070"
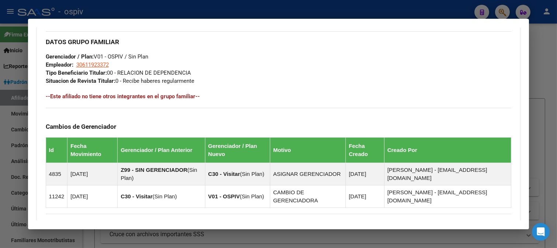
scroll to position [369, 0]
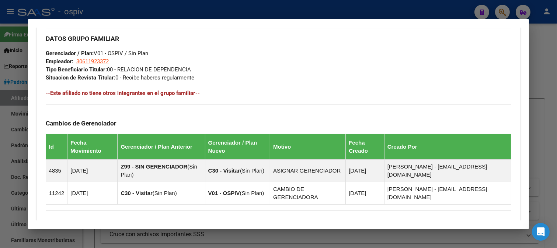
drag, startPoint x: 504, startPoint y: 9, endPoint x: 295, endPoint y: 45, distance: 211.4
click at [501, 9] on div at bounding box center [278, 124] width 557 height 248
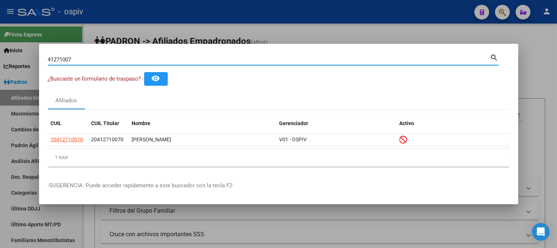
drag, startPoint x: 85, startPoint y: 60, endPoint x: 0, endPoint y: 51, distance: 85.3
click at [0, 51] on div "41271007 Buscar (apellido, dni, cuil, nro traspaso, cuit, obra social) search ¿…" at bounding box center [278, 124] width 557 height 248
paste input "43650743"
type input "43650743"
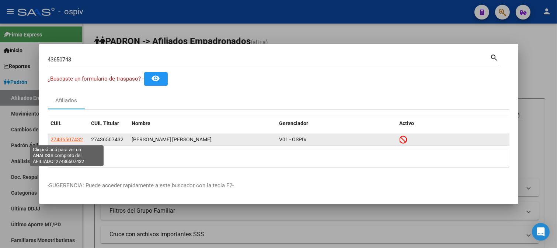
click at [67, 138] on span "27436507432" at bounding box center [67, 140] width 32 height 6
type textarea "27436507432"
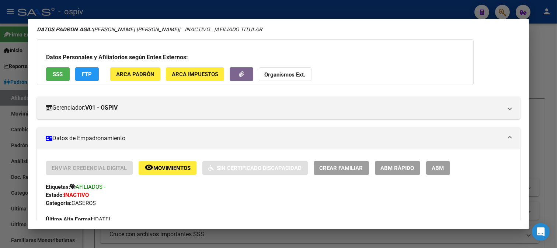
scroll to position [82, 0]
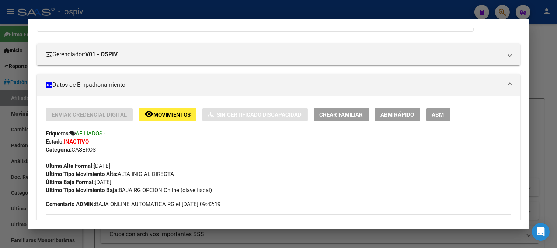
click at [160, 122] on button "remove_red_eye Movimientos" at bounding box center [168, 115] width 58 height 14
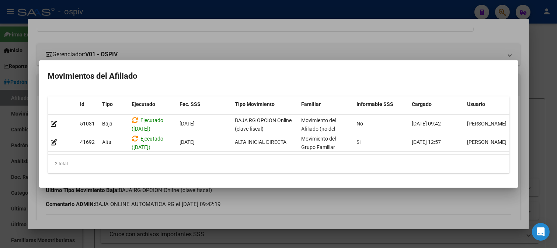
click at [0, 100] on div at bounding box center [278, 124] width 557 height 248
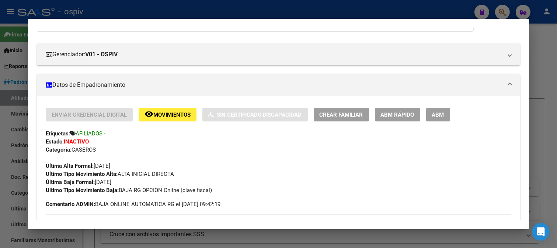
click at [0, 142] on div at bounding box center [278, 124] width 557 height 248
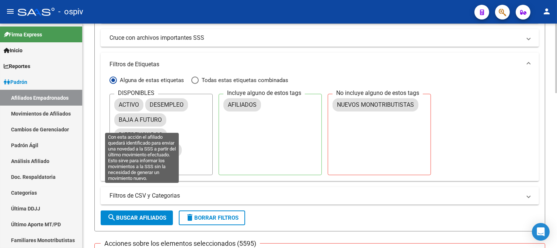
scroll to position [286, 0]
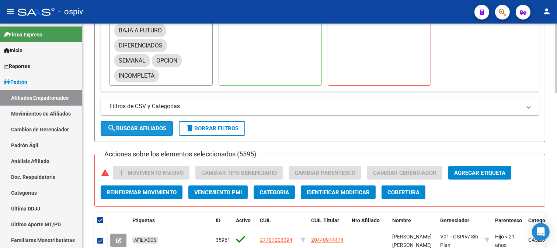
click at [126, 131] on span "search Buscar Afiliados" at bounding box center [136, 128] width 59 height 7
checkbox input "false"
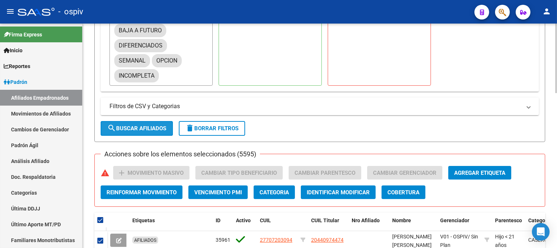
checkbox input "false"
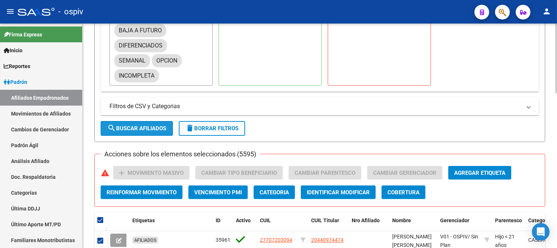
checkbox input "false"
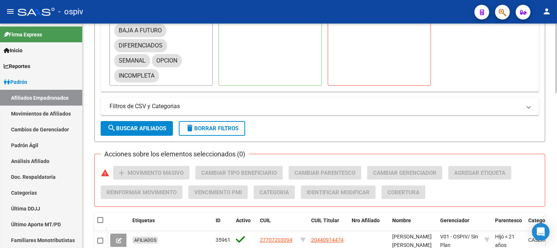
click at [102, 220] on span at bounding box center [100, 220] width 6 height 6
click at [100, 223] on input "checkbox" at bounding box center [100, 223] width 0 height 0
checkbox input "true"
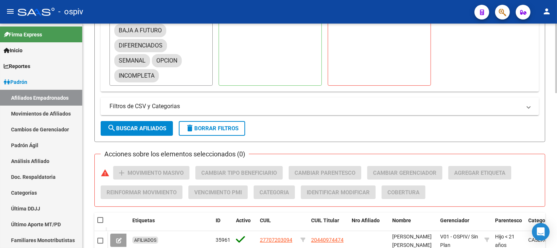
checkbox input "true"
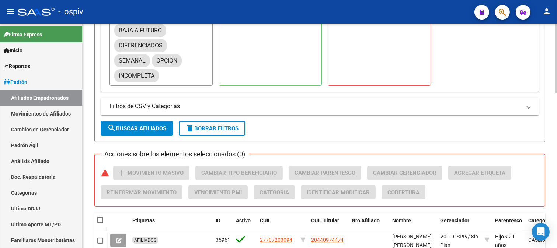
checkbox input "true"
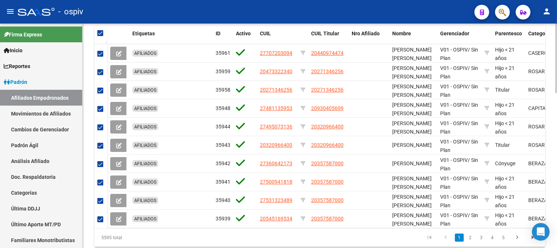
scroll to position [502, 0]
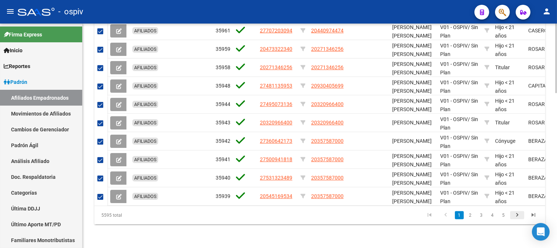
click at [518, 216] on icon "go to next page" at bounding box center [517, 216] width 10 height 9
click at [503, 216] on div "5595 total 1 2 3 4 5" at bounding box center [319, 215] width 451 height 18
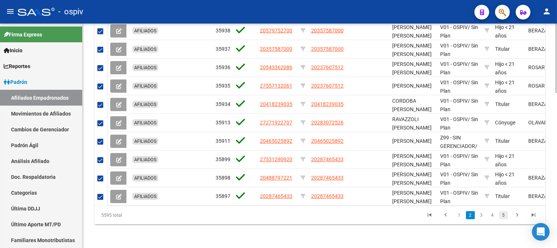
click at [502, 216] on link "5" at bounding box center [503, 216] width 9 height 8
click at [502, 216] on div "5595 total 3 4 5 6 7" at bounding box center [319, 215] width 451 height 18
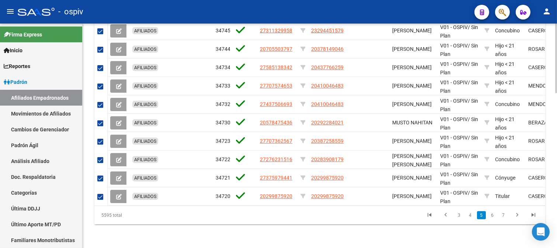
click at [502, 216] on link "7" at bounding box center [503, 216] width 9 height 8
click at [502, 216] on div "5595 total 5 6 7 8 9" at bounding box center [319, 215] width 451 height 18
click at [509, 217] on li at bounding box center [517, 215] width 16 height 13
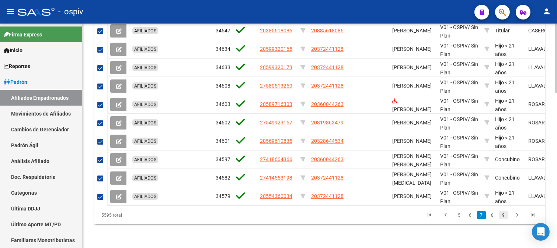
click at [502, 217] on link "9" at bounding box center [503, 216] width 9 height 8
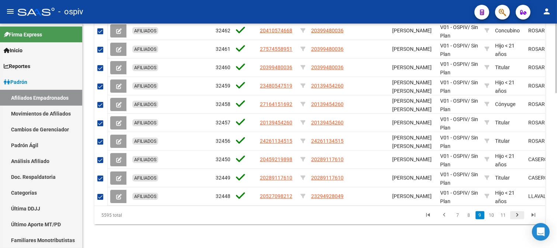
click at [516, 215] on icon "go to next page" at bounding box center [517, 216] width 10 height 9
click at [516, 215] on div "5595 total 8 9 10 11 12" at bounding box center [319, 215] width 451 height 18
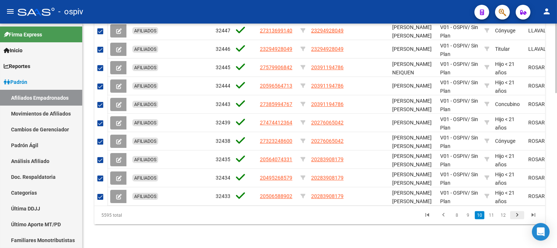
click at [516, 215] on icon "go to next page" at bounding box center [517, 216] width 10 height 9
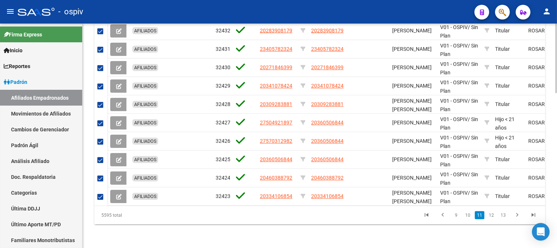
click at [516, 215] on icon "go to next page" at bounding box center [517, 216] width 10 height 9
click at [516, 215] on div "5595 total 9 10 11 12 13" at bounding box center [319, 215] width 451 height 18
click at [516, 215] on div "5595 total 10 11 12 13 14" at bounding box center [319, 215] width 451 height 18
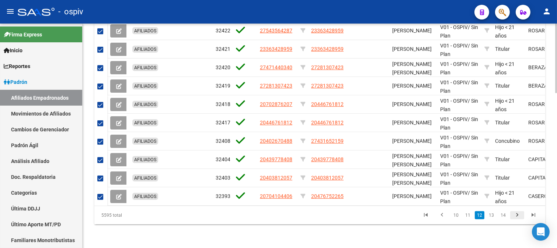
click at [516, 215] on icon "go to next page" at bounding box center [517, 216] width 10 height 9
click at [516, 215] on div "5595 total 10 11 12 13 14" at bounding box center [319, 215] width 451 height 18
click at [516, 215] on div "5595 total 11 12 13 14 15" at bounding box center [319, 215] width 451 height 18
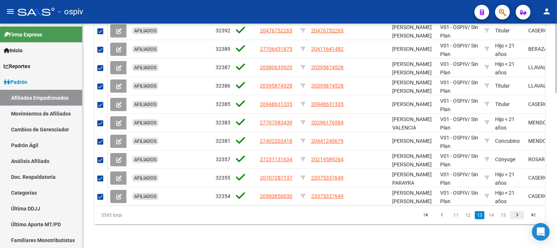
click at [516, 215] on icon "go to next page" at bounding box center [517, 216] width 10 height 9
click at [516, 215] on div "5595 total 12 13 14 15 16" at bounding box center [319, 215] width 451 height 18
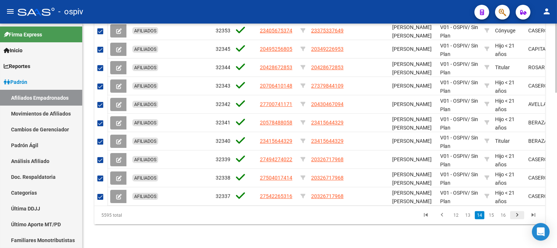
click at [516, 215] on div "5595 total 12 13 14 15 16" at bounding box center [319, 215] width 451 height 18
click at [516, 215] on icon "go to next page" at bounding box center [517, 216] width 10 height 9
click at [516, 215] on div "5595 total 12 13 14 15 16" at bounding box center [319, 215] width 451 height 18
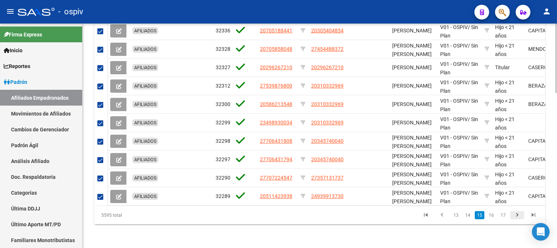
click at [516, 215] on icon "go to next page" at bounding box center [517, 216] width 10 height 9
click at [516, 215] on div "5595 total 14 15 16 17 18" at bounding box center [319, 215] width 451 height 18
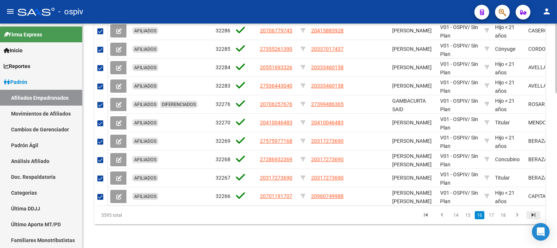
click at [535, 215] on icon "go to last page" at bounding box center [534, 216] width 10 height 9
checkbox input "false"
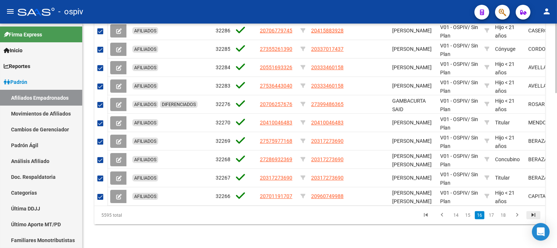
checkbox input "false"
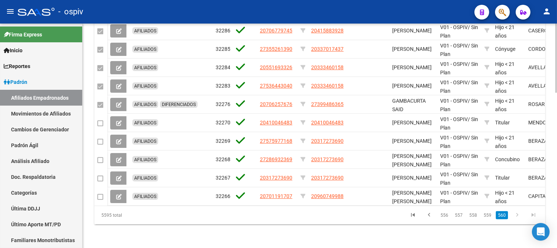
scroll to position [410, 0]
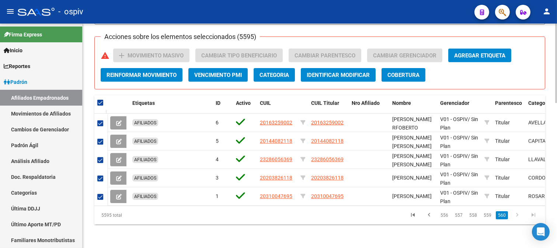
click at [502, 218] on link "560" at bounding box center [502, 216] width 12 height 8
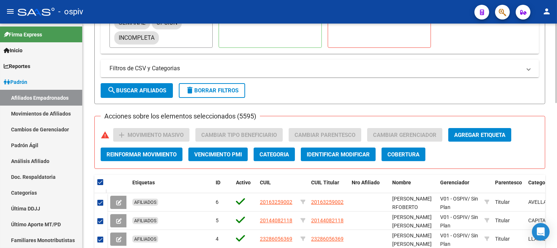
scroll to position [327, 0]
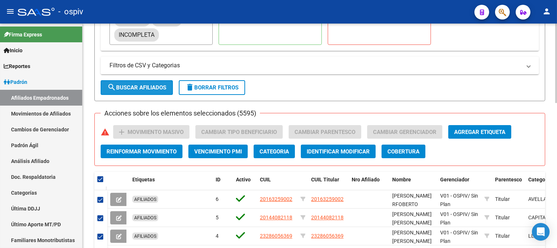
click at [144, 84] on button "search Buscar Afiliados" at bounding box center [137, 87] width 72 height 15
checkbox input "false"
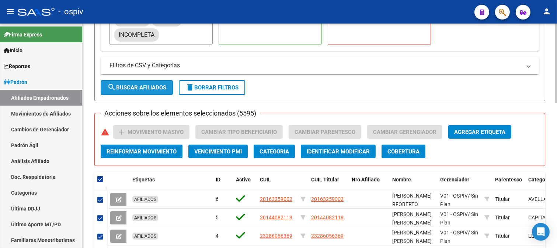
checkbox input "false"
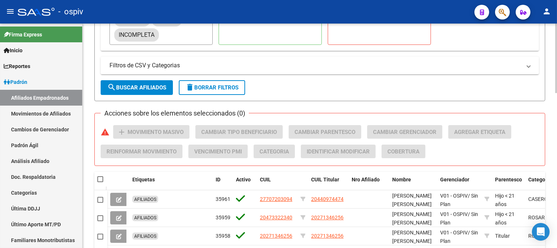
click at [101, 181] on span at bounding box center [100, 180] width 6 height 6
click at [100, 182] on input "checkbox" at bounding box center [100, 182] width 0 height 0
checkbox input "true"
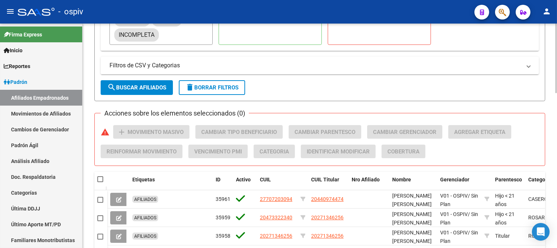
checkbox input "true"
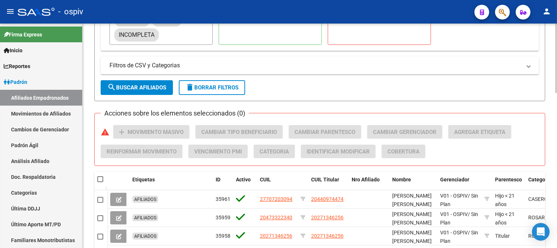
checkbox input "true"
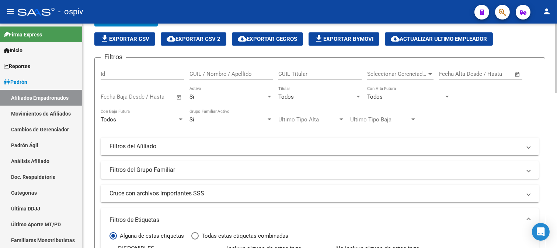
scroll to position [0, 0]
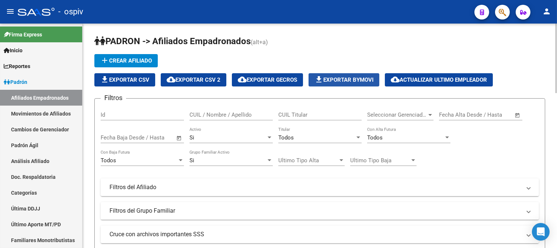
click at [334, 79] on span "file_download Exportar Bymovi" at bounding box center [343, 80] width 59 height 7
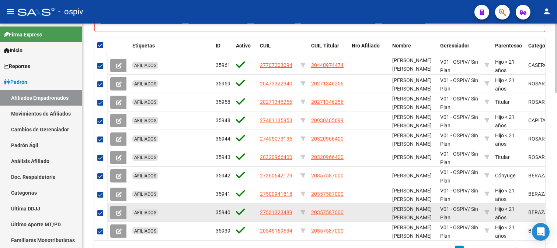
scroll to position [502, 0]
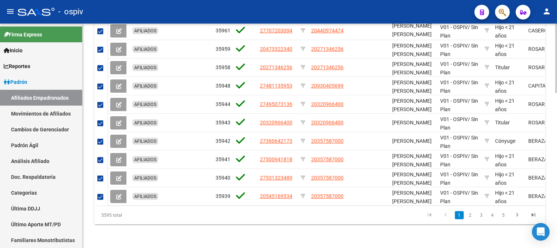
click at [396, 221] on datatable-pager "1 2 3 4 5" at bounding box center [364, 215] width 355 height 13
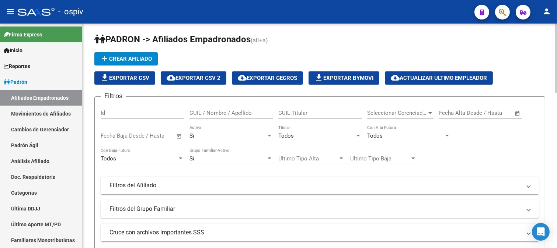
scroll to position [0, 0]
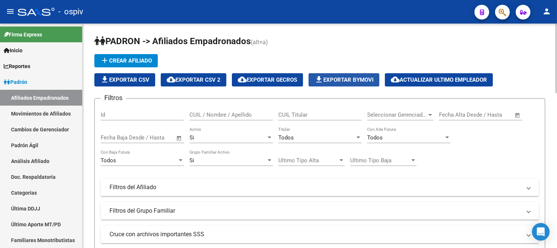
click at [358, 82] on span "file_download Exportar Bymovi" at bounding box center [343, 80] width 59 height 7
click at [355, 81] on span "file_download Exportar Bymovi" at bounding box center [343, 80] width 59 height 7
click at [209, 80] on span "cloud_download Exportar CSV 2" at bounding box center [194, 80] width 54 height 7
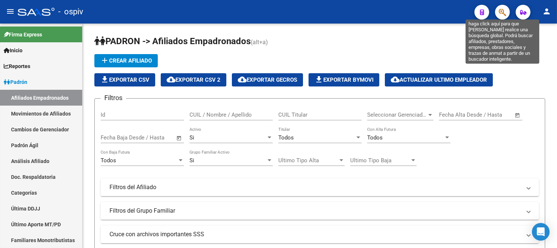
click at [505, 10] on icon "button" at bounding box center [502, 12] width 7 height 8
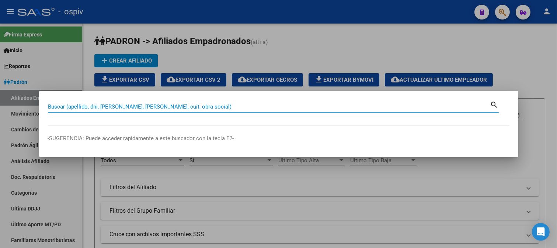
paste input "27404723214"
type input "27404723214"
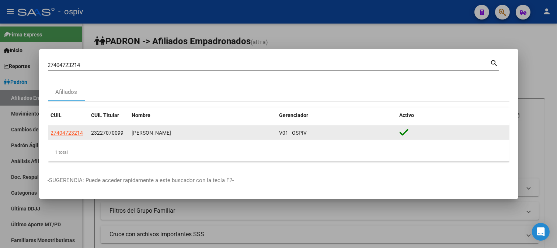
click at [83, 130] on div "27404723214" at bounding box center [68, 133] width 35 height 8
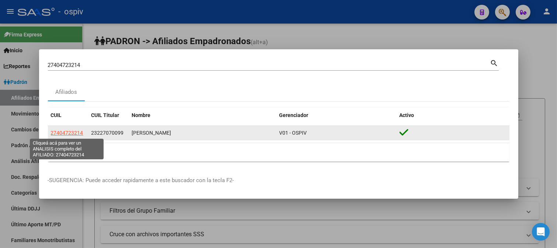
click at [81, 133] on span "27404723214" at bounding box center [67, 133] width 32 height 6
type textarea "27404723214"
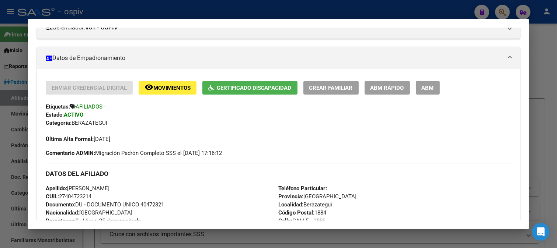
scroll to position [123, 0]
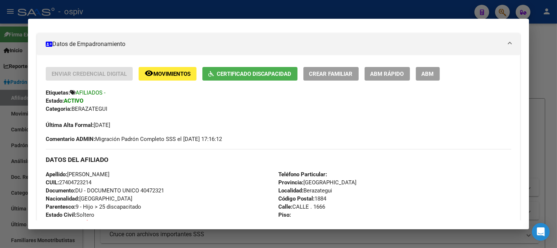
click at [499, 12] on div at bounding box center [278, 124] width 557 height 248
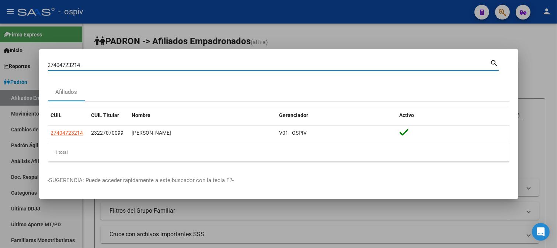
click at [3, 58] on div "27404723214 Buscar (apellido, dni, cuil, nro traspaso, cuit, obra social) searc…" at bounding box center [278, 124] width 557 height 248
paste input "700497270"
type input "27700497270"
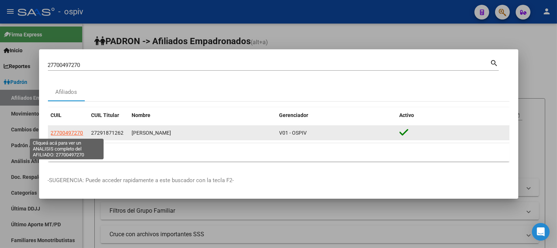
click at [57, 131] on span "27700497270" at bounding box center [67, 133] width 32 height 6
type textarea "27700497270"
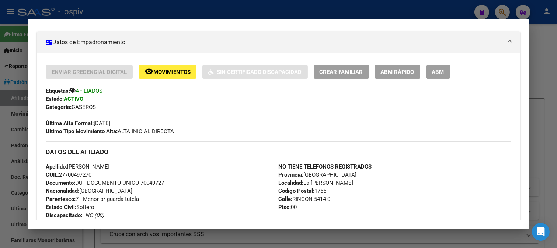
scroll to position [164, 0]
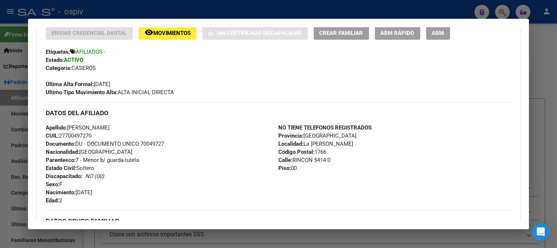
click at [505, 12] on div at bounding box center [278, 124] width 557 height 248
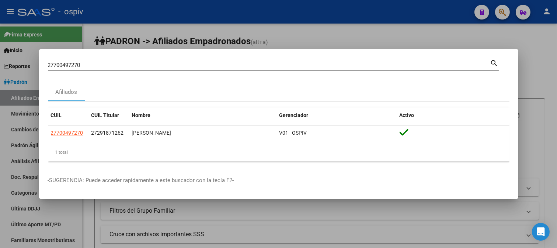
click at [91, 69] on div "27700497270 Buscar (apellido, dni, cuil, nro traspaso, cuit, obra social)" at bounding box center [269, 65] width 442 height 11
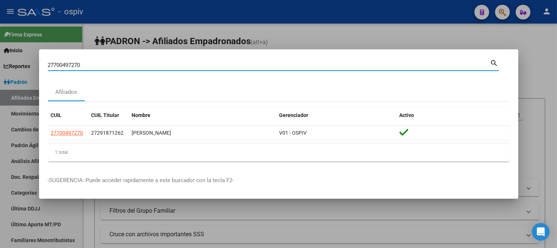
drag, startPoint x: 80, startPoint y: 64, endPoint x: 0, endPoint y: 51, distance: 81.4
click at [0, 51] on div "27700497270 Buscar (apellido, dni, cuil, nro traspaso, cuit, obra social) searc…" at bounding box center [278, 124] width 557 height 248
type input "20323845590"
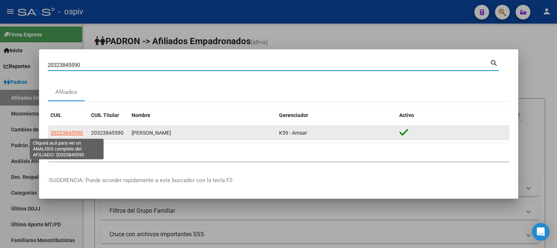
click at [79, 134] on span "20323845590" at bounding box center [67, 133] width 32 height 6
type textarea "20323845590"
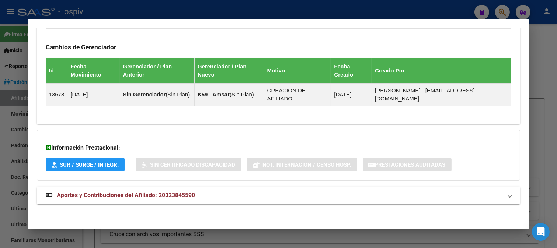
scroll to position [484, 0]
click at [167, 195] on span "Aportes y Contribuciones del Afiliado: 20323845590" at bounding box center [126, 195] width 138 height 7
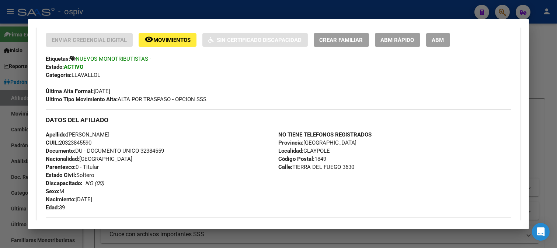
scroll to position [104, 0]
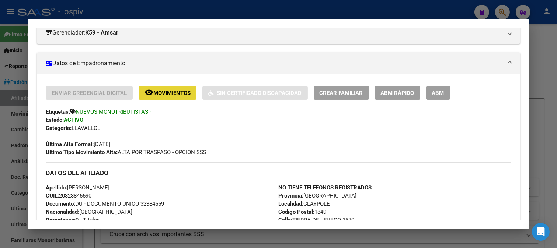
click at [174, 93] on span "Movimientos" at bounding box center [171, 93] width 37 height 7
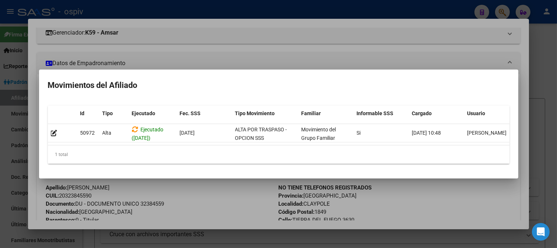
click at [257, 48] on div at bounding box center [278, 124] width 557 height 248
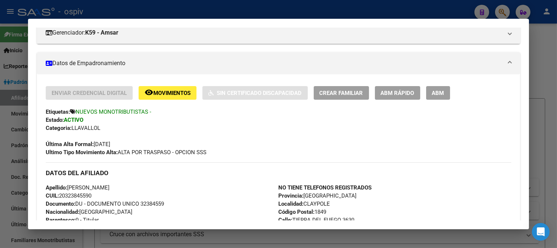
click at [502, 12] on div at bounding box center [278, 124] width 557 height 248
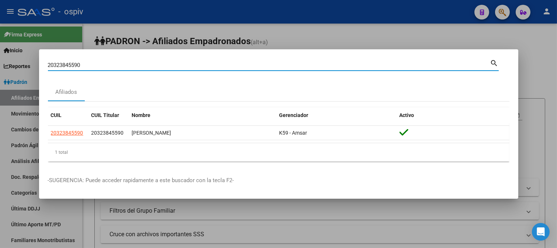
drag, startPoint x: 61, startPoint y: 66, endPoint x: 27, endPoint y: 65, distance: 33.9
click at [27, 65] on div "20323845590 Buscar (apellido, dni, cuil, nro traspaso, cuit, obra social) searc…" at bounding box center [278, 124] width 557 height 248
paste input "20303555804"
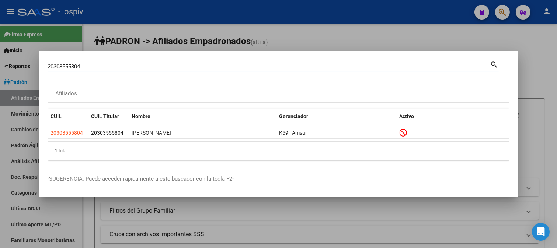
drag, startPoint x: 98, startPoint y: 67, endPoint x: 0, endPoint y: 34, distance: 103.6
click at [0, 34] on div "20303555804 Buscar (apellido, dni, cuil, nro traspaso, cuit, obra social) searc…" at bounding box center [278, 124] width 557 height 248
paste input "7443126916"
type input "27443126916"
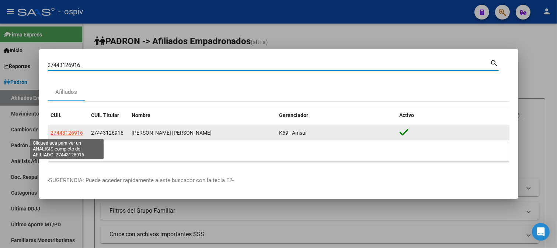
click at [71, 134] on span "27443126916" at bounding box center [67, 133] width 32 height 6
type textarea "27443126916"
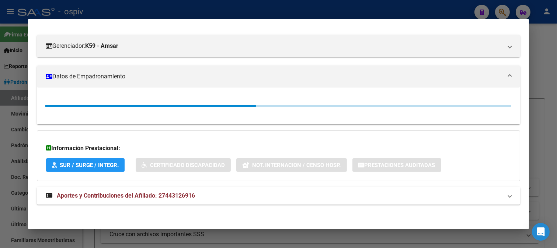
scroll to position [91, 0]
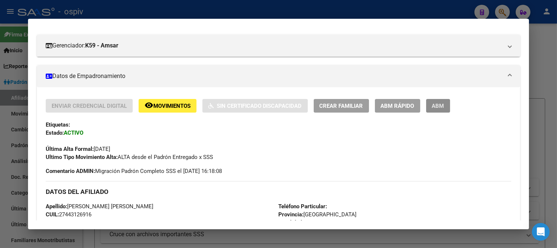
drag, startPoint x: 439, startPoint y: 104, endPoint x: 417, endPoint y: 106, distance: 22.6
click at [439, 104] on span "ABM" at bounding box center [438, 106] width 12 height 7
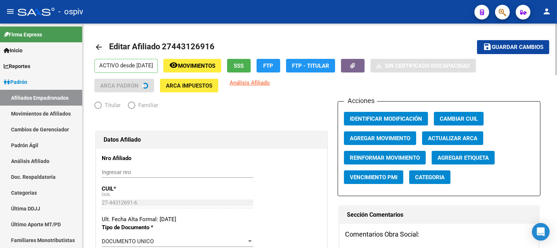
radio input "true"
type input "27-44312691-6"
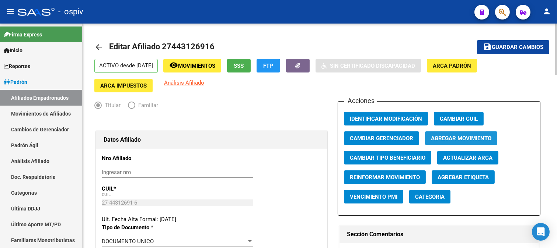
click at [470, 137] on span "Agregar Movimiento" at bounding box center [461, 138] width 60 height 7
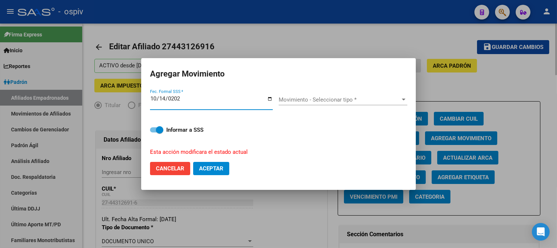
type input "2025-10-14"
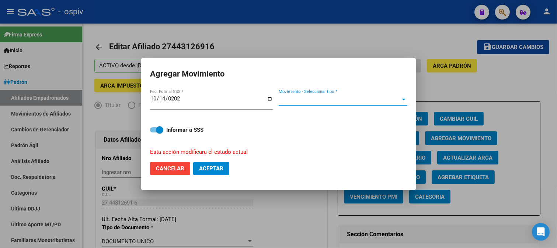
click at [307, 102] on span "Movimiento - Seleccionar tipo *" at bounding box center [340, 100] width 122 height 7
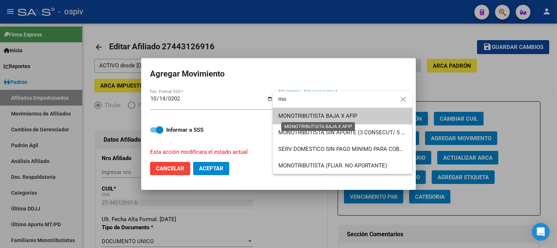
type input "mo"
click at [303, 118] on span "MONOTRIBUTISTA BAJA X AFIP" at bounding box center [318, 116] width 79 height 7
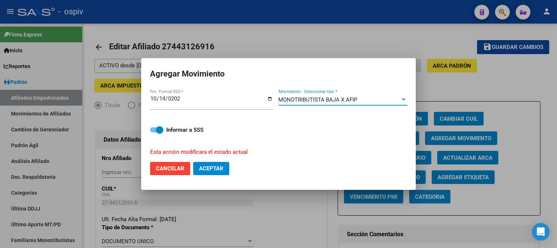
click at [209, 167] on span "Aceptar" at bounding box center [211, 169] width 24 height 7
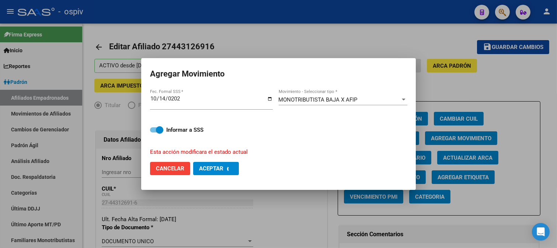
checkbox input "false"
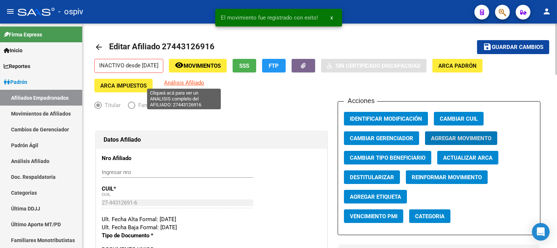
click at [201, 83] on span "Análisis Afiliado" at bounding box center [184, 83] width 40 height 7
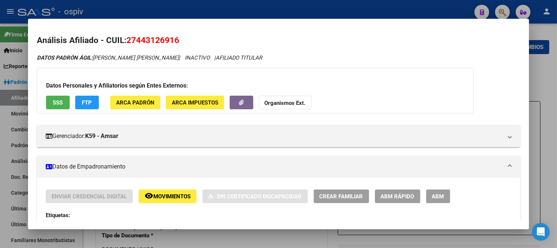
drag, startPoint x: 500, startPoint y: 10, endPoint x: 105, endPoint y: 27, distance: 395.1
click at [495, 10] on div at bounding box center [278, 124] width 557 height 248
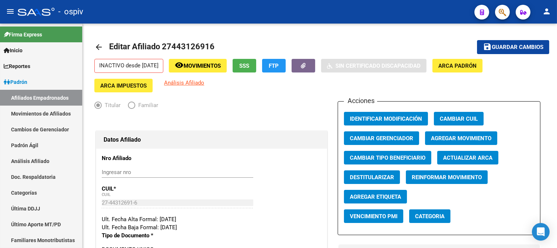
click at [510, 12] on mat-toolbar "menu - ospiv person" at bounding box center [278, 12] width 557 height 24
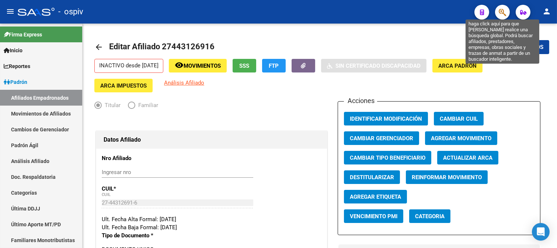
click at [503, 10] on icon "button" at bounding box center [502, 12] width 7 height 8
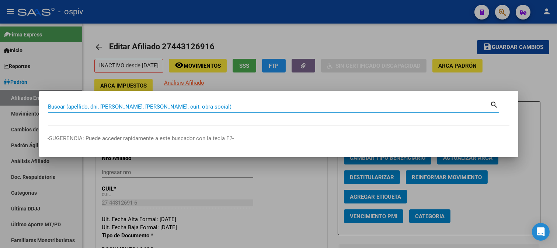
paste input "27273926467"
type input "27273926467"
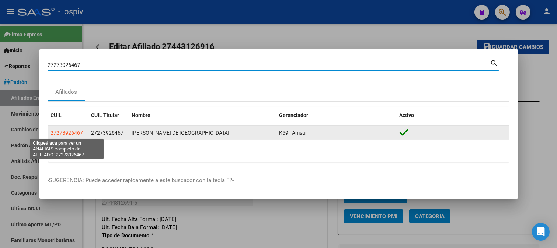
click at [71, 133] on span "27273926467" at bounding box center [67, 133] width 32 height 6
type textarea "27273926467"
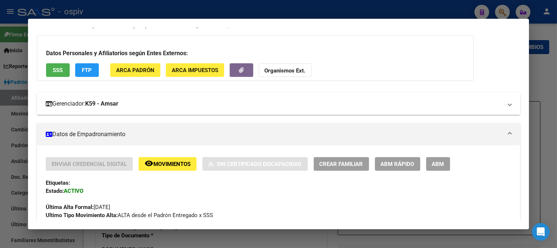
scroll to position [123, 0]
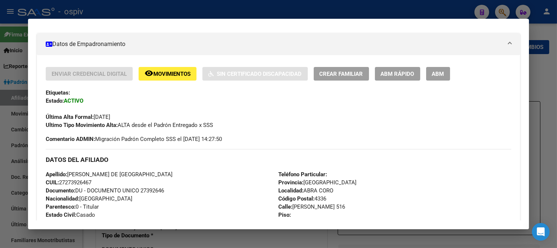
click at [440, 72] on span "ABM" at bounding box center [438, 74] width 12 height 7
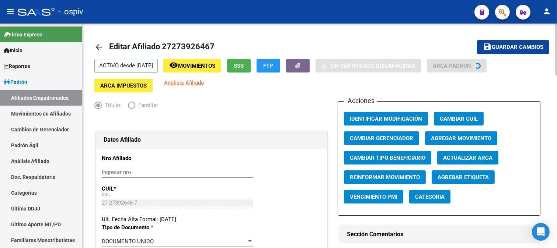
click at [478, 131] on app-change-afiliado-cuil "Cambiar CUIL" at bounding box center [462, 122] width 56 height 20
click at [476, 134] on button "Agregar Movimiento" at bounding box center [461, 139] width 72 height 14
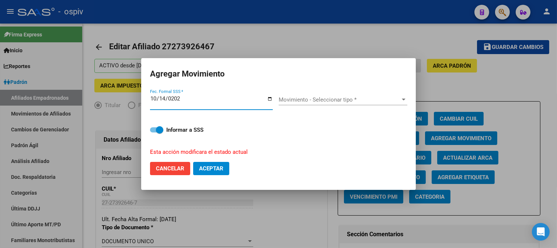
type input "2025-10-14"
click at [330, 101] on span "Movimiento - Seleccionar tipo *" at bounding box center [340, 100] width 122 height 7
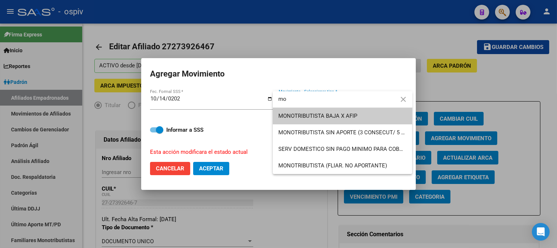
type input "mo"
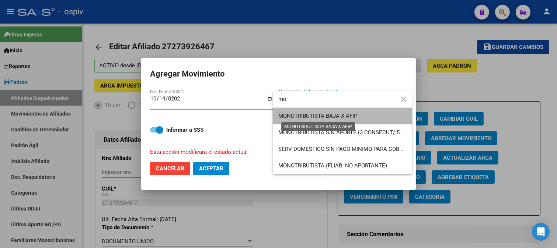
drag, startPoint x: 342, startPoint y: 119, endPoint x: 260, endPoint y: 156, distance: 89.3
click at [342, 119] on span "MONOTRIBUTISTA BAJA X AFIP" at bounding box center [318, 116] width 79 height 7
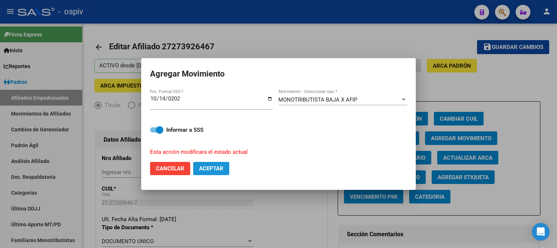
click at [217, 168] on span "Aceptar" at bounding box center [211, 169] width 24 height 7
checkbox input "false"
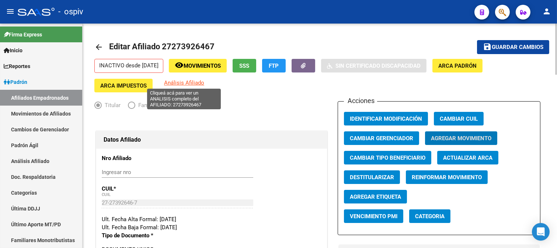
click at [171, 83] on span "Análisis Afiliado" at bounding box center [184, 83] width 40 height 7
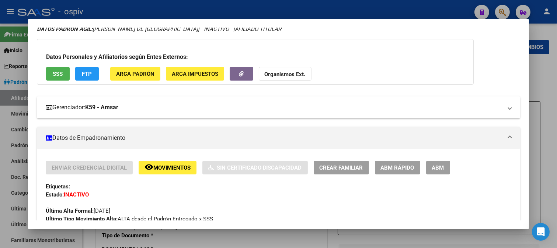
scroll to position [41, 0]
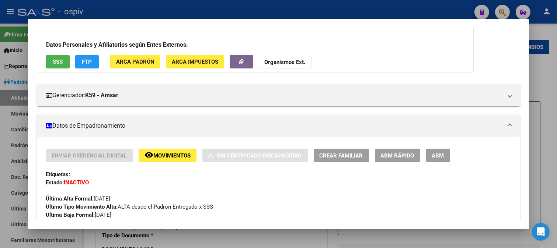
click at [505, 8] on div at bounding box center [278, 124] width 557 height 248
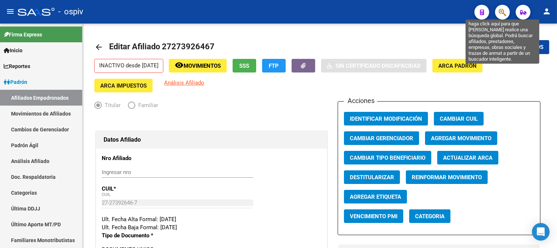
click at [500, 10] on icon "button" at bounding box center [502, 12] width 7 height 8
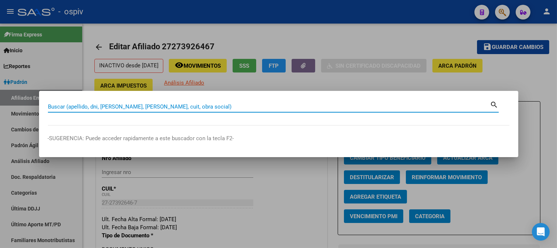
paste input "27273926467"
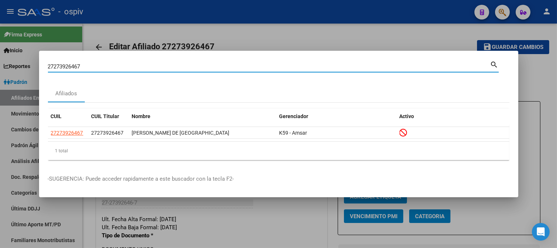
drag, startPoint x: 97, startPoint y: 65, endPoint x: 1, endPoint y: 46, distance: 97.7
click at [0, 50] on div "27273926467 Buscar (apellido, dni, cuil, nro traspaso, cuit, obra social) searc…" at bounding box center [278, 124] width 557 height 248
paste input "417474108"
drag, startPoint x: 107, startPoint y: 65, endPoint x: 0, endPoint y: 46, distance: 108.5
click at [0, 46] on div "27417474108 Buscar (apellido, dni, cuil, nro traspaso, cuit, obra social) searc…" at bounding box center [278, 124] width 557 height 248
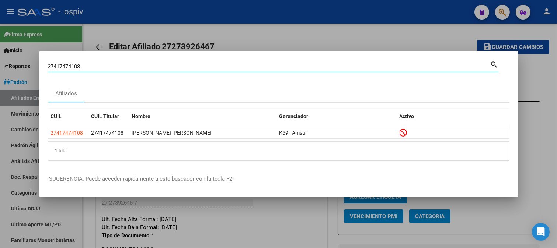
paste input "219076296"
type input "27219076296"
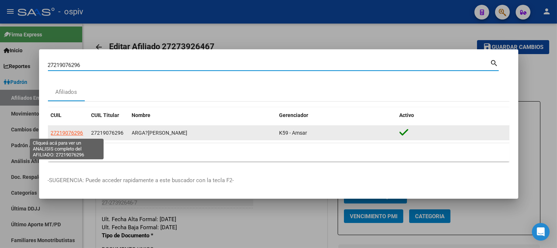
click at [65, 133] on span "27219076296" at bounding box center [67, 133] width 32 height 6
type textarea "27219076296"
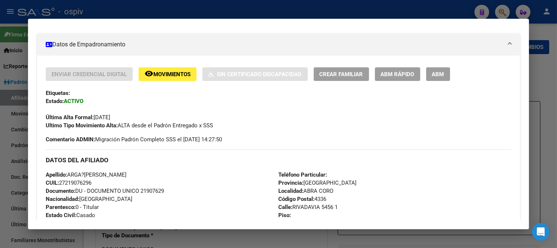
scroll to position [123, 0]
click at [430, 77] on button "ABM" at bounding box center [438, 74] width 24 height 14
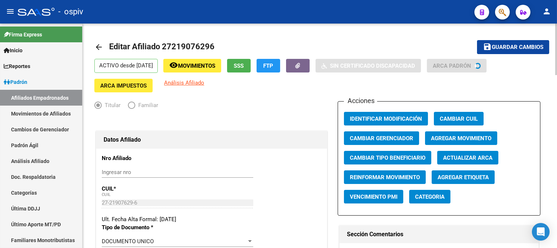
click at [452, 139] on span "Agregar Movimiento" at bounding box center [461, 138] width 60 height 7
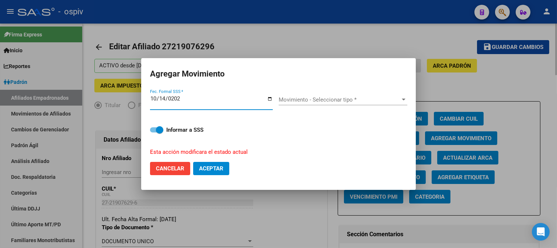
type input "2025-10-14"
click at [312, 94] on div "Movimiento - Seleccionar tipo * Movimiento - Seleccionar tipo *" at bounding box center [343, 99] width 129 height 11
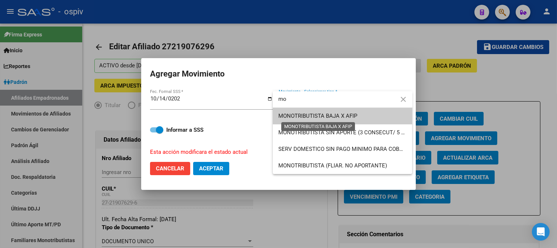
type input "mo"
click at [315, 116] on span "MONOTRIBUTISTA BAJA X AFIP" at bounding box center [318, 116] width 79 height 7
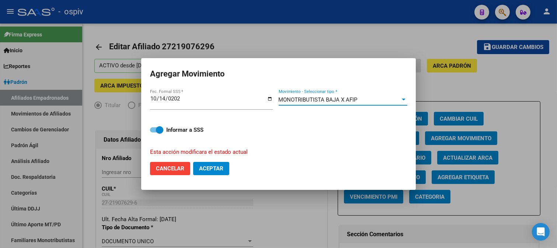
click at [217, 164] on button "Aceptar" at bounding box center [211, 168] width 36 height 13
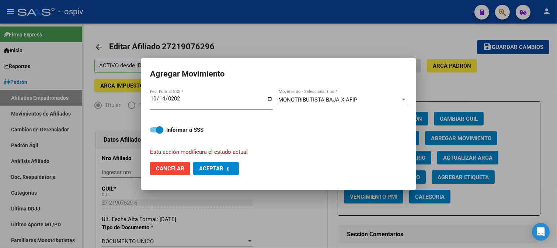
checkbox input "false"
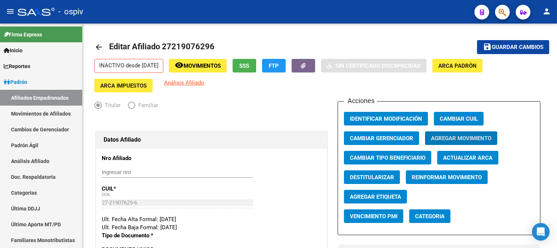
click at [506, 11] on button "button" at bounding box center [502, 12] width 15 height 15
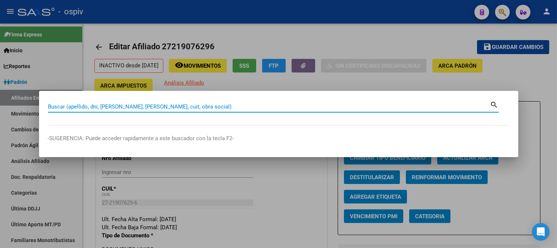
paste input "27370610296"
type input "27370610296"
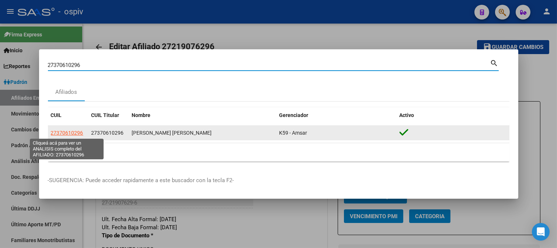
click at [61, 132] on span "27370610296" at bounding box center [67, 133] width 32 height 6
type textarea "27370610296"
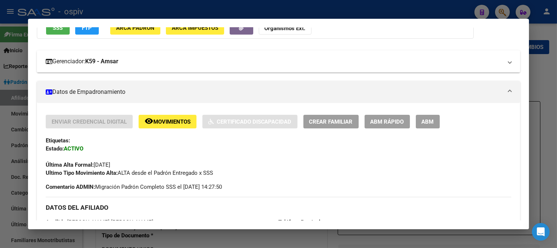
scroll to position [91, 0]
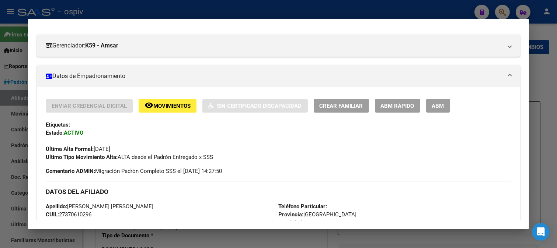
click at [436, 111] on button "ABM" at bounding box center [438, 106] width 24 height 14
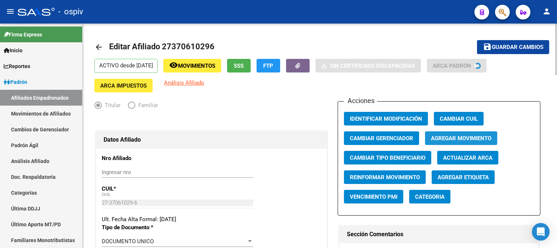
click at [464, 139] on span "Agregar Movimiento" at bounding box center [461, 138] width 60 height 7
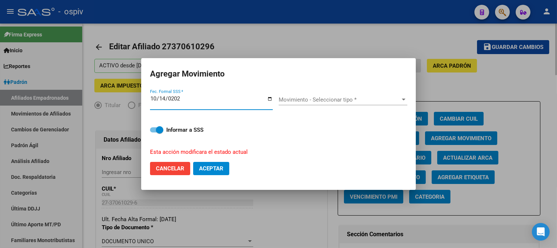
type input "2025-10-14"
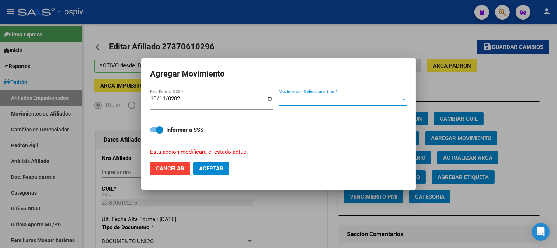
click at [286, 100] on span "Movimiento - Seleccionar tipo *" at bounding box center [340, 100] width 122 height 7
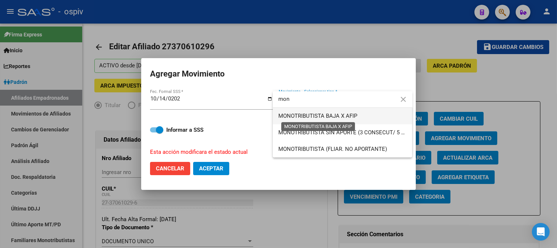
type input "mon"
click at [300, 114] on span "MONOTRIBUTISTA BAJA X AFIP" at bounding box center [318, 116] width 79 height 7
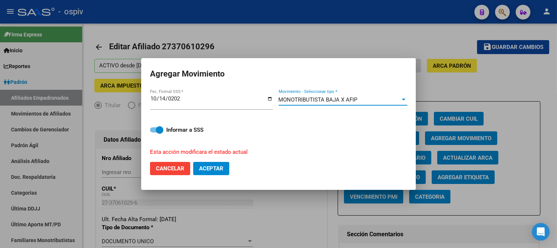
click at [222, 168] on span "Aceptar" at bounding box center [211, 169] width 24 height 7
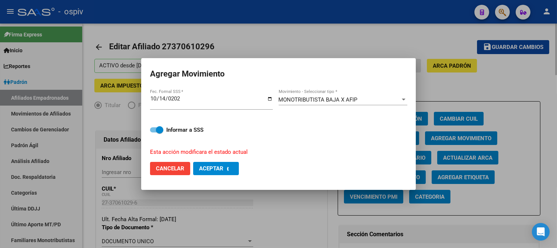
checkbox input "false"
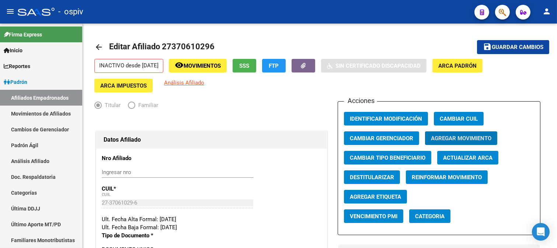
click at [507, 9] on button "button" at bounding box center [502, 12] width 15 height 15
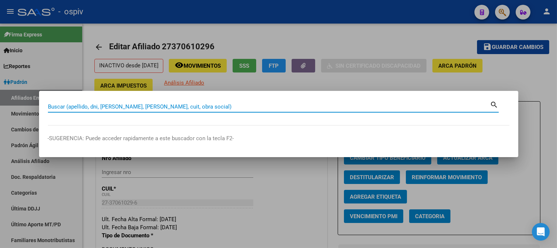
paste input "23351996749"
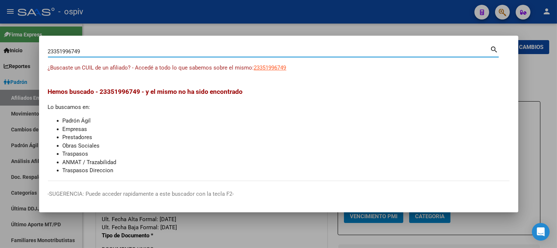
drag, startPoint x: 48, startPoint y: 48, endPoint x: 0, endPoint y: 24, distance: 53.6
click at [0, 24] on div "23351996749 Buscar (apellido, dni, cuil, nro traspaso, cuit, obra social) searc…" at bounding box center [278, 124] width 557 height 248
paste input "0230157562"
type input "20230157562"
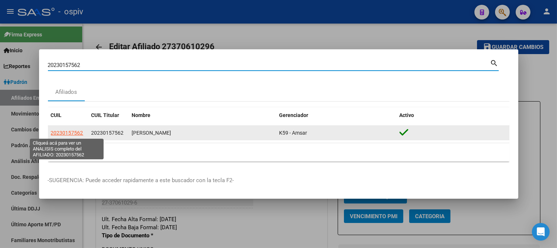
click at [70, 135] on span "20230157562" at bounding box center [67, 133] width 32 height 6
type textarea "20230157562"
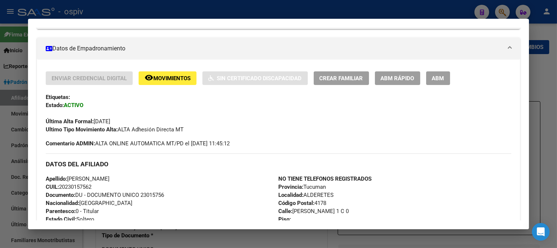
scroll to position [123, 0]
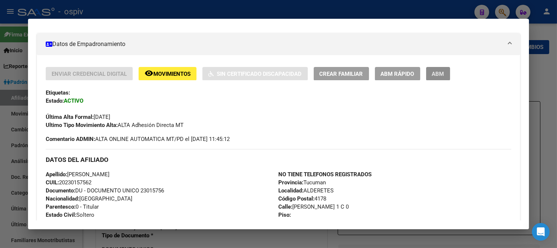
click at [439, 76] on span "ABM" at bounding box center [438, 74] width 12 height 7
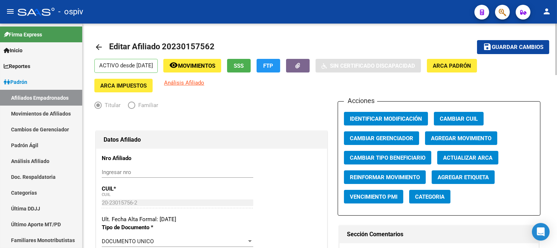
click at [463, 140] on span "Agregar Movimiento" at bounding box center [461, 138] width 60 height 7
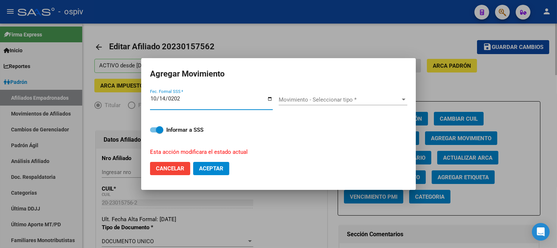
type input "2025-10-14"
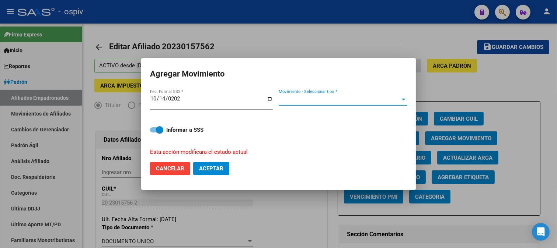
click at [331, 97] on span "Movimiento - Seleccionar tipo *" at bounding box center [340, 100] width 122 height 7
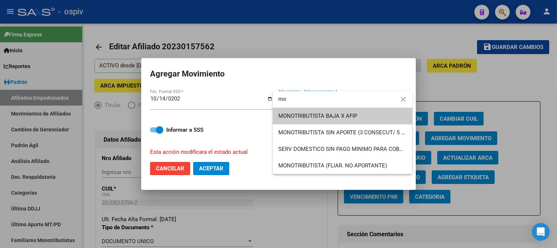
type input "mo"
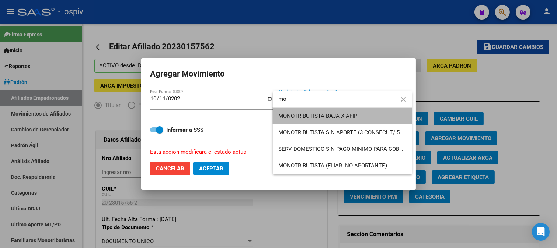
click at [331, 122] on span "MONOTRIBUTISTA BAJA X AFIP" at bounding box center [343, 116] width 128 height 17
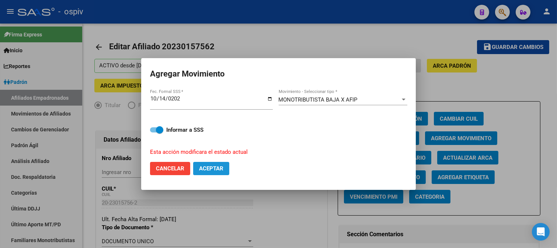
click at [217, 170] on span "Aceptar" at bounding box center [211, 169] width 24 height 7
checkbox input "false"
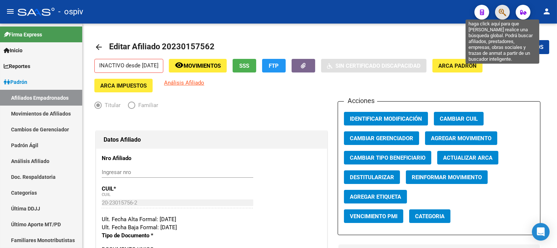
click at [504, 10] on icon "button" at bounding box center [502, 12] width 7 height 8
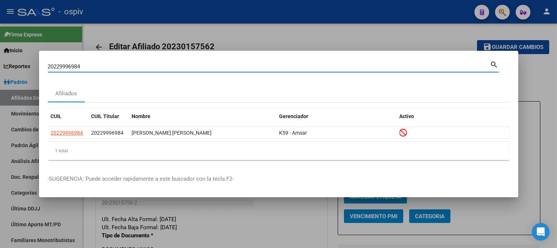
drag, startPoint x: 98, startPoint y: 69, endPoint x: 5, endPoint y: 57, distance: 93.7
click at [5, 57] on div "20229996984 Buscar (apellido, dni, cuil, nro traspaso, cuit, obra social) searc…" at bounding box center [278, 124] width 557 height 248
paste input "82272467"
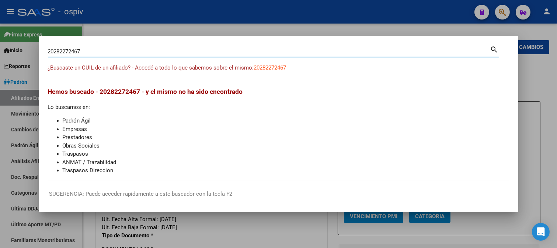
drag, startPoint x: 98, startPoint y: 53, endPoint x: 0, endPoint y: 35, distance: 99.6
click at [0, 35] on div "20282272467 Buscar (apellido, dni, cuil, nro traspaso, cuit, obra social) searc…" at bounding box center [278, 124] width 557 height 248
paste input "3107925759"
type input "23107925759"
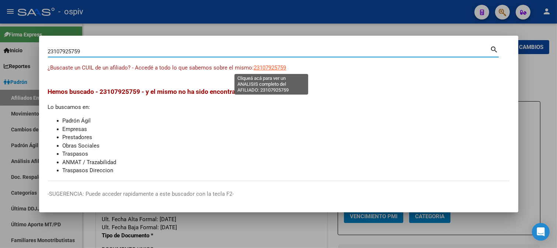
click at [274, 67] on span "23107925759" at bounding box center [270, 68] width 32 height 7
type textarea "23107925759"
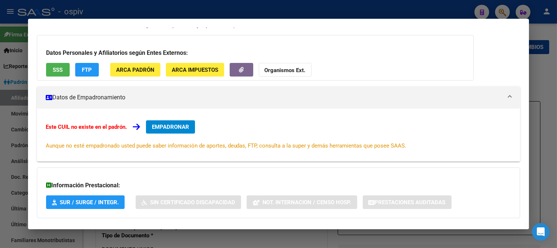
scroll to position [80, 0]
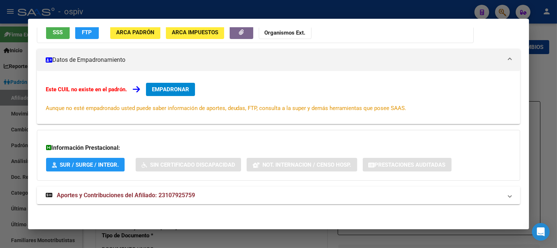
click at [499, 13] on div at bounding box center [278, 124] width 557 height 248
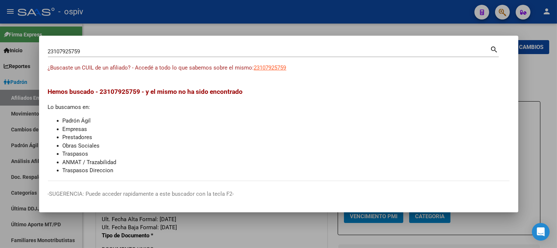
drag, startPoint x: 93, startPoint y: 59, endPoint x: 24, endPoint y: 54, distance: 69.5
click at [24, 54] on div "23107925759 Buscar (apellido, dni, cuil, nro traspaso, cuit, obra social) searc…" at bounding box center [278, 124] width 557 height 248
drag, startPoint x: 75, startPoint y: 47, endPoint x: 80, endPoint y: 51, distance: 5.8
click at [76, 48] on div "23107925759 Buscar (apellido, dni, cuil, nro traspaso, cuit, obra social)" at bounding box center [269, 51] width 442 height 11
drag, startPoint x: 112, startPoint y: 47, endPoint x: 28, endPoint y: 44, distance: 84.1
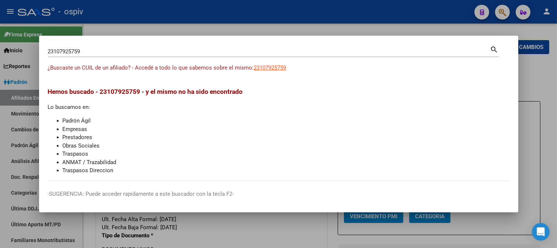
click at [28, 44] on div "23107925759 Buscar (apellido, dni, cuil, nro traspaso, cuit, obra social) searc…" at bounding box center [278, 124] width 557 height 248
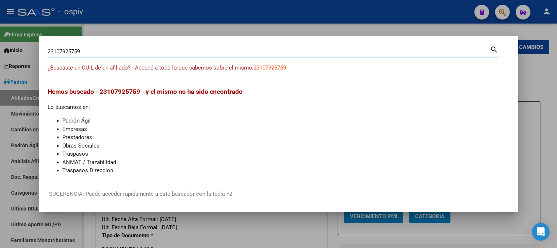
click at [93, 50] on input "23107925759" at bounding box center [269, 51] width 442 height 7
drag, startPoint x: 93, startPoint y: 50, endPoint x: 26, endPoint y: 50, distance: 67.1
click at [26, 50] on div "23107925759 Buscar (apellido, dni, cuil, nro traspaso, cuit, obra social) searc…" at bounding box center [278, 124] width 557 height 248
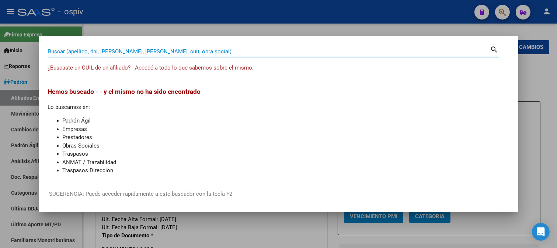
paste input "23428798589"
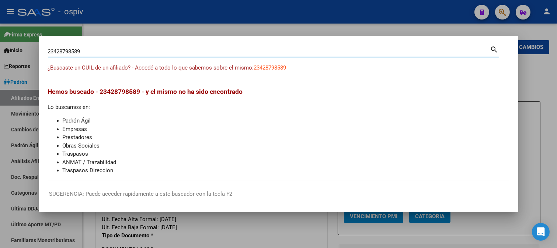
type input "23428798589"
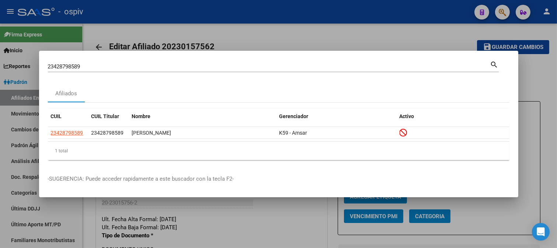
drag, startPoint x: 86, startPoint y: 66, endPoint x: 34, endPoint y: 62, distance: 52.1
click at [34, 62] on div "23428798589 Buscar (apellido, dni, cuil, nro traspaso, cuit, obra social) searc…" at bounding box center [278, 124] width 557 height 248
click at [85, 64] on input "23428798589" at bounding box center [269, 66] width 442 height 7
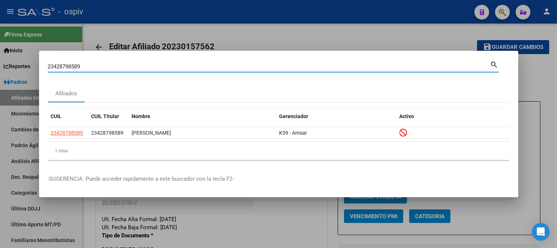
drag, startPoint x: 58, startPoint y: 64, endPoint x: 12, endPoint y: 54, distance: 46.9
click at [27, 64] on div "23428798589 Buscar (apellido, dni, cuil, nro traspaso, cuit, obra social) searc…" at bounding box center [278, 124] width 557 height 248
paste input "27284821756"
type input "27284821756"
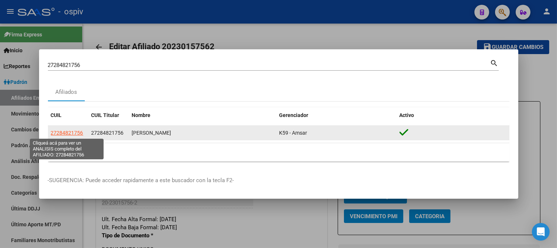
click at [59, 131] on span "27284821756" at bounding box center [67, 133] width 32 height 6
type textarea "27284821756"
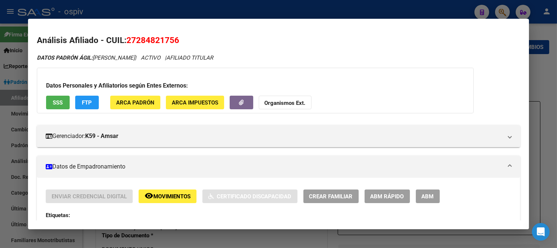
scroll to position [82, 0]
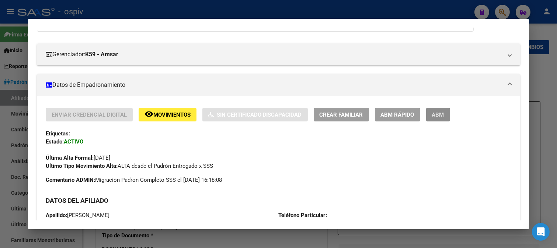
click at [436, 114] on span "ABM" at bounding box center [438, 115] width 12 height 7
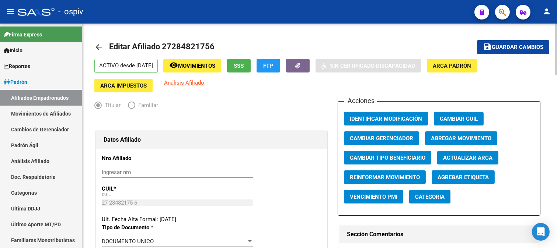
click at [443, 139] on span "Agregar Movimiento" at bounding box center [461, 138] width 60 height 7
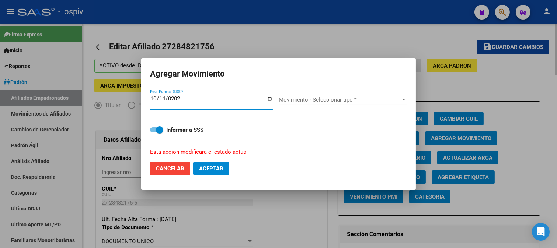
type input "2025-10-14"
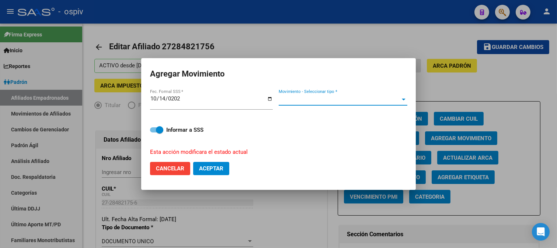
click at [314, 97] on span "Movimiento - Seleccionar tipo *" at bounding box center [340, 100] width 122 height 7
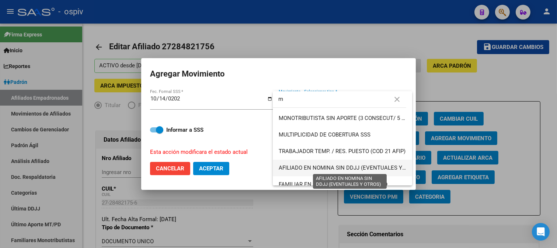
scroll to position [123, 0]
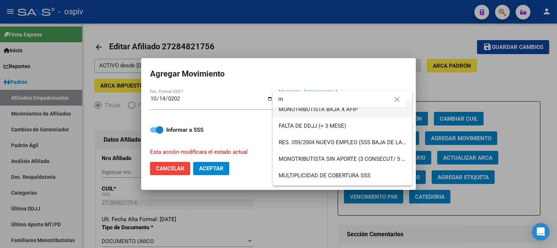
type input "m"
click at [336, 109] on span "MONOTRIBUTISTA BAJA X AFIP" at bounding box center [318, 109] width 79 height 7
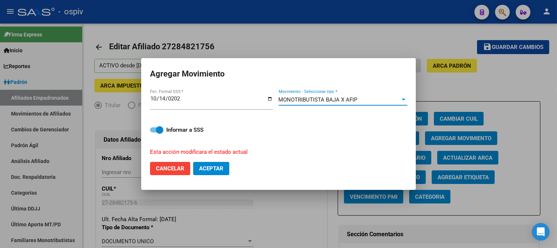
click at [218, 167] on span "Aceptar" at bounding box center [211, 169] width 24 height 7
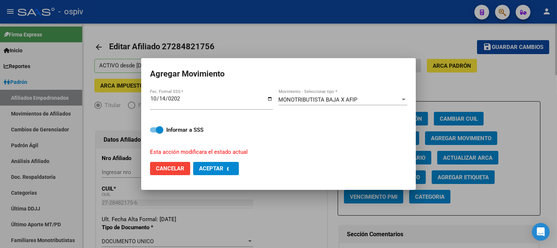
checkbox input "false"
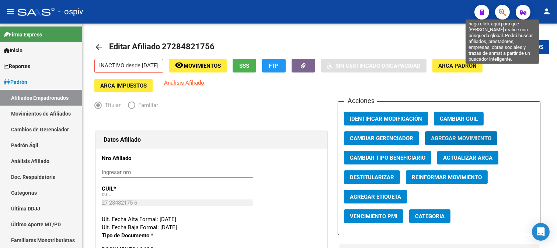
click at [503, 10] on icon "button" at bounding box center [502, 12] width 7 height 8
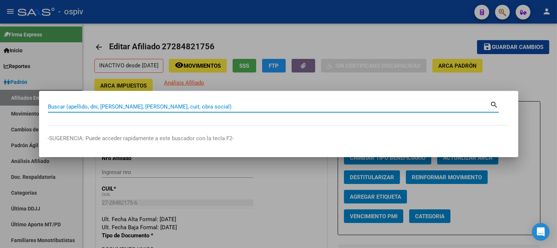
paste input "23389568384"
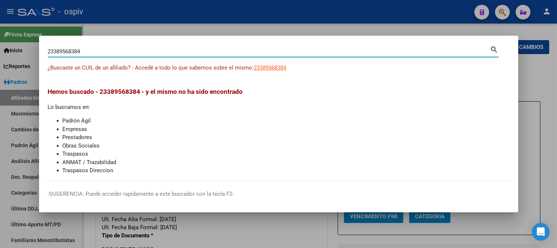
click at [0, 32] on div "23389568384 Buscar (apellido, dni, cuil, nro traspaso, cuit, obra social) searc…" at bounding box center [278, 124] width 557 height 248
paste input "0364042362"
type input "20364042362"
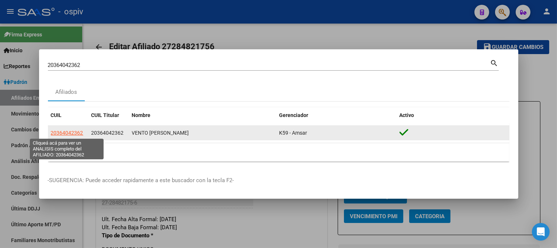
click at [52, 133] on span "20364042362" at bounding box center [67, 133] width 32 height 6
type textarea "20364042362"
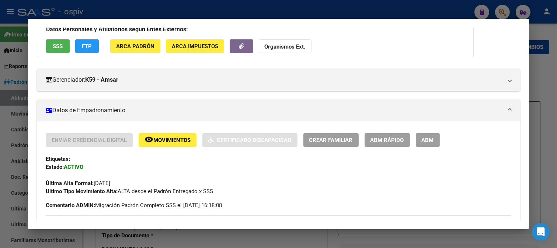
scroll to position [82, 0]
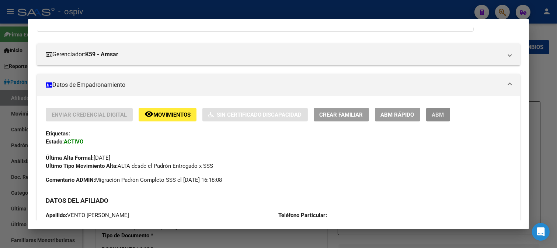
click at [443, 115] on span "ABM" at bounding box center [438, 115] width 12 height 7
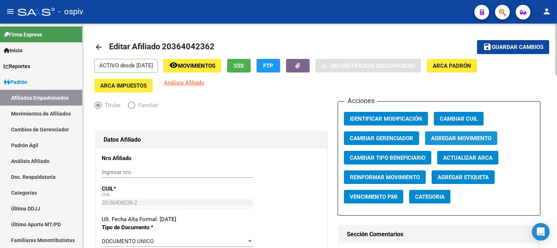
click at [463, 138] on span "Agregar Movimiento" at bounding box center [461, 138] width 60 height 7
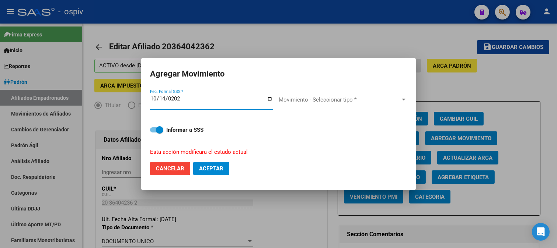
type input "2025-10-14"
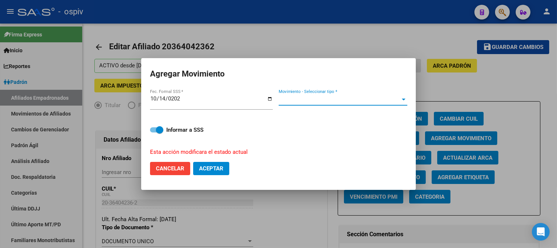
click at [308, 100] on span "Movimiento - Seleccionar tipo *" at bounding box center [340, 100] width 122 height 7
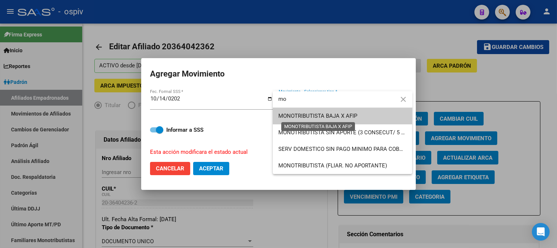
type input "mo"
click at [345, 116] on span "MONOTRIBUTISTA BAJA X AFIP" at bounding box center [318, 116] width 79 height 7
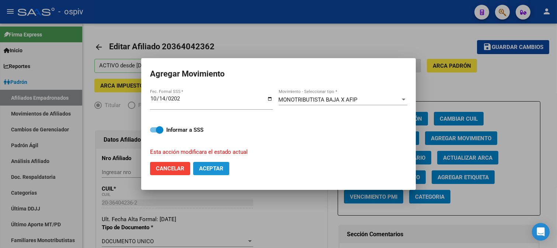
click at [217, 171] on span "Aceptar" at bounding box center [211, 169] width 24 height 7
checkbox input "false"
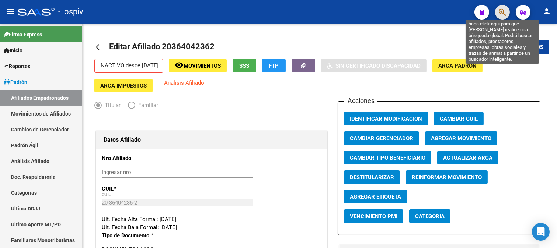
click at [504, 8] on icon "button" at bounding box center [502, 12] width 7 height 8
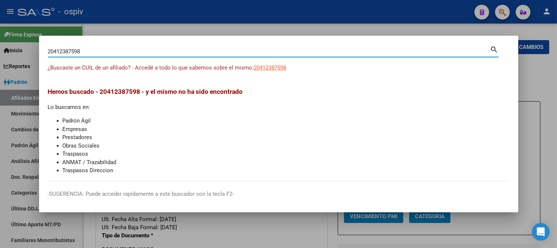
drag, startPoint x: 95, startPoint y: 48, endPoint x: 0, endPoint y: 28, distance: 96.8
click at [0, 28] on div "20412387598 Buscar (apellido, dni, cuil, nro traspaso, cuit, obra social) searc…" at bounding box center [278, 124] width 557 height 248
paste input "961439125"
type input "20961439125"
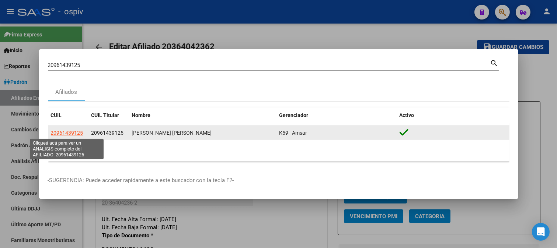
click at [70, 130] on span "20961439125" at bounding box center [67, 133] width 32 height 6
type textarea "20961439125"
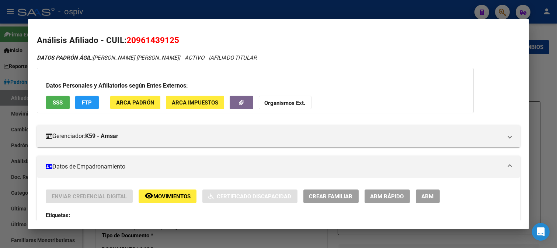
scroll to position [82, 0]
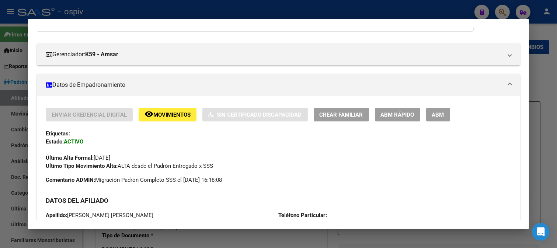
click at [440, 115] on span "ABM" at bounding box center [438, 115] width 12 height 7
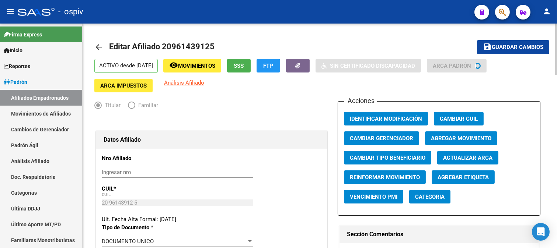
click at [447, 138] on span "Agregar Movimiento" at bounding box center [461, 138] width 60 height 7
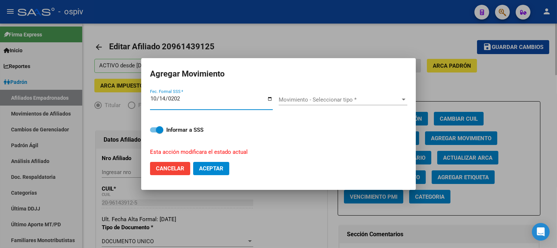
type input "2025-10-14"
click at [341, 102] on span "Movimiento - Seleccionar tipo *" at bounding box center [340, 100] width 122 height 7
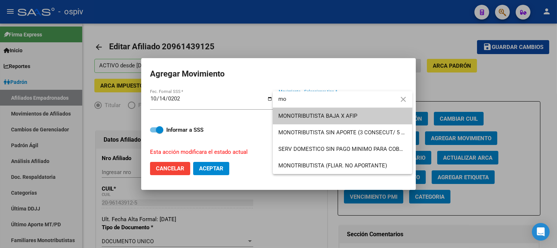
type input "mo"
click at [347, 112] on span "MONOTRIBUTISTA BAJA X AFIP" at bounding box center [343, 116] width 128 height 17
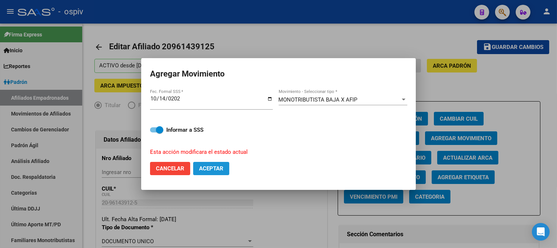
click at [211, 165] on button "Aceptar" at bounding box center [211, 168] width 36 height 13
checkbox input "false"
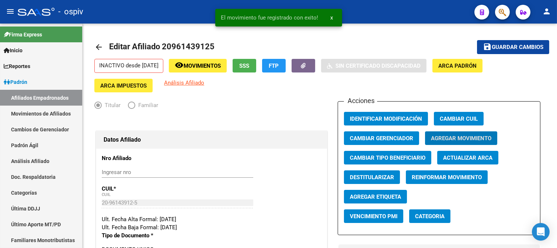
drag, startPoint x: 511, startPoint y: 6, endPoint x: 502, endPoint y: 11, distance: 9.7
click at [508, 8] on mat-toolbar "menu - ospiv person" at bounding box center [278, 12] width 557 height 24
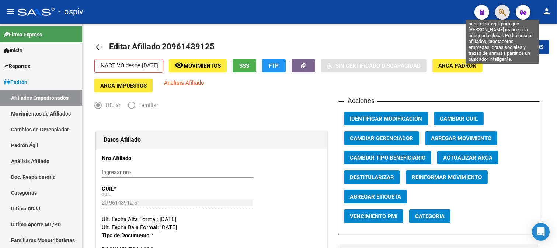
click at [501, 11] on icon "button" at bounding box center [502, 12] width 7 height 8
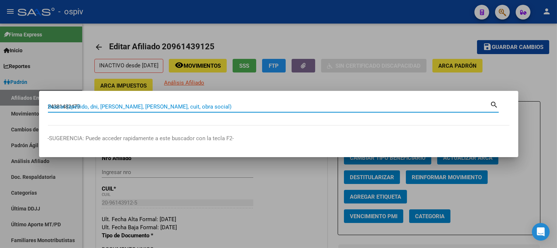
type input "24381482479"
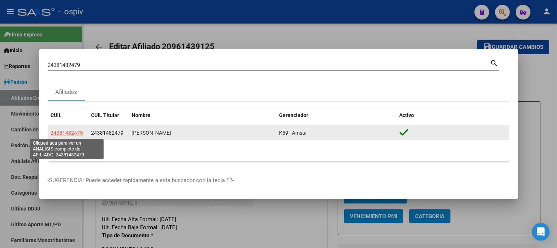
click at [63, 131] on span "24381482479" at bounding box center [67, 133] width 32 height 6
copy span "8"
type textarea "24381482479"
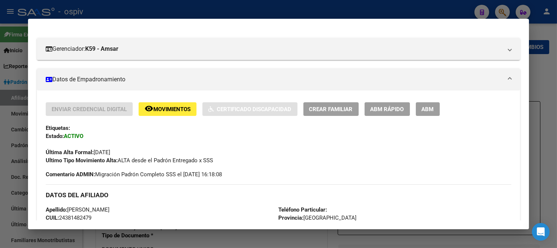
scroll to position [91, 0]
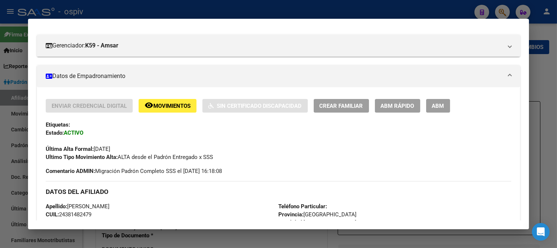
click at [426, 109] on button "ABM" at bounding box center [438, 106] width 24 height 14
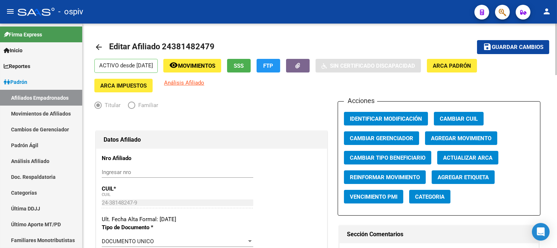
click at [467, 138] on span "Agregar Movimiento" at bounding box center [461, 138] width 60 height 7
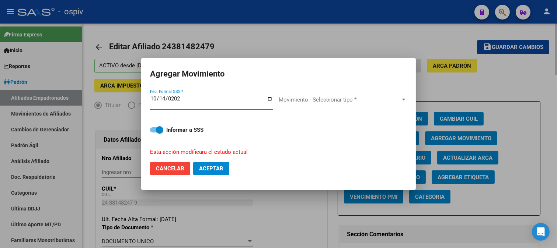
type input "2025-10-14"
click at [354, 100] on span "Movimiento - Seleccionar tipo *" at bounding box center [340, 100] width 122 height 7
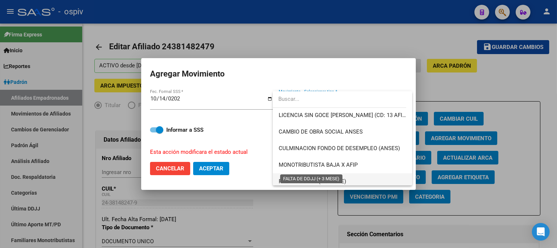
scroll to position [164, 0]
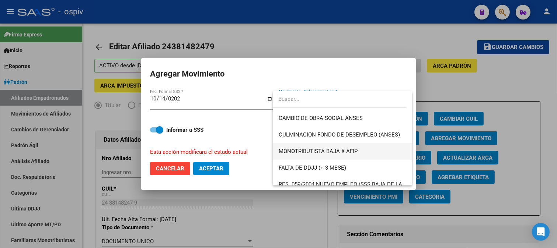
click at [340, 147] on span "MONOTRIBUTISTA BAJA X AFIP" at bounding box center [343, 151] width 128 height 17
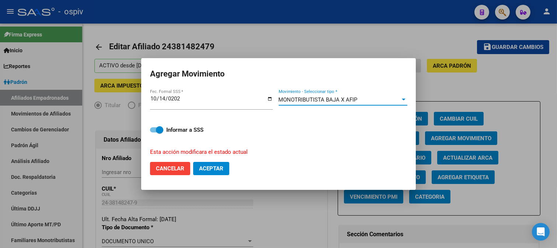
click at [220, 170] on span "Aceptar" at bounding box center [211, 169] width 24 height 7
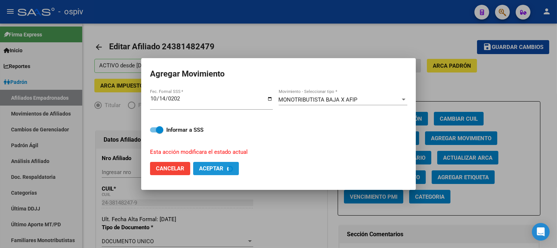
checkbox input "false"
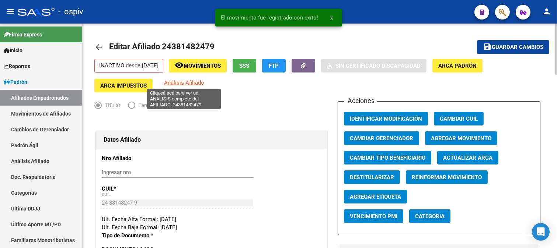
click at [194, 84] on span "Análisis Afiliado" at bounding box center [184, 83] width 40 height 7
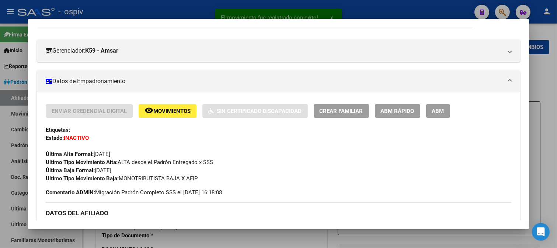
scroll to position [123, 0]
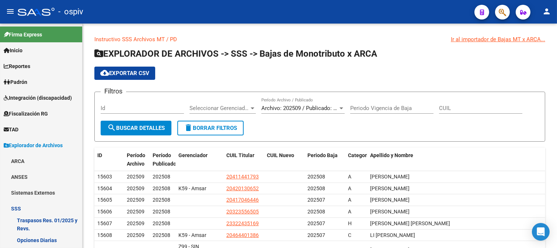
scroll to position [98, 0]
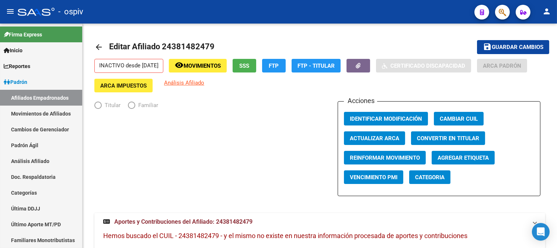
radio input "true"
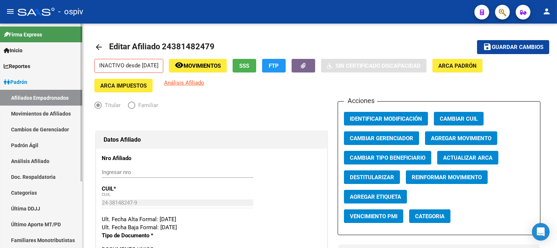
click at [37, 97] on link "Afiliados Empadronados" at bounding box center [41, 98] width 82 height 16
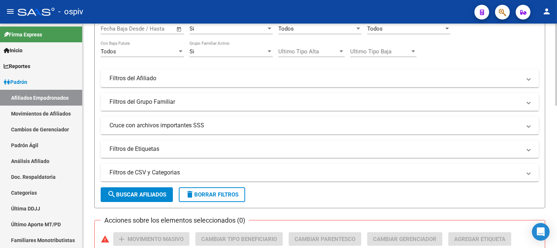
scroll to position [123, 0]
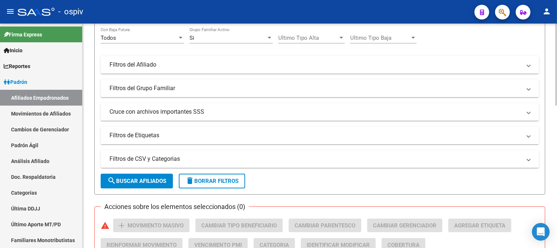
click at [161, 136] on mat-panel-title "Filtros de Etiquetas" at bounding box center [315, 136] width 412 height 8
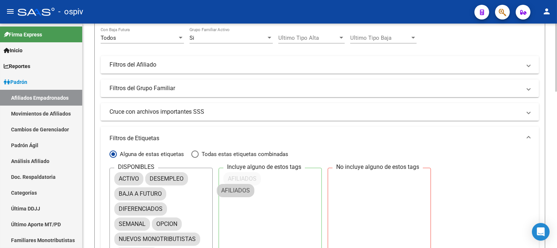
drag, startPoint x: 146, startPoint y: 194, endPoint x: 254, endPoint y: 170, distance: 111.2
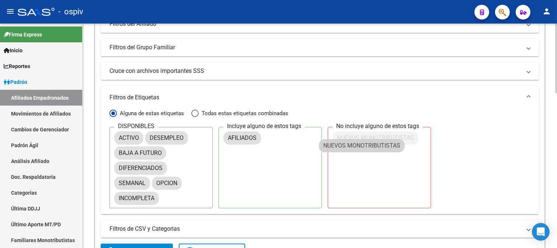
drag, startPoint x: 176, startPoint y: 200, endPoint x: 362, endPoint y: 139, distance: 196.3
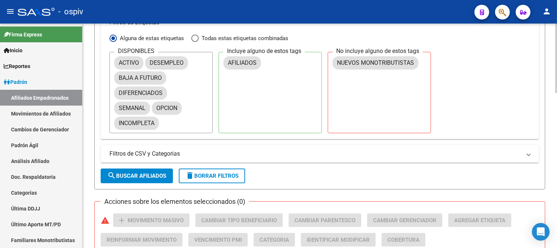
scroll to position [246, 0]
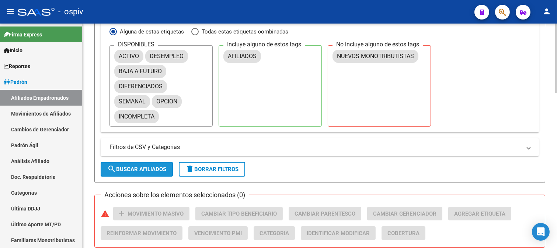
click at [139, 167] on span "search Buscar Afiliados" at bounding box center [136, 169] width 59 height 7
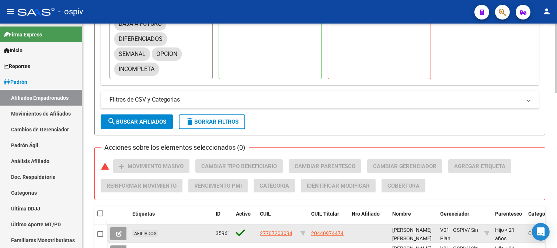
scroll to position [327, 0]
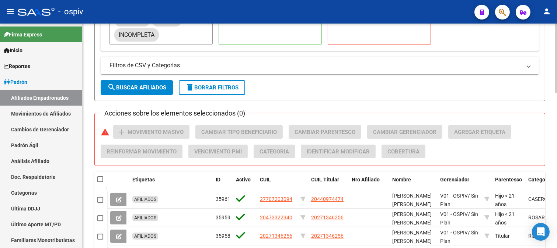
click at [98, 179] on span at bounding box center [100, 180] width 6 height 6
click at [100, 182] on input "checkbox" at bounding box center [100, 182] width 0 height 0
checkbox input "true"
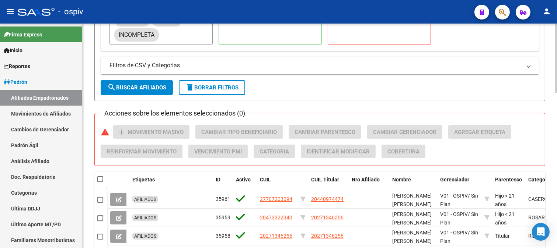
checkbox input "true"
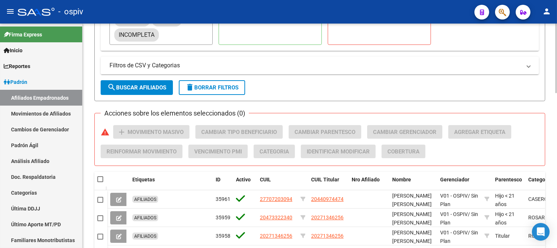
checkbox input "true"
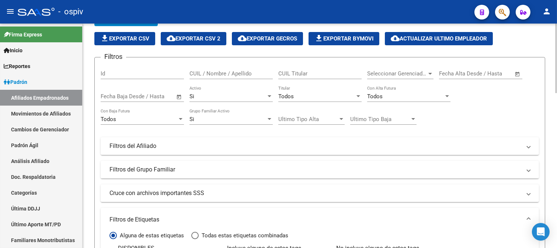
scroll to position [0, 0]
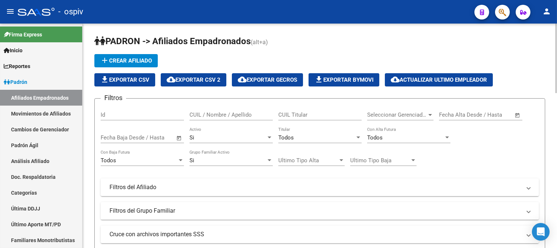
click at [109, 79] on span "file_download Exportar CSV" at bounding box center [124, 80] width 49 height 7
click at [275, 81] on span "cloud_download Exportar GECROS" at bounding box center [267, 80] width 59 height 7
click at [214, 79] on span "cloud_download Exportar CSV 2" at bounding box center [194, 80] width 54 height 7
click at [508, 9] on button "button" at bounding box center [502, 12] width 15 height 15
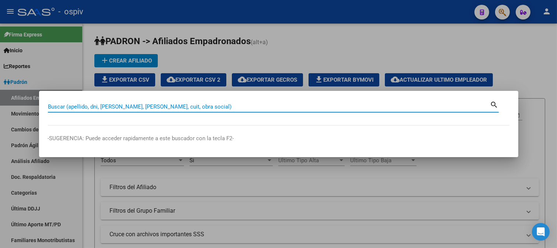
paste input "20-31026458-0"
type input "20310264580"
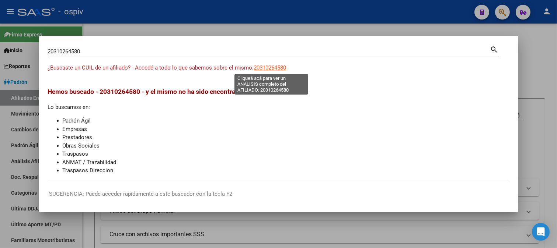
click at [279, 71] on span "20310264580" at bounding box center [270, 68] width 32 height 7
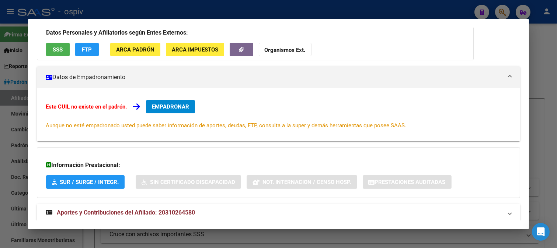
scroll to position [80, 0]
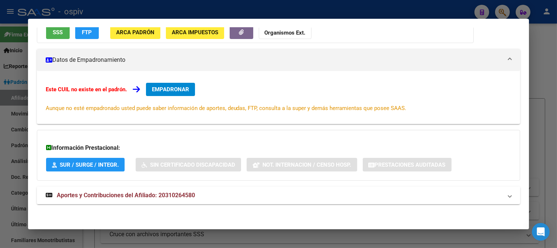
drag, startPoint x: 94, startPoint y: 200, endPoint x: 101, endPoint y: 198, distance: 7.5
click at [94, 200] on strong "Aportes y Contribuciones del Afiliado: 20310264580" at bounding box center [120, 195] width 149 height 9
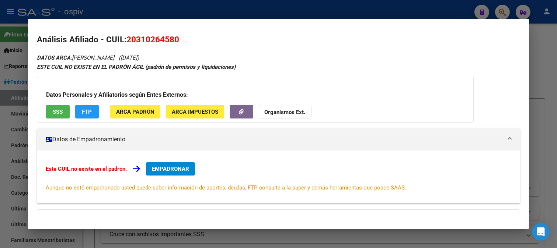
scroll to position [0, 0]
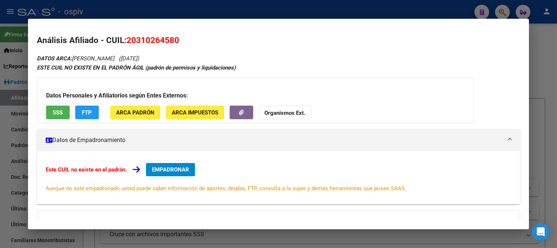
click at [501, 16] on div at bounding box center [278, 124] width 557 height 248
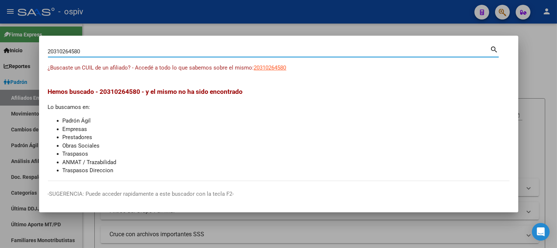
drag, startPoint x: 108, startPoint y: 53, endPoint x: 0, endPoint y: 42, distance: 108.5
click at [0, 42] on div "20310264580 Buscar (apellido, dni, cuil, nro traspaso, cuit, obra social) searc…" at bounding box center [278, 124] width 557 height 248
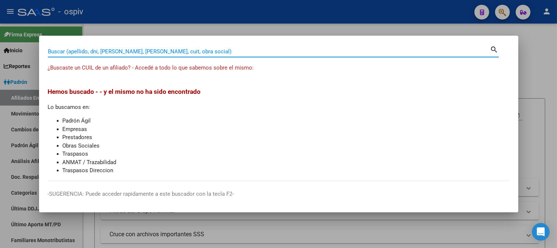
paste input "32986322"
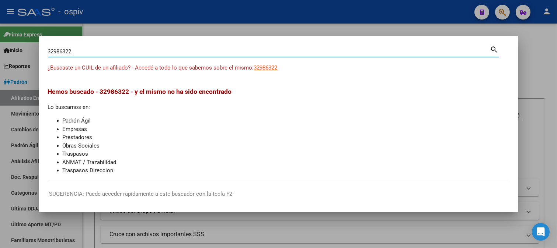
type input "32986322"
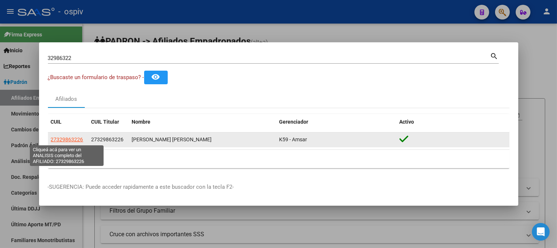
click at [76, 139] on span "27329863226" at bounding box center [67, 140] width 32 height 6
type textarea "27329863226"
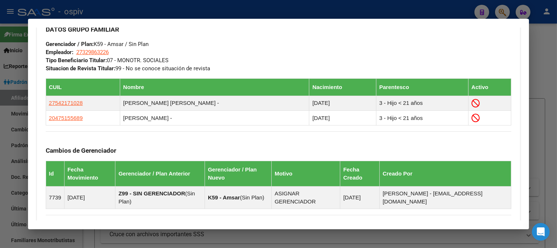
scroll to position [466, 0]
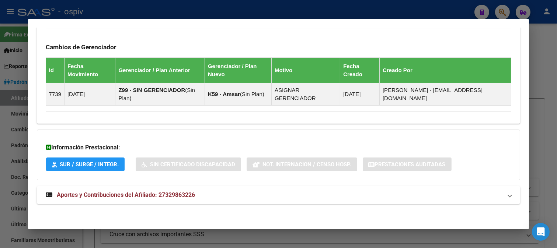
click at [170, 196] on span "Aportes y Contribuciones del Afiliado: 27329863226" at bounding box center [126, 195] width 138 height 7
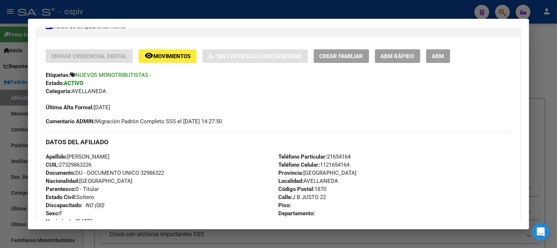
scroll to position [0, 0]
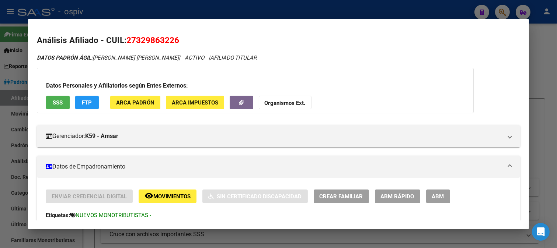
click at [86, 102] on span "FTP" at bounding box center [87, 103] width 10 height 7
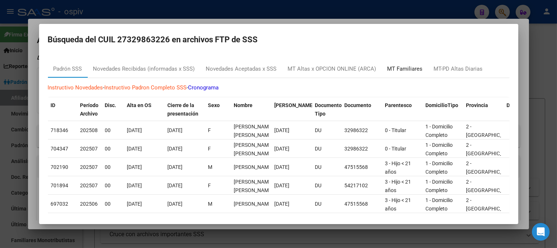
click at [404, 70] on div "MT Familiares" at bounding box center [404, 69] width 35 height 8
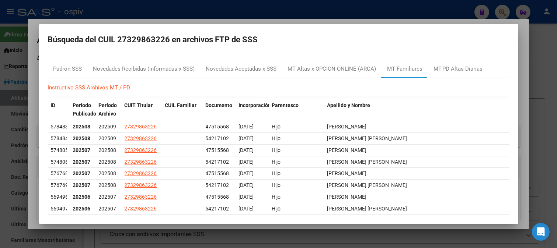
click at [501, 10] on div at bounding box center [278, 124] width 557 height 248
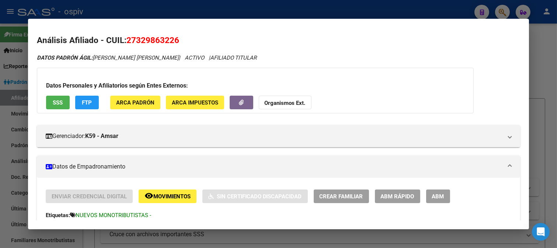
click at [506, 10] on div at bounding box center [278, 124] width 557 height 248
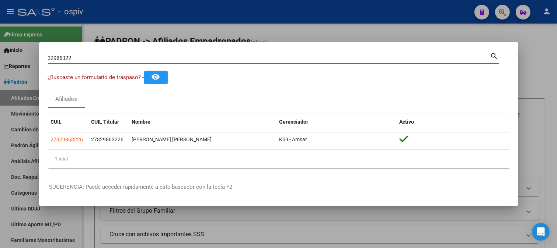
drag, startPoint x: 60, startPoint y: 53, endPoint x: 11, endPoint y: 53, distance: 49.0
click at [11, 53] on div "32986322 Buscar (apellido, dni, cuil, nro traspaso, cuit, obra social) search ¿…" at bounding box center [278, 124] width 557 height 248
paste input "9756651"
type input "39756651"
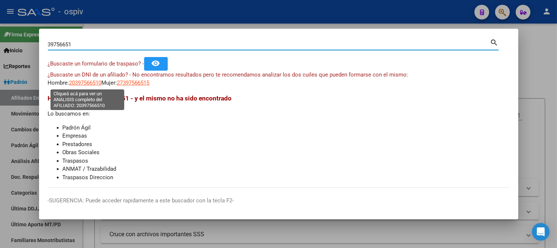
click at [88, 81] on span "20397566510" at bounding box center [85, 83] width 32 height 7
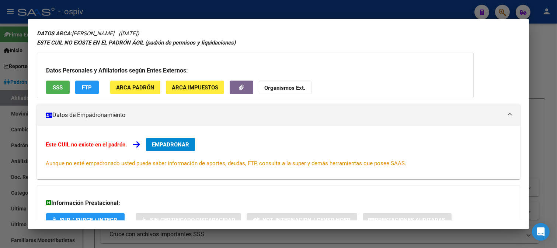
scroll to position [80, 0]
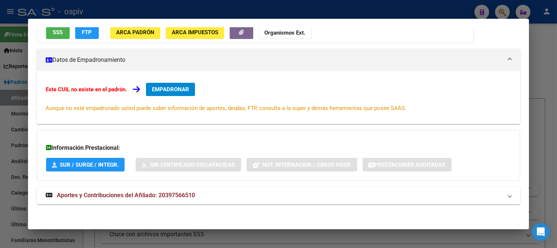
drag, startPoint x: 109, startPoint y: 194, endPoint x: 123, endPoint y: 192, distance: 13.4
click at [112, 194] on span "Aportes y Contribuciones del Afiliado: 20397566510" at bounding box center [126, 195] width 138 height 7
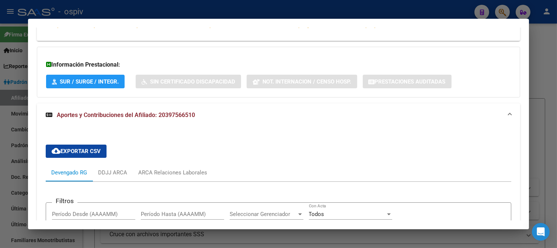
scroll to position [325, 0]
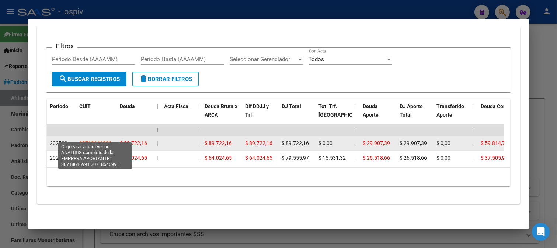
click at [95, 140] on span "30718646991" at bounding box center [95, 143] width 32 height 6
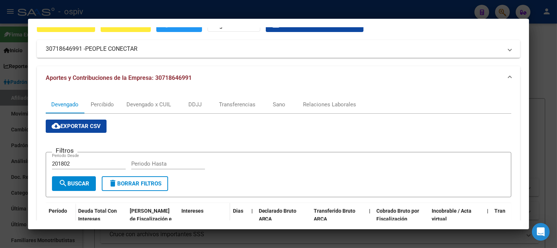
scroll to position [0, 0]
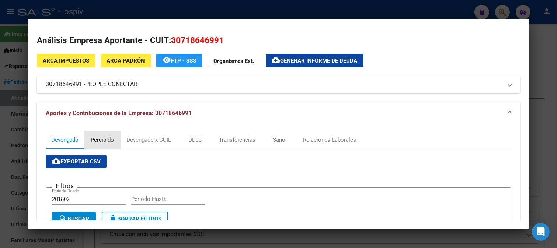
click at [101, 142] on div "Percibido" at bounding box center [102, 140] width 23 height 8
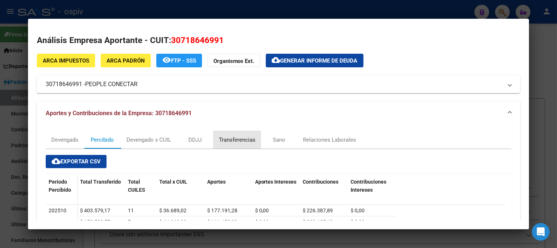
click at [234, 141] on div "Transferencias" at bounding box center [237, 140] width 36 height 8
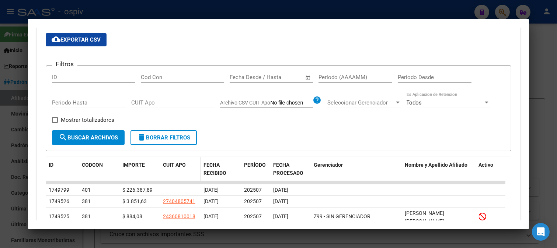
scroll to position [123, 0]
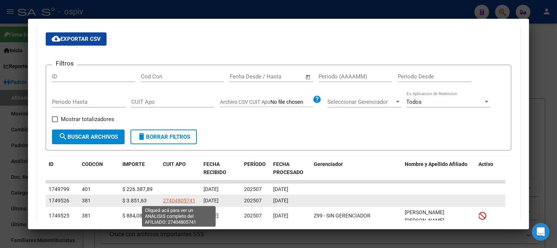
click at [182, 198] on span "27404805741" at bounding box center [179, 201] width 32 height 6
type textarea "27404805741"
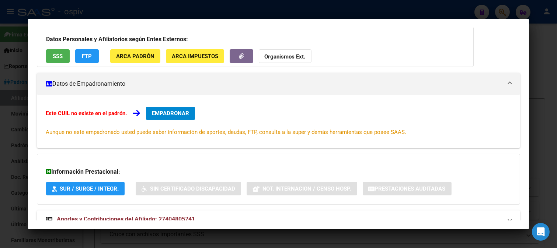
scroll to position [0, 0]
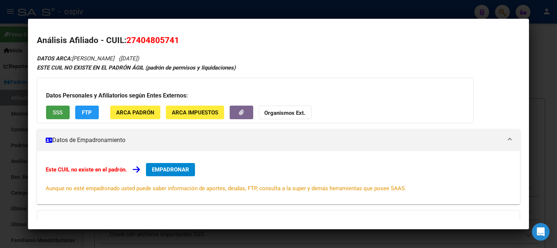
click at [57, 109] on span "SSS" at bounding box center [58, 112] width 10 height 7
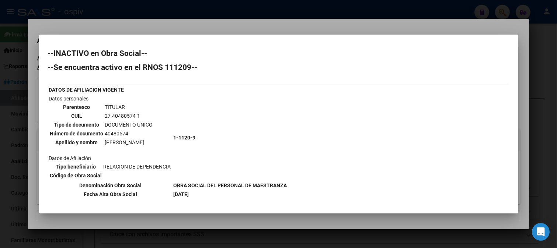
click at [24, 100] on div at bounding box center [278, 124] width 557 height 248
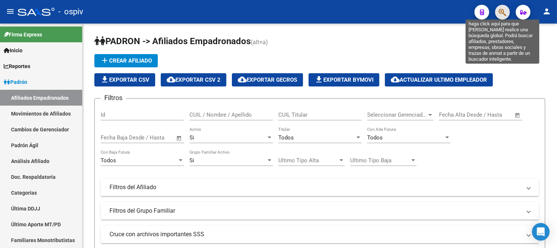
click at [502, 12] on icon "button" at bounding box center [502, 12] width 7 height 8
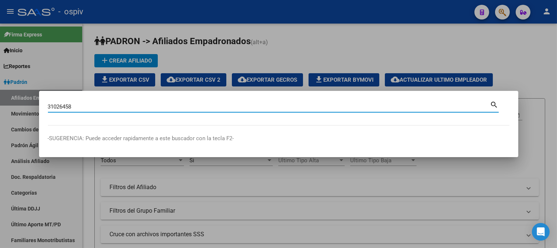
type input "31026458"
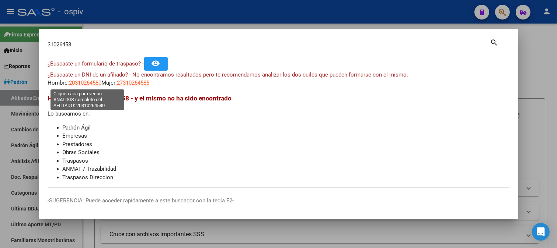
click at [90, 84] on span "20310264580" at bounding box center [85, 83] width 32 height 7
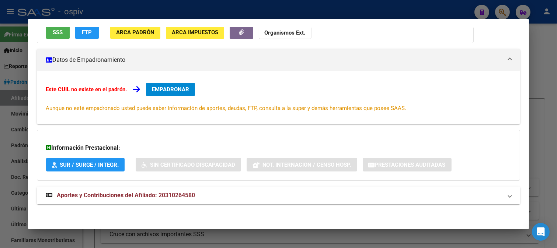
click at [184, 196] on span "Aportes y Contribuciones del Afiliado: 20310264580" at bounding box center [126, 195] width 138 height 7
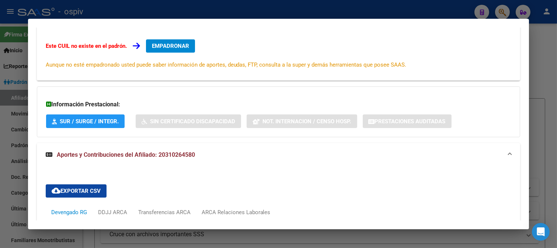
scroll to position [310, 0]
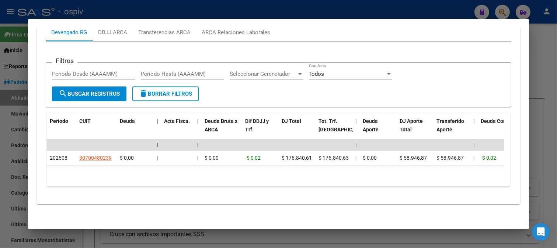
click at [516, 12] on div at bounding box center [278, 124] width 557 height 248
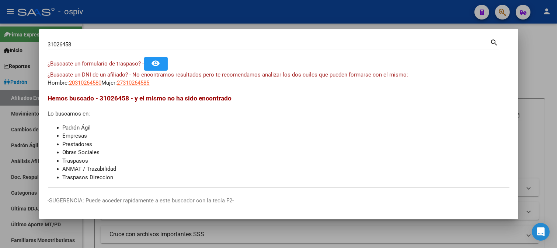
click at [545, 27] on div at bounding box center [278, 124] width 557 height 248
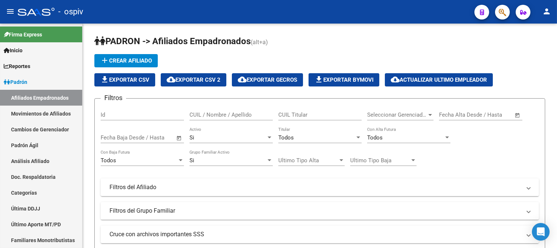
click at [509, 13] on button "button" at bounding box center [502, 12] width 15 height 15
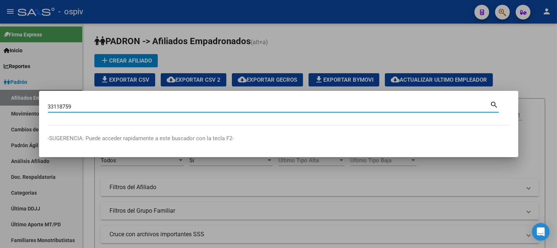
type input "33118759"
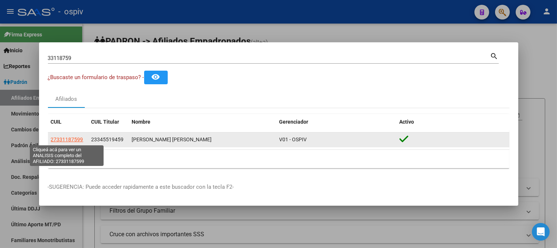
click at [58, 139] on span "27331187599" at bounding box center [67, 140] width 32 height 6
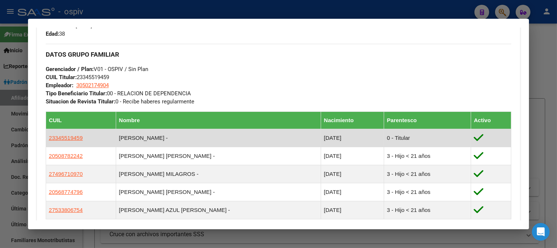
scroll to position [354, 0]
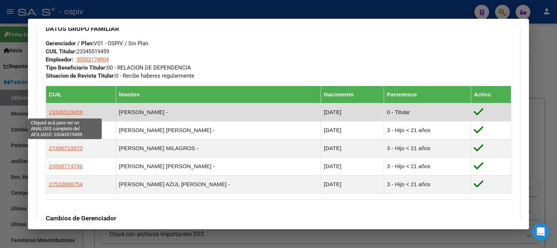
click at [74, 112] on span "23345519459" at bounding box center [66, 112] width 34 height 6
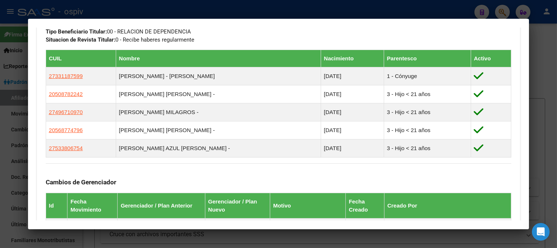
scroll to position [410, 0]
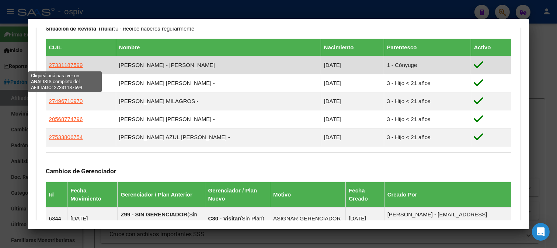
click at [74, 67] on span "27331187599" at bounding box center [66, 65] width 34 height 6
type textarea "27331187599"
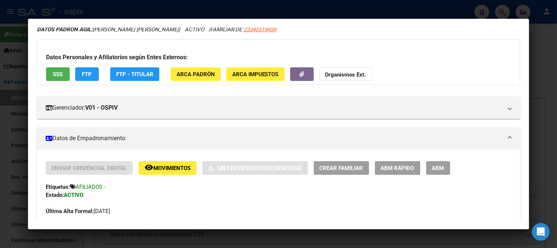
scroll to position [82, 0]
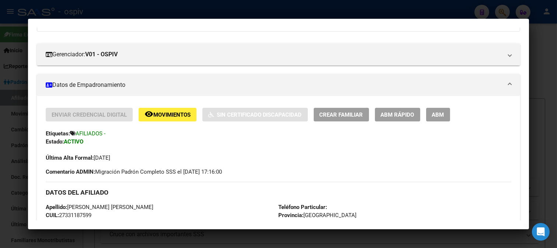
click at [435, 113] on span "ABM" at bounding box center [438, 115] width 12 height 7
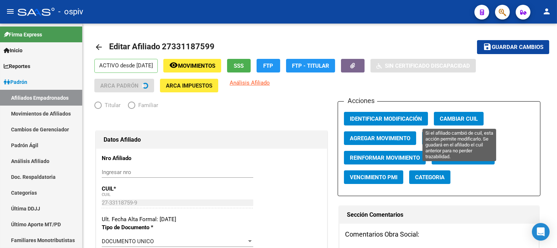
radio input "true"
type input "30-50217490-4"
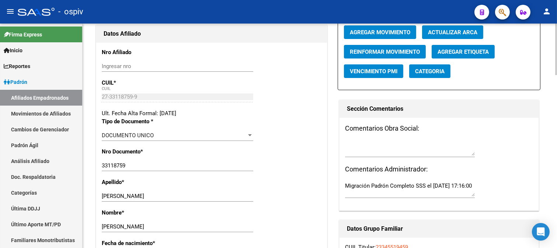
scroll to position [82, 0]
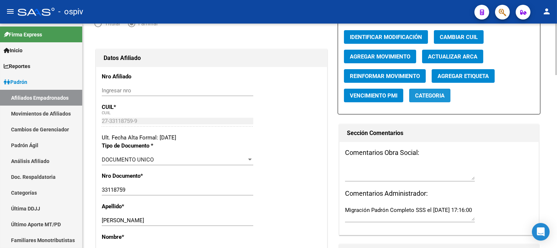
click at [433, 94] on span "Categoria" at bounding box center [429, 96] width 29 height 7
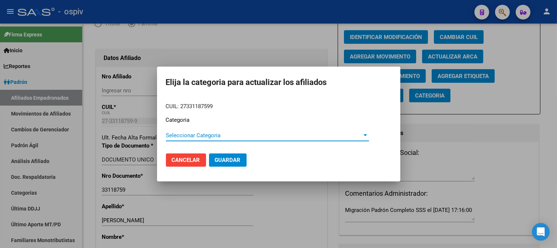
click at [189, 133] on span "Seleccionar Categoria" at bounding box center [264, 135] width 196 height 7
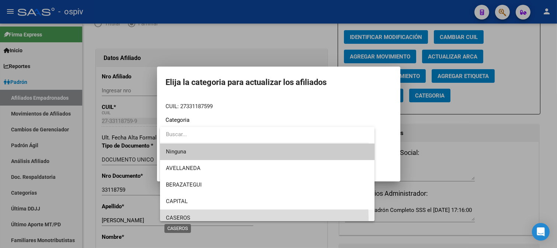
click at [180, 220] on span "CASEROS" at bounding box center [178, 218] width 24 height 7
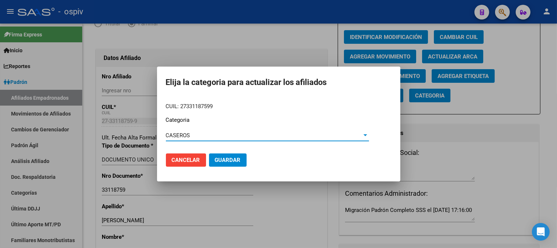
click at [232, 165] on button "Guardar" at bounding box center [228, 160] width 38 height 13
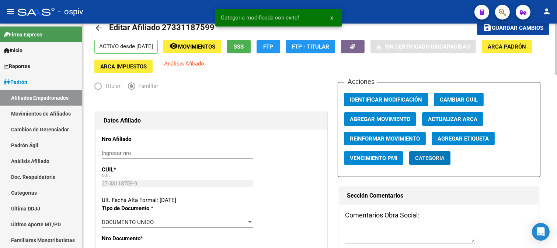
scroll to position [0, 0]
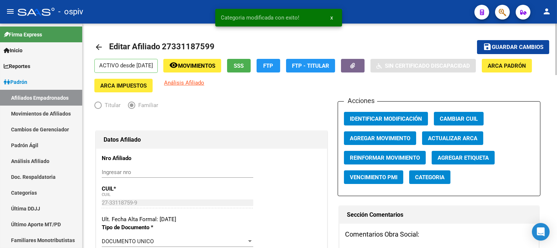
click at [204, 90] on app-link-go-to "Análisis Afiliado" at bounding box center [184, 86] width 40 height 14
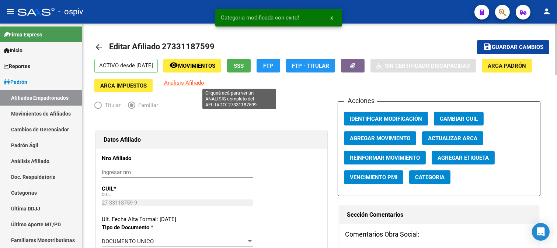
click at [204, 86] on span "Análisis Afiliado" at bounding box center [184, 83] width 40 height 7
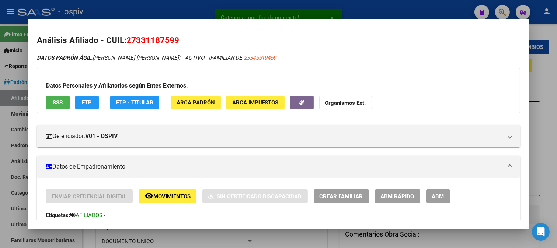
click at [240, 60] on span "FAMILIAR DE: 23345519459" at bounding box center [243, 58] width 66 height 7
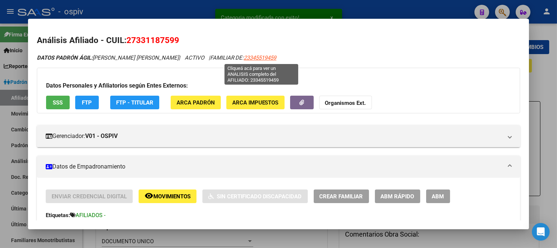
click at [256, 56] on span "23345519459" at bounding box center [260, 58] width 32 height 7
type textarea "23345519459"
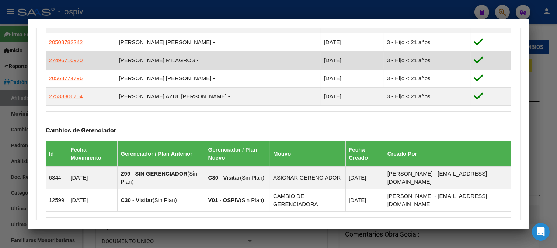
scroll to position [410, 0]
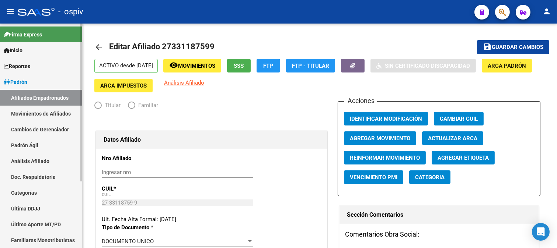
radio input "true"
type input "30-50217490-4"
click at [24, 98] on link "Afiliados Empadronados" at bounding box center [41, 98] width 82 height 16
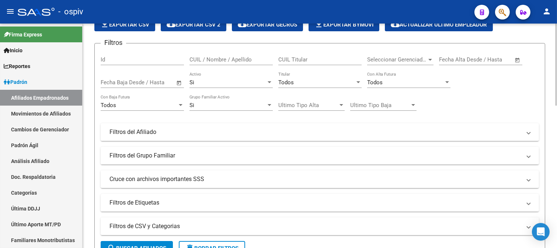
scroll to position [164, 0]
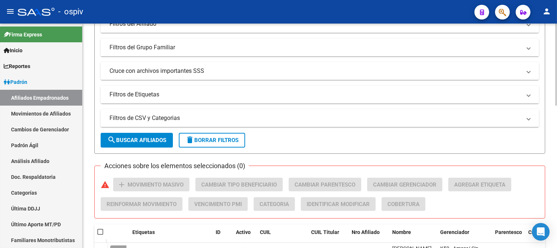
click at [147, 98] on mat-panel-title "Filtros de Etiquetas" at bounding box center [315, 95] width 412 height 8
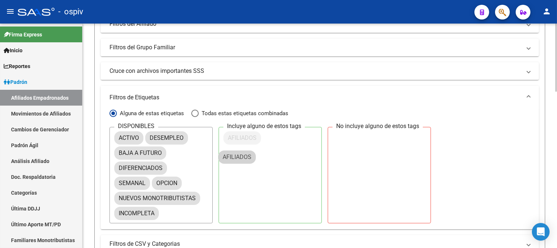
drag, startPoint x: 135, startPoint y: 153, endPoint x: 252, endPoint y: 138, distance: 118.1
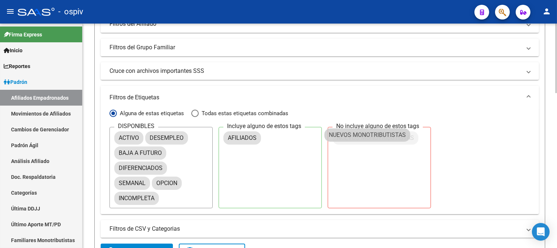
drag, startPoint x: 128, startPoint y: 198, endPoint x: 337, endPoint y: 134, distance: 218.7
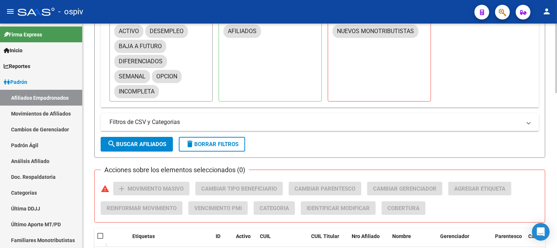
scroll to position [286, 0]
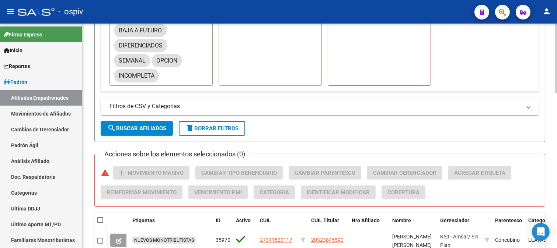
click at [138, 130] on span "search Buscar Afiliados" at bounding box center [136, 128] width 59 height 7
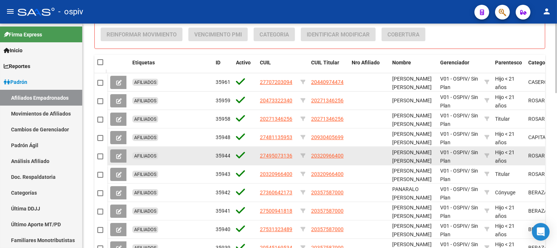
scroll to position [450, 0]
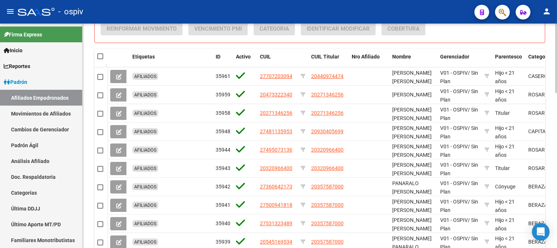
click at [102, 57] on span at bounding box center [100, 56] width 6 height 6
click at [100, 59] on input "checkbox" at bounding box center [100, 59] width 0 height 0
checkbox input "true"
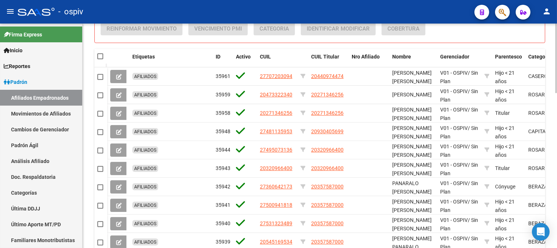
checkbox input "true"
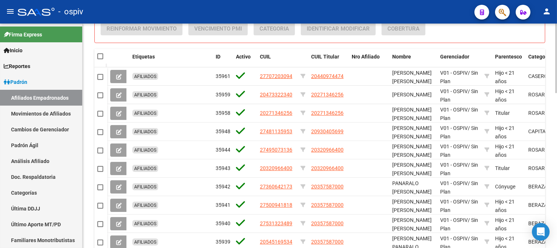
checkbox input "true"
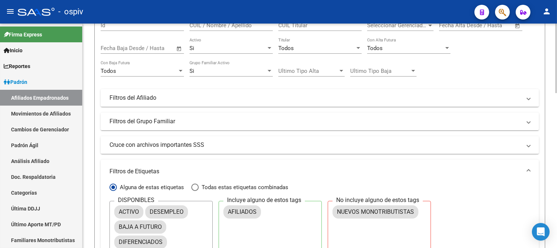
scroll to position [0, 0]
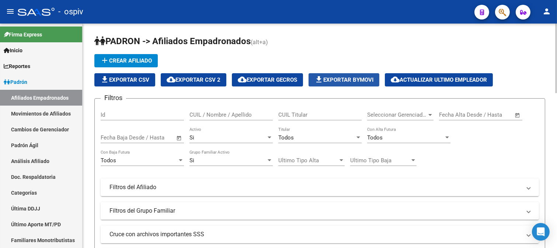
click at [361, 80] on span "file_download Exportar Bymovi" at bounding box center [343, 80] width 59 height 7
